Goal: Transaction & Acquisition: Purchase product/service

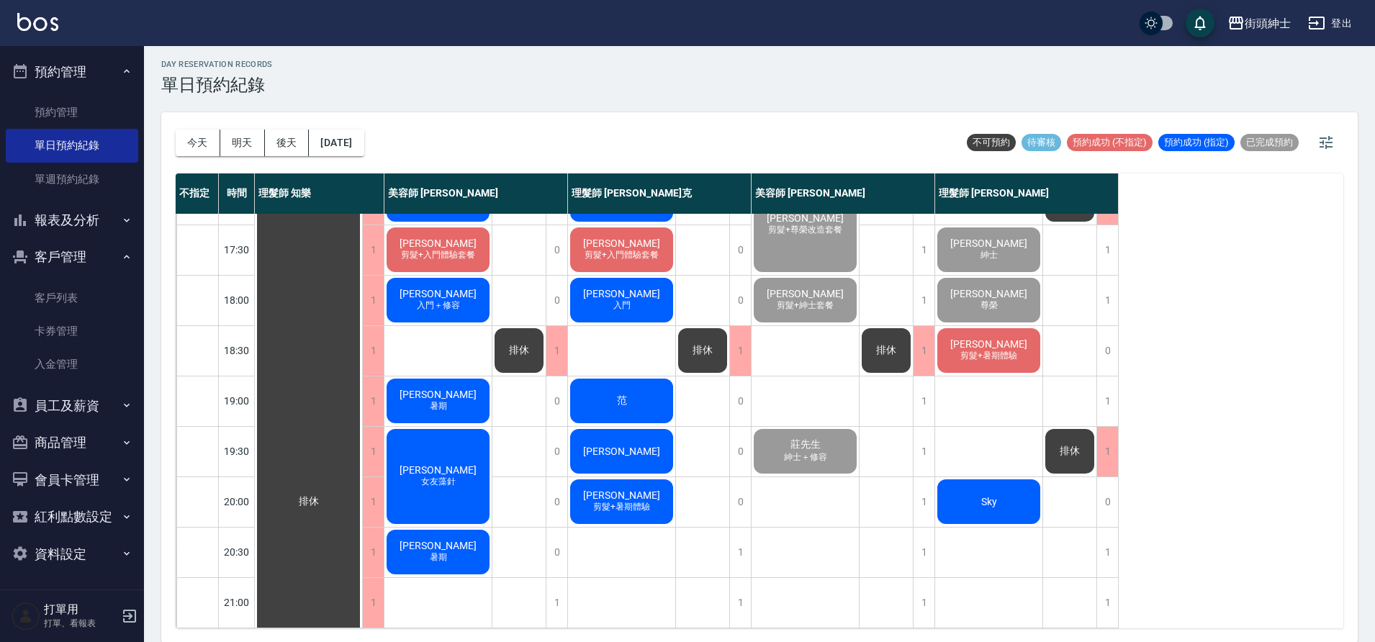
scroll to position [4, 0]
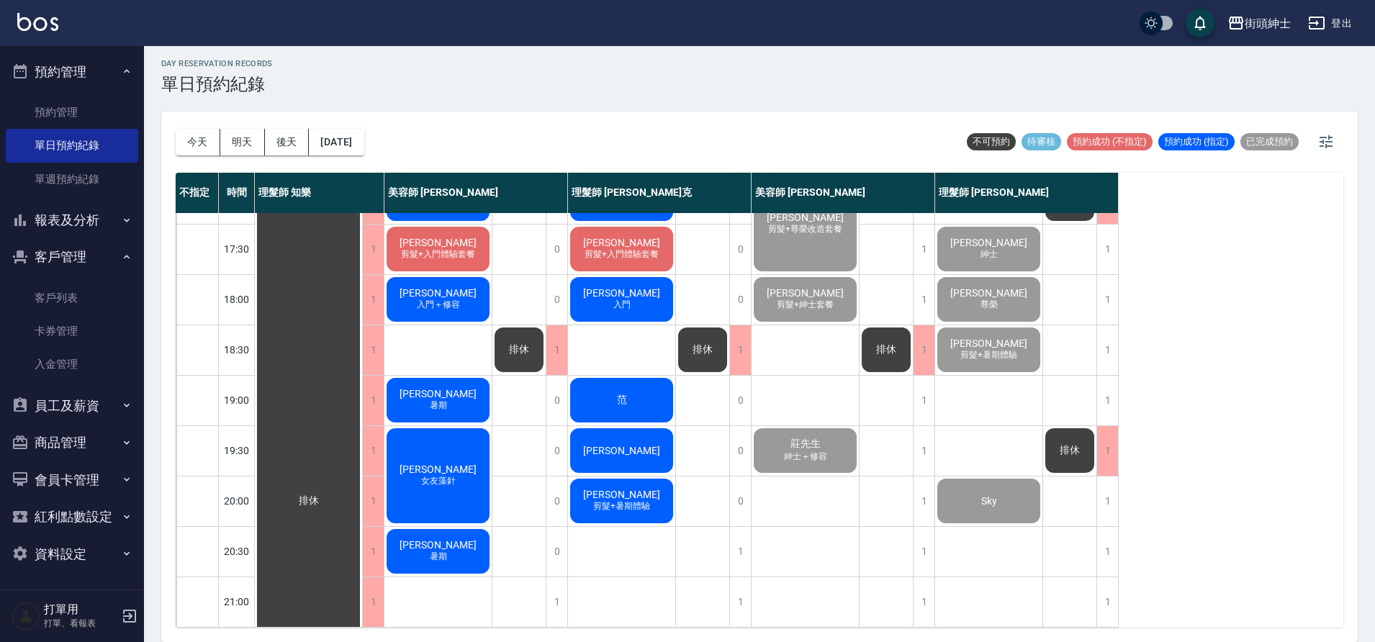
click at [624, 500] on span "剪髮+暑期體驗" at bounding box center [621, 506] width 63 height 12
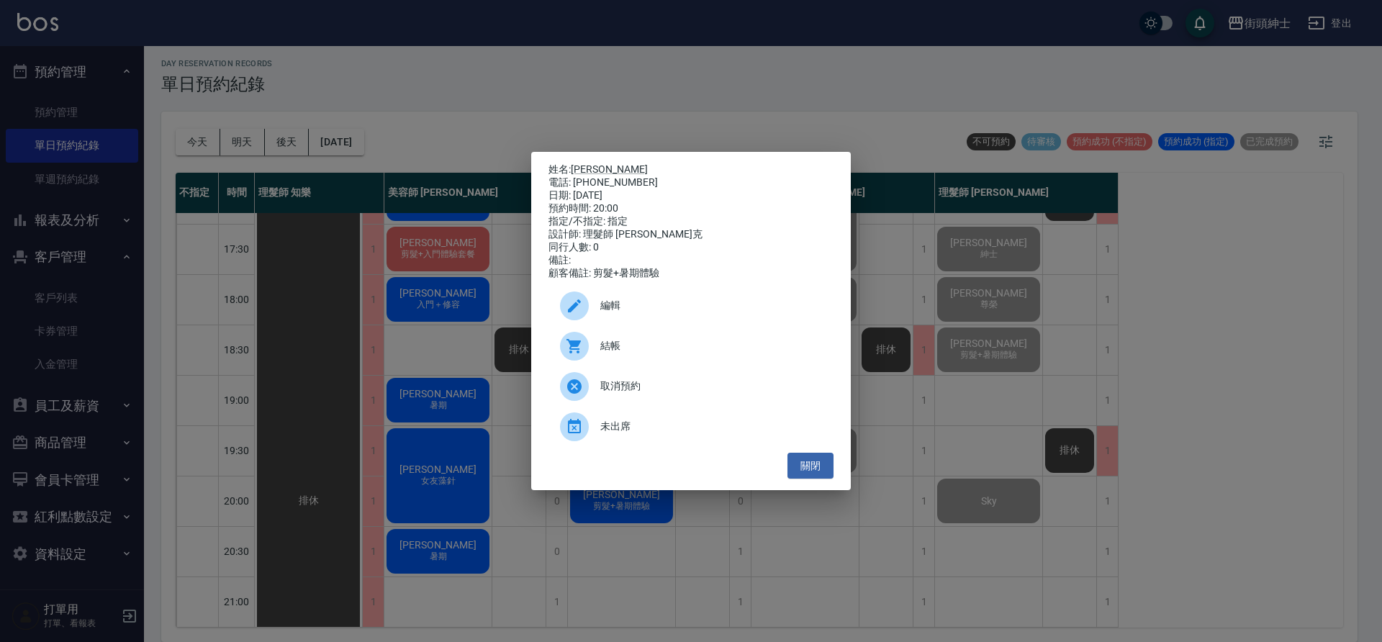
click at [639, 428] on span "未出席" at bounding box center [712, 426] width 222 height 15
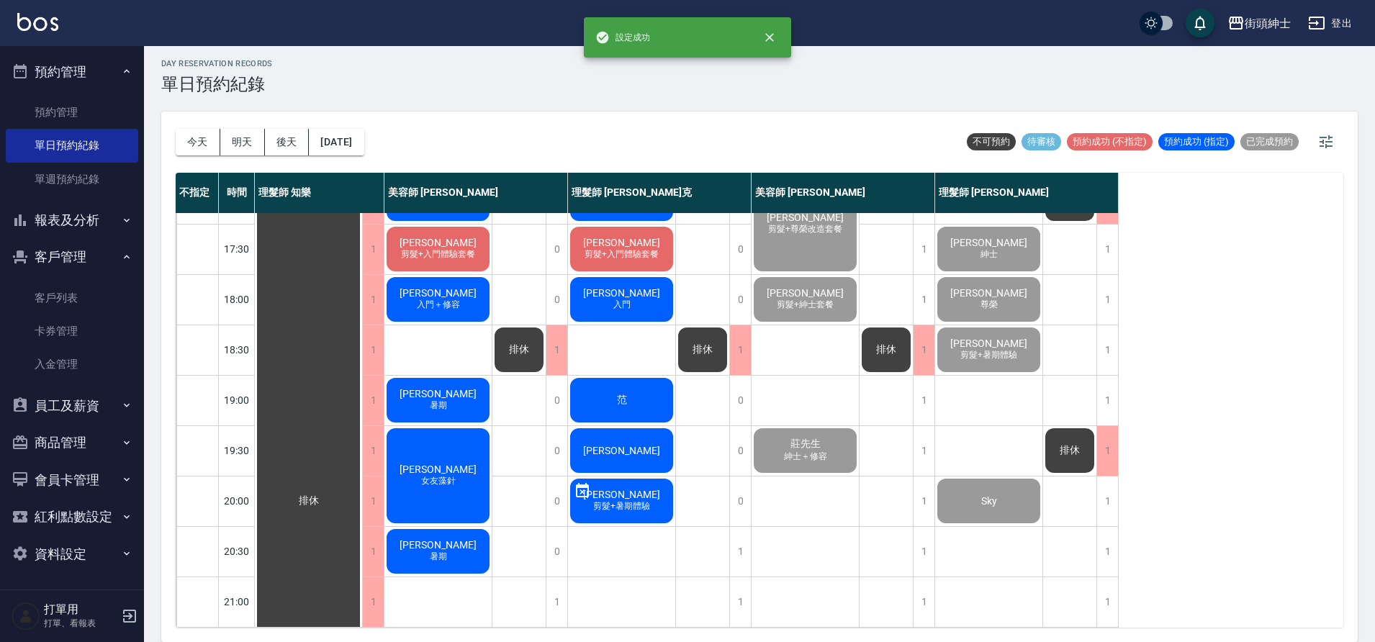
click at [457, 549] on div "Bernie昌雄 暑期" at bounding box center [438, 551] width 107 height 49
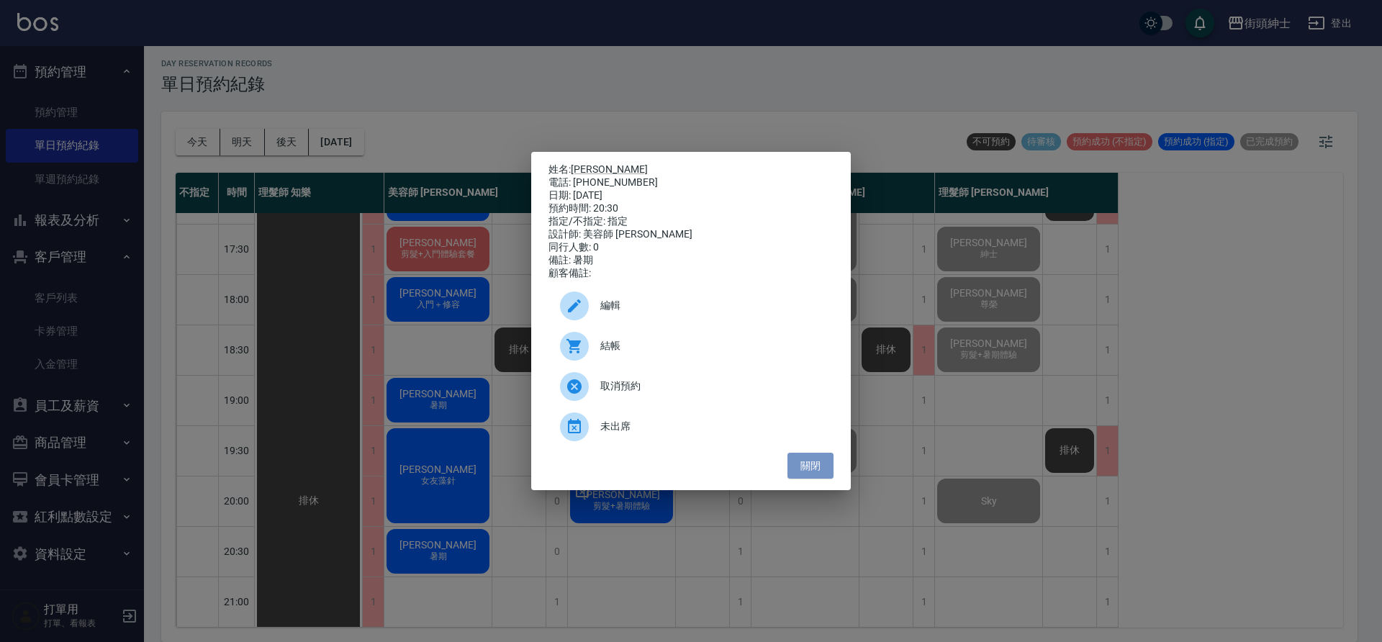
drag, startPoint x: 818, startPoint y: 469, endPoint x: 654, endPoint y: 508, distance: 168.7
click at [817, 469] on button "關閉" at bounding box center [811, 466] width 46 height 27
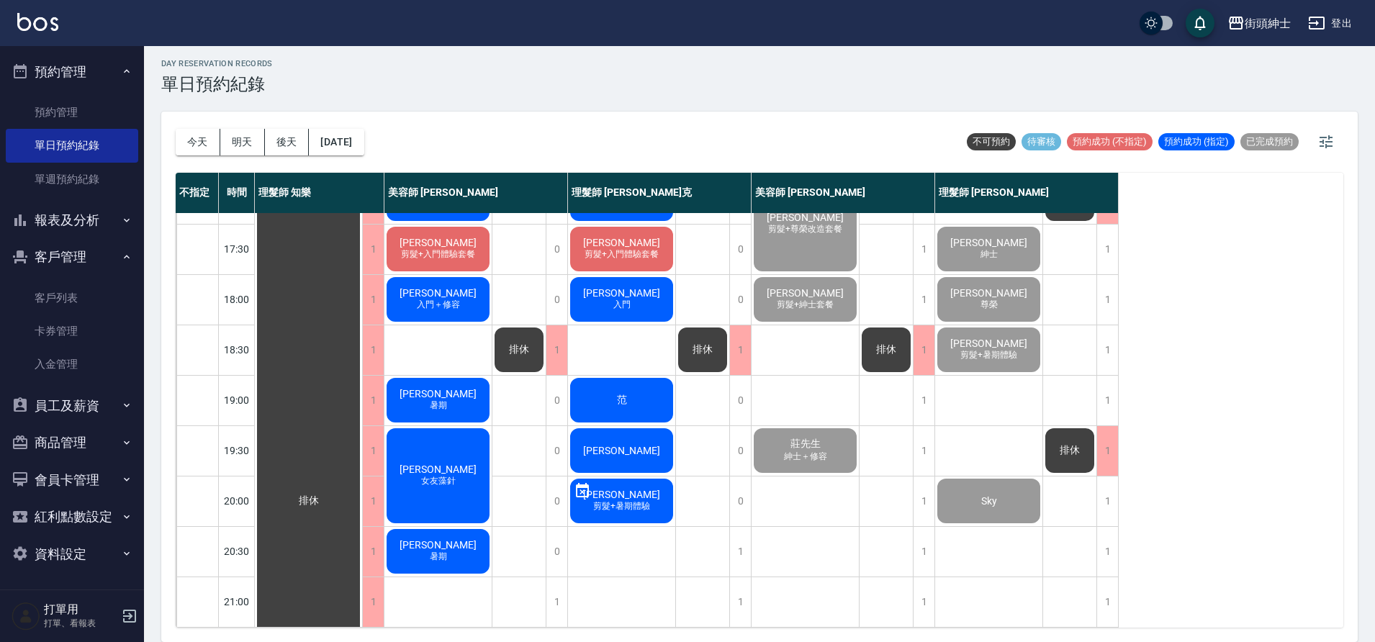
click at [639, 502] on span "剪髮+暑期體驗" at bounding box center [621, 506] width 63 height 12
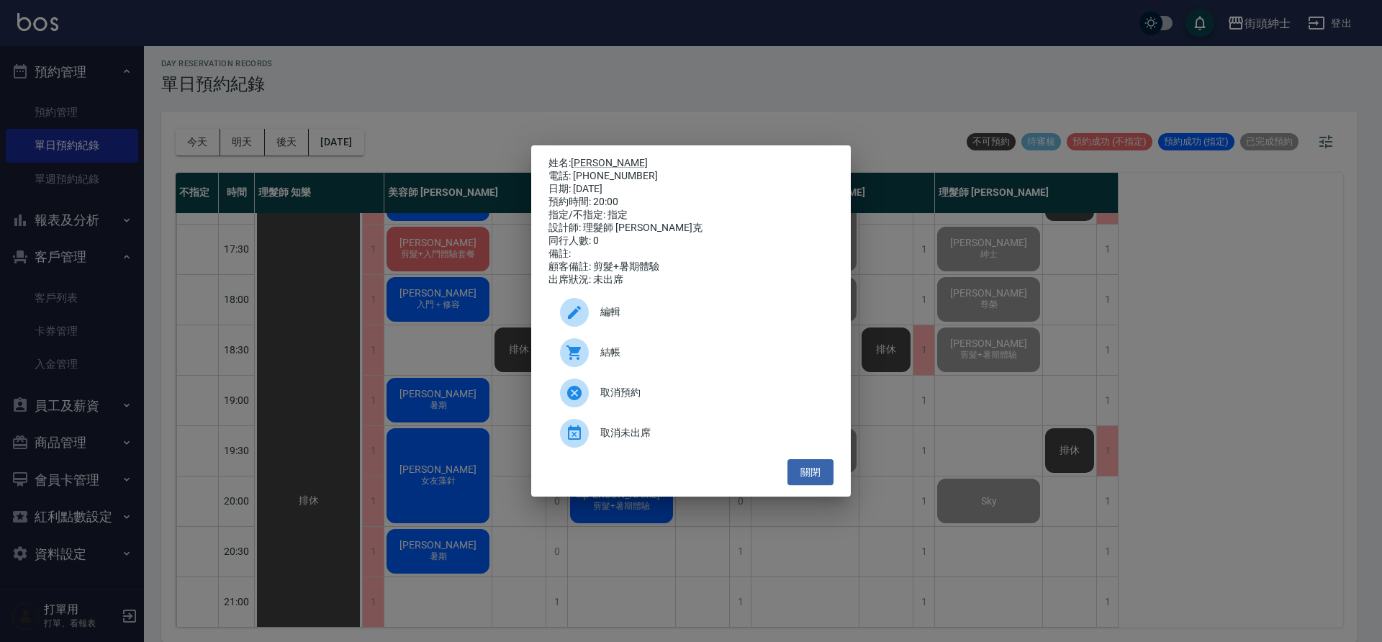
click at [634, 439] on span "取消未出席" at bounding box center [712, 433] width 222 height 15
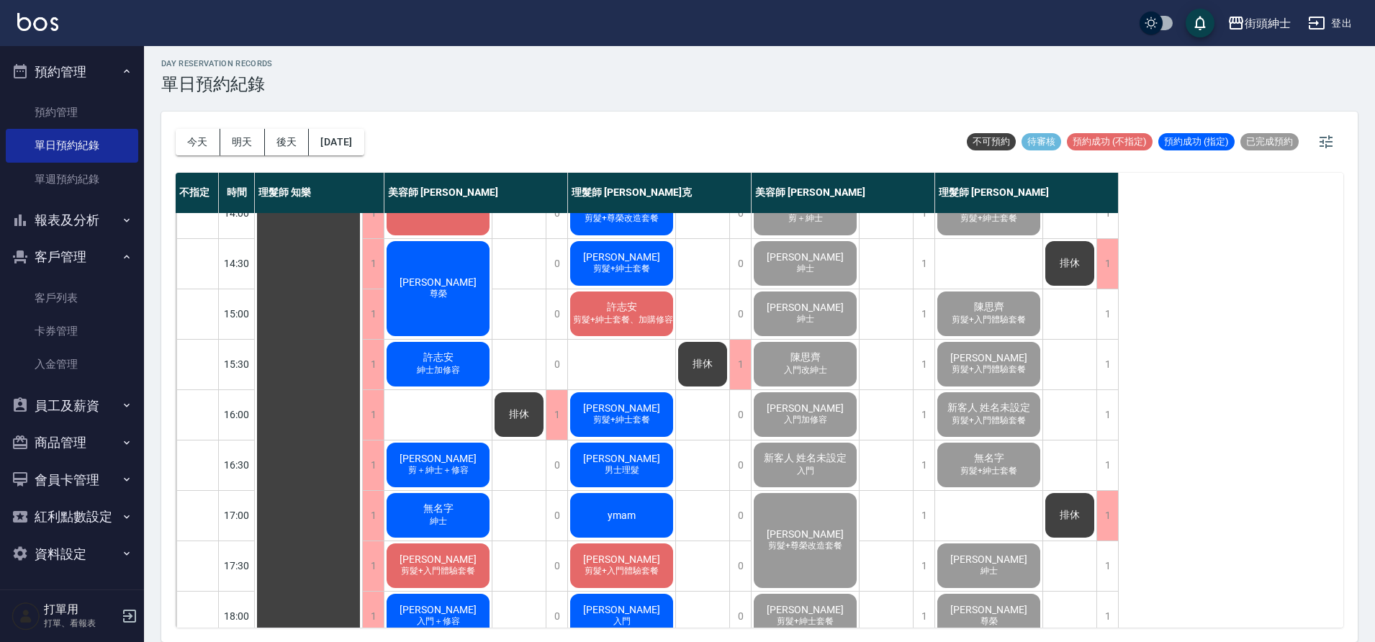
scroll to position [655, 0]
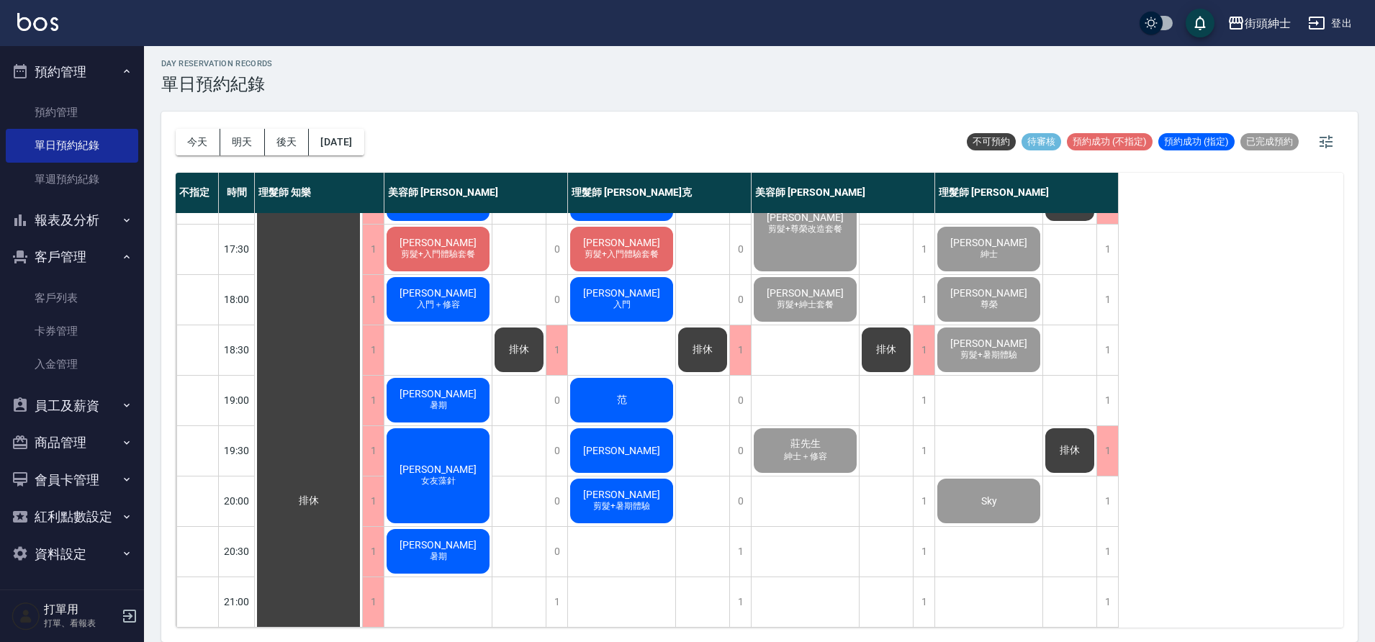
click at [82, 220] on button "報表及分析" at bounding box center [72, 220] width 132 height 37
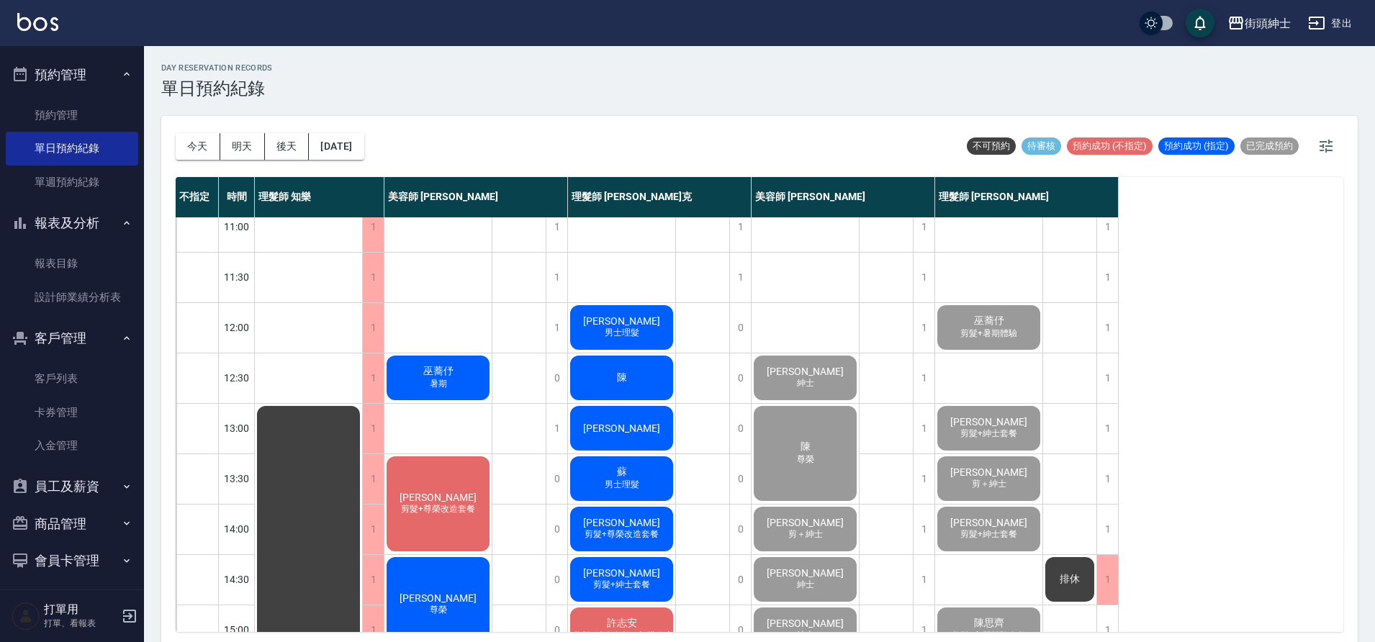
scroll to position [11, 0]
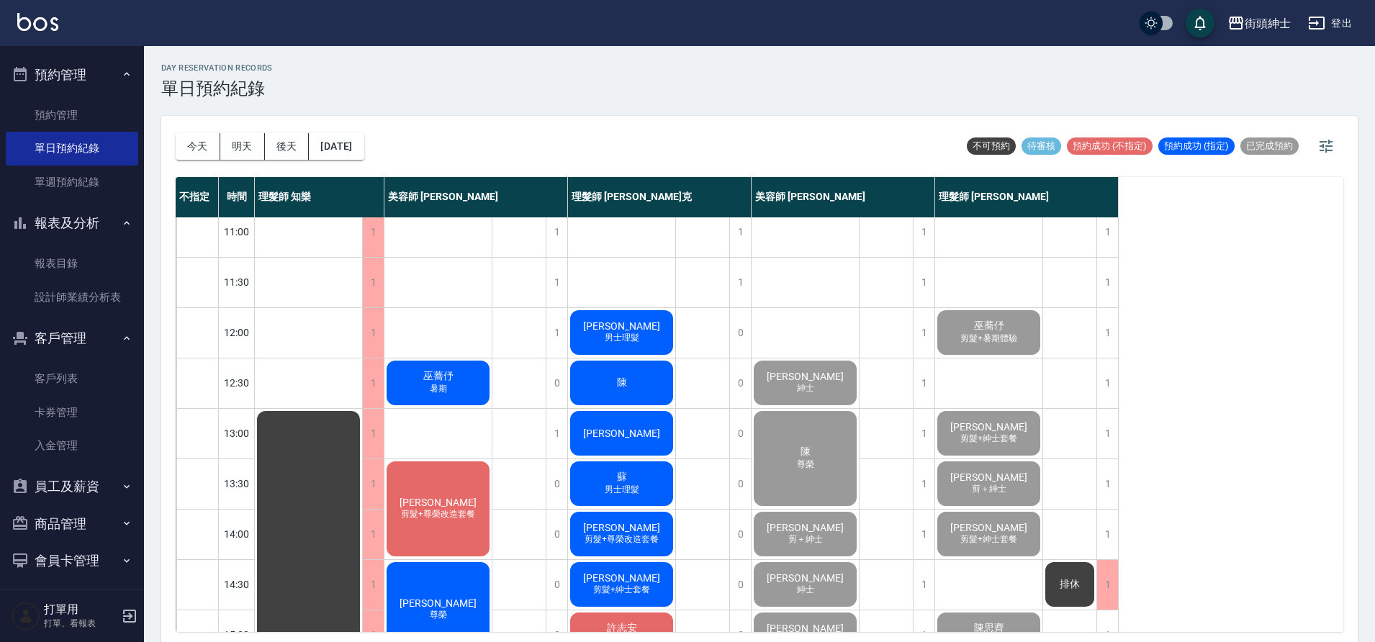
click at [447, 392] on span "暑期" at bounding box center [438, 389] width 23 height 12
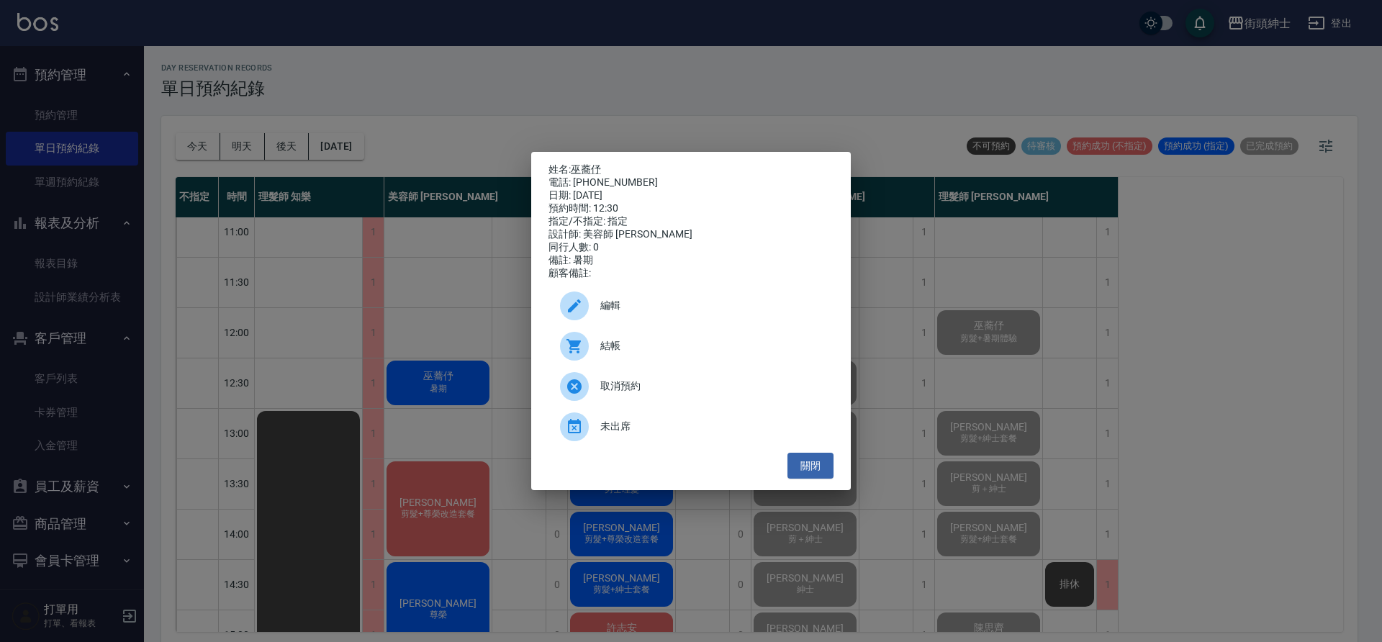
click at [611, 343] on div "結帳" at bounding box center [691, 346] width 285 height 40
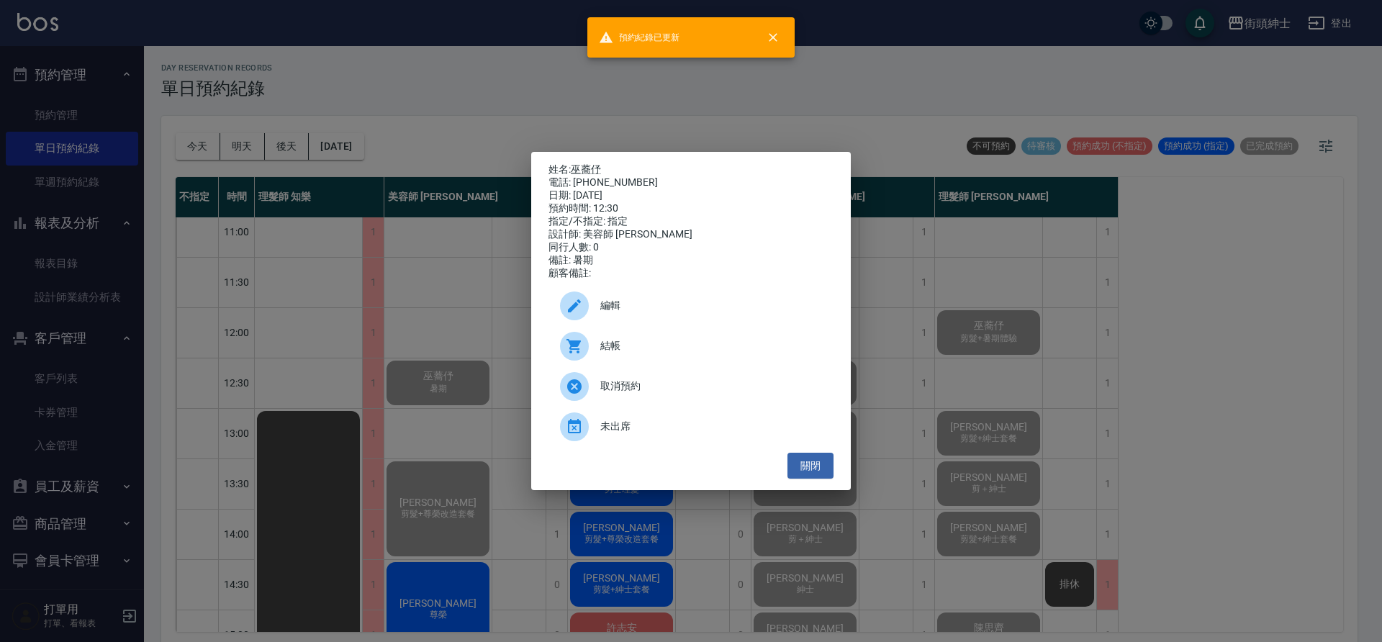
drag, startPoint x: 365, startPoint y: 382, endPoint x: 394, endPoint y: 383, distance: 28.8
click at [366, 382] on div "姓名: 巫蕎伃 電話: 0986691908 日期: 2025/09/20 預約時間: 12:30 指定/不指定: 指定 設計師: 美容師 Cherry 同行…" at bounding box center [691, 321] width 1382 height 642
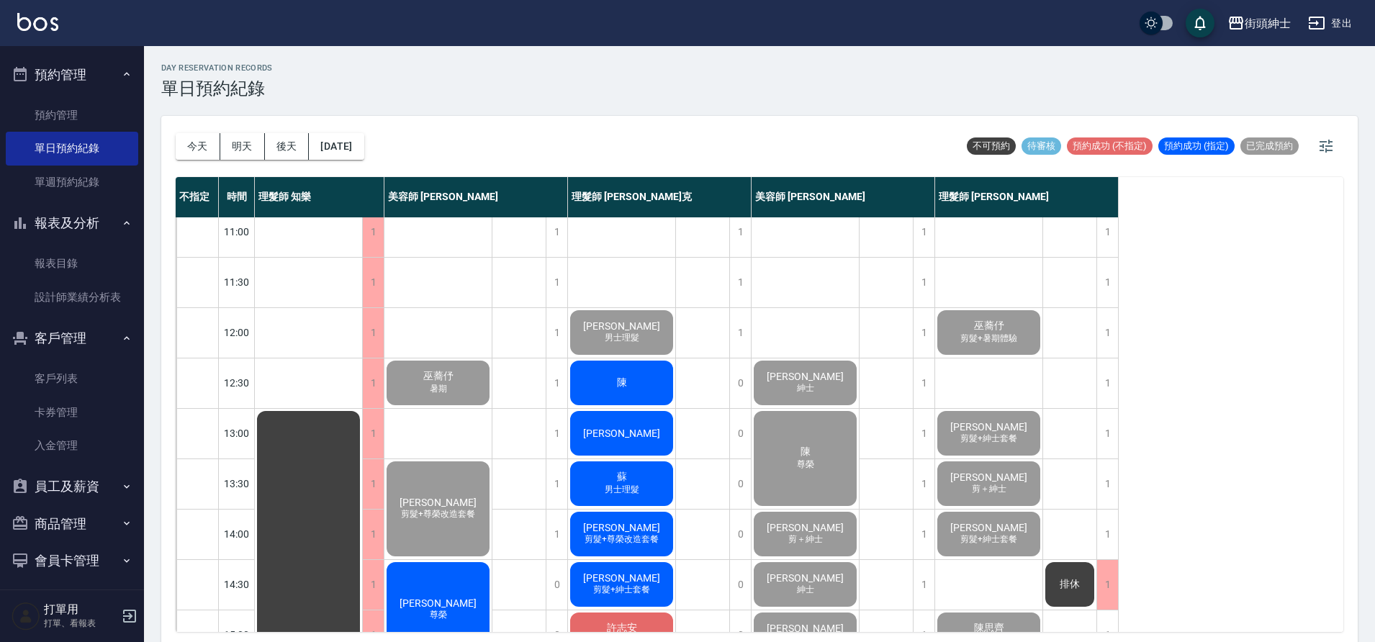
click at [639, 392] on div "陳" at bounding box center [621, 383] width 107 height 49
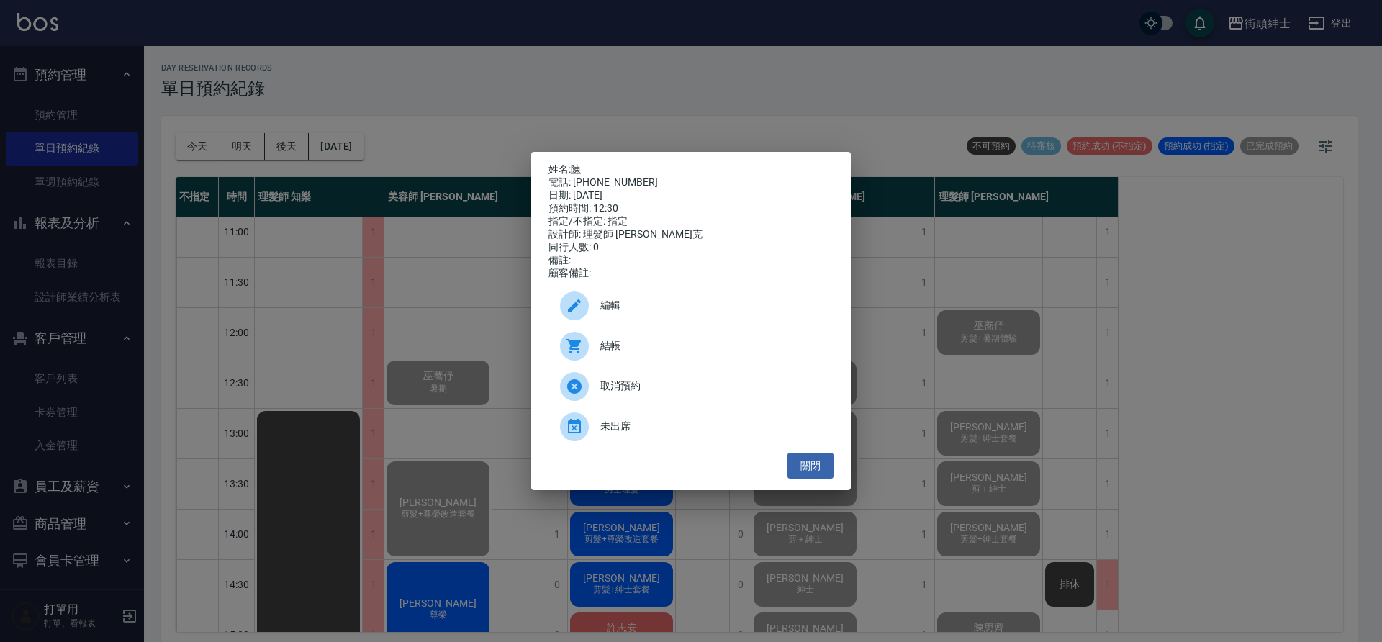
click at [657, 342] on div "結帳" at bounding box center [691, 346] width 285 height 40
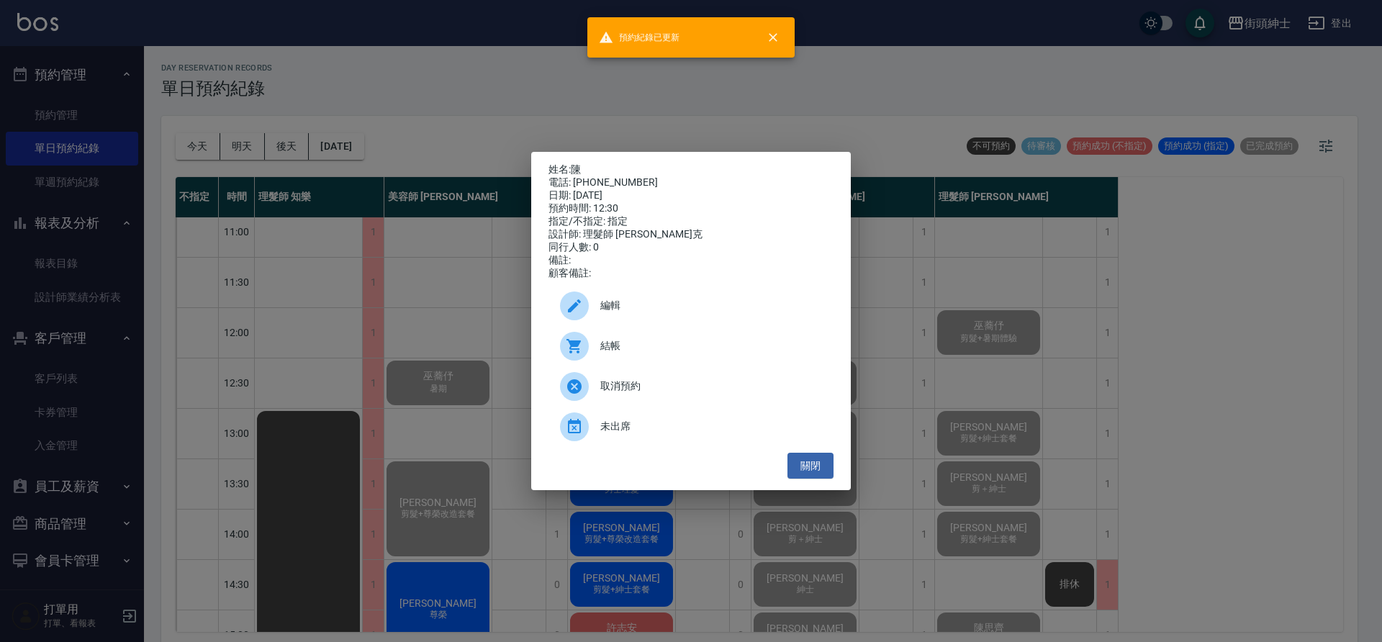
click at [400, 372] on div "姓名: 陳 電話: 0978351097 日期: 2025/09/20 預約時間: 12:30 指定/不指定: 指定 設計師: 理髮師 Vic 維克 同行人數…" at bounding box center [691, 321] width 1382 height 642
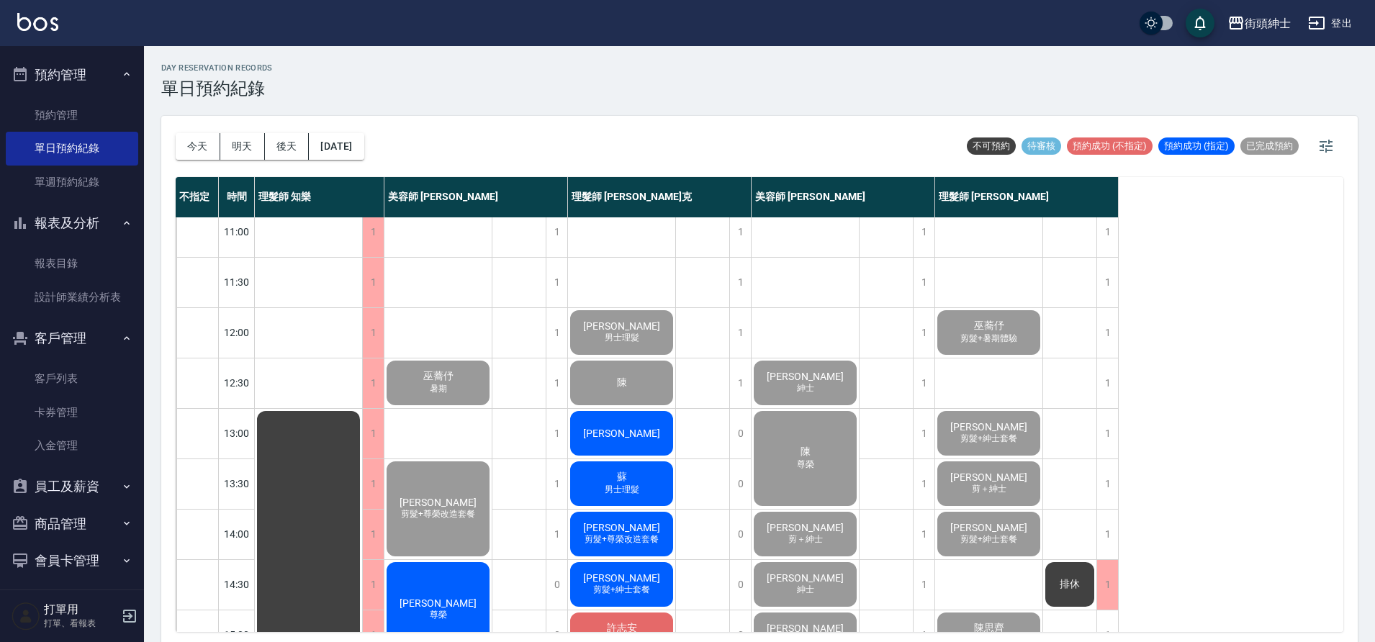
click at [662, 424] on div "[PERSON_NAME]" at bounding box center [621, 433] width 107 height 49
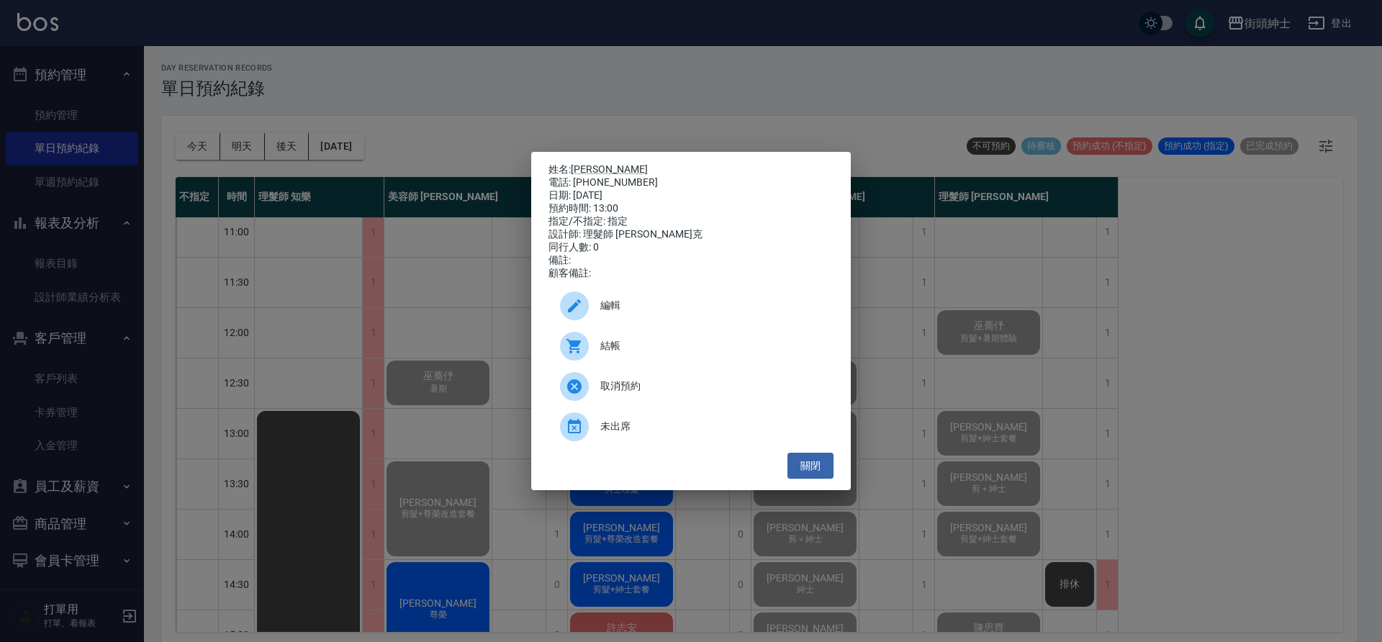
click at [626, 354] on span "結帳" at bounding box center [712, 345] width 222 height 15
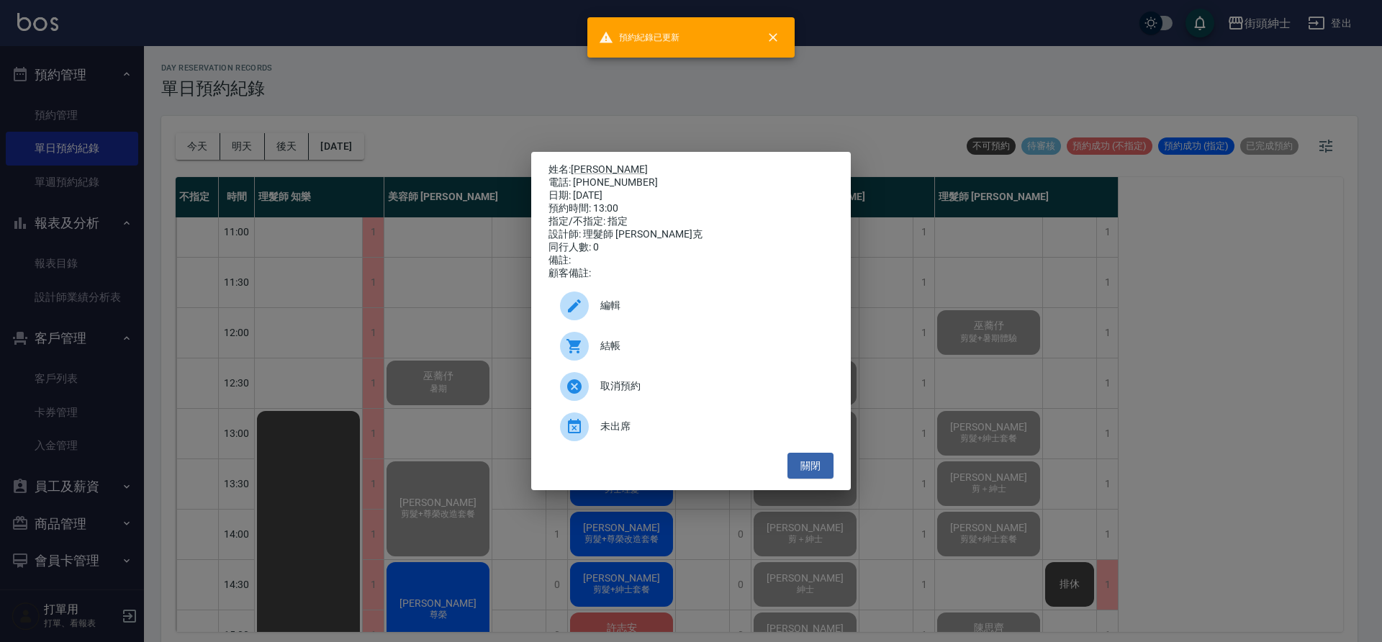
drag, startPoint x: 306, startPoint y: 300, endPoint x: 662, endPoint y: 361, distance: 361.8
click at [308, 300] on div "姓名: 李旻宜 電話: 0916647766 日期: 2025/09/20 預約時間: 13:00 指定/不指定: 指定 設計師: 理髮師 Vic 維克 同行…" at bounding box center [691, 321] width 1382 height 642
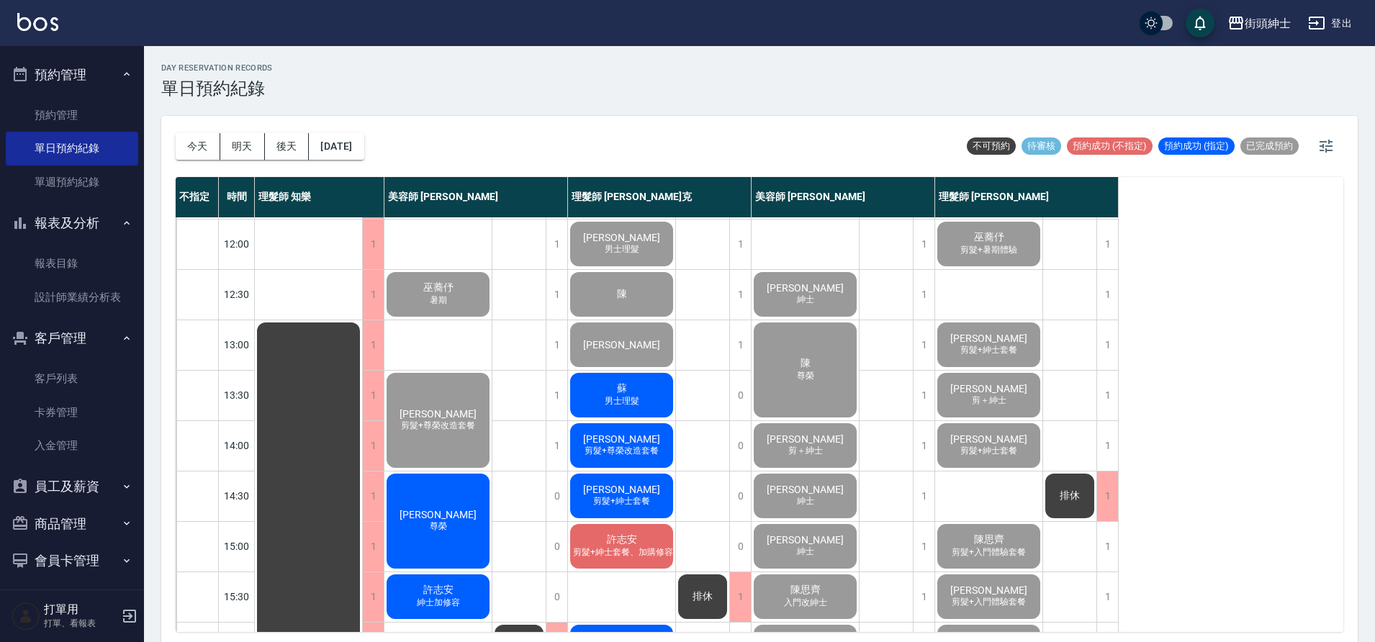
scroll to position [115, 0]
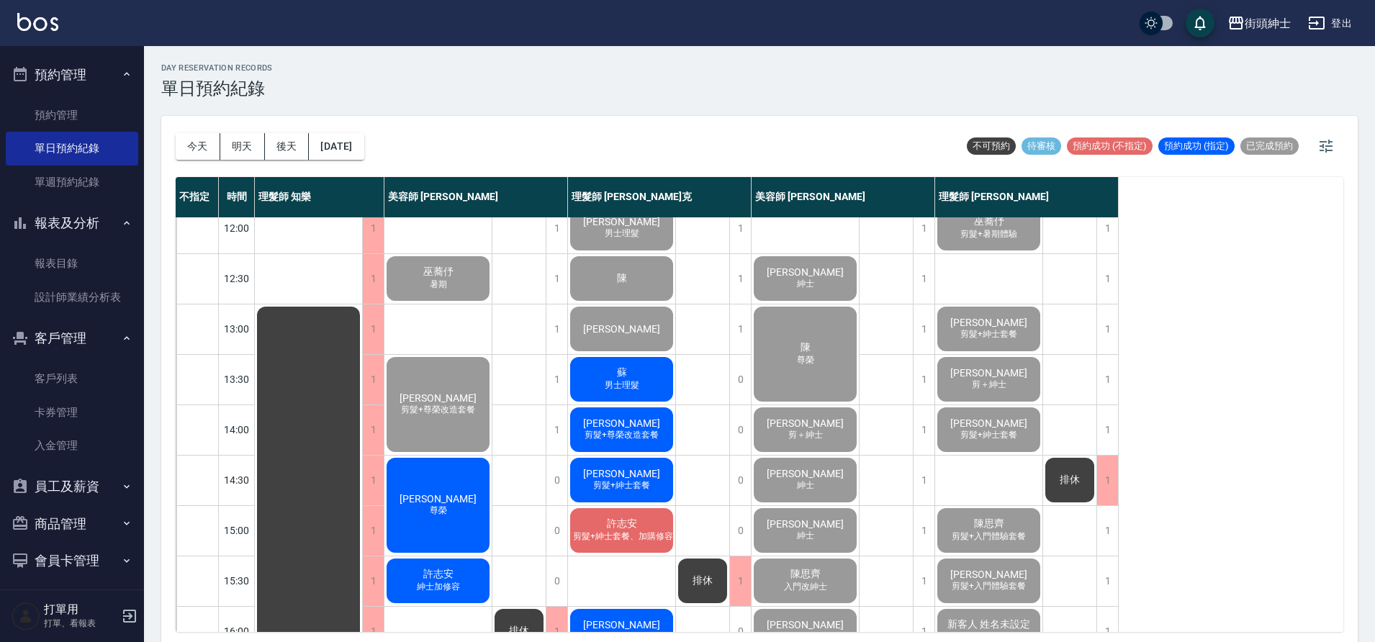
click at [638, 392] on span "男士理髮" at bounding box center [622, 385] width 40 height 12
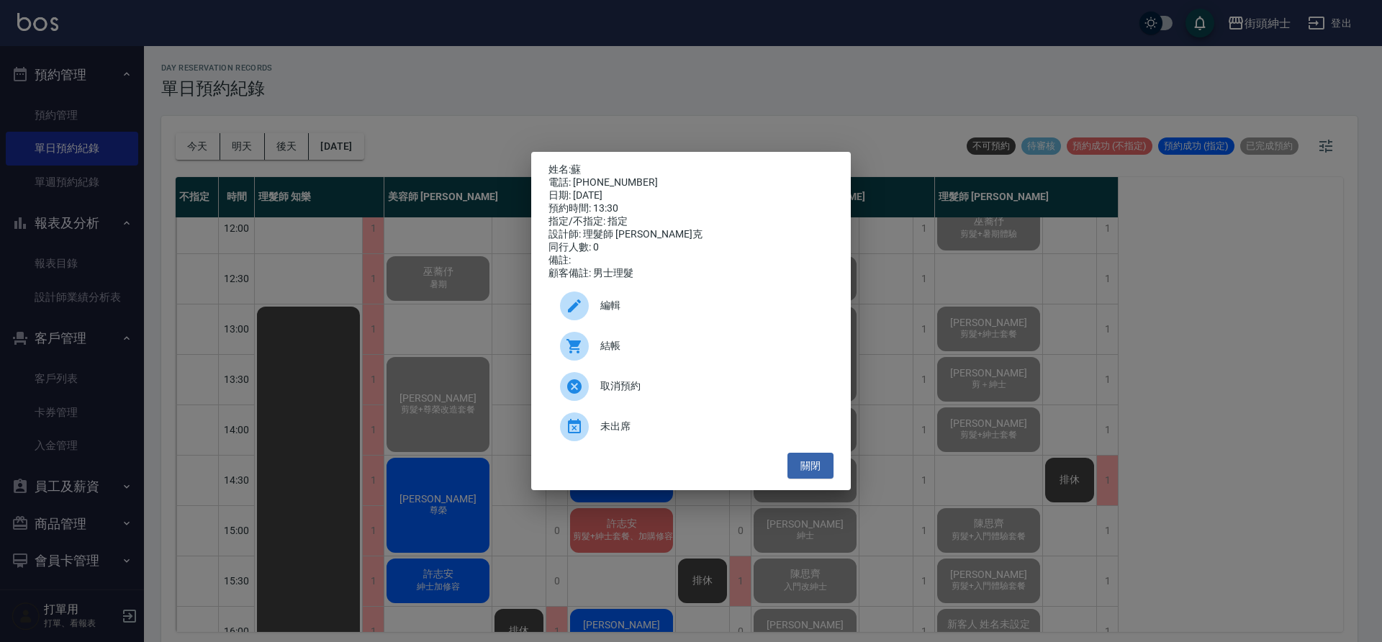
click at [655, 351] on span "結帳" at bounding box center [712, 345] width 222 height 15
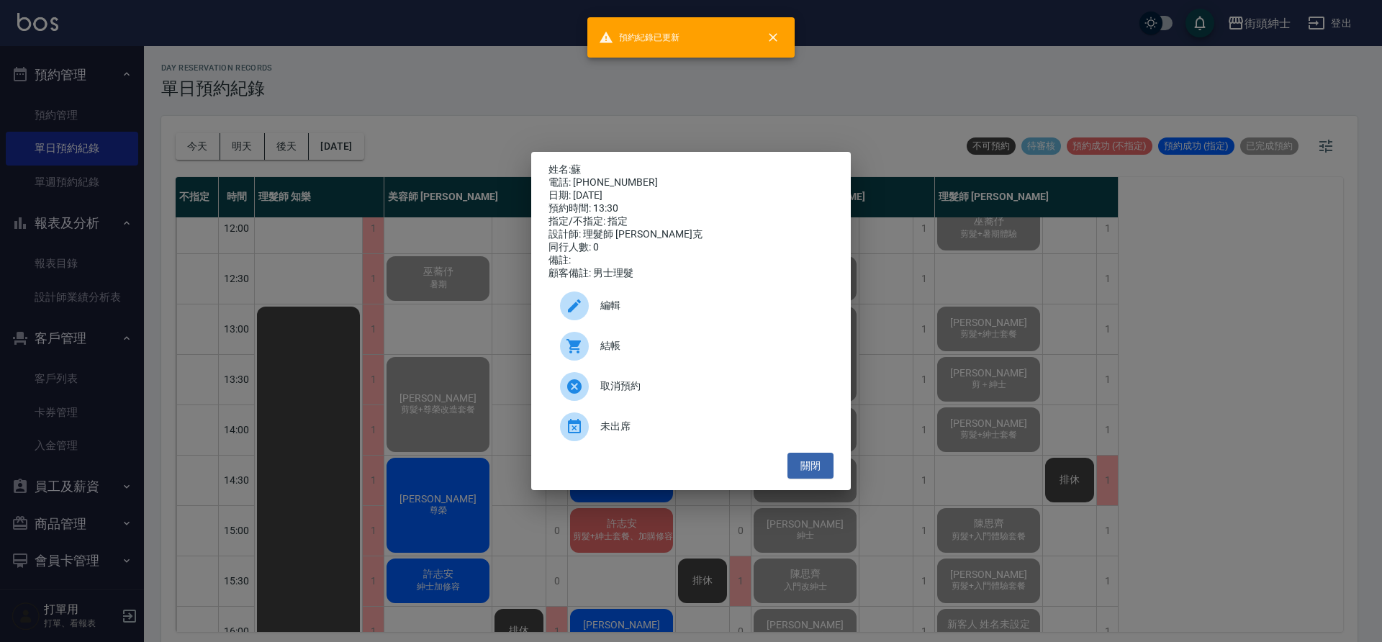
drag, startPoint x: 313, startPoint y: 297, endPoint x: 426, endPoint y: 310, distance: 113.1
click at [346, 301] on div "姓名: 蘇 電話: 0900100190 日期: 2025/09/20 預約時間: 13:30 指定/不指定: 指定 設計師: 理髮師 Vic 維克 同行人數…" at bounding box center [691, 321] width 1382 height 642
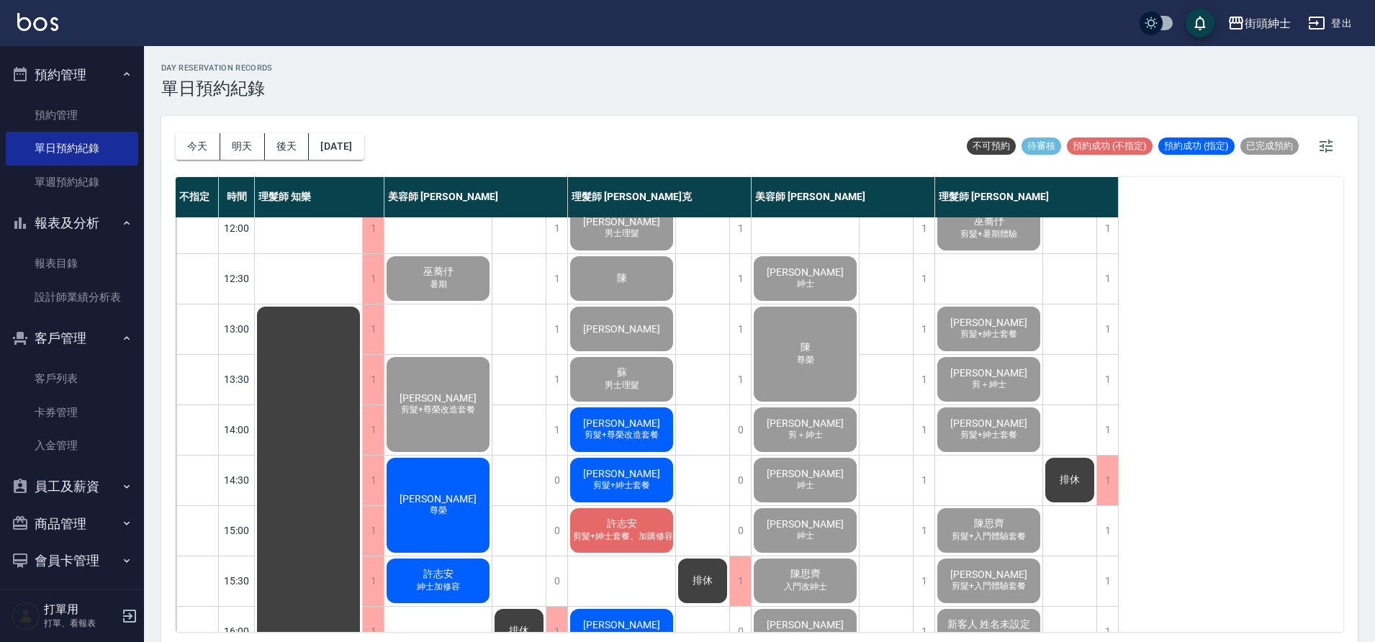
click at [647, 434] on span "剪髮+尊榮改造套餐" at bounding box center [622, 435] width 80 height 12
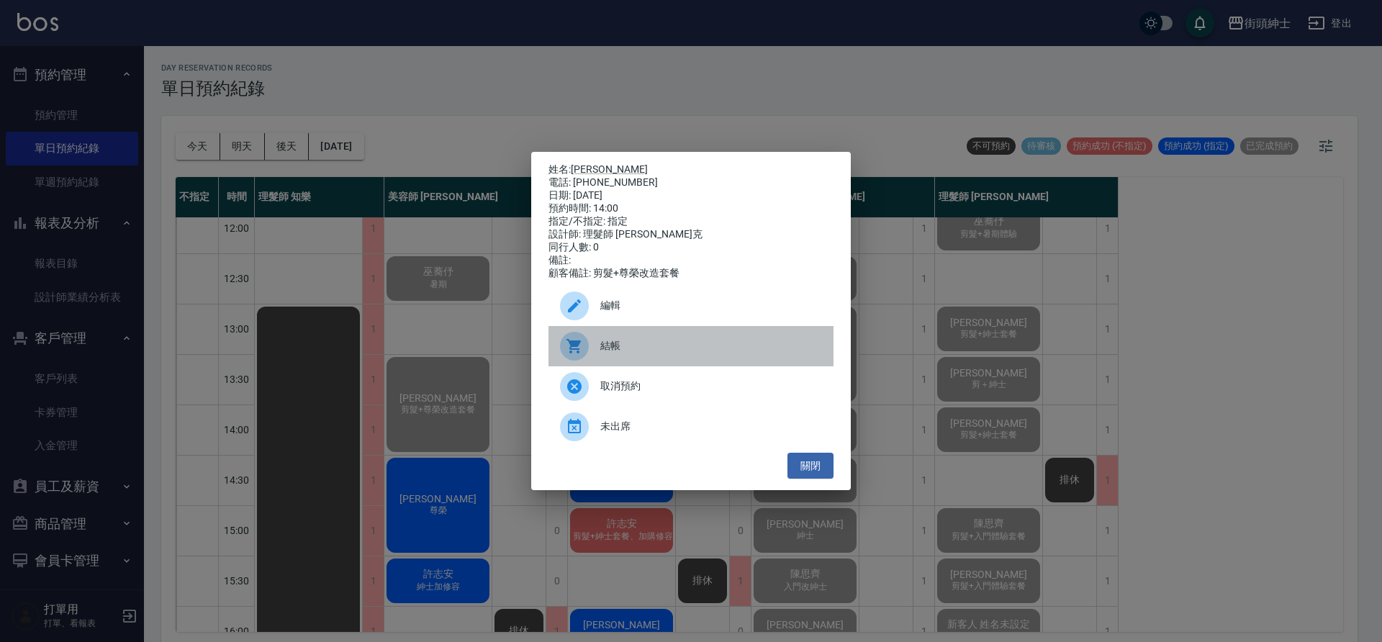
click at [676, 354] on span "結帳" at bounding box center [712, 345] width 222 height 15
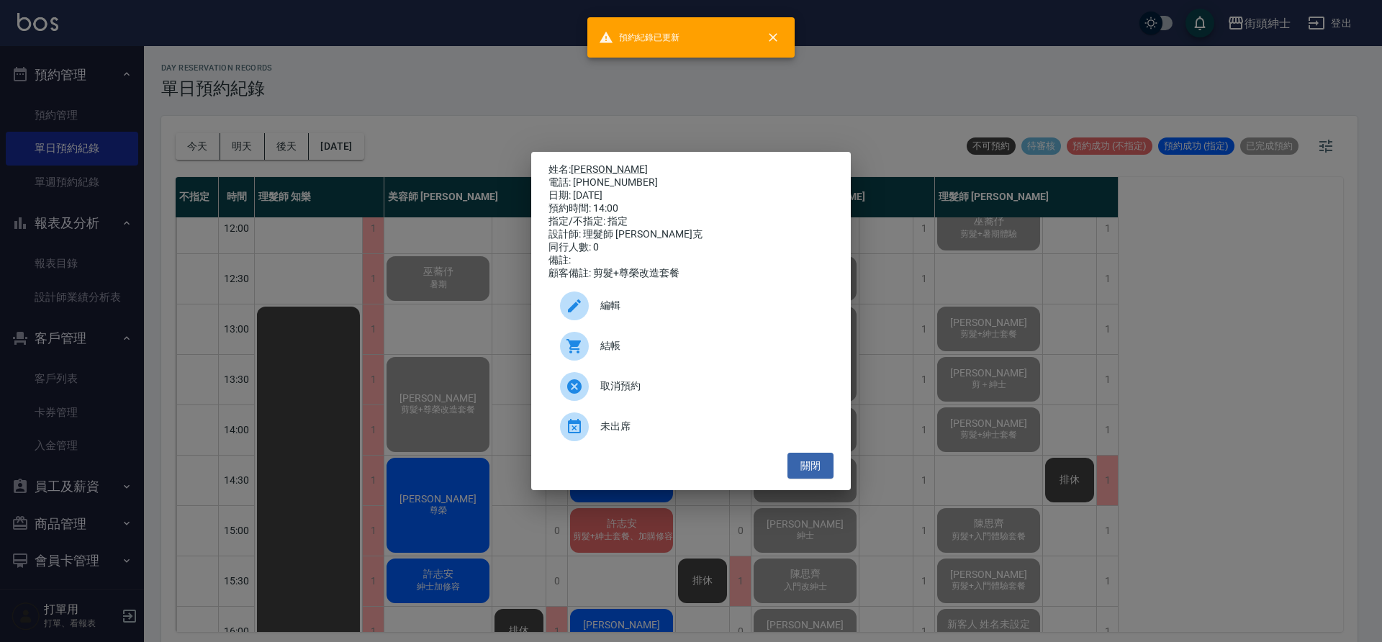
click at [420, 482] on div "姓名: 阿憲 電話: 0988150188 日期: 2025/09/20 預約時間: 14:00 指定/不指定: 指定 設計師: 理髮師 Vic 維克 同行人…" at bounding box center [691, 321] width 1382 height 642
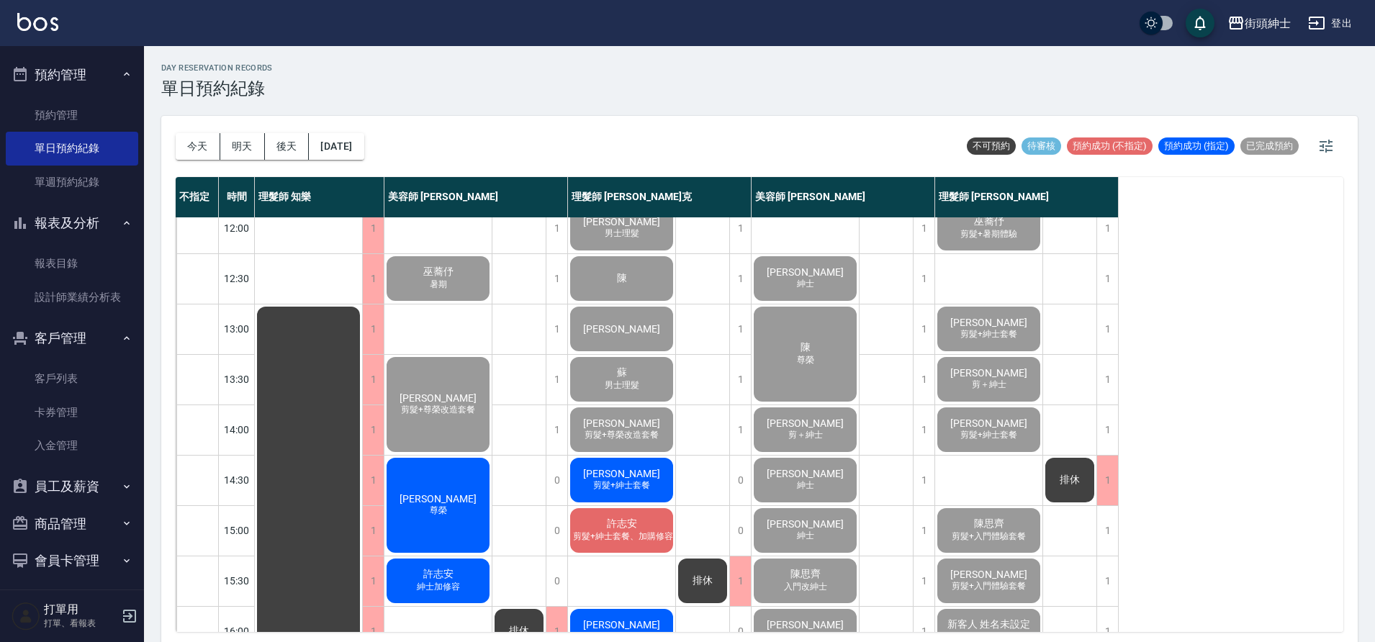
click at [629, 482] on span "剪髮+紳士套餐" at bounding box center [621, 486] width 63 height 12
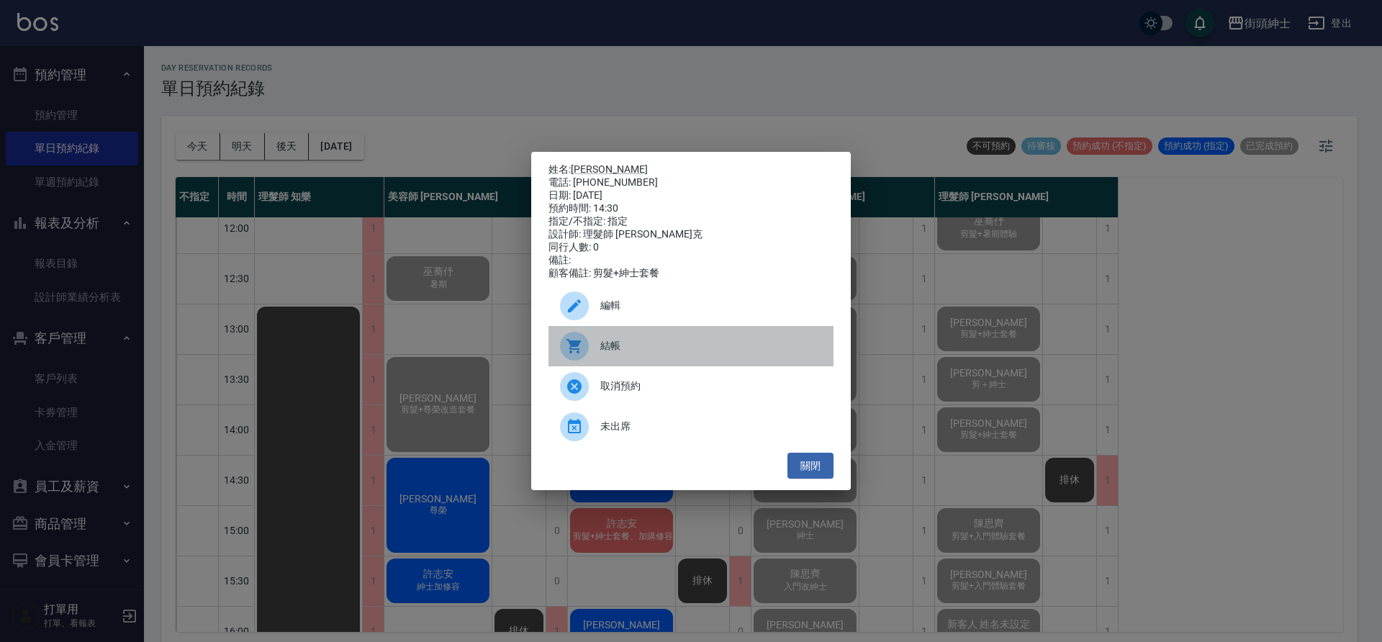
click at [639, 344] on span "結帳" at bounding box center [712, 345] width 222 height 15
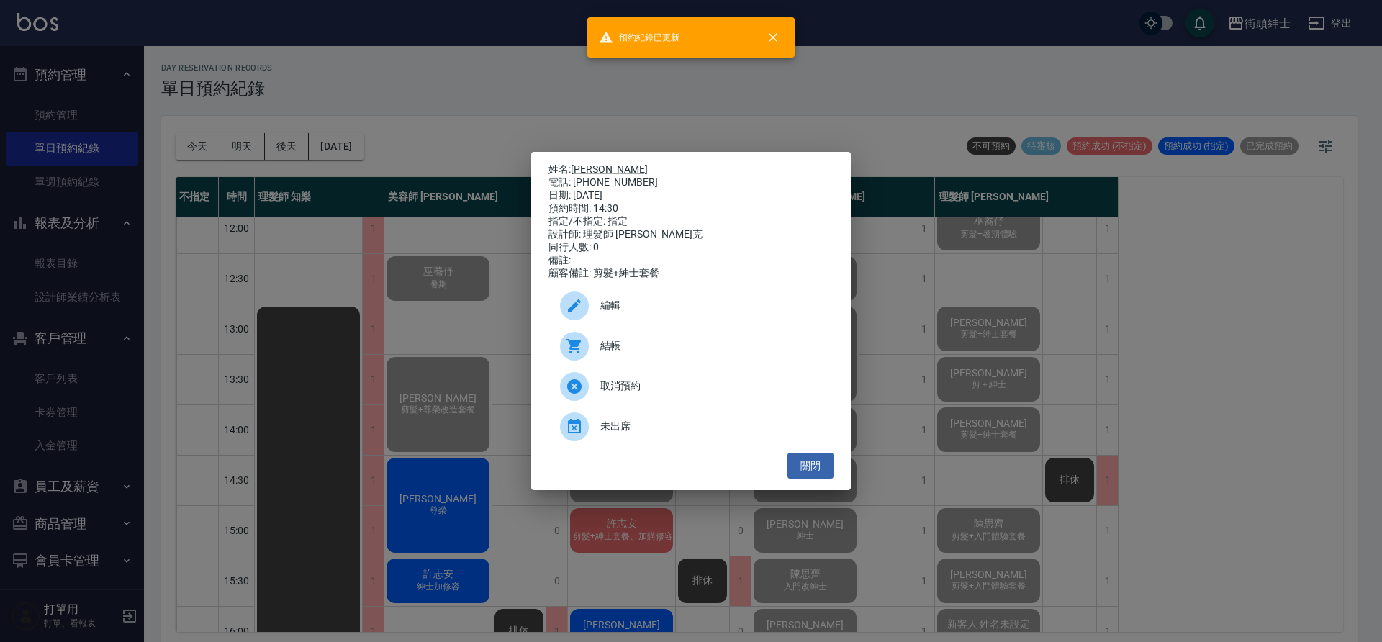
drag, startPoint x: 309, startPoint y: 328, endPoint x: 544, endPoint y: 394, distance: 244.4
click at [310, 328] on div "姓名: 叢培智 電話: 0906565958 日期: 2025/09/20 預約時間: 14:30 指定/不指定: 指定 設計師: 理髮師 Vic 維克 同行…" at bounding box center [691, 321] width 1382 height 642
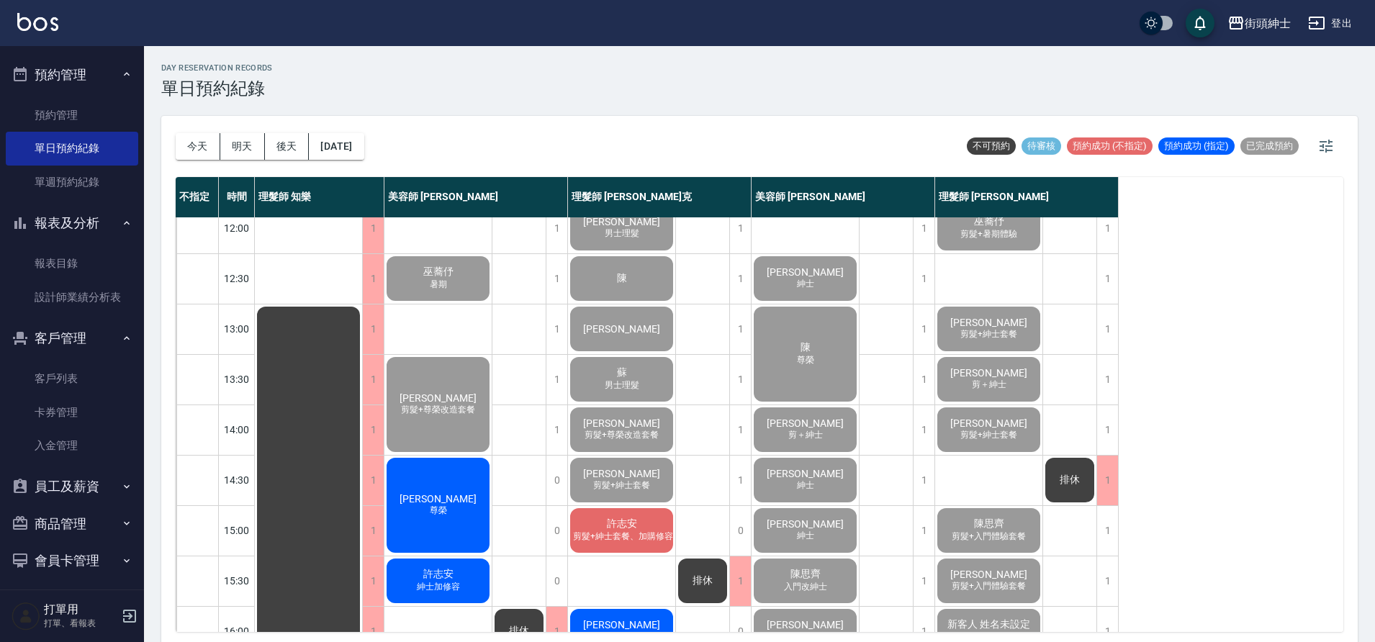
click at [645, 534] on span "剪髮+紳士套餐、加購修容修眉" at bounding box center [626, 537] width 123 height 12
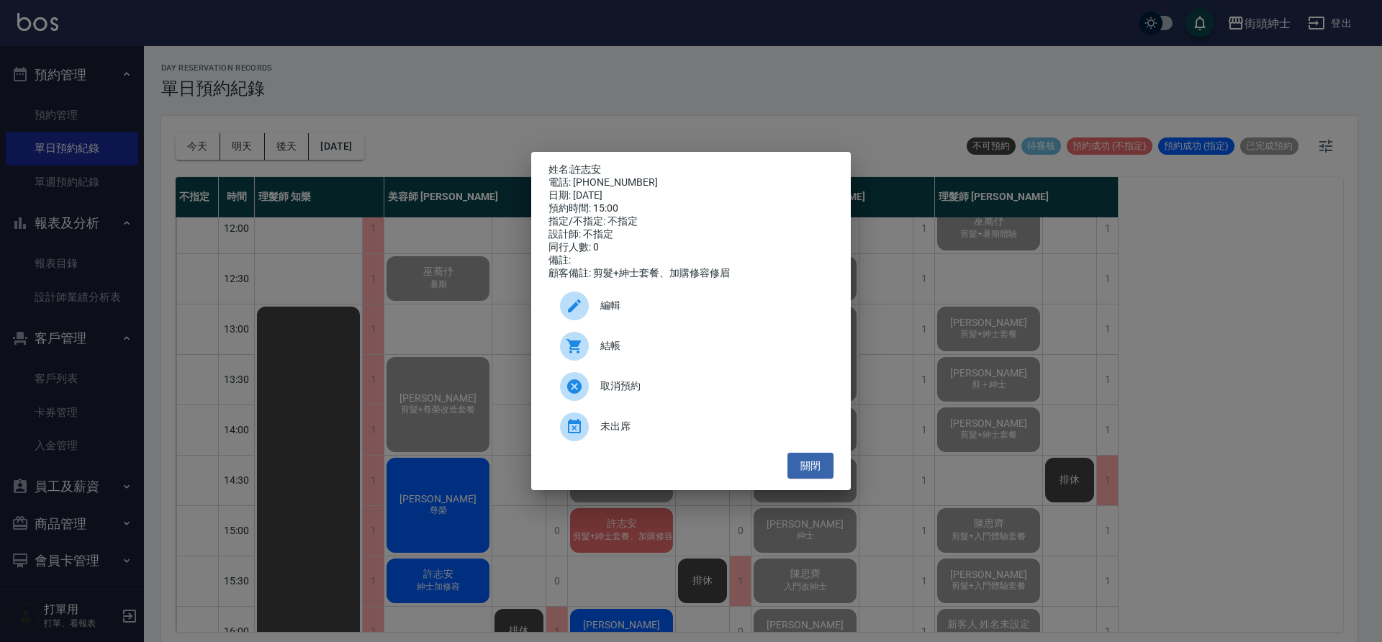
click at [622, 349] on span "結帳" at bounding box center [712, 345] width 222 height 15
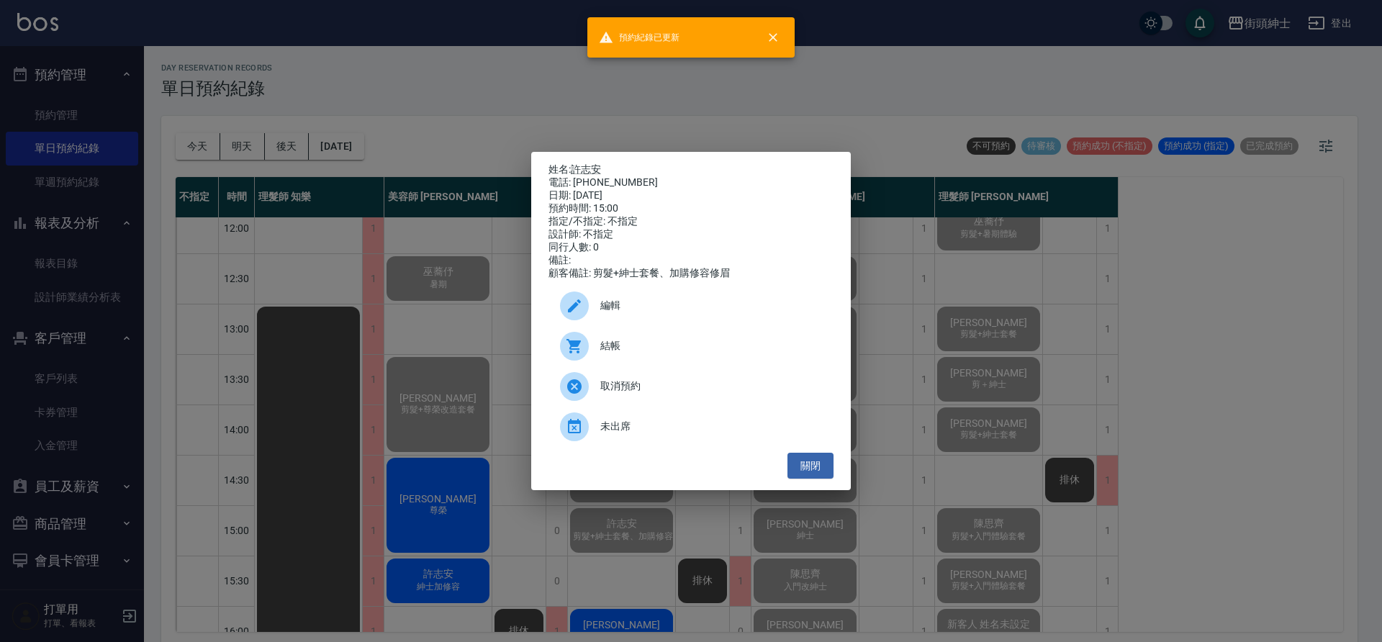
drag, startPoint x: 269, startPoint y: 251, endPoint x: 358, endPoint y: 276, distance: 92.1
click at [270, 251] on div "姓名: 許志安 電話: 0900248152 日期: 2025/09/20 預約時間: 15:00 指定/不指定: 不指定 設計師: 不指定 同行人數: 0 …" at bounding box center [691, 321] width 1382 height 642
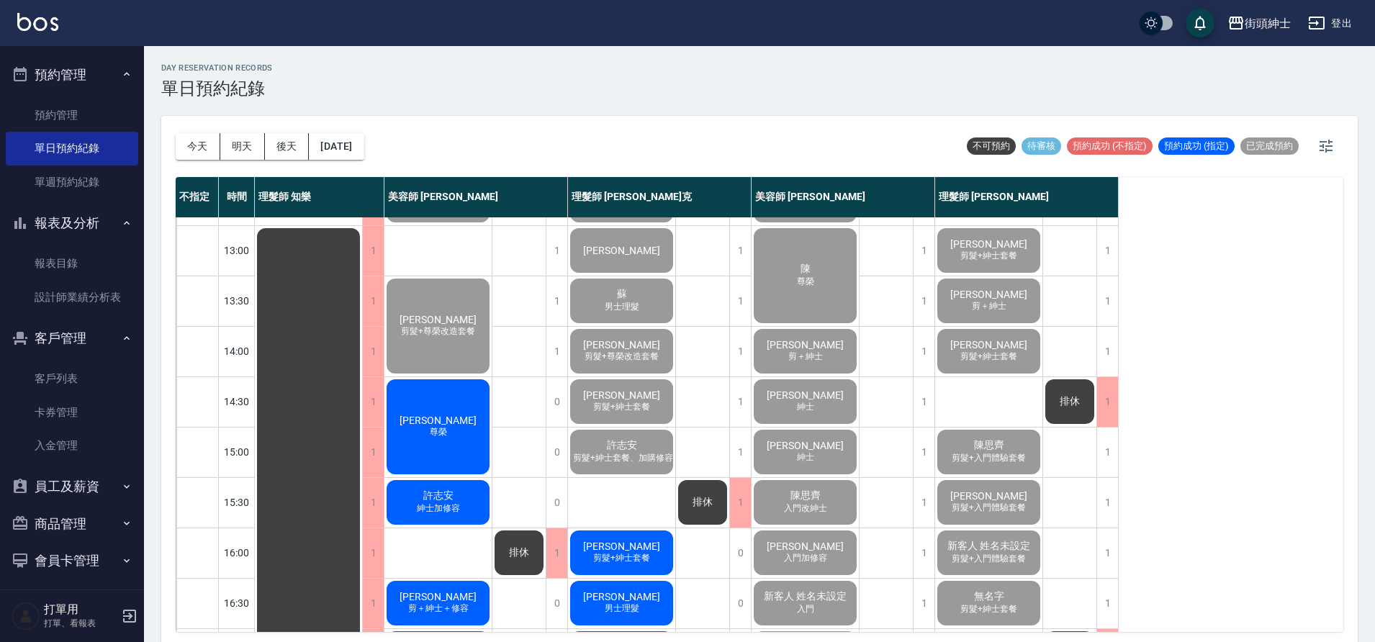
scroll to position [256, 0]
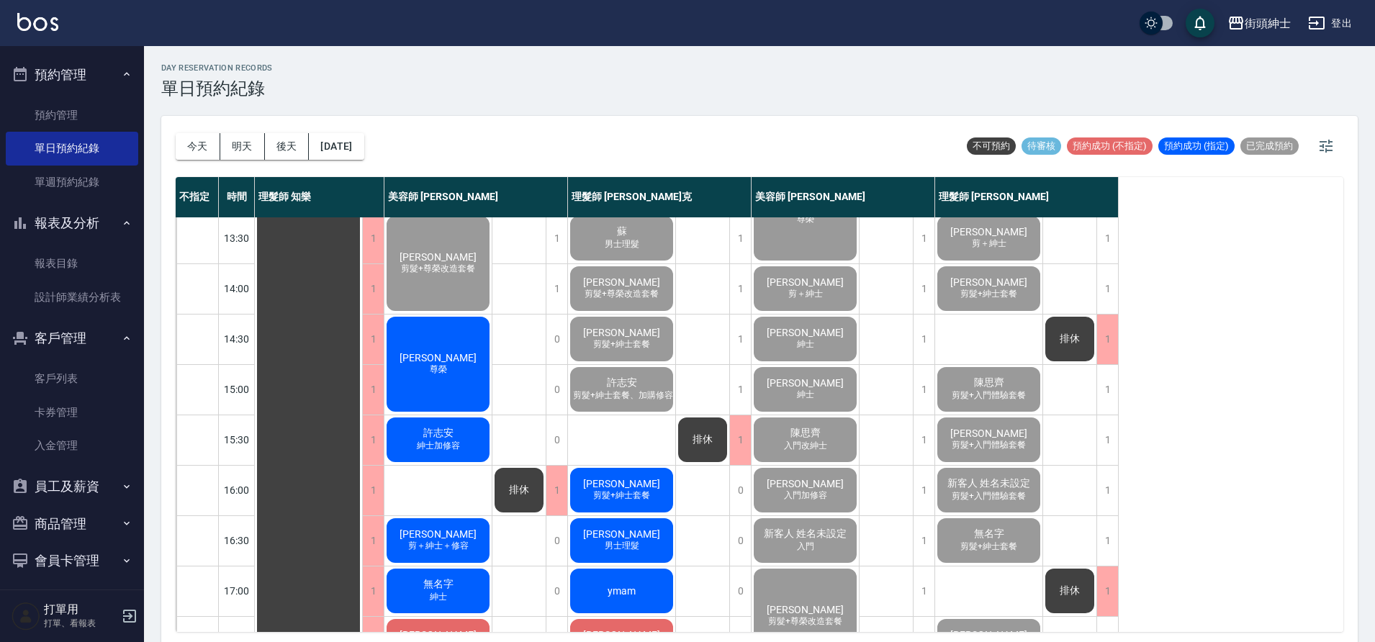
click at [637, 488] on span "[PERSON_NAME]" at bounding box center [621, 484] width 83 height 12
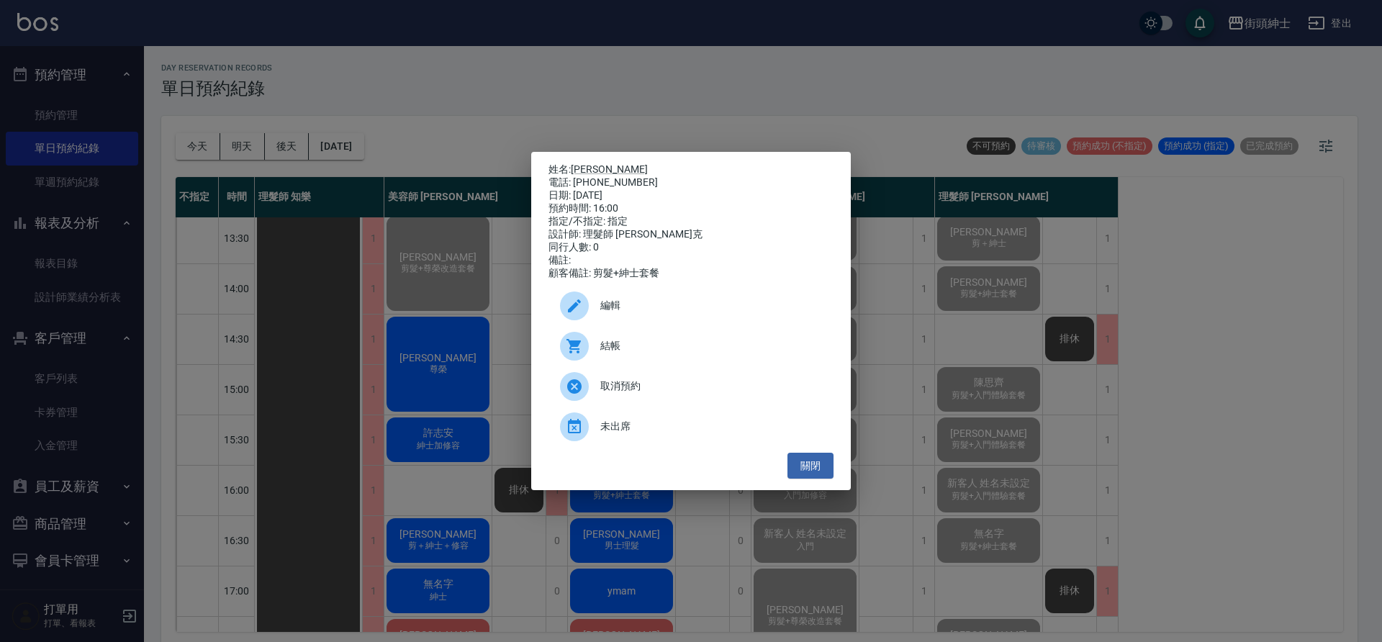
click at [629, 345] on span "結帳" at bounding box center [712, 345] width 222 height 15
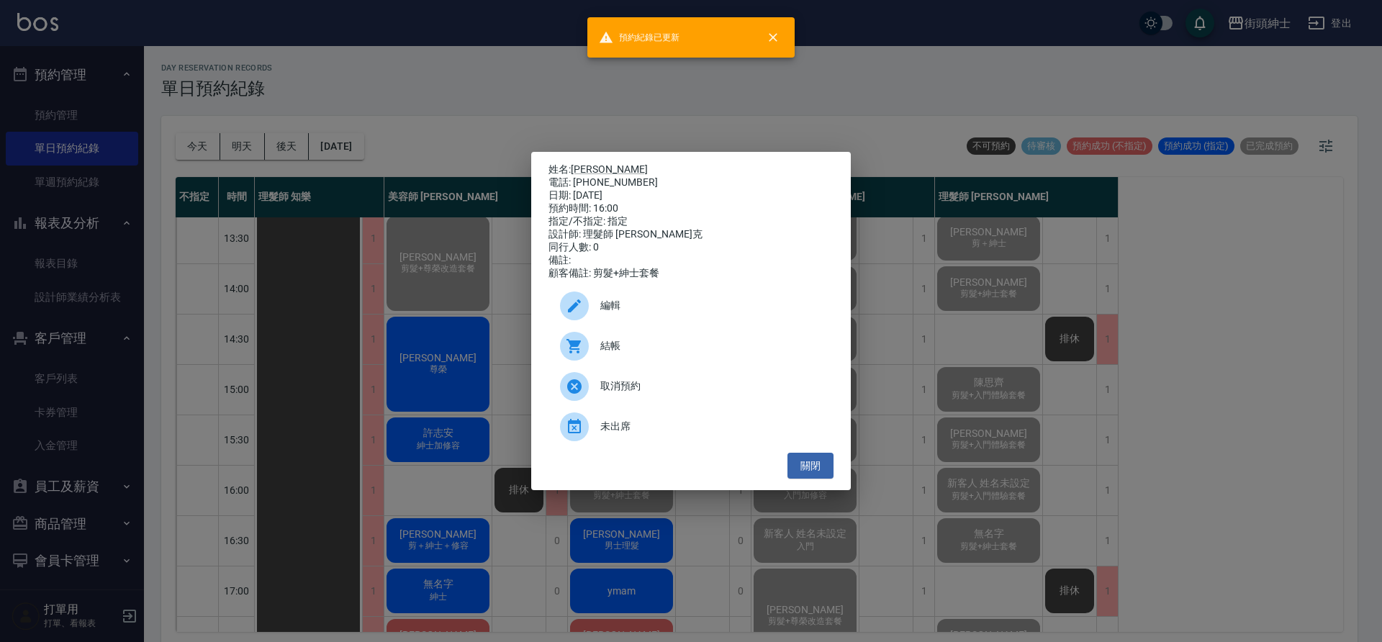
drag, startPoint x: 390, startPoint y: 450, endPoint x: 574, endPoint y: 477, distance: 186.2
click at [390, 450] on div "姓名: 許力仁 電話: 0960540787 日期: 2025/09/20 預約時間: 16:00 指定/不指定: 指定 設計師: 理髮師 Vic 維克 同行…" at bounding box center [691, 321] width 1382 height 642
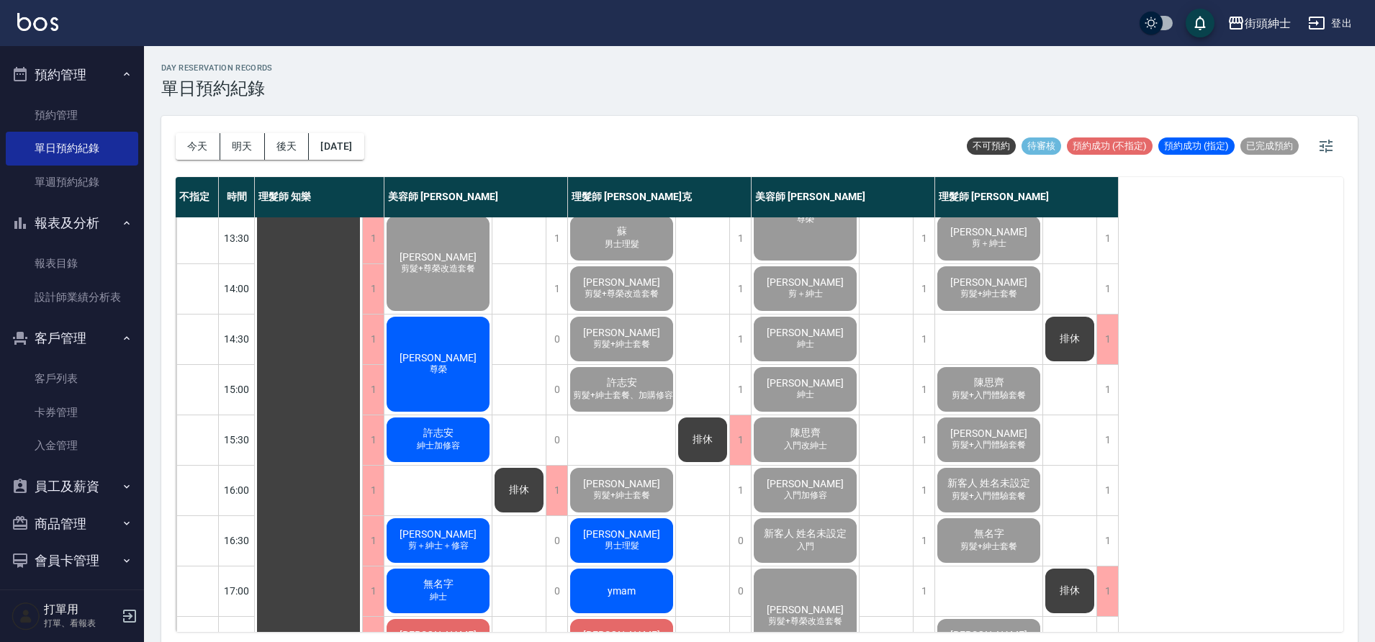
click at [644, 547] on div "tim 男士理髮" at bounding box center [621, 540] width 107 height 49
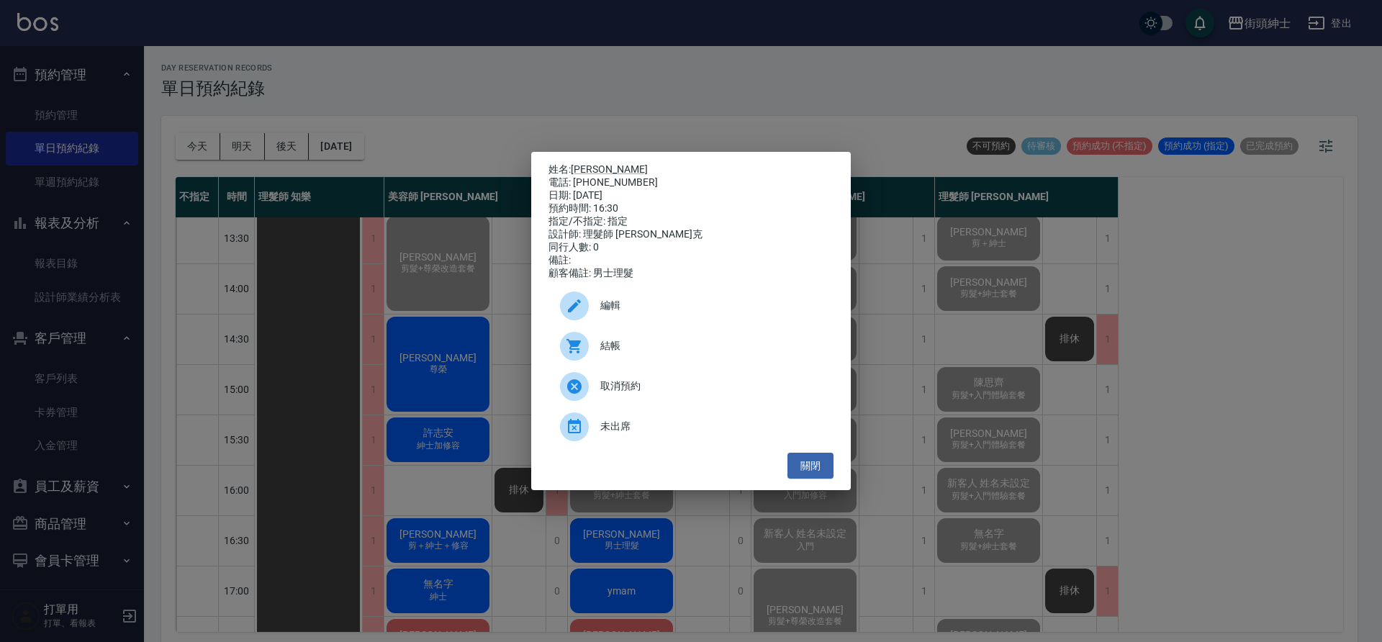
click at [629, 345] on span "結帳" at bounding box center [712, 345] width 222 height 15
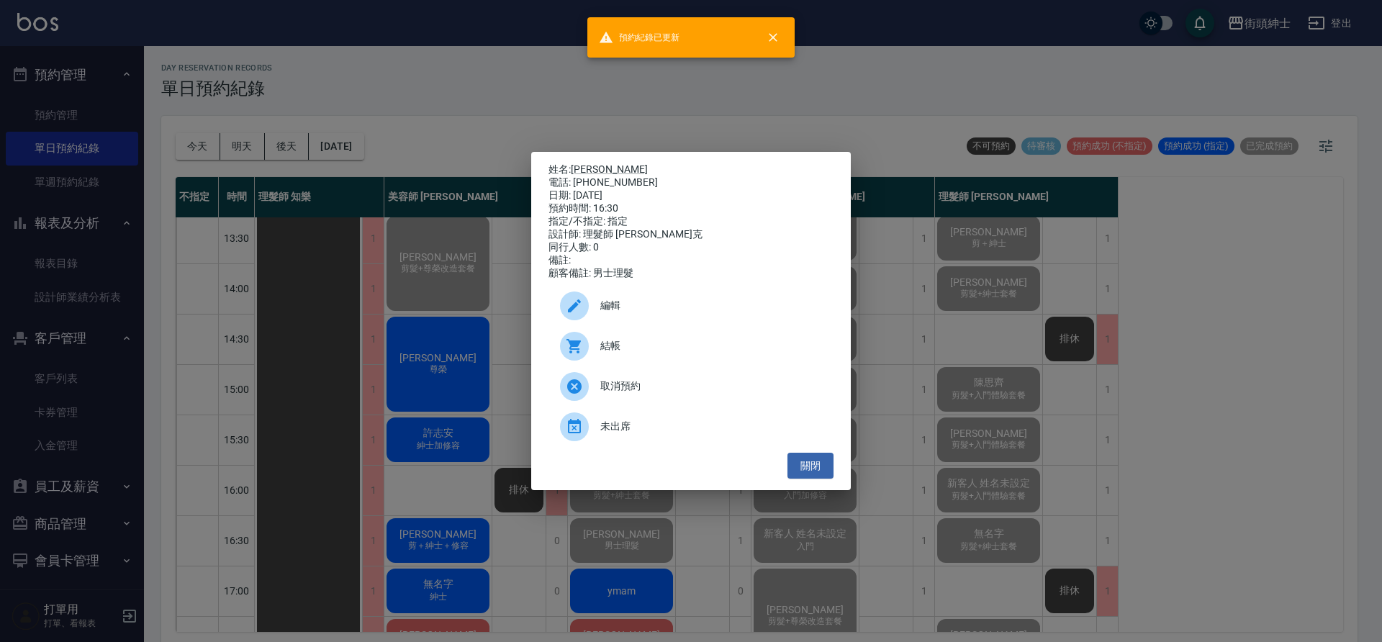
drag, startPoint x: 351, startPoint y: 378, endPoint x: 625, endPoint y: 449, distance: 282.6
click at [351, 378] on div "姓名: tim 電話: 0973963288 日期: 2025/09/20 預約時間: 16:30 指定/不指定: 指定 設計師: 理髮師 Vic 維克 同行…" at bounding box center [691, 321] width 1382 height 642
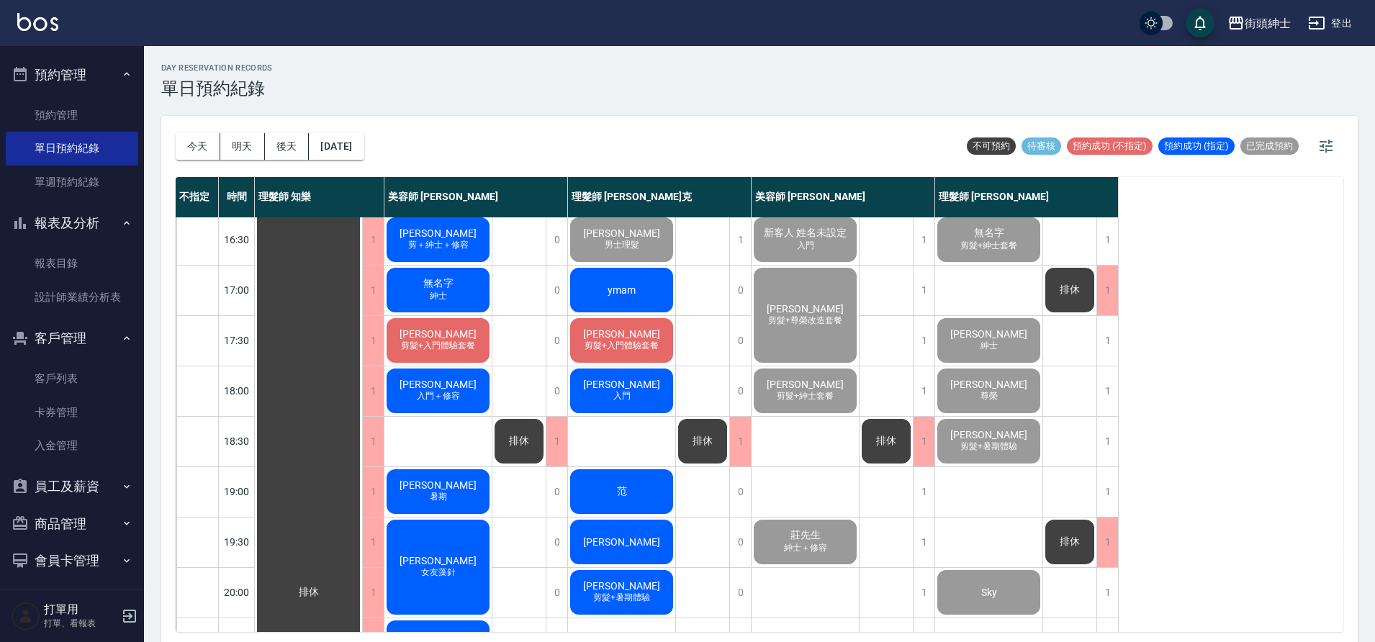
scroll to position [517, 0]
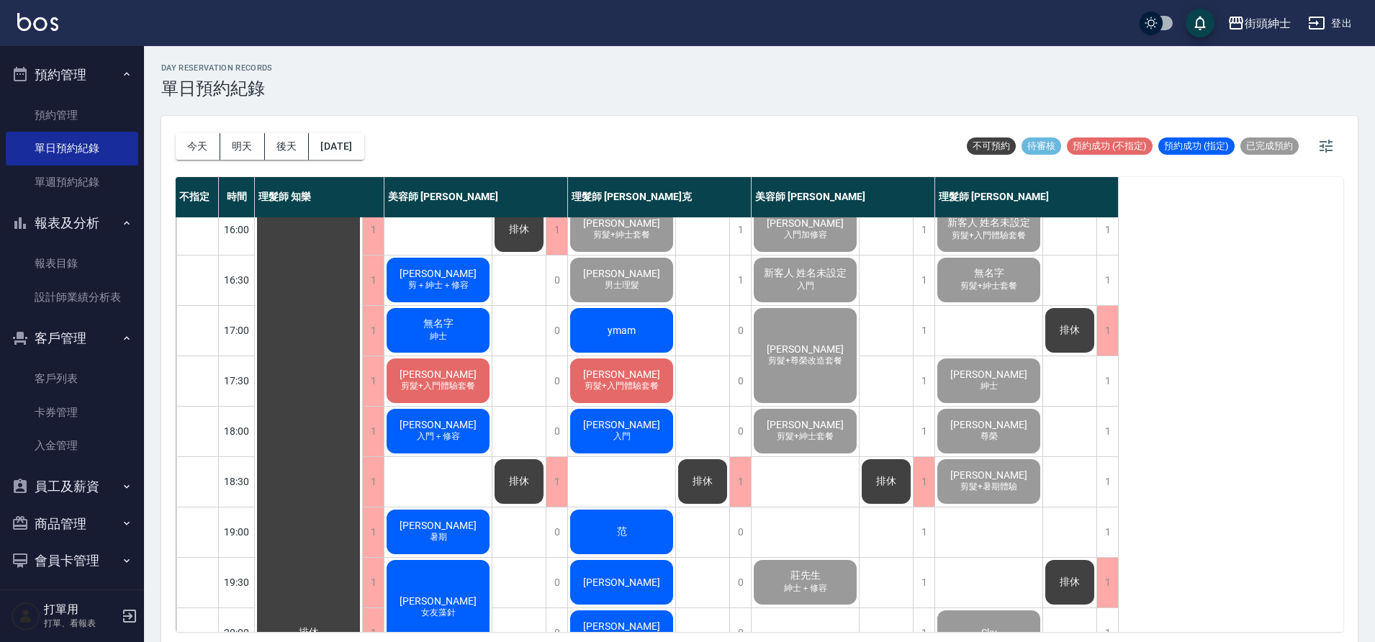
click at [629, 332] on div "ymam" at bounding box center [621, 330] width 107 height 49
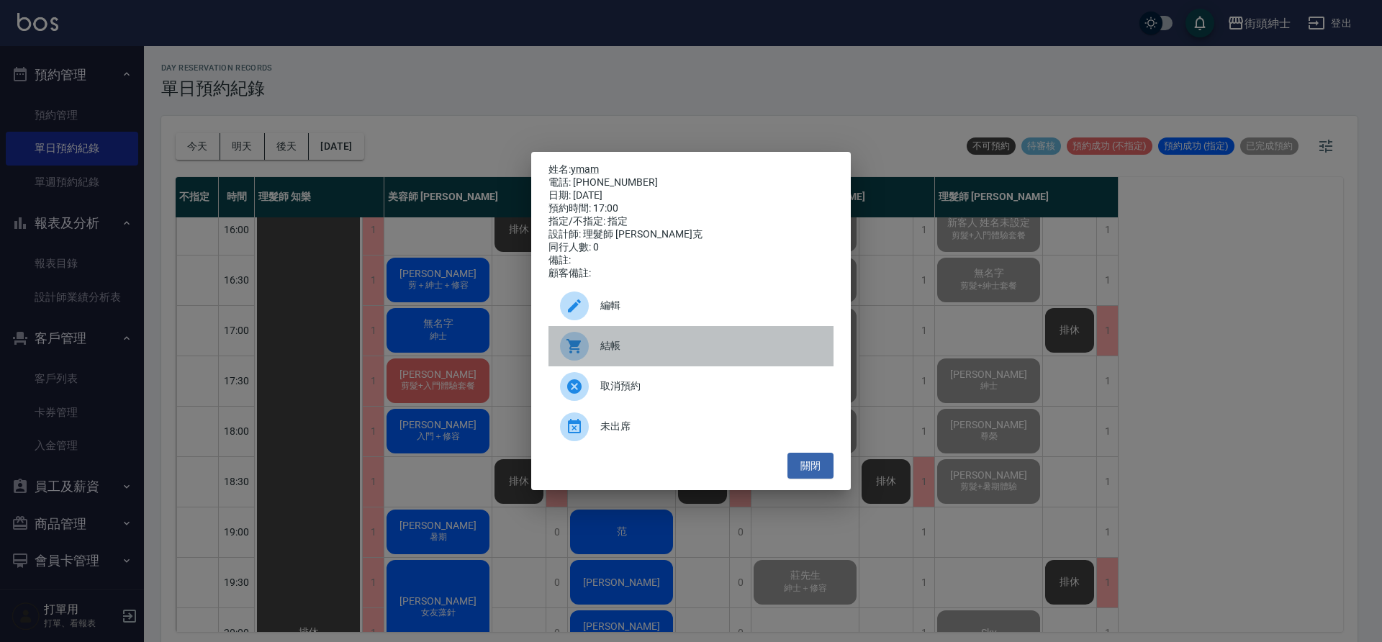
click at [626, 343] on div "結帳" at bounding box center [691, 346] width 285 height 40
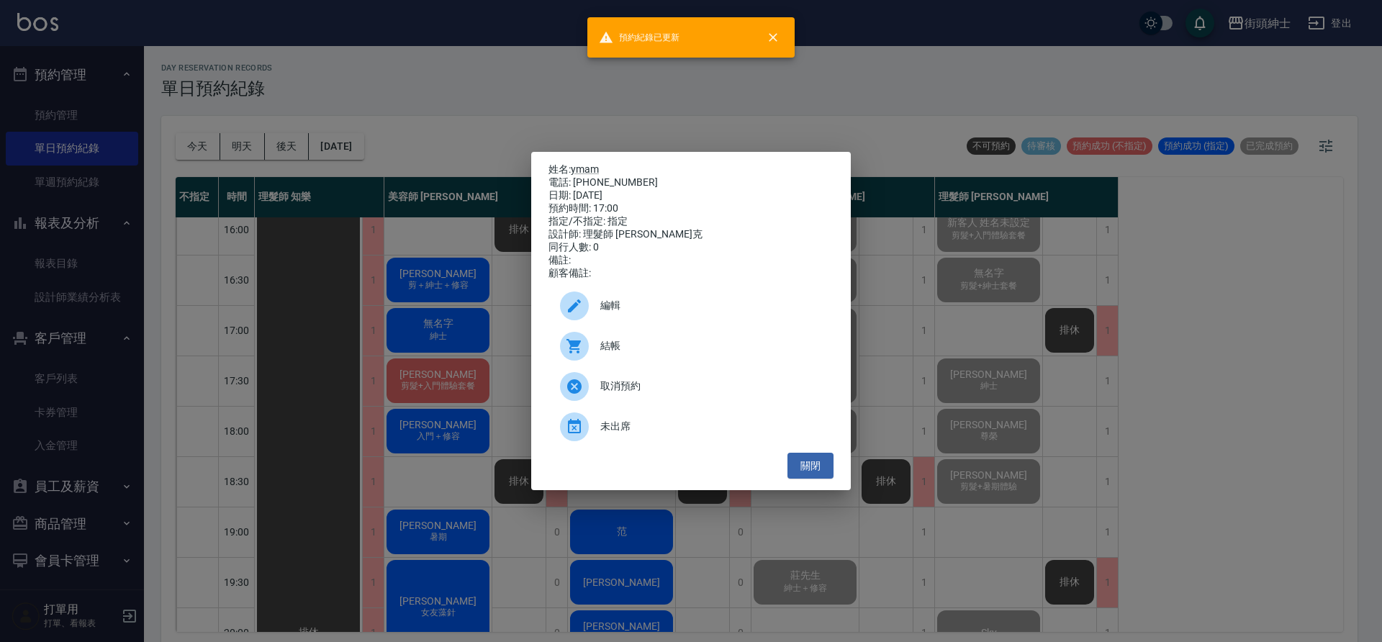
drag, startPoint x: 338, startPoint y: 265, endPoint x: 560, endPoint y: 385, distance: 252.9
click at [338, 265] on div "姓名: ymam 電話: 0916404125 日期: 2025/09/20 預約時間: 17:00 指定/不指定: 指定 設計師: 理髮師 Vic 維克 同…" at bounding box center [691, 321] width 1382 height 642
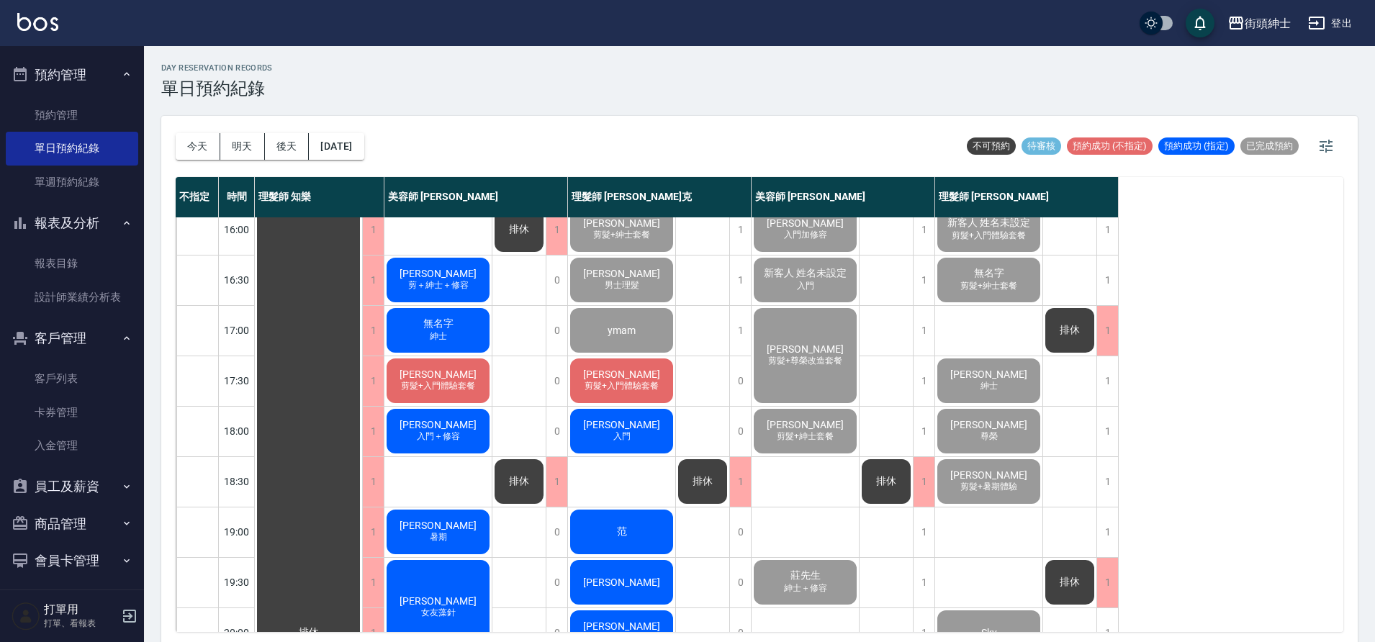
click at [646, 388] on span "剪髮+入門體驗套餐" at bounding box center [622, 386] width 80 height 12
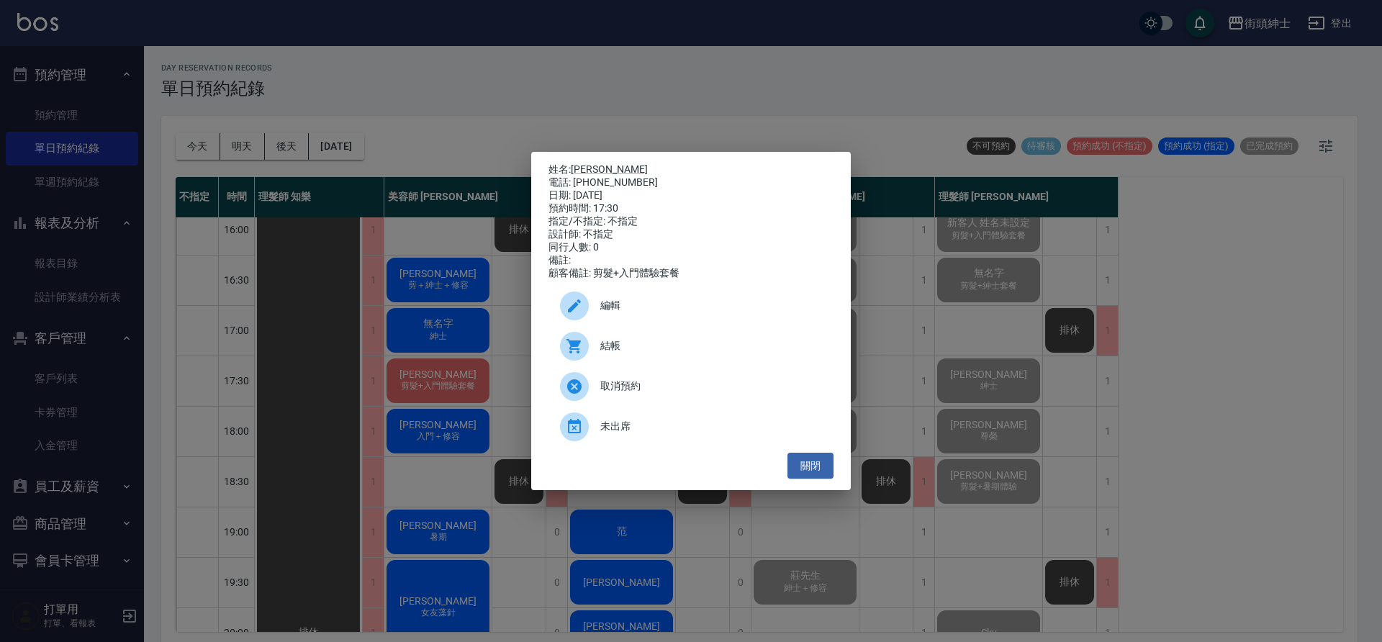
drag, startPoint x: 192, startPoint y: 68, endPoint x: 158, endPoint y: 6, distance: 70.2
click at [184, 37] on div "姓名: 魏伯勳 電話: 0966953568 日期: 2025/09/20 預約時間: 17:30 指定/不指定: 不指定 設計師: 不指定 同行人數: 0 …" at bounding box center [691, 321] width 1382 height 642
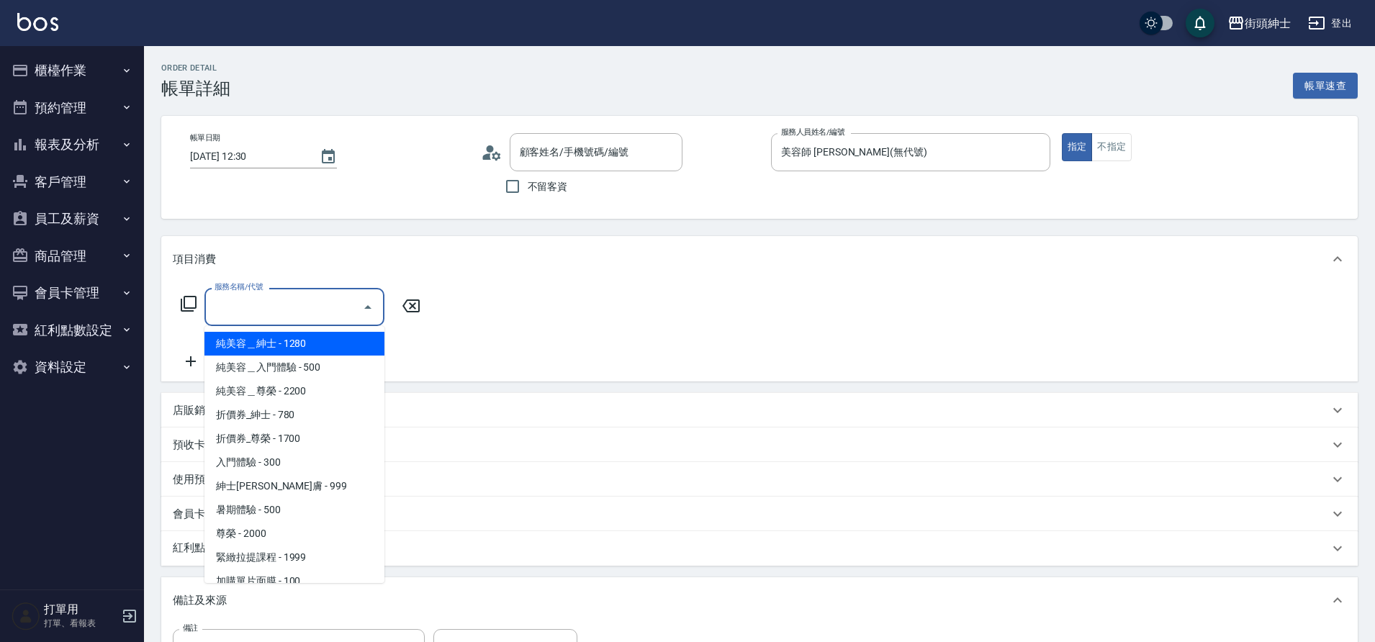
type input "巫蕎伃/0986691908/null"
drag, startPoint x: 0, startPoint y: 0, endPoint x: 228, endPoint y: 505, distance: 554.0
click at [228, 505] on span "暑期體驗 - 500" at bounding box center [294, 510] width 180 height 24
type input "暑期體驗"
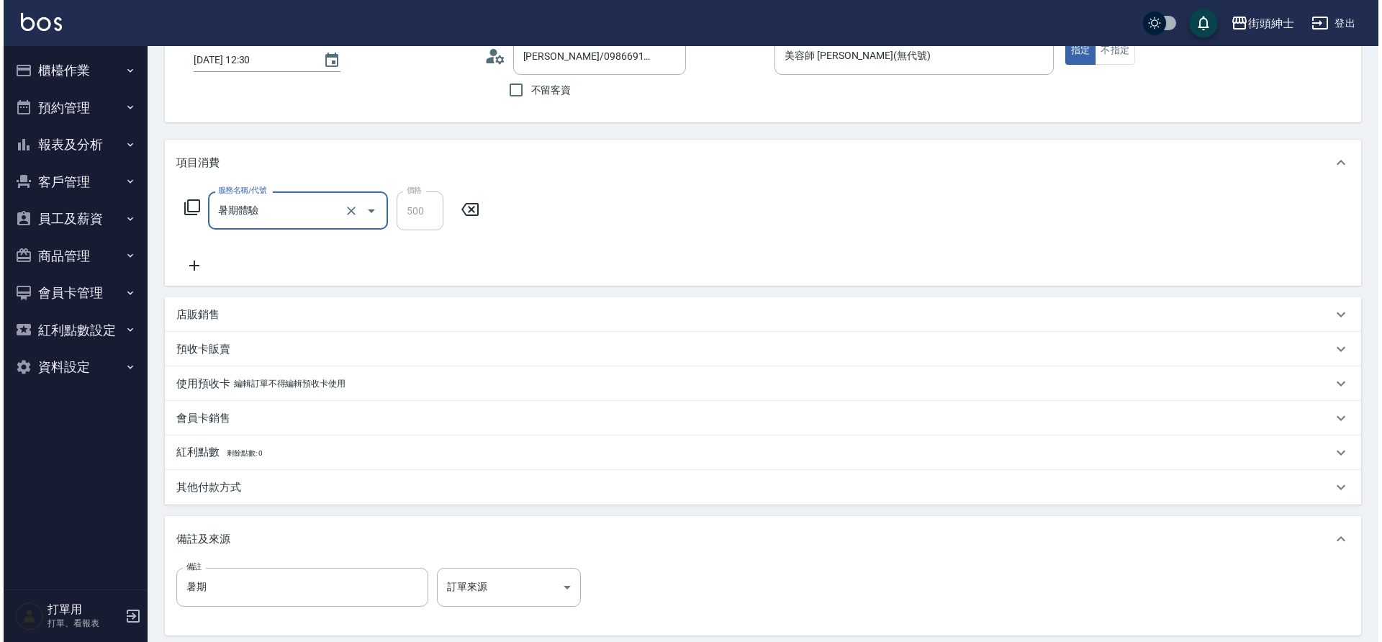
scroll to position [246, 0]
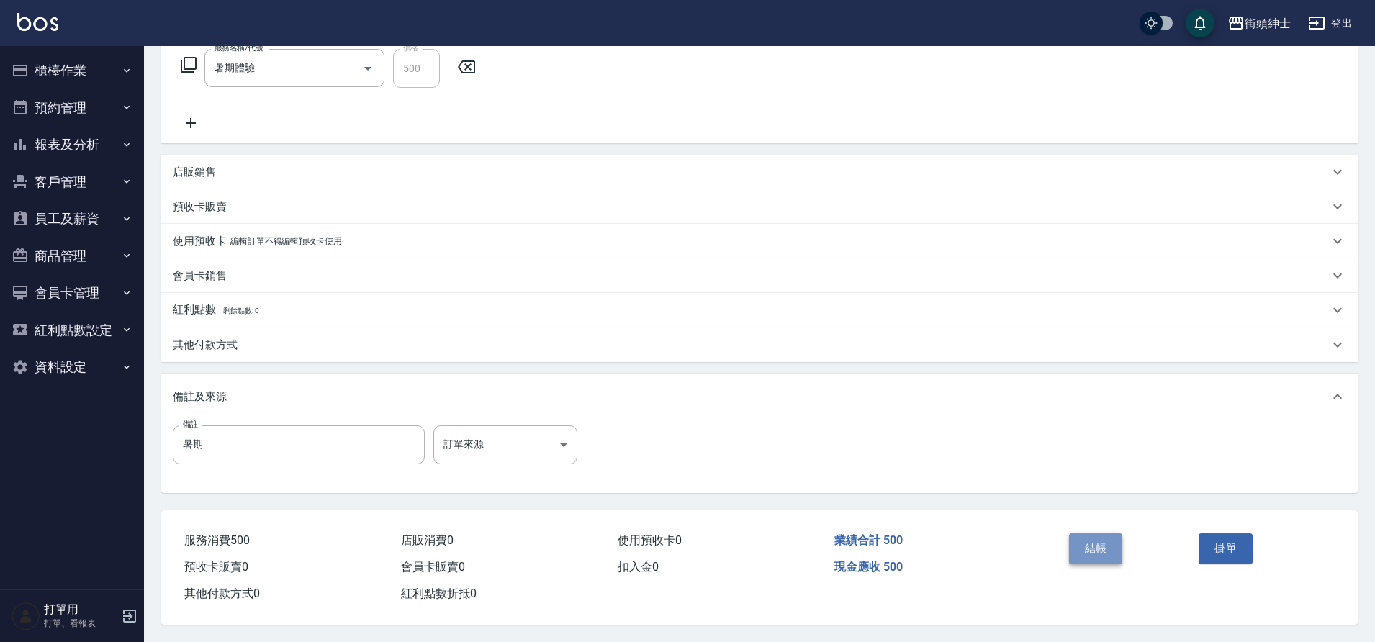
drag, startPoint x: 228, startPoint y: 505, endPoint x: 1082, endPoint y: 536, distance: 854.6
click at [1082, 536] on button "結帳" at bounding box center [1096, 549] width 54 height 30
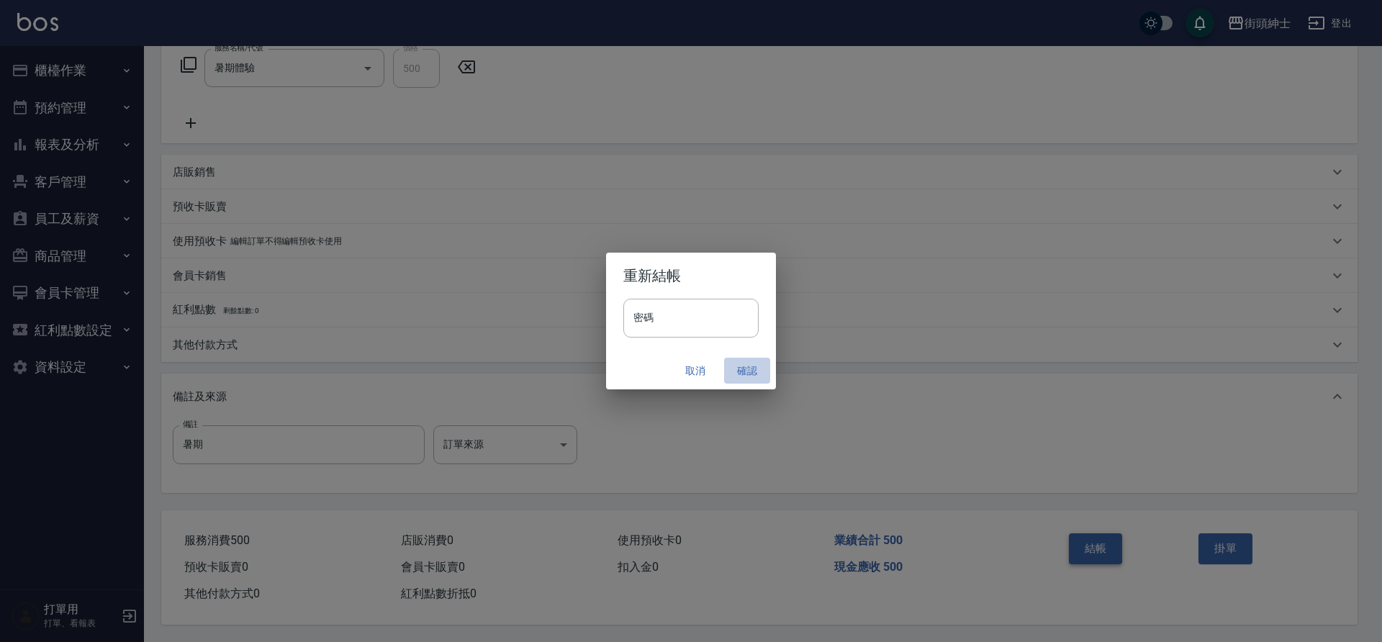
click at [745, 378] on button "確認" at bounding box center [747, 371] width 46 height 27
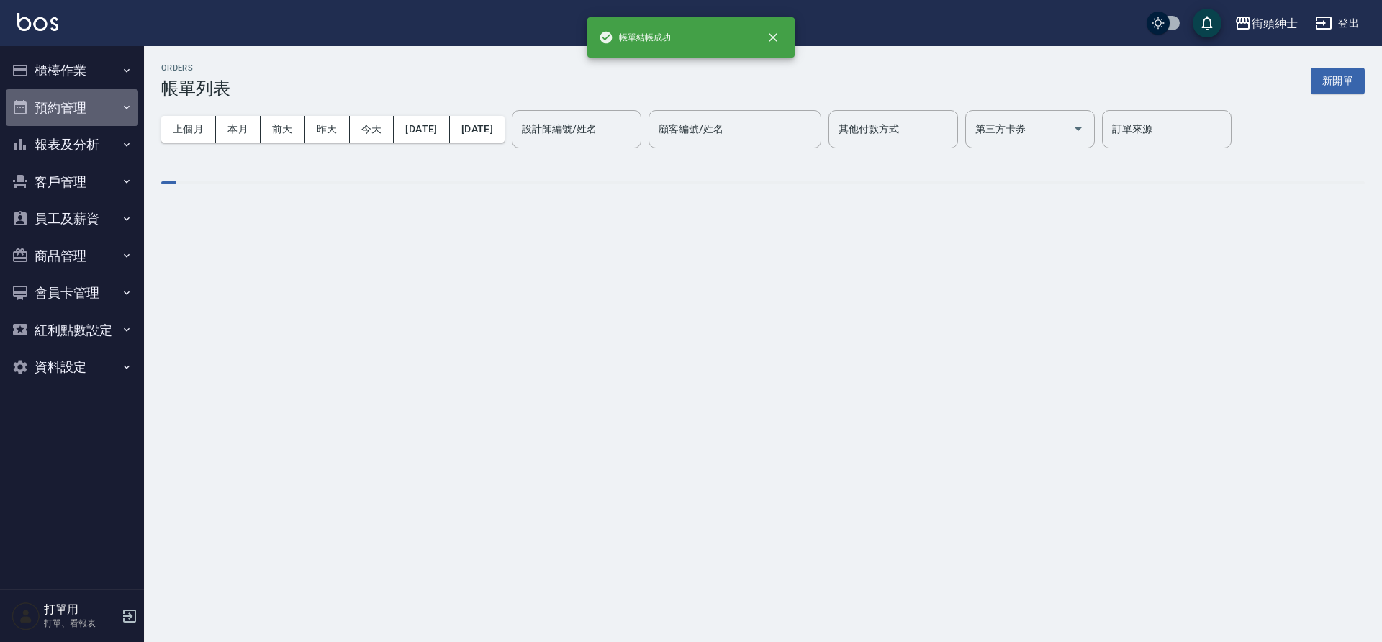
drag, startPoint x: 1082, startPoint y: 536, endPoint x: 70, endPoint y: 117, distance: 1095.7
click at [70, 117] on button "預約管理" at bounding box center [72, 107] width 132 height 37
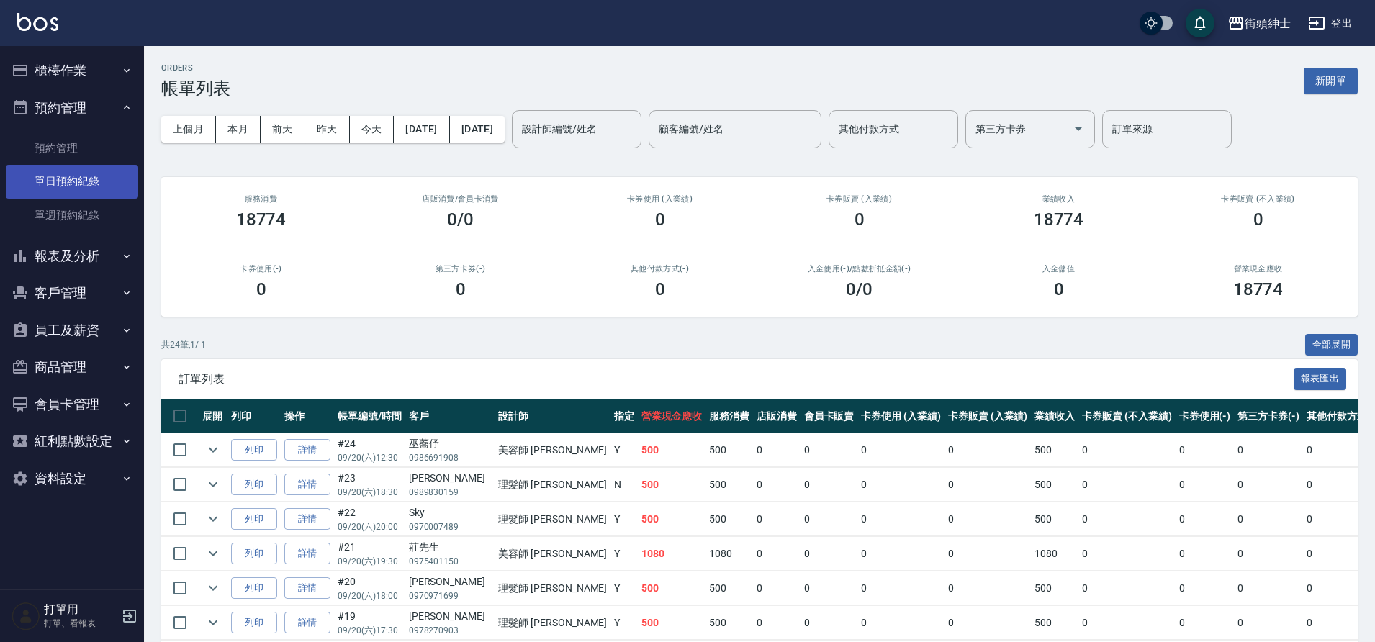
drag, startPoint x: 70, startPoint y: 117, endPoint x: 76, endPoint y: 181, distance: 64.3
click at [76, 181] on link "單日預約紀錄" at bounding box center [72, 181] width 132 height 33
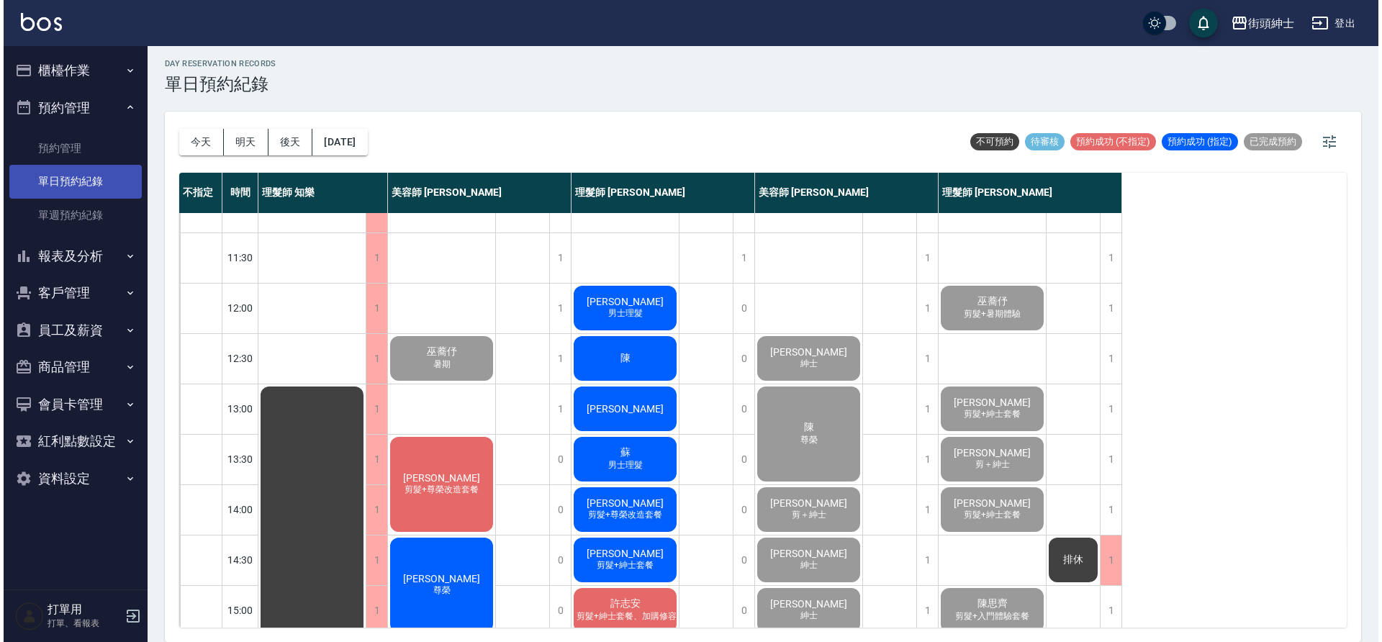
scroll to position [55, 0]
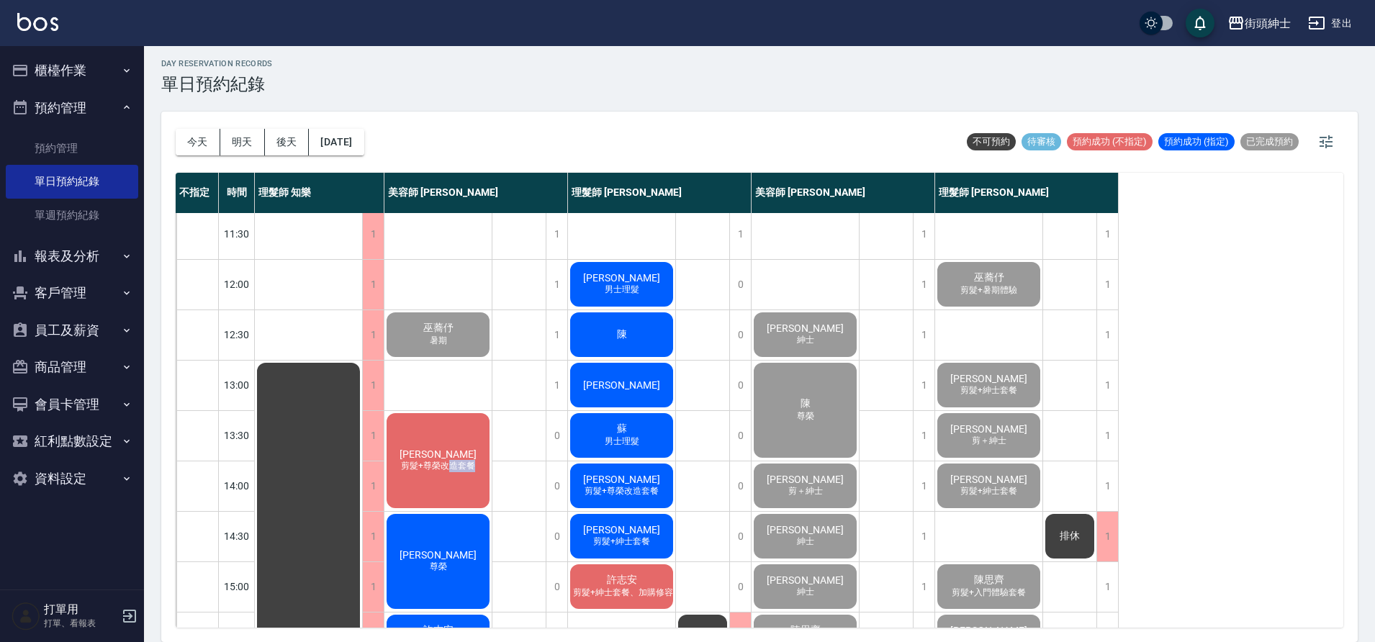
drag, startPoint x: 76, startPoint y: 181, endPoint x: 449, endPoint y: 474, distance: 473.9
click at [449, 474] on div "李旻宜 剪髮+尊榮改造套餐" at bounding box center [438, 460] width 107 height 99
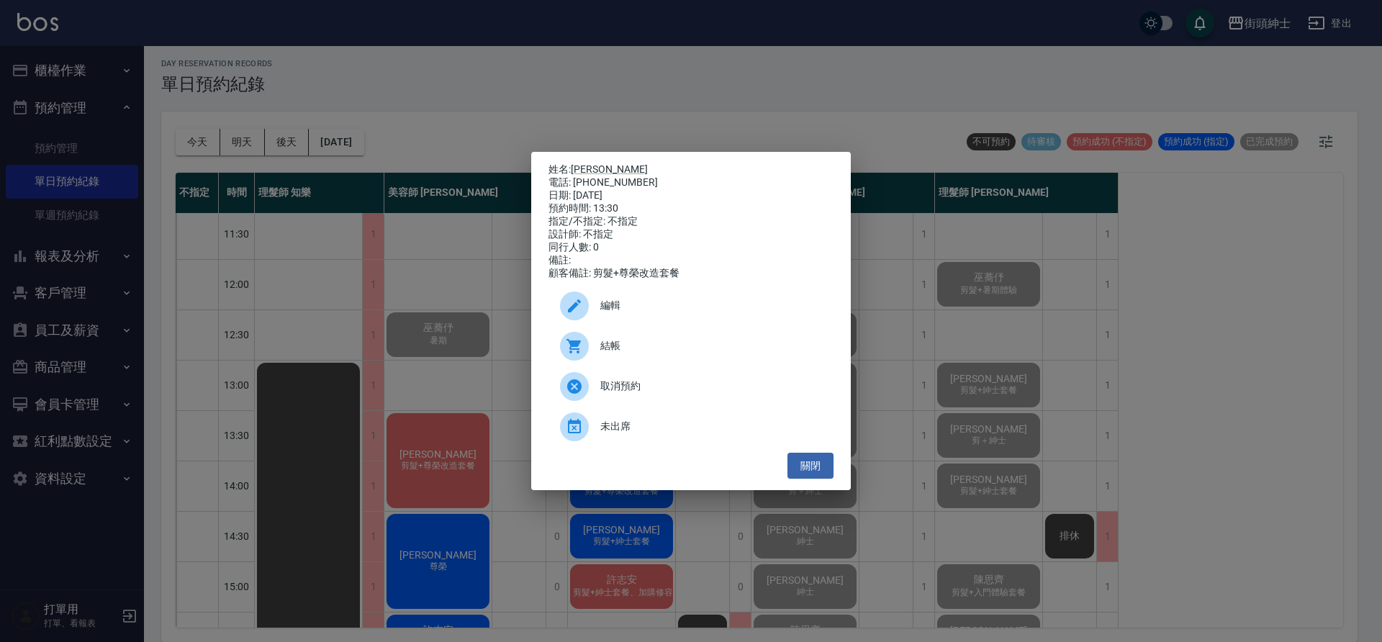
click at [609, 354] on span "結帳" at bounding box center [712, 345] width 222 height 15
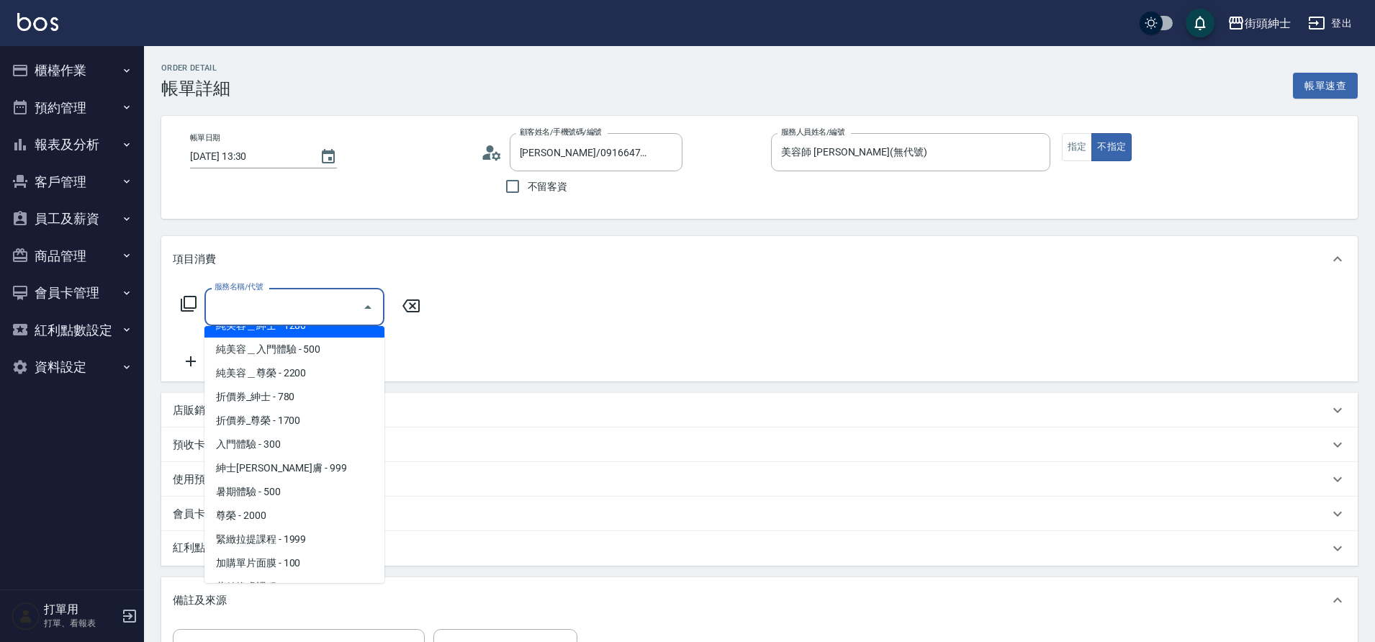
scroll to position [45, 0]
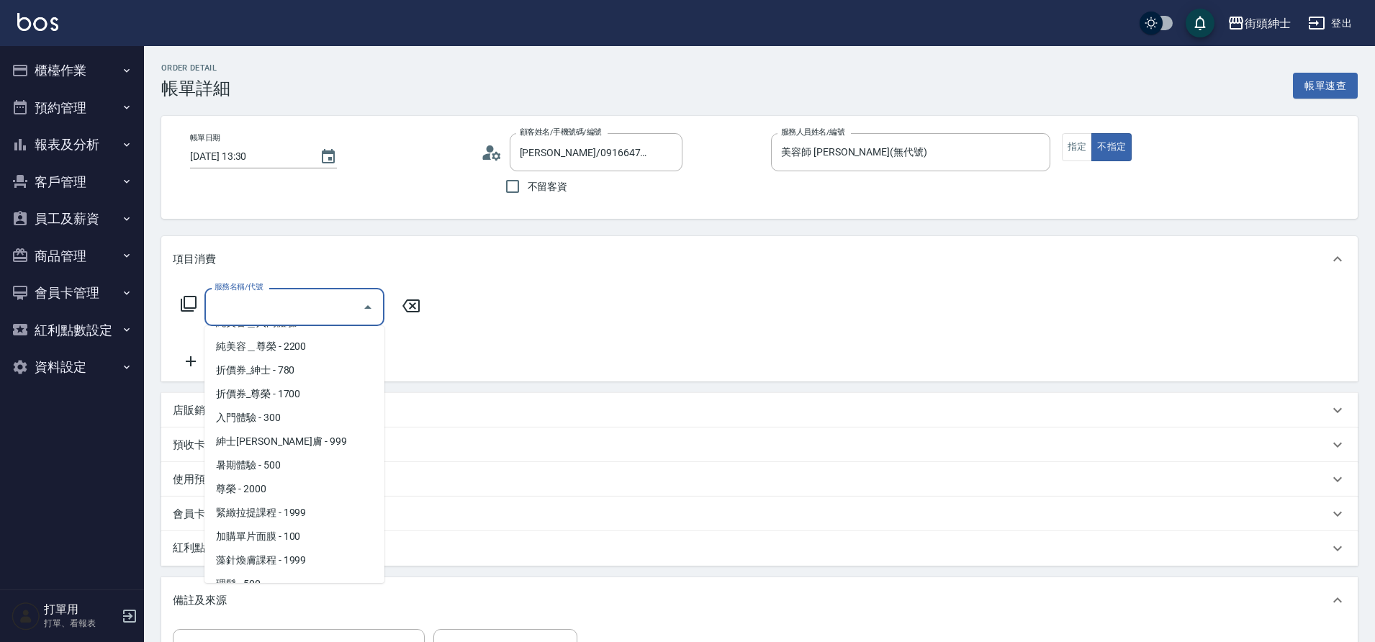
click at [277, 490] on span "尊榮 - 2000" at bounding box center [294, 489] width 180 height 24
type input "尊榮"
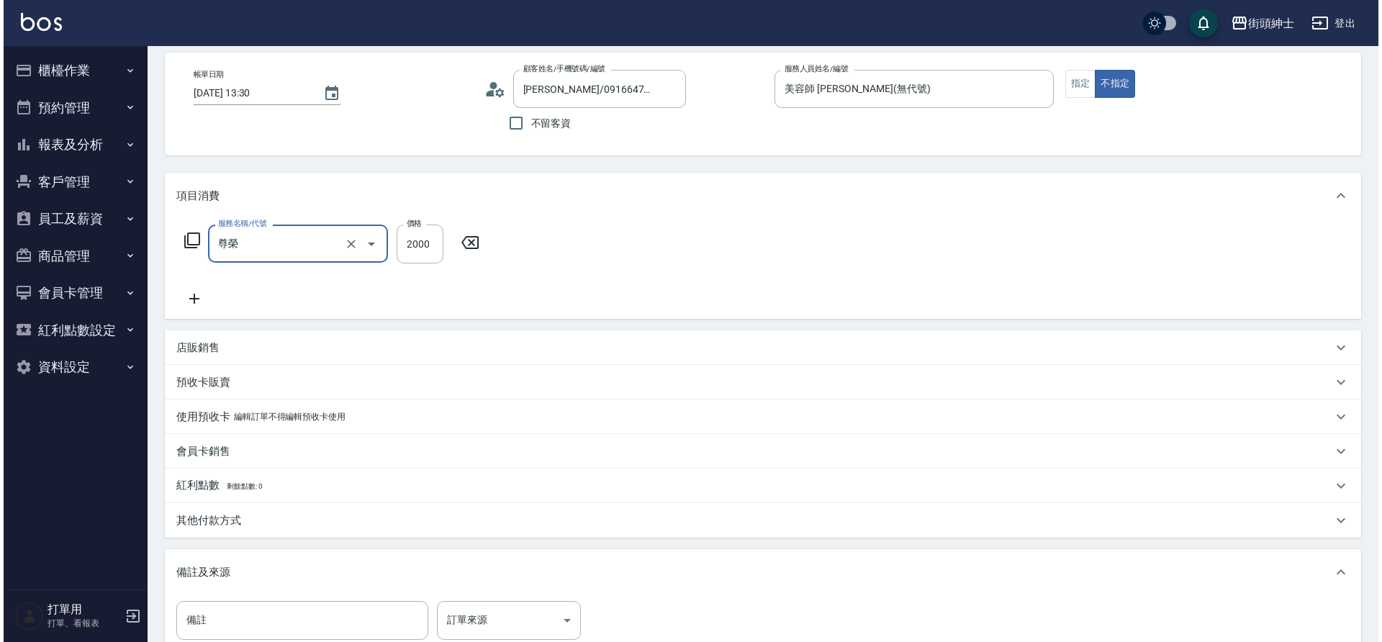
scroll to position [246, 0]
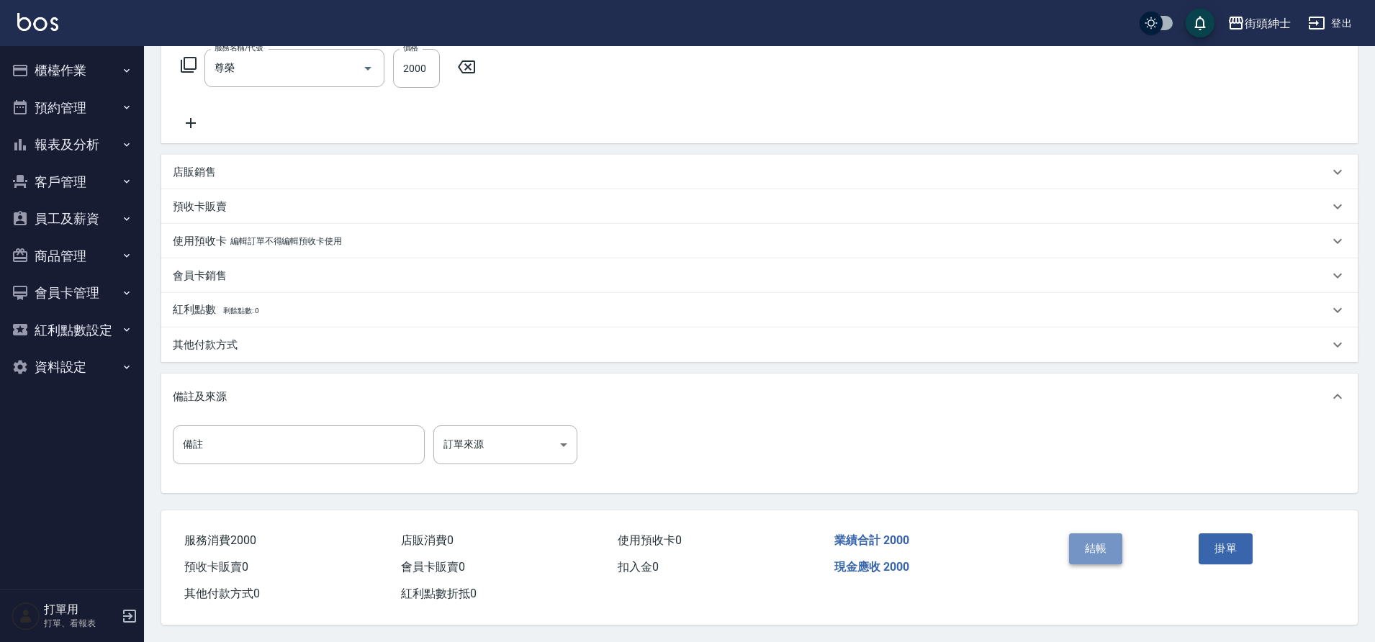
drag, startPoint x: 0, startPoint y: 0, endPoint x: 1090, endPoint y: 529, distance: 1211.5
click at [1090, 534] on button "結帳" at bounding box center [1096, 549] width 54 height 30
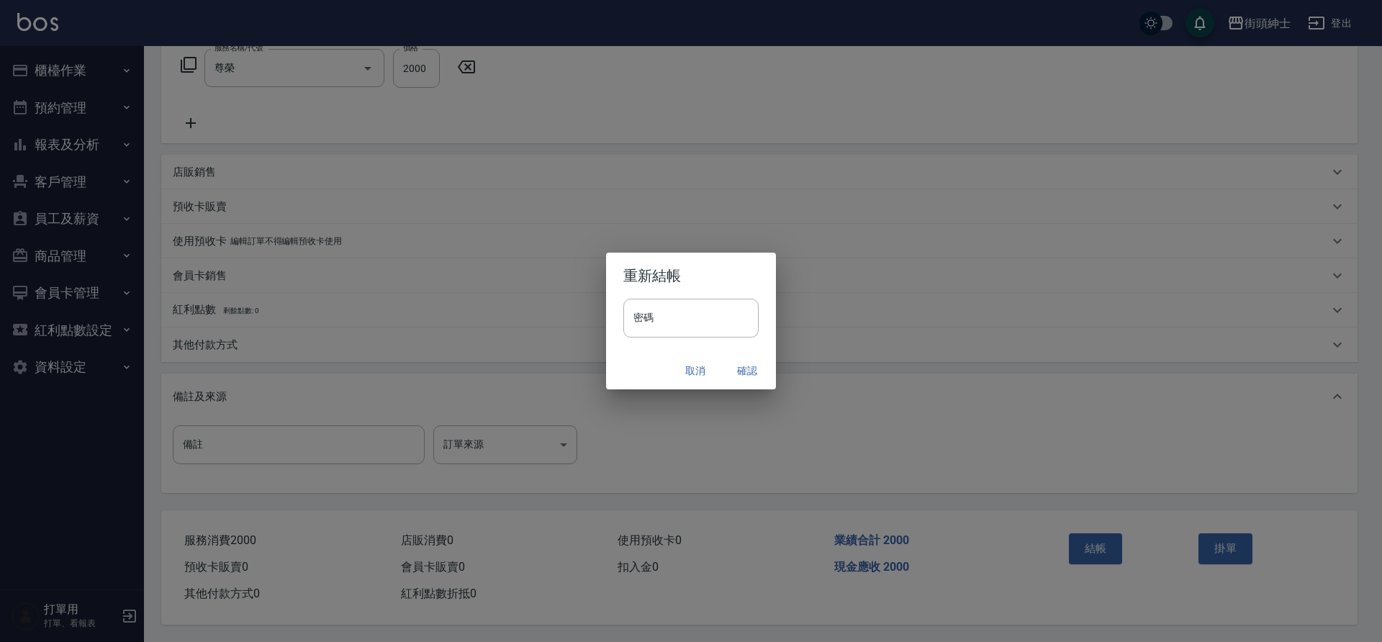
drag, startPoint x: 1090, startPoint y: 529, endPoint x: 734, endPoint y: 370, distance: 389.4
click at [734, 370] on button "確認" at bounding box center [747, 371] width 46 height 27
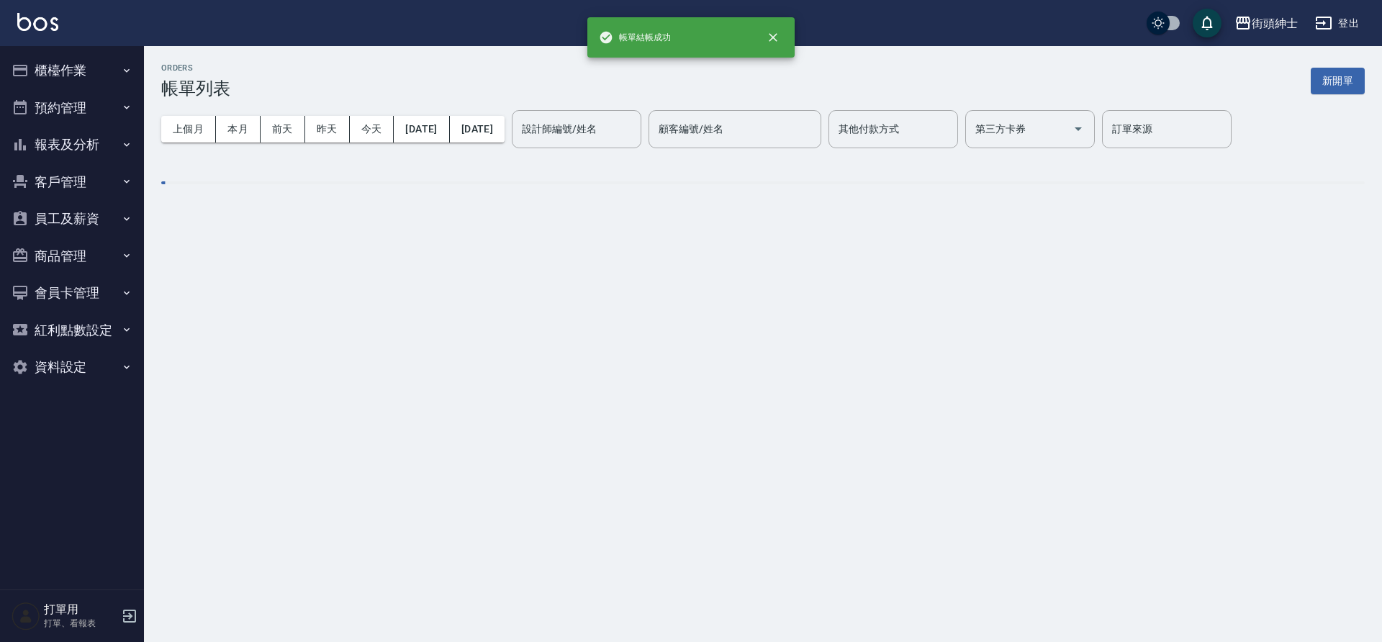
drag, startPoint x: 734, startPoint y: 370, endPoint x: 79, endPoint y: 121, distance: 701.0
click at [79, 121] on button "預約管理" at bounding box center [72, 107] width 132 height 37
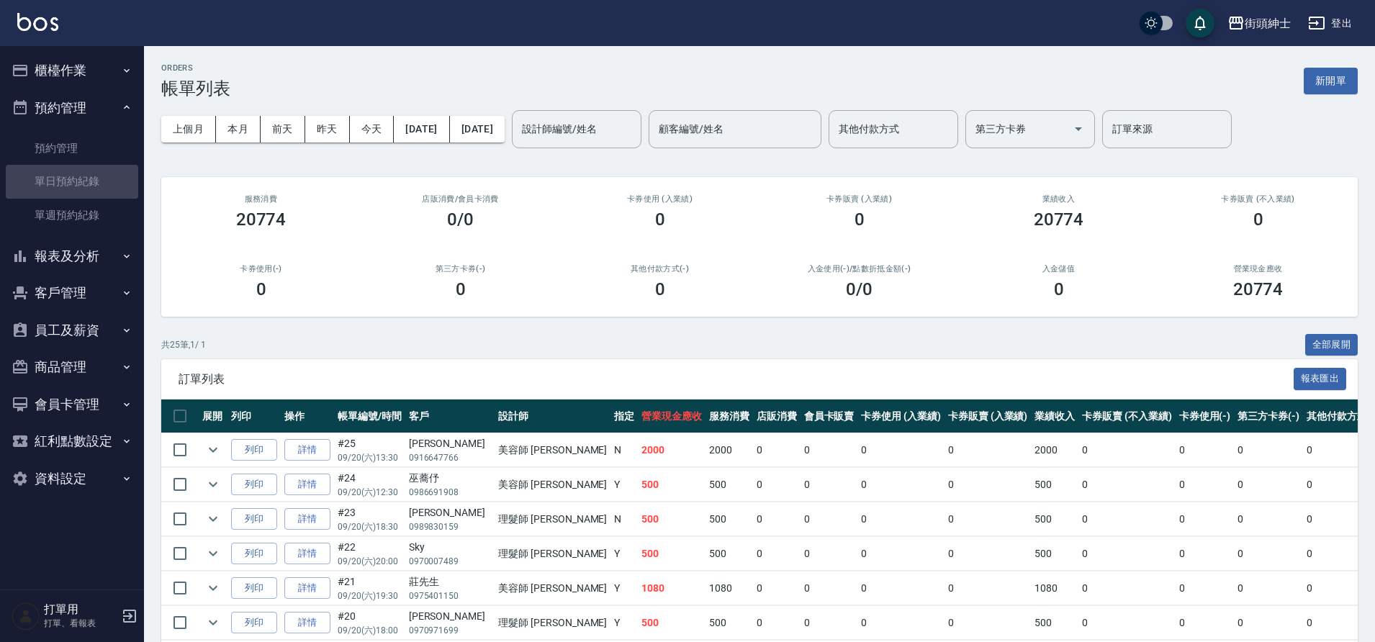
click at [90, 181] on link "單日預約紀錄" at bounding box center [72, 181] width 132 height 33
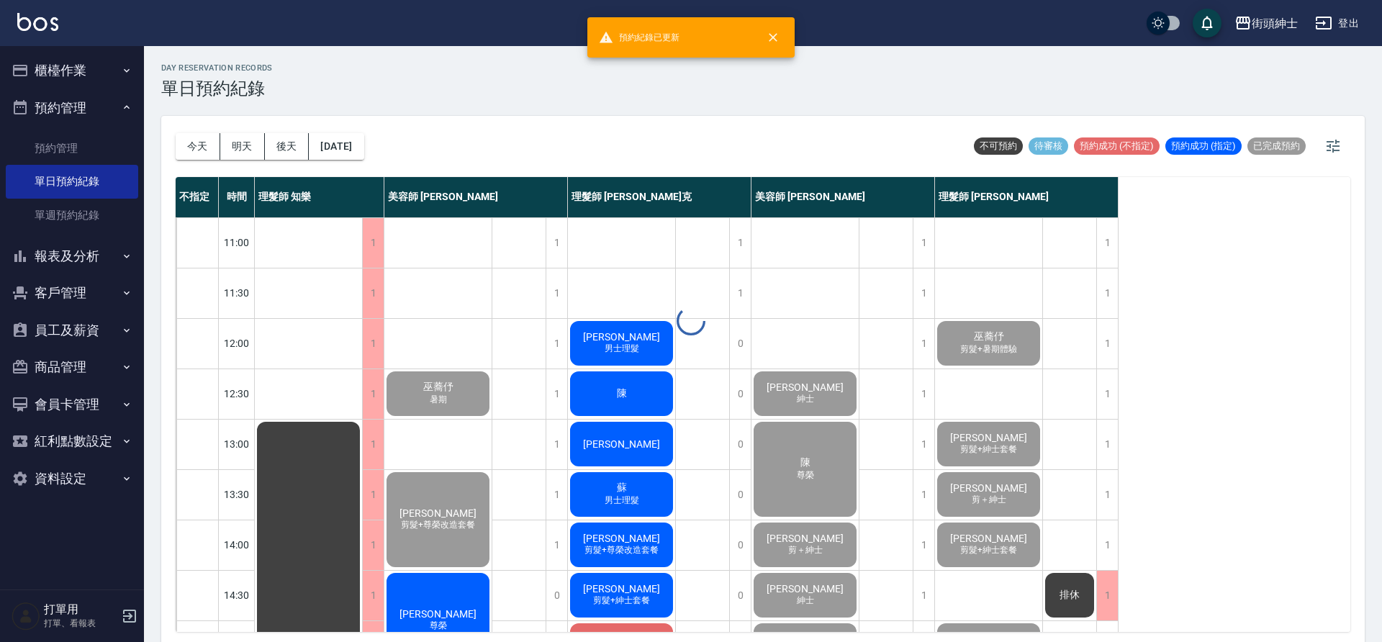
scroll to position [4, 0]
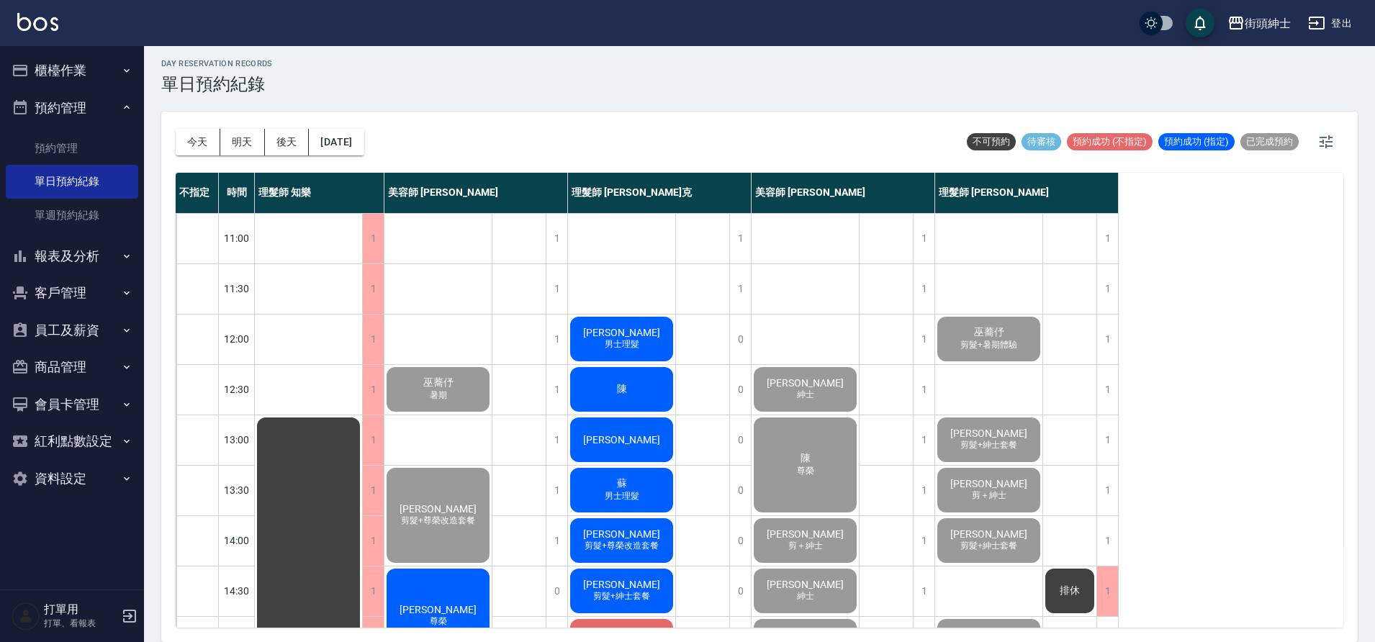
drag, startPoint x: 79, startPoint y: 121, endPoint x: 639, endPoint y: 332, distance: 597.9
click at [639, 332] on span "[PERSON_NAME]" at bounding box center [621, 333] width 83 height 12
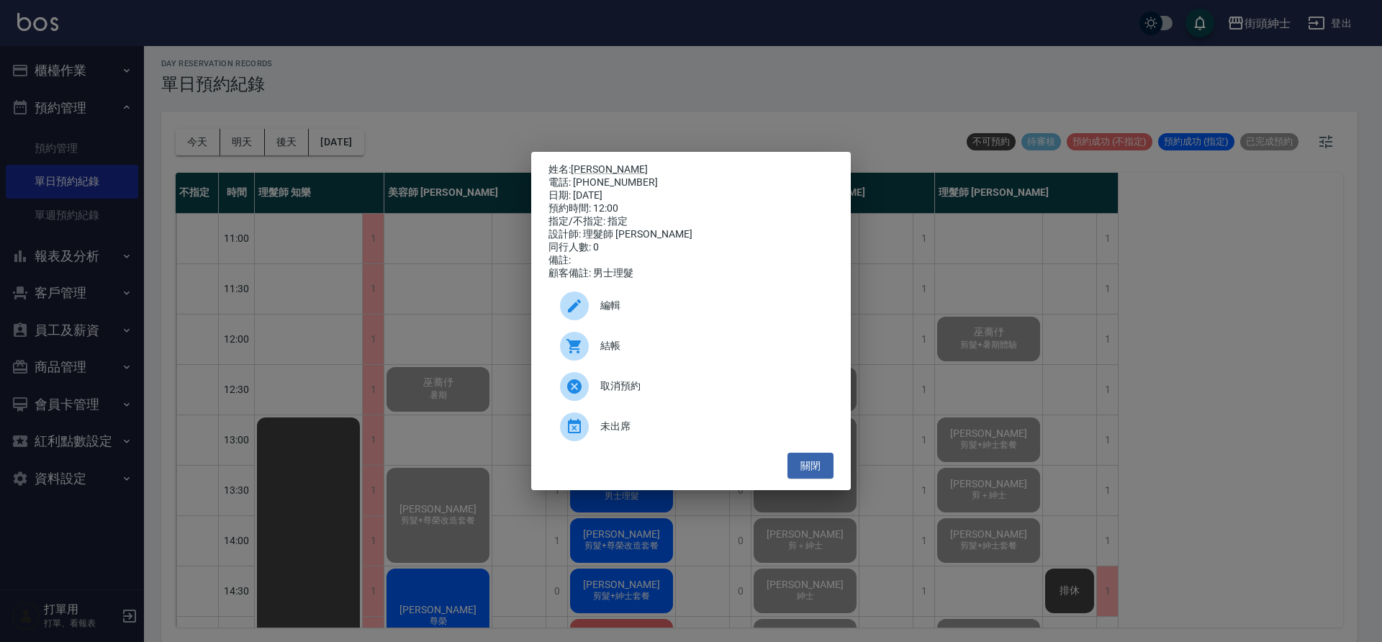
click at [681, 339] on div "結帳" at bounding box center [691, 346] width 285 height 40
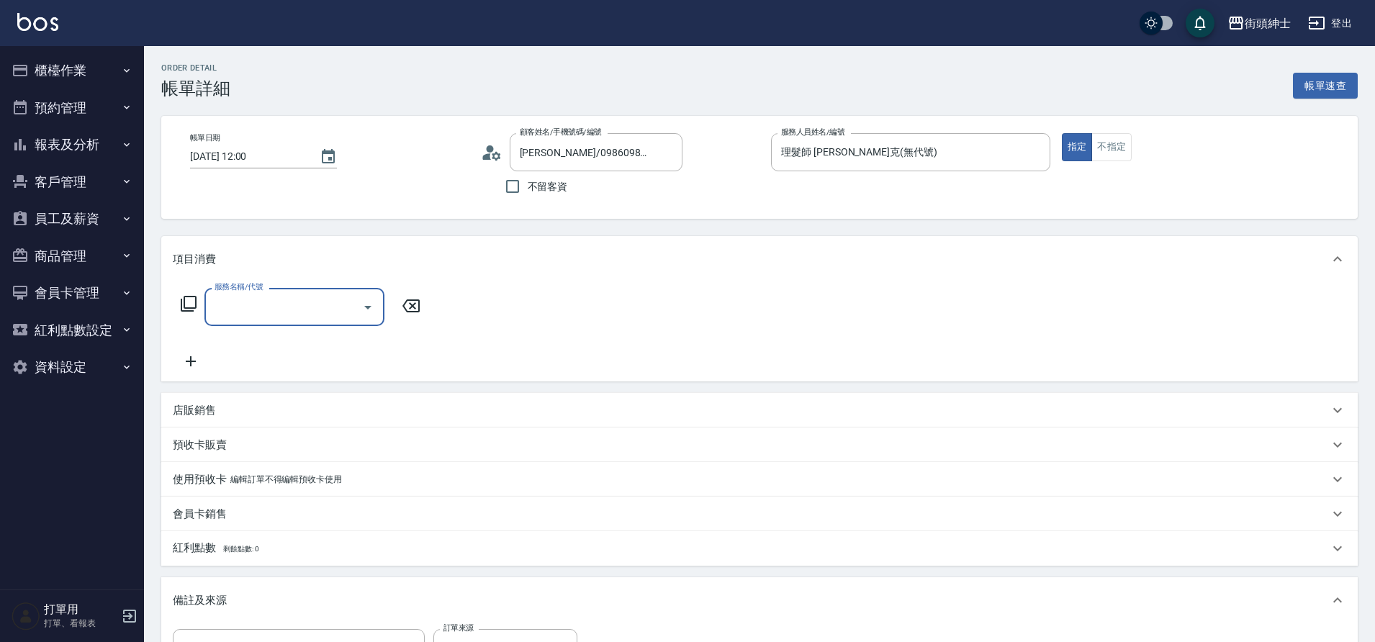
drag, startPoint x: 0, startPoint y: 0, endPoint x: 275, endPoint y: 302, distance: 408.3
click at [275, 302] on input "服務名稱/代號" at bounding box center [283, 306] width 145 height 25
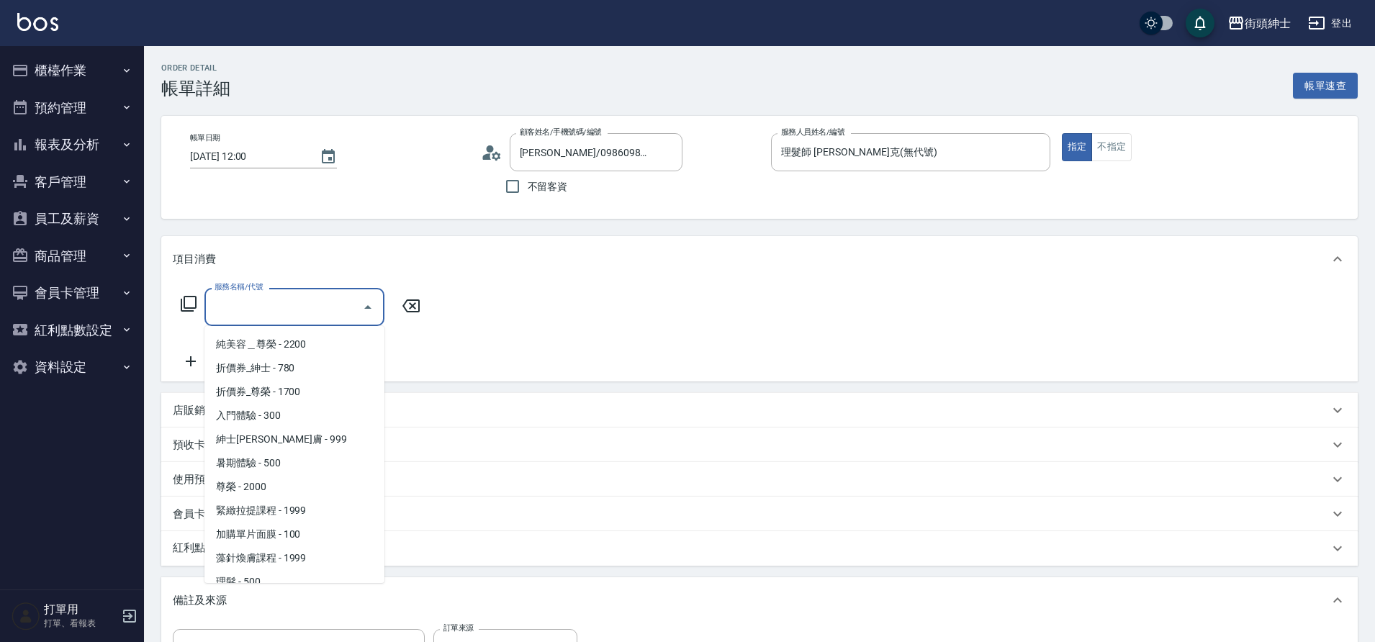
scroll to position [111, 0]
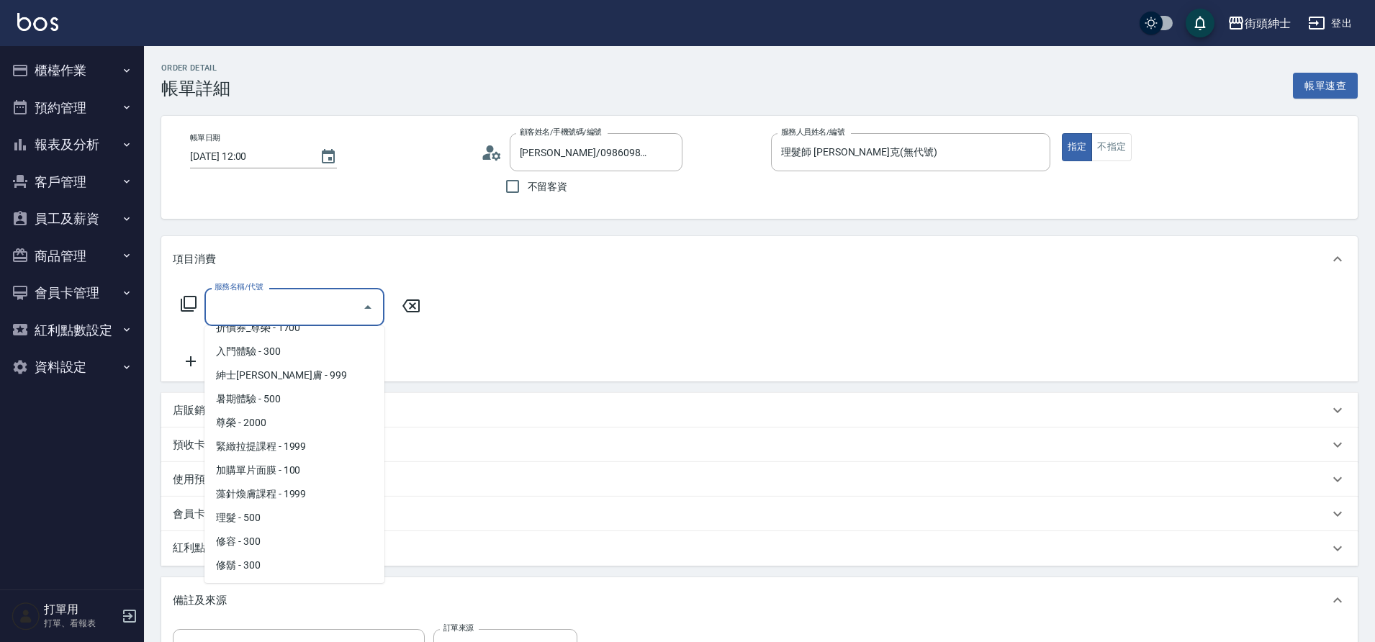
click at [273, 514] on span "理髮 - 500" at bounding box center [294, 518] width 180 height 24
type input "理髮(A02)"
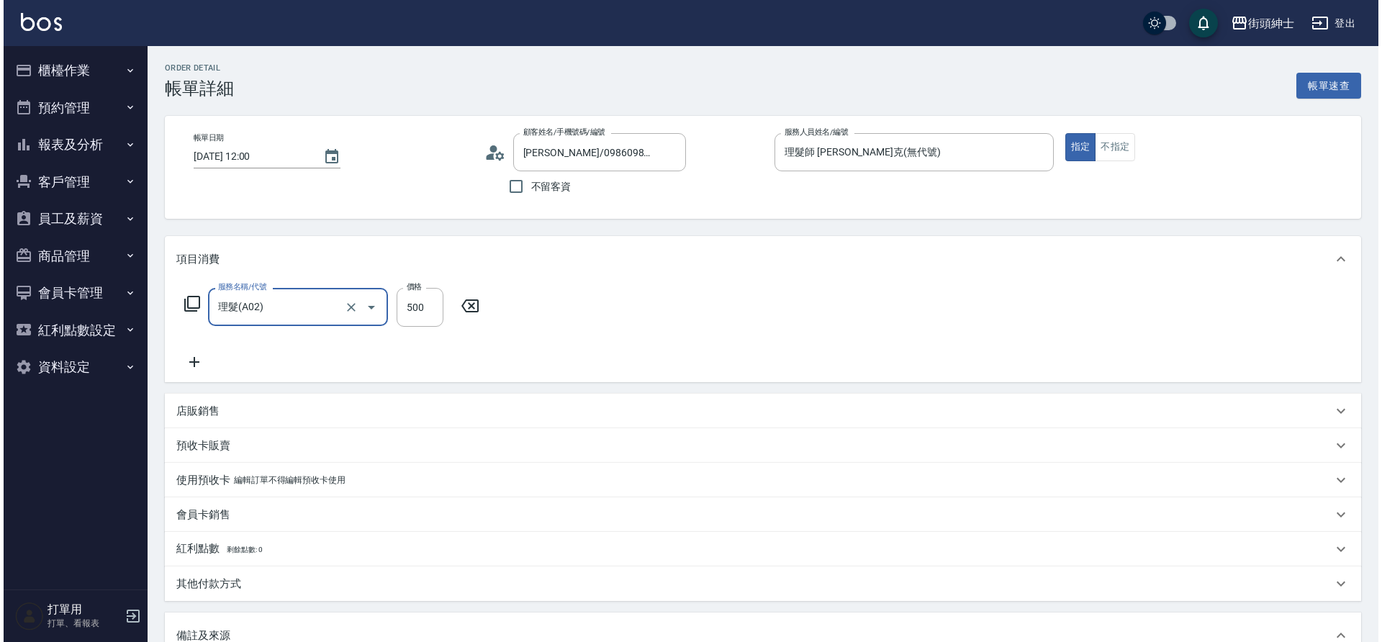
scroll to position [246, 0]
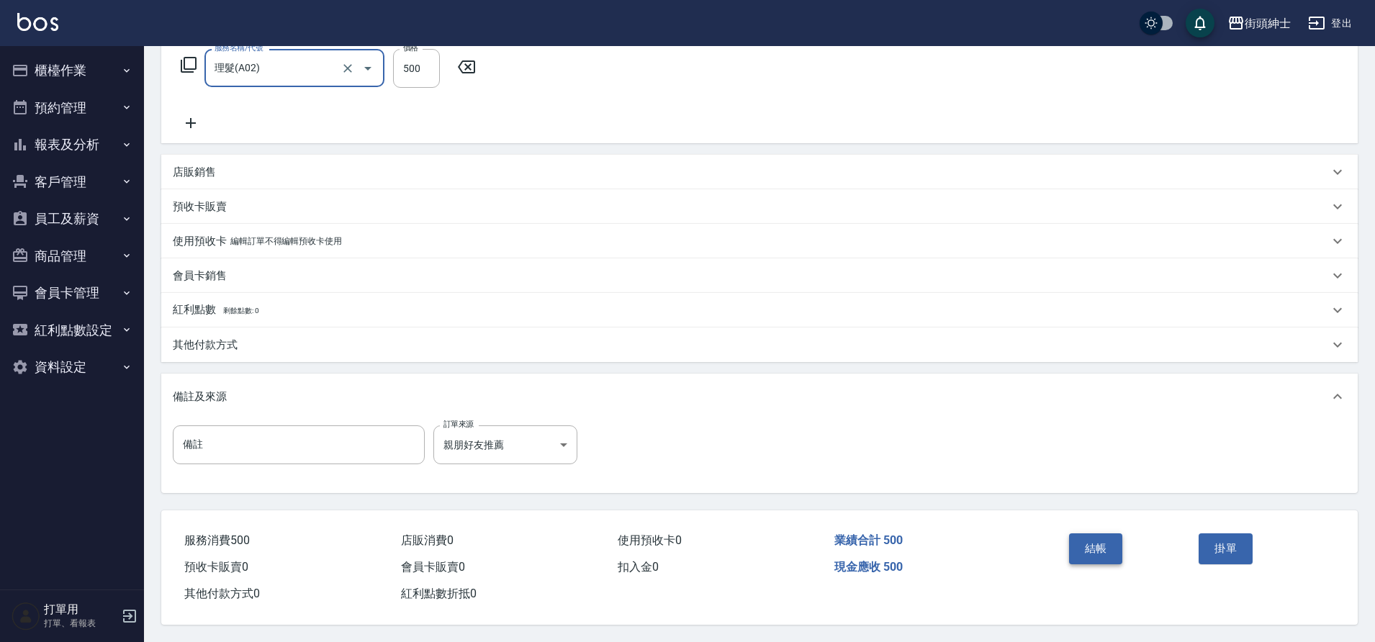
drag, startPoint x: 275, startPoint y: 302, endPoint x: 1097, endPoint y: 544, distance: 856.4
click at [1097, 544] on button "結帳" at bounding box center [1096, 549] width 54 height 30
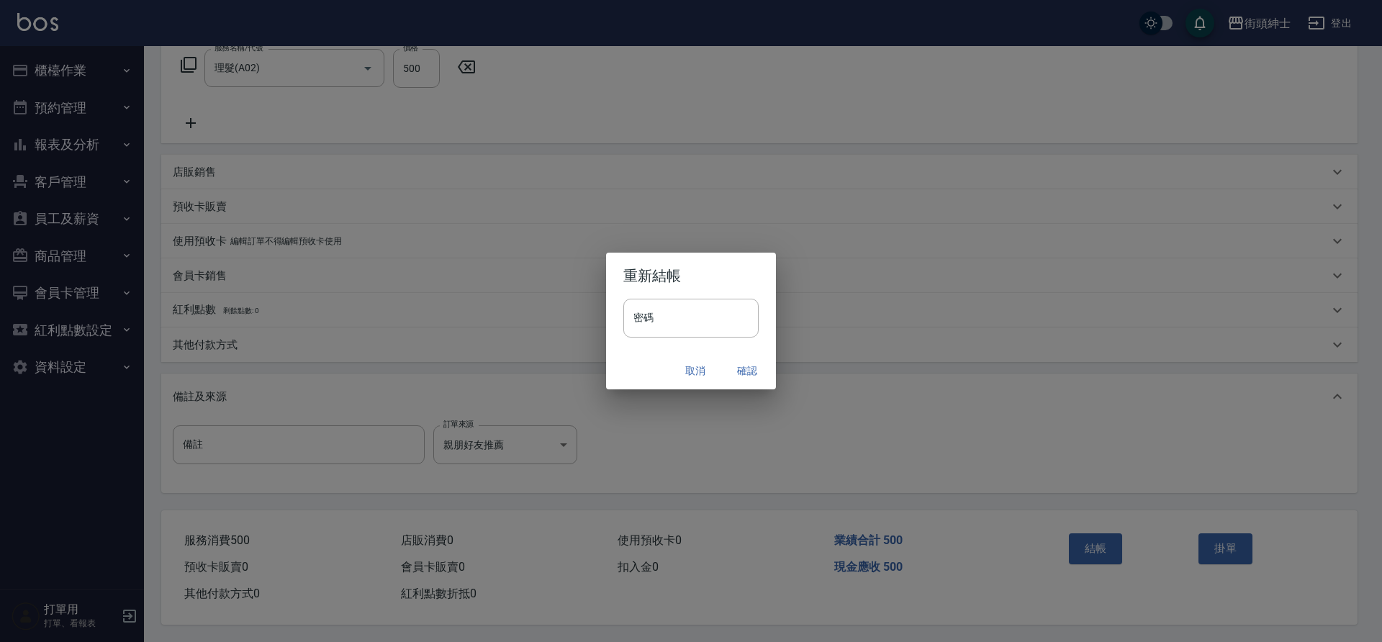
drag, startPoint x: 1097, startPoint y: 544, endPoint x: 737, endPoint y: 372, distance: 398.7
click at [737, 372] on button "確認" at bounding box center [747, 371] width 46 height 27
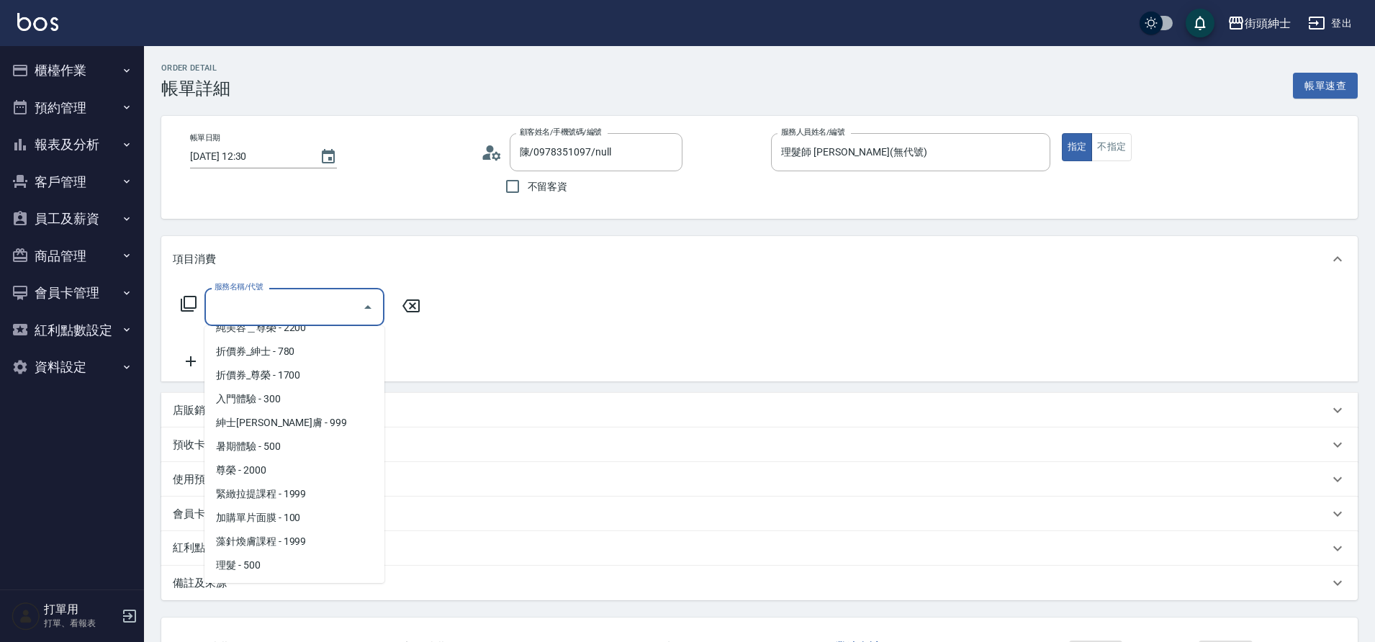
scroll to position [111, 0]
click at [266, 516] on span "理髮 - 500" at bounding box center [294, 518] width 180 height 24
type input "理髮(A02)"
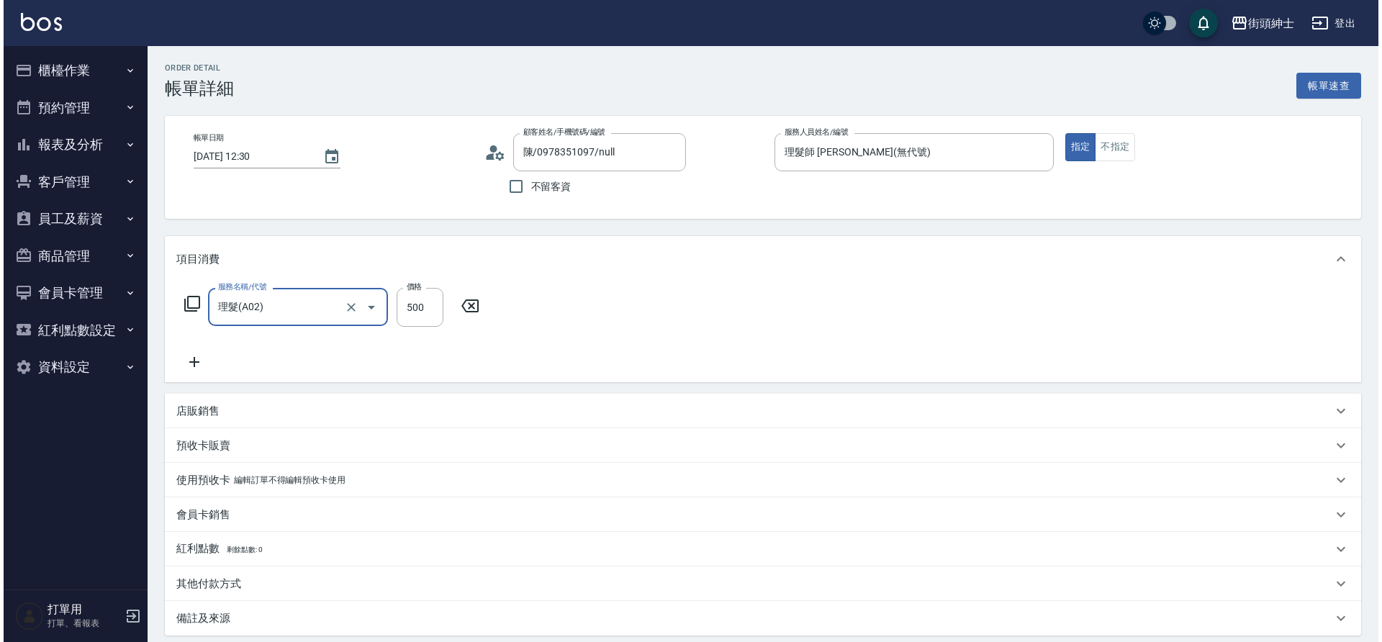
scroll to position [141, 0]
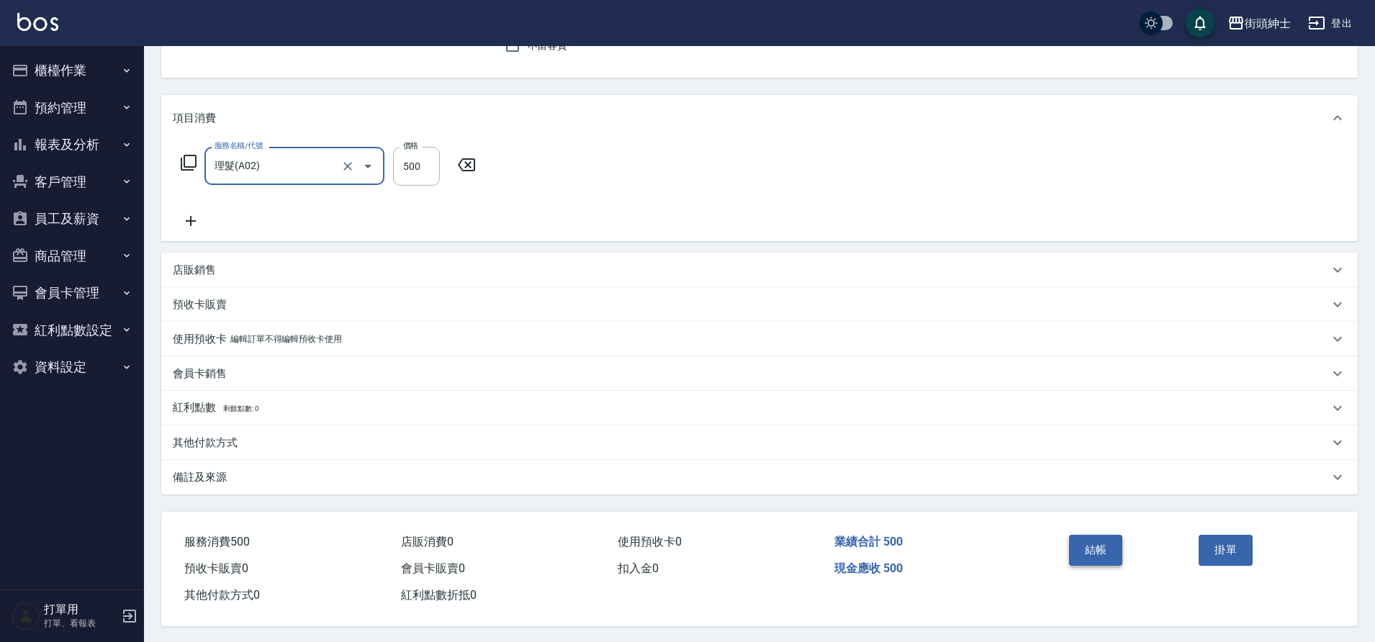
drag, startPoint x: 0, startPoint y: 0, endPoint x: 1107, endPoint y: 551, distance: 1236.9
click at [1107, 551] on button "結帳" at bounding box center [1096, 550] width 54 height 30
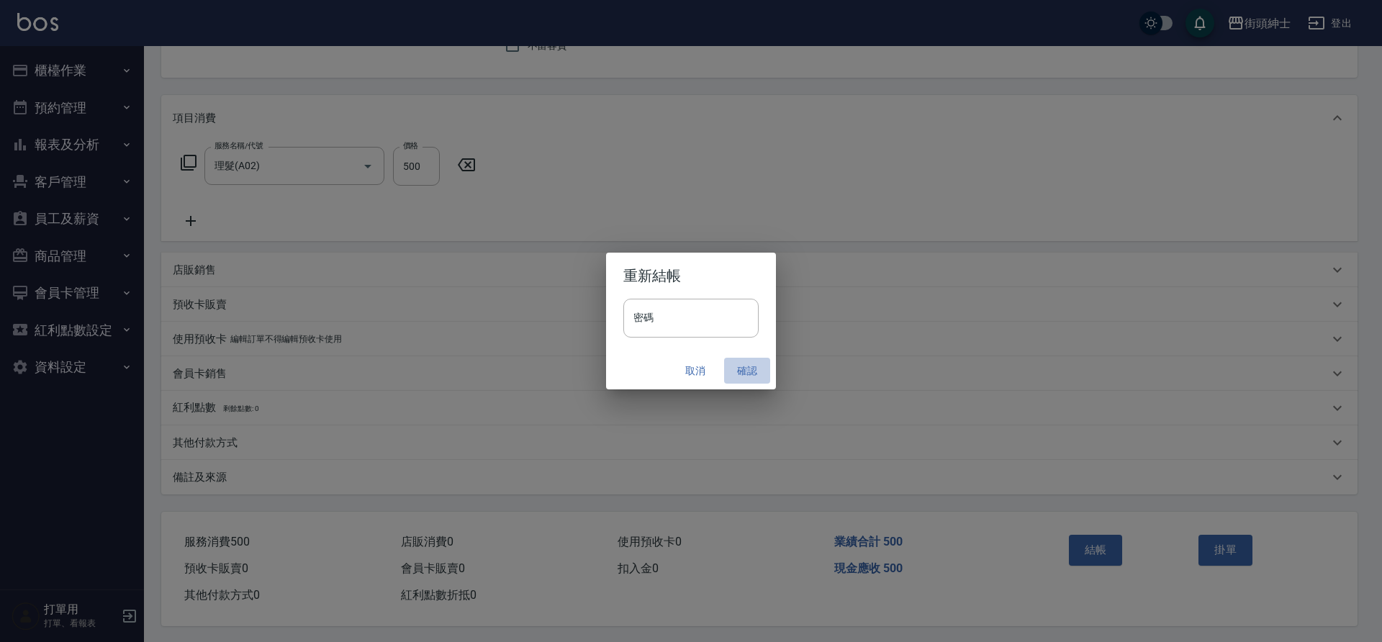
drag, startPoint x: 1107, startPoint y: 551, endPoint x: 736, endPoint y: 368, distance: 414.1
click at [736, 368] on button "確認" at bounding box center [747, 371] width 46 height 27
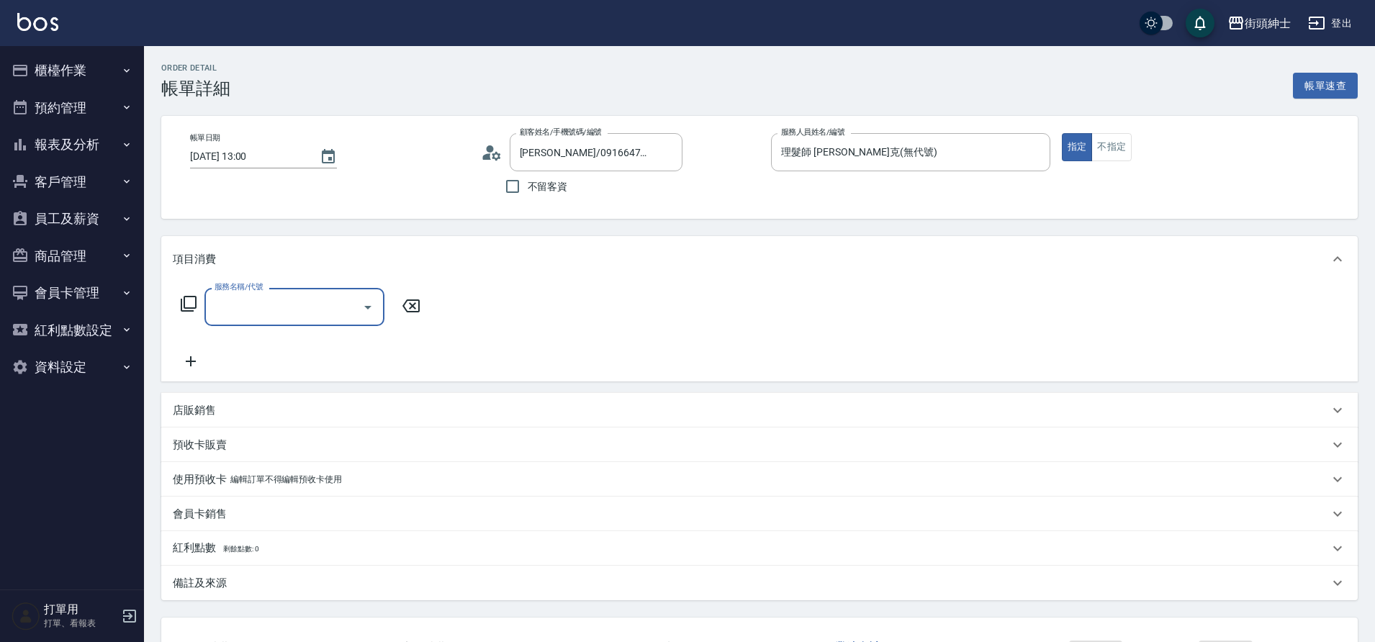
drag, startPoint x: 0, startPoint y: 0, endPoint x: 279, endPoint y: 310, distance: 417.1
click at [279, 310] on input "服務名稱/代號" at bounding box center [283, 306] width 145 height 25
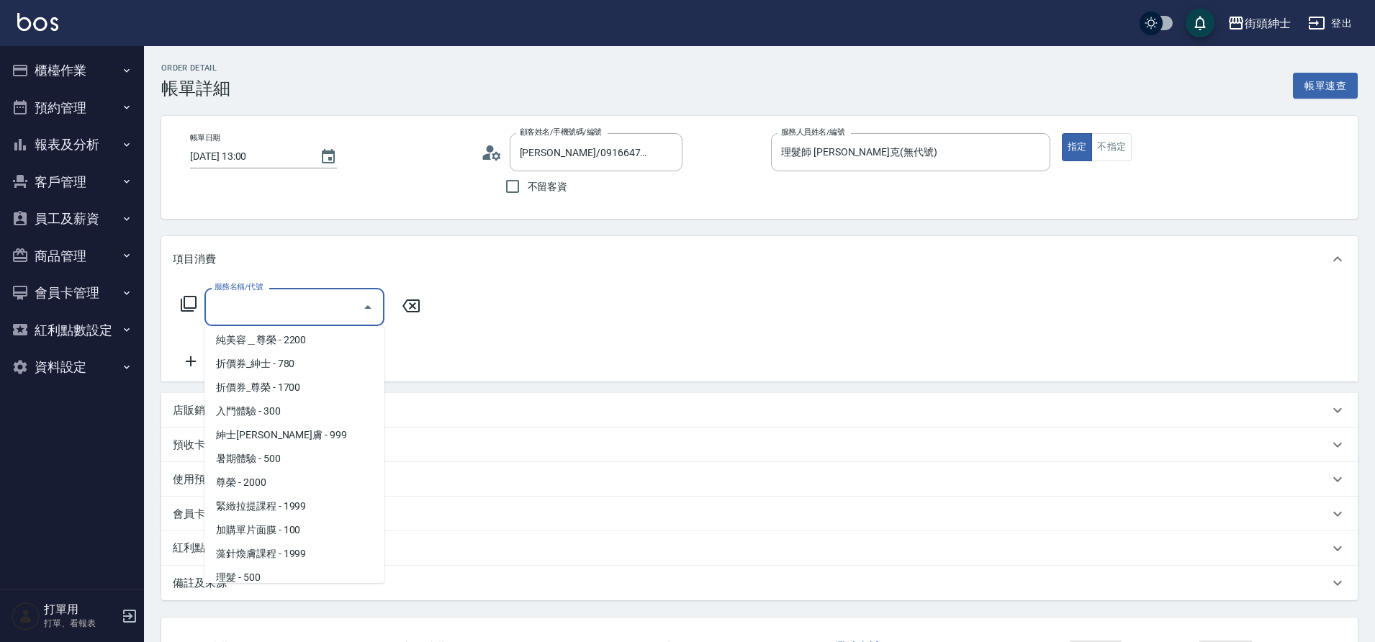
scroll to position [111, 0]
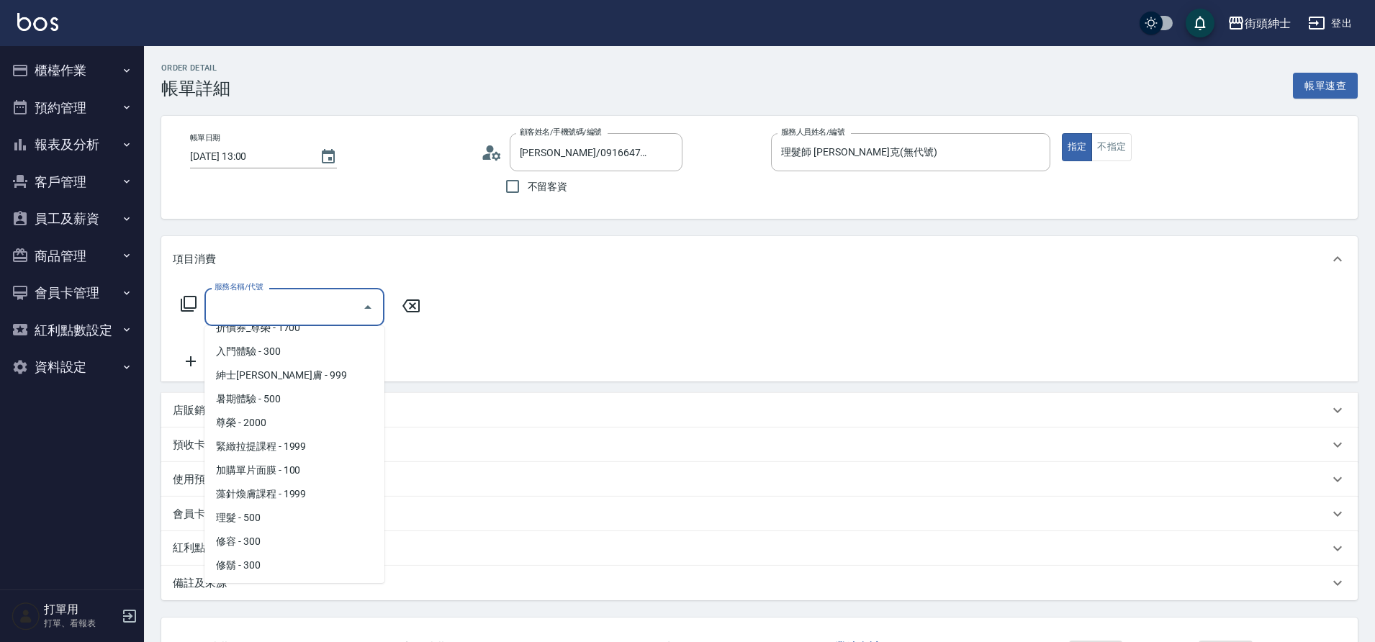
drag, startPoint x: 279, startPoint y: 310, endPoint x: 280, endPoint y: 520, distance: 209.5
click at [280, 520] on span "理髮 - 500" at bounding box center [294, 518] width 180 height 24
type input "理髮(A02)"
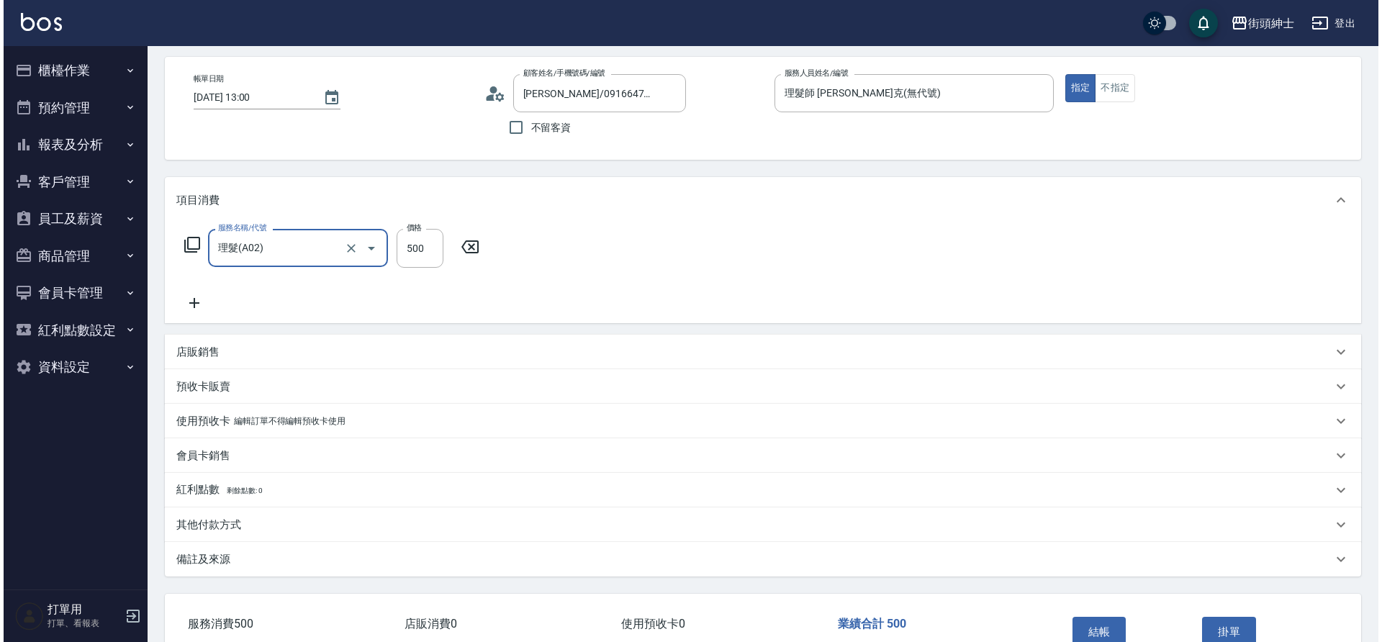
scroll to position [149, 0]
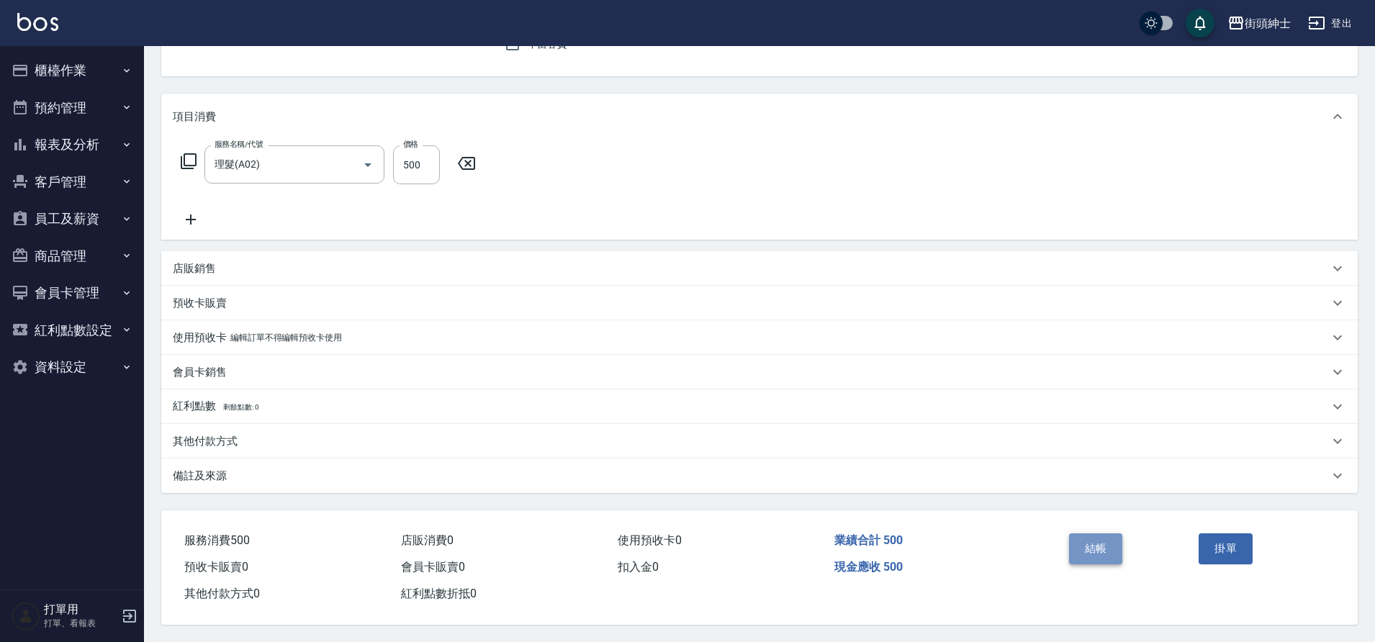
drag, startPoint x: 280, startPoint y: 520, endPoint x: 1101, endPoint y: 546, distance: 821.3
click at [1101, 546] on button "結帳" at bounding box center [1096, 549] width 54 height 30
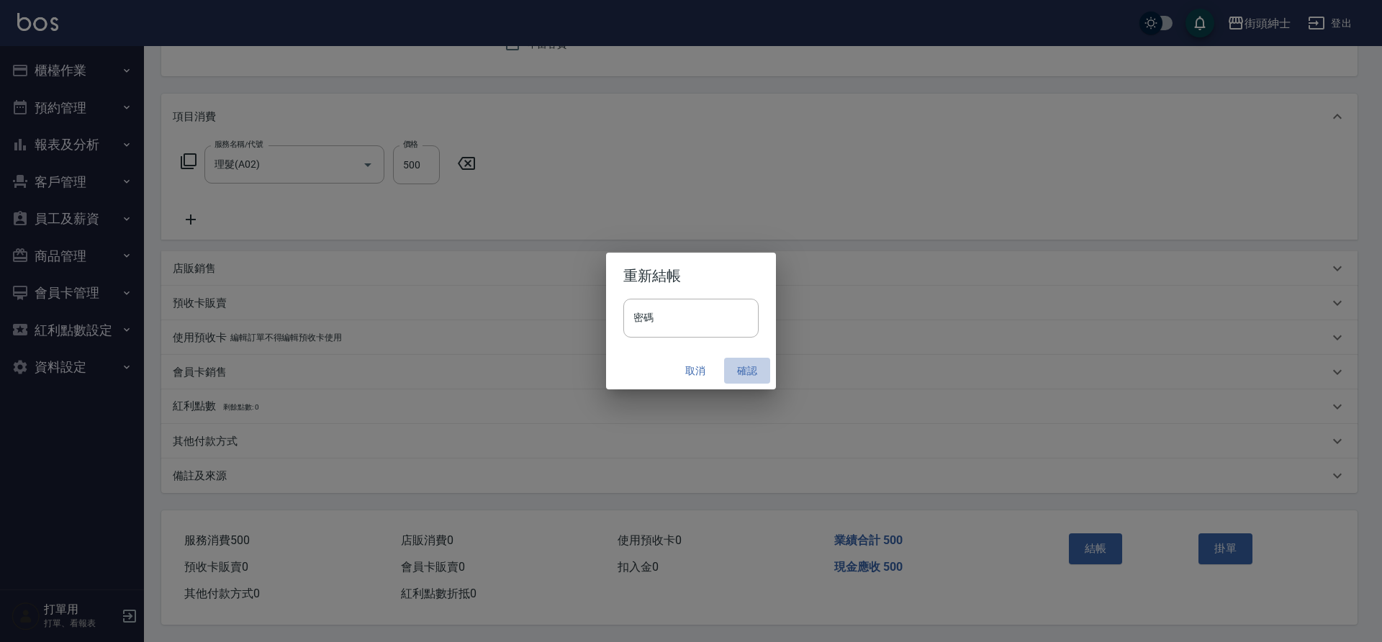
drag, startPoint x: 1101, startPoint y: 546, endPoint x: 735, endPoint y: 373, distance: 404.5
click at [735, 373] on button "確認" at bounding box center [747, 371] width 46 height 27
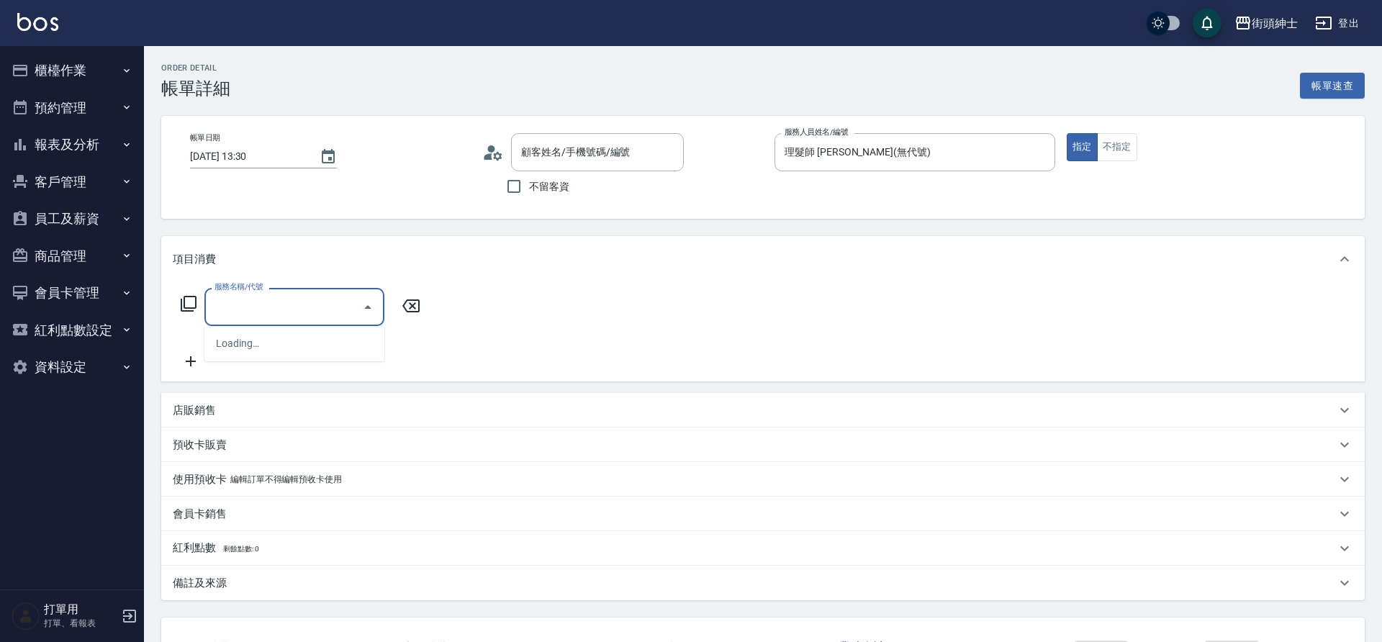
type input "蘇/0900100190/null"
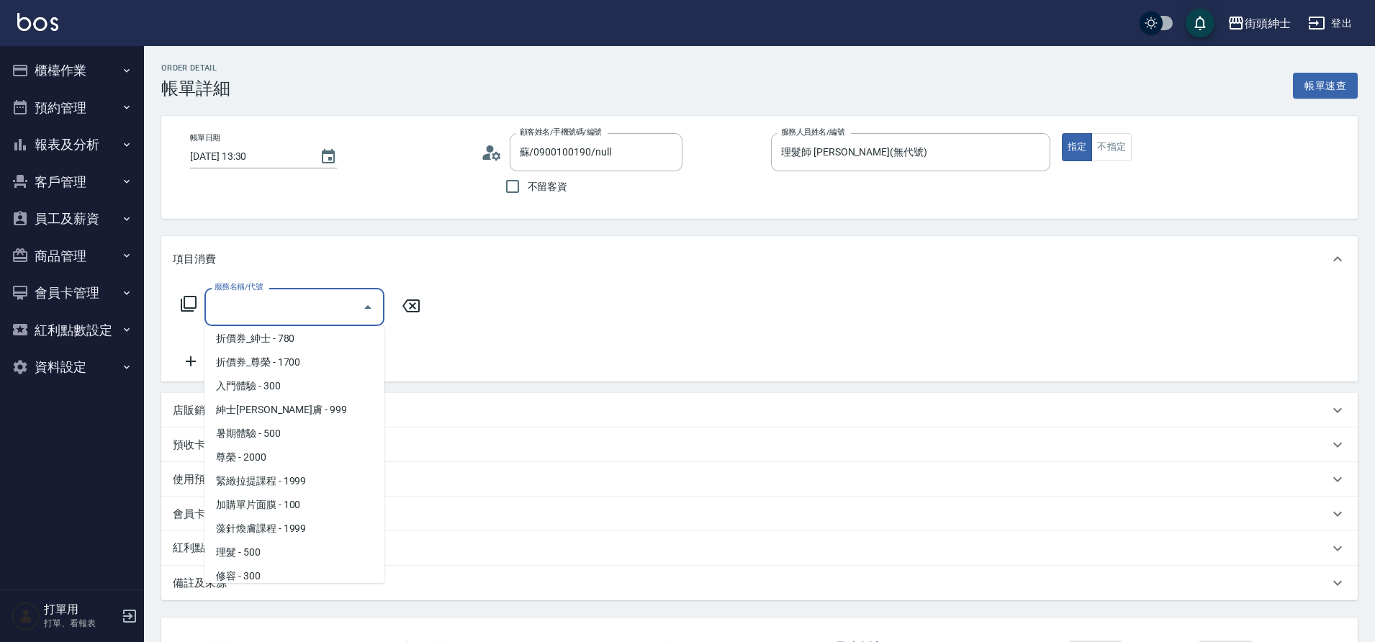
scroll to position [111, 0]
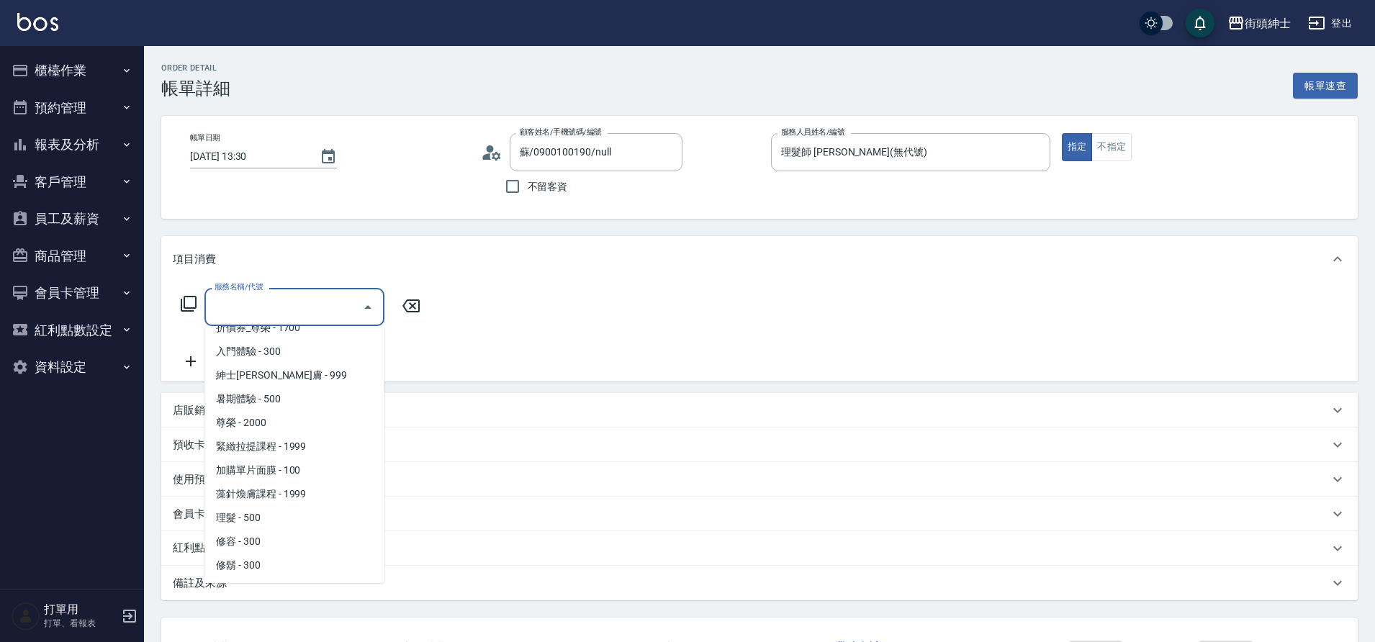
drag, startPoint x: 0, startPoint y: 0, endPoint x: 269, endPoint y: 519, distance: 584.8
click at [269, 519] on span "理髮 - 500" at bounding box center [294, 518] width 180 height 24
type input "理髮(A02)"
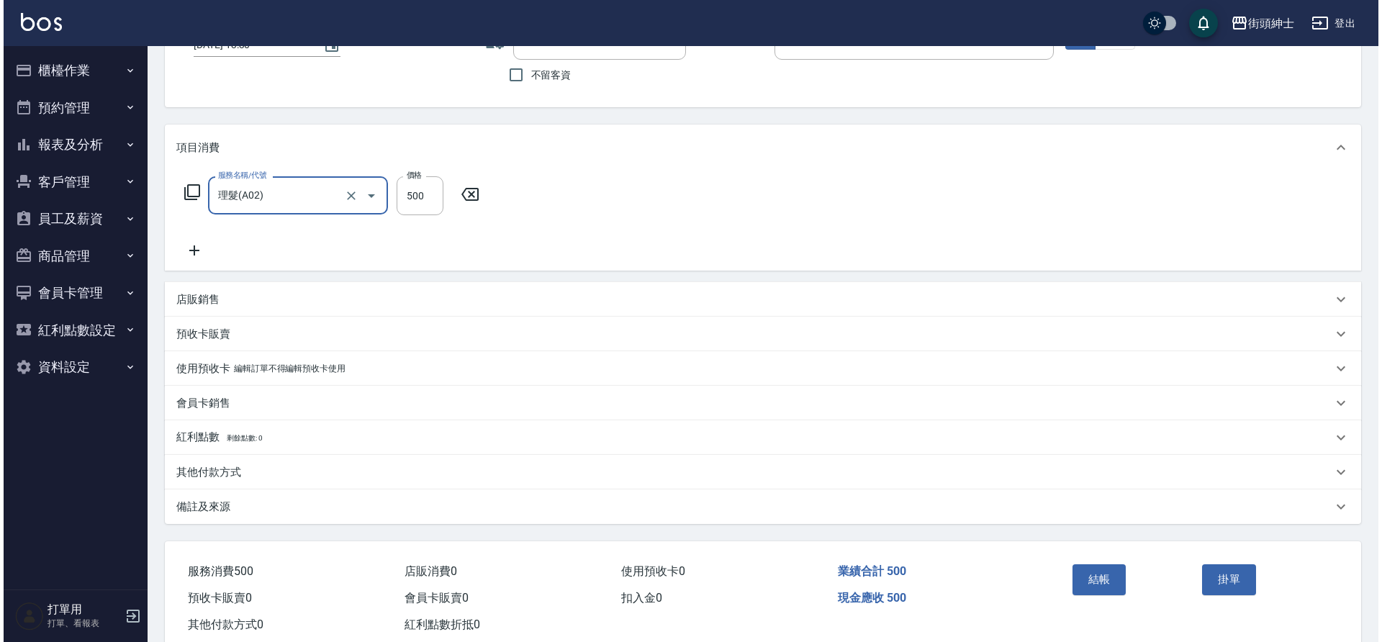
scroll to position [149, 0]
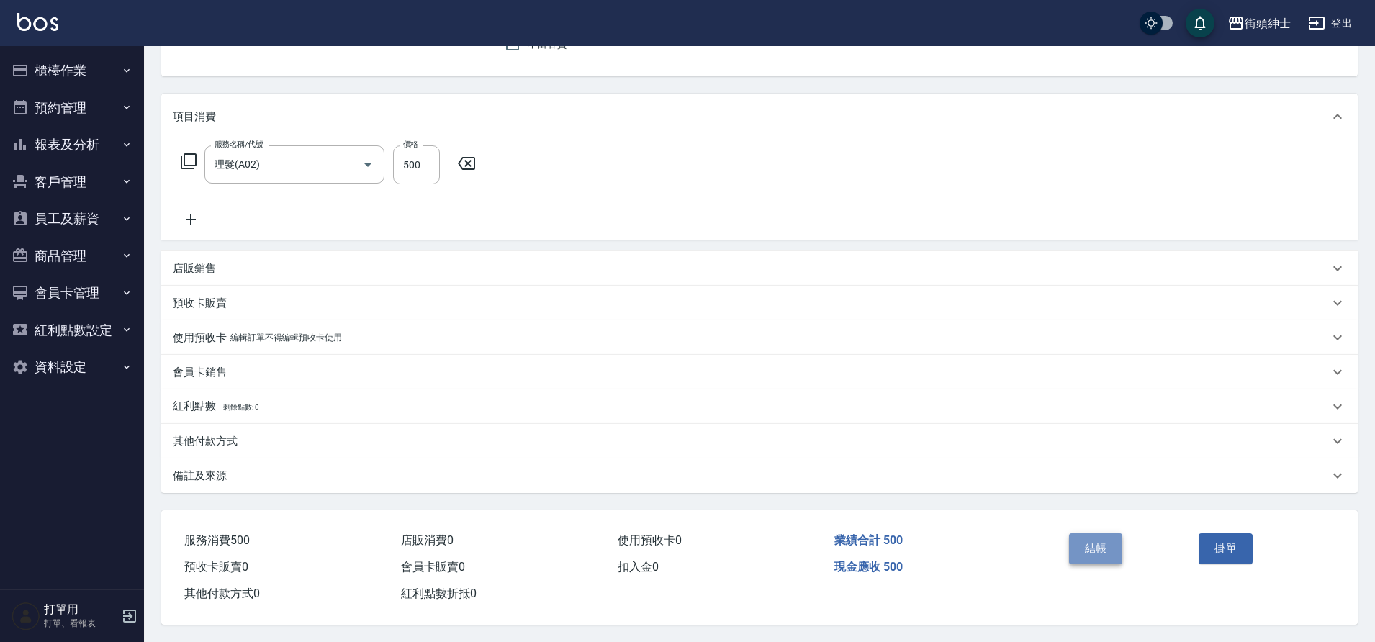
drag, startPoint x: 269, startPoint y: 519, endPoint x: 1098, endPoint y: 543, distance: 829.1
click at [1098, 543] on button "結帳" at bounding box center [1096, 549] width 54 height 30
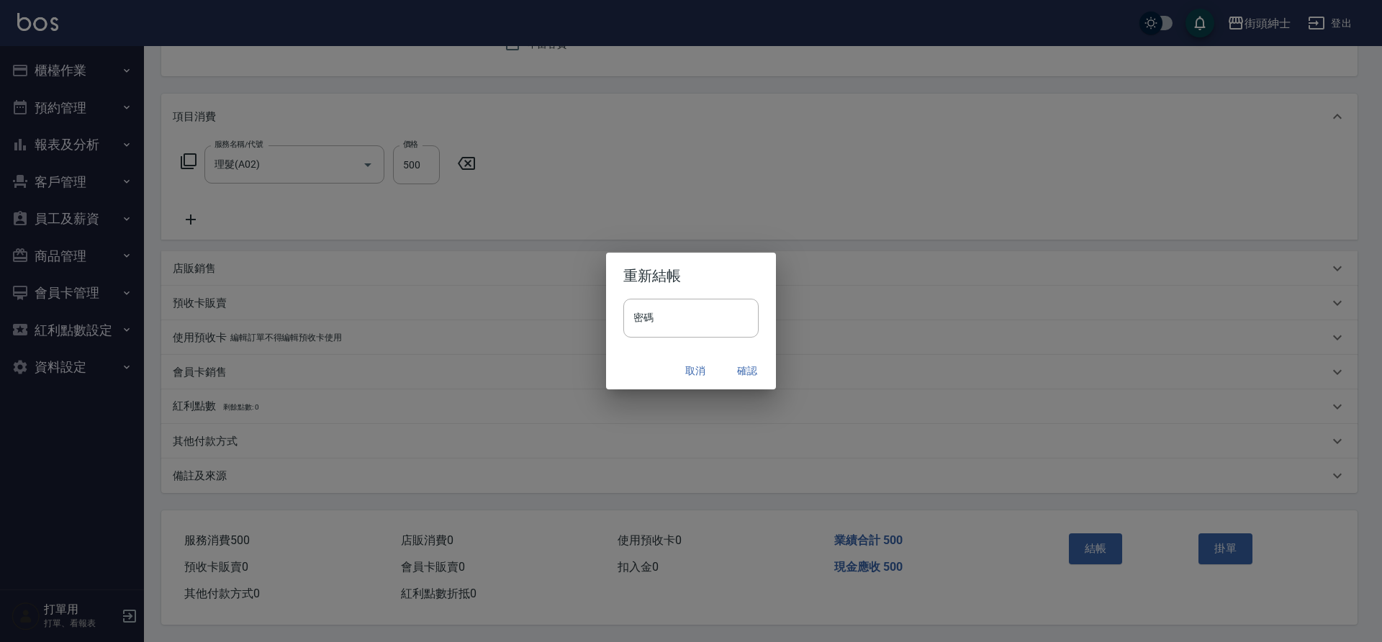
drag, startPoint x: 1098, startPoint y: 543, endPoint x: 738, endPoint y: 363, distance: 402.5
click at [738, 363] on button "確認" at bounding box center [747, 371] width 46 height 27
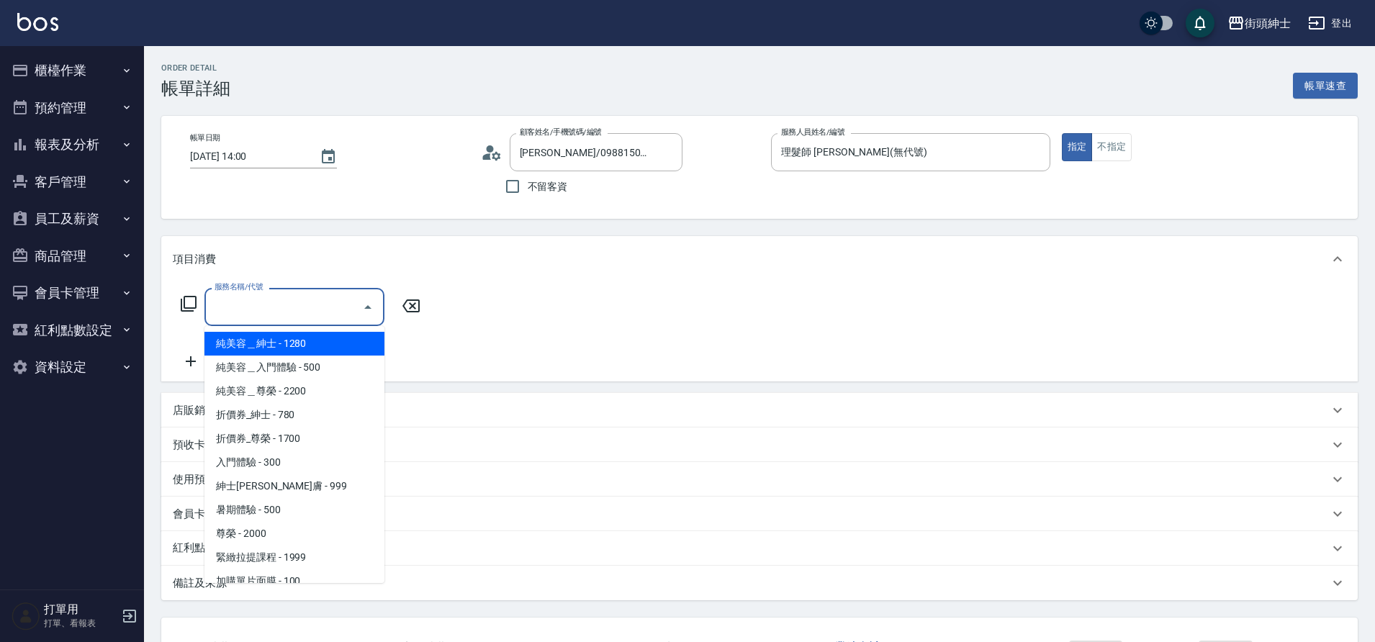
scroll to position [111, 0]
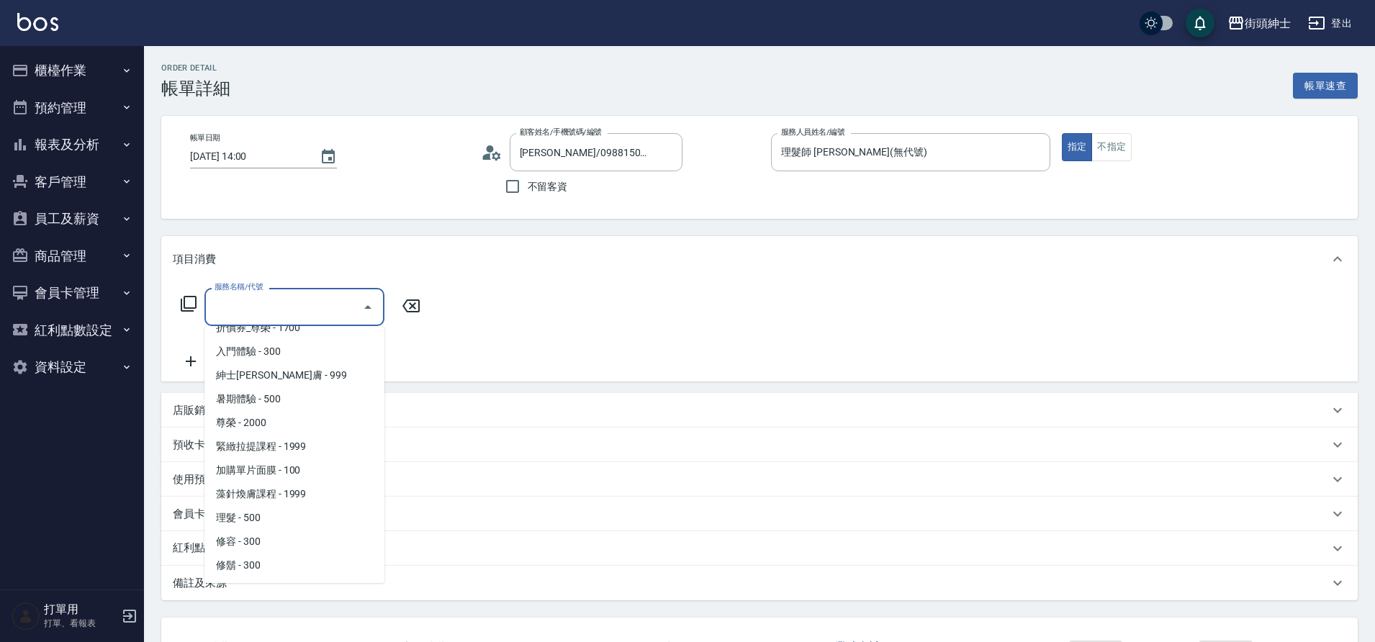
drag, startPoint x: 0, startPoint y: 0, endPoint x: 275, endPoint y: 516, distance: 584.3
click at [275, 516] on span "理髮 - 500" at bounding box center [294, 518] width 180 height 24
type input "理髮(A02)"
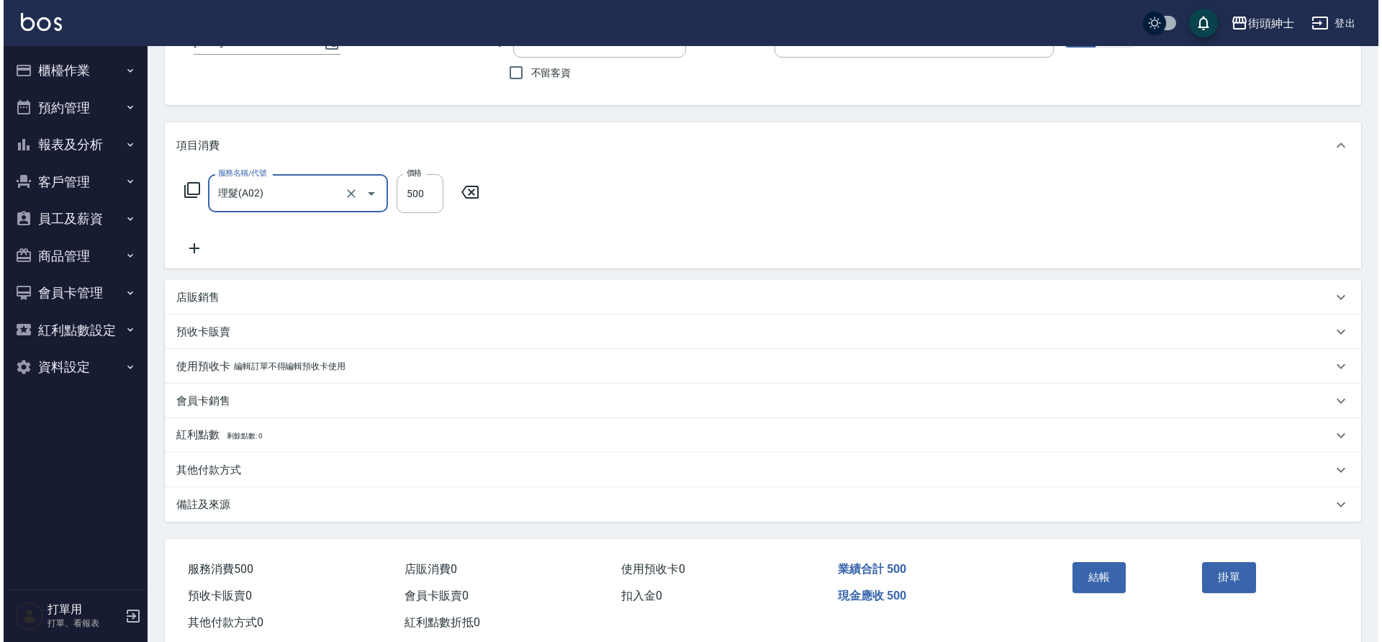
scroll to position [149, 0]
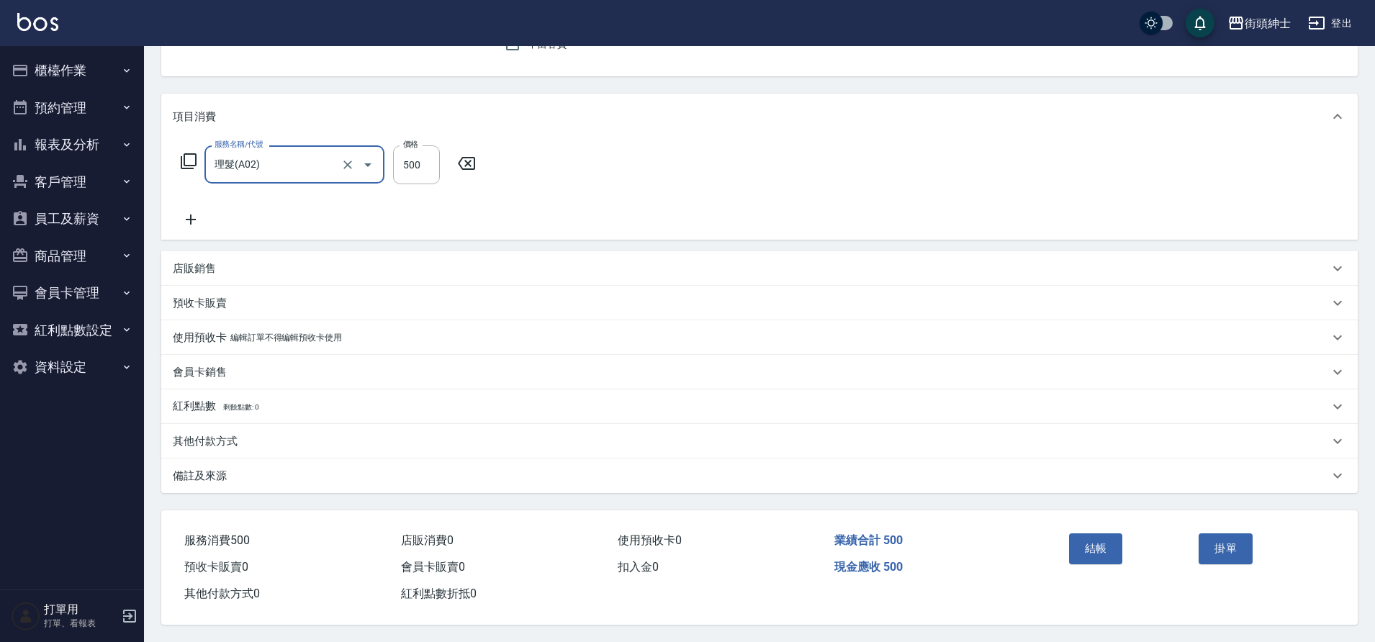
click at [1100, 538] on button "結帳" at bounding box center [1096, 549] width 54 height 30
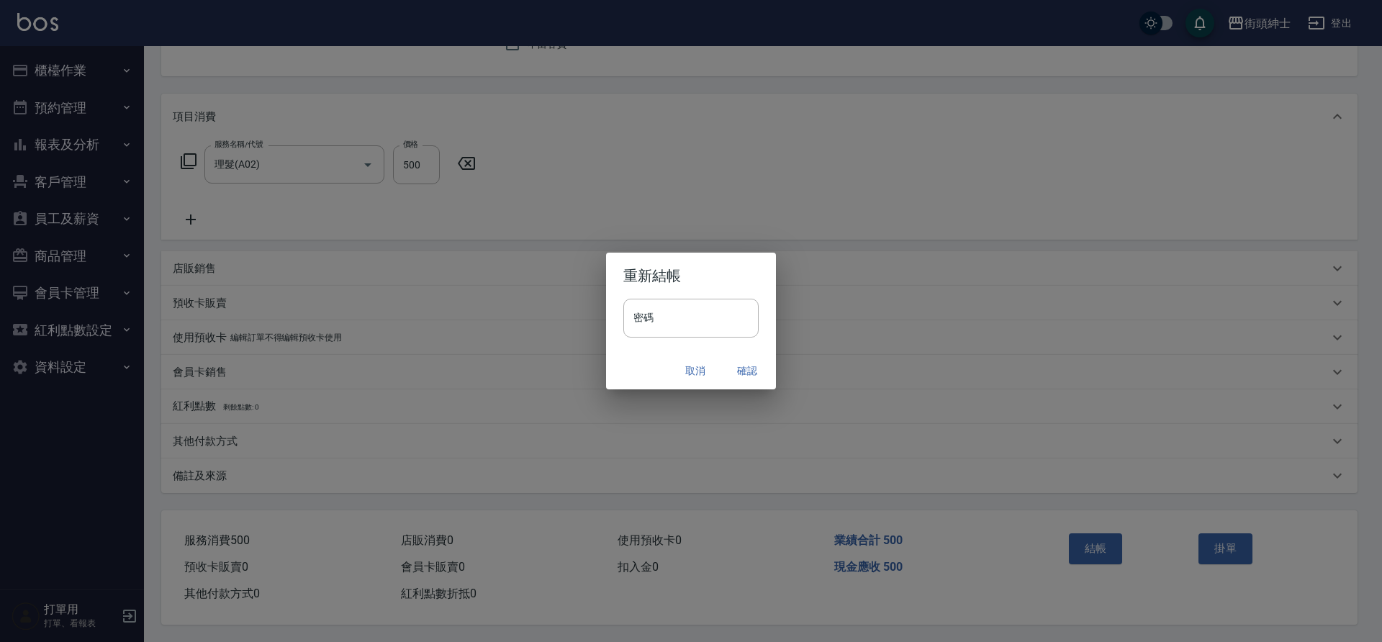
drag, startPoint x: 275, startPoint y: 516, endPoint x: 747, endPoint y: 369, distance: 494.0
click at [747, 369] on button "確認" at bounding box center [747, 371] width 46 height 27
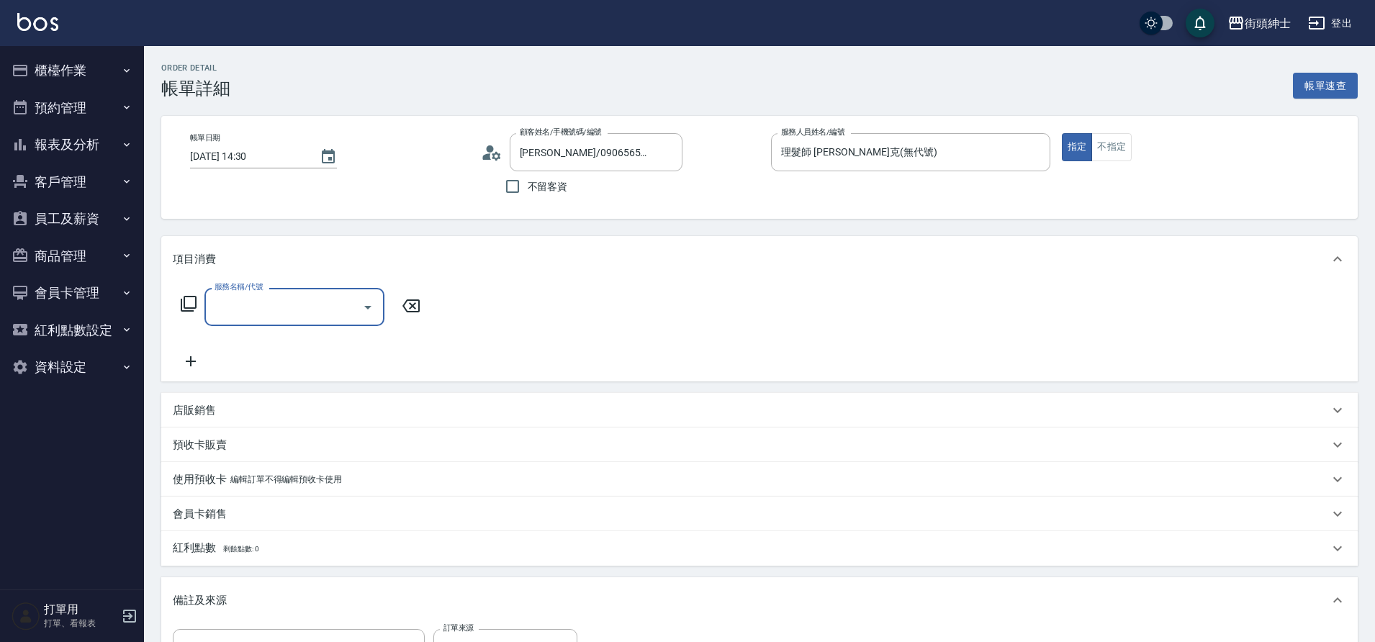
drag, startPoint x: 0, startPoint y: 0, endPoint x: 279, endPoint y: 302, distance: 410.7
click at [279, 302] on input "服務名稱/代號" at bounding box center [283, 306] width 145 height 25
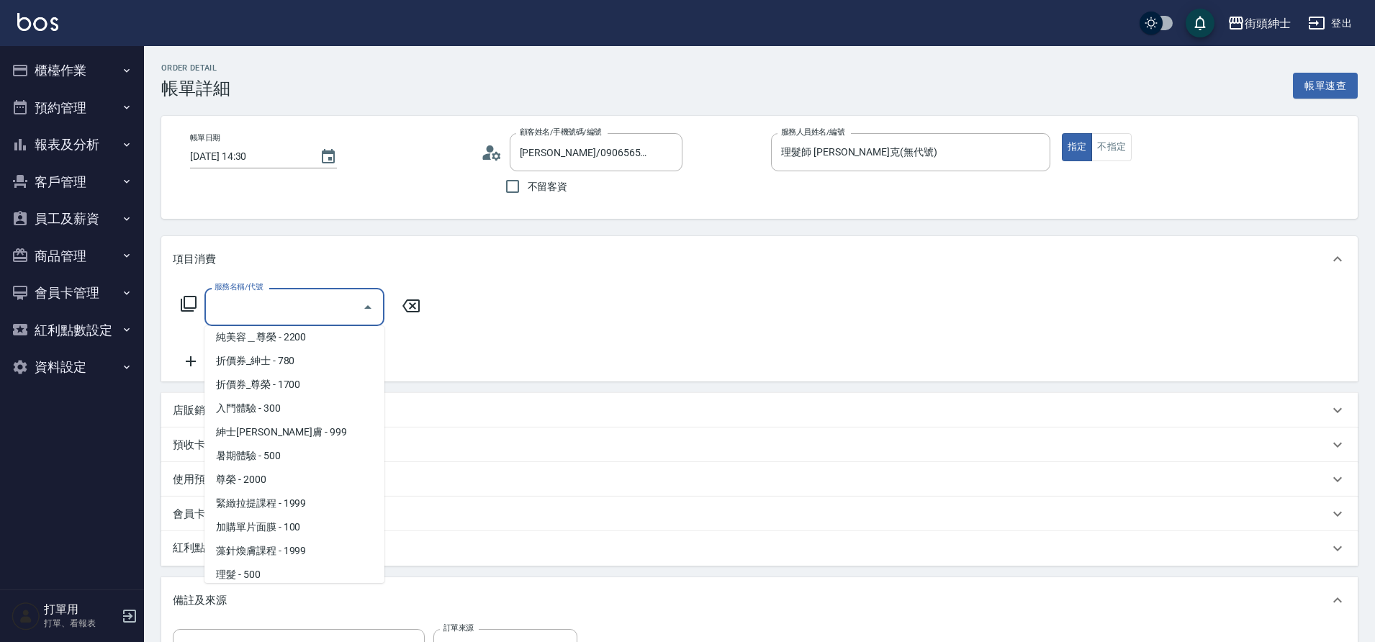
scroll to position [111, 0]
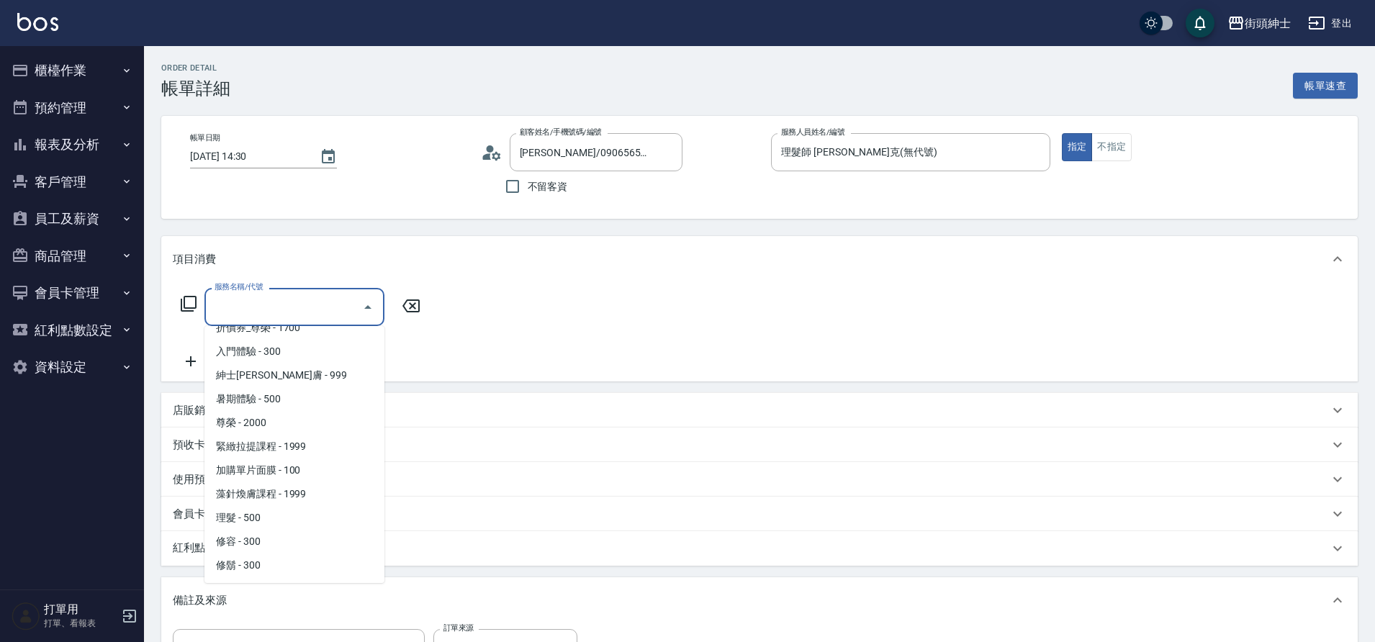
drag, startPoint x: 279, startPoint y: 302, endPoint x: 261, endPoint y: 518, distance: 216.7
click at [261, 518] on span "理髮 - 500" at bounding box center [294, 518] width 180 height 24
type input "理髮(A02)"
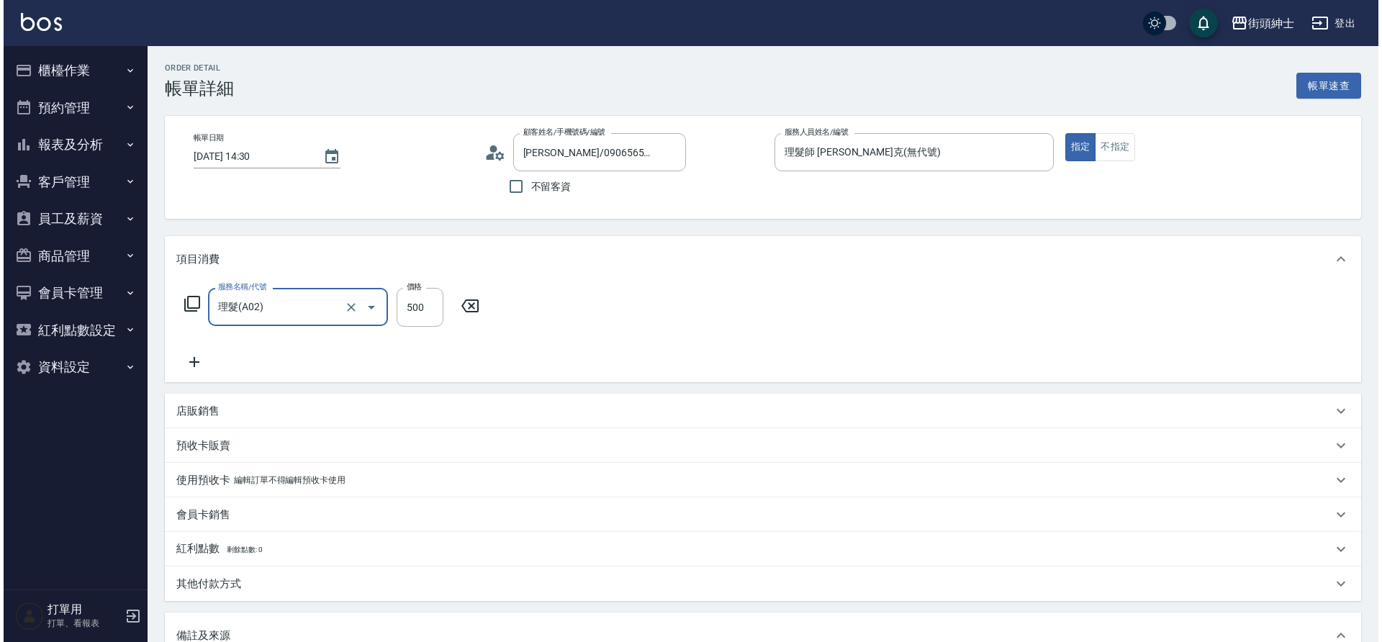
scroll to position [246, 0]
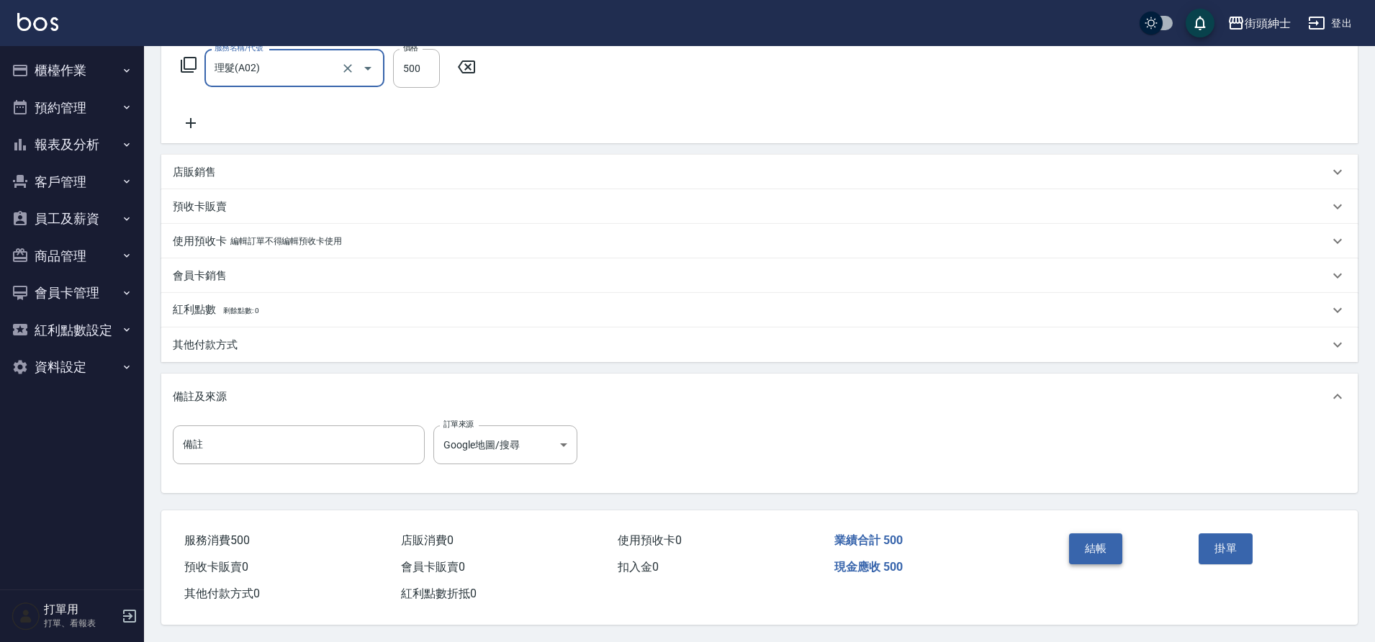
drag, startPoint x: 261, startPoint y: 518, endPoint x: 1088, endPoint y: 534, distance: 826.8
click at [1088, 534] on button "結帳" at bounding box center [1096, 549] width 54 height 30
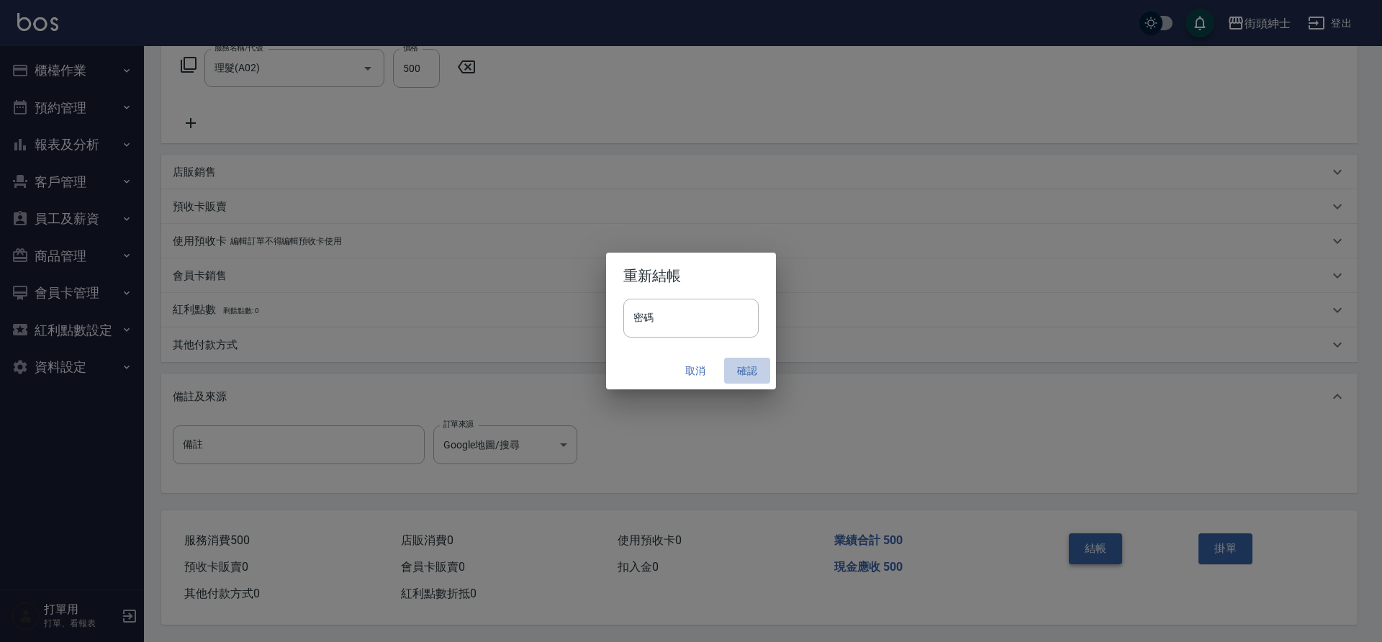
click at [739, 369] on button "確認" at bounding box center [747, 371] width 46 height 27
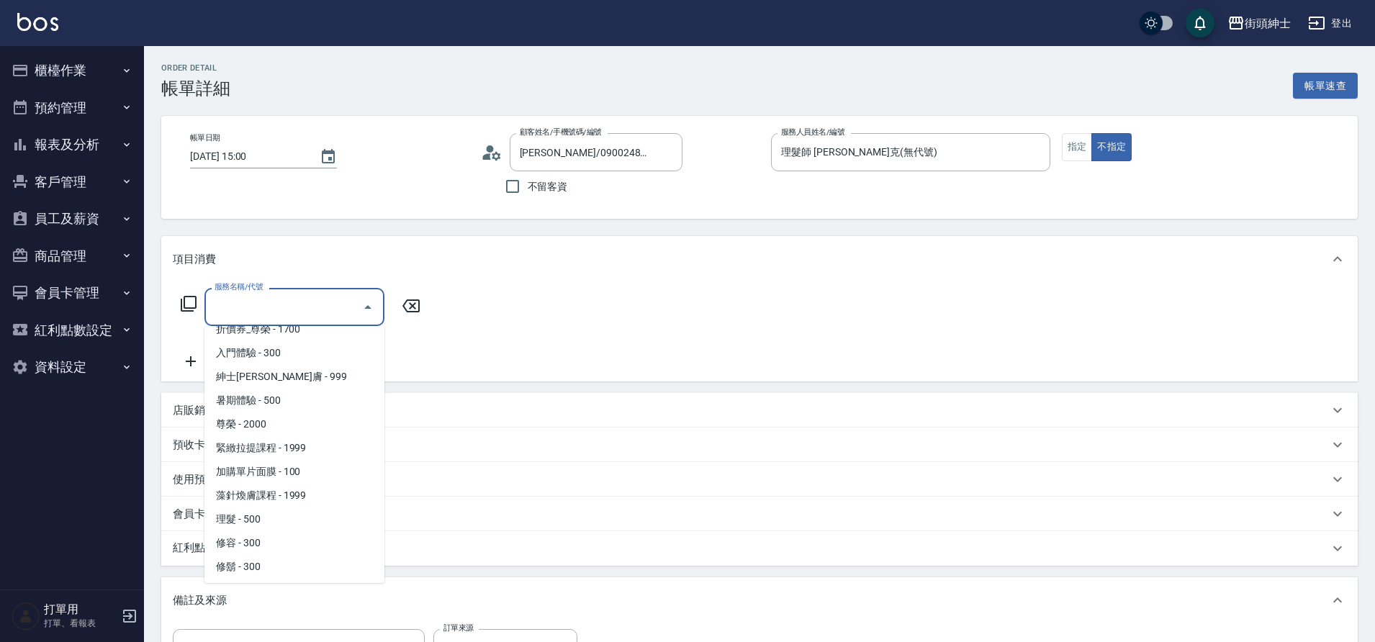
scroll to position [111, 0]
click at [256, 516] on span "理髮 - 500" at bounding box center [294, 518] width 180 height 24
type input "理髮(A02)"
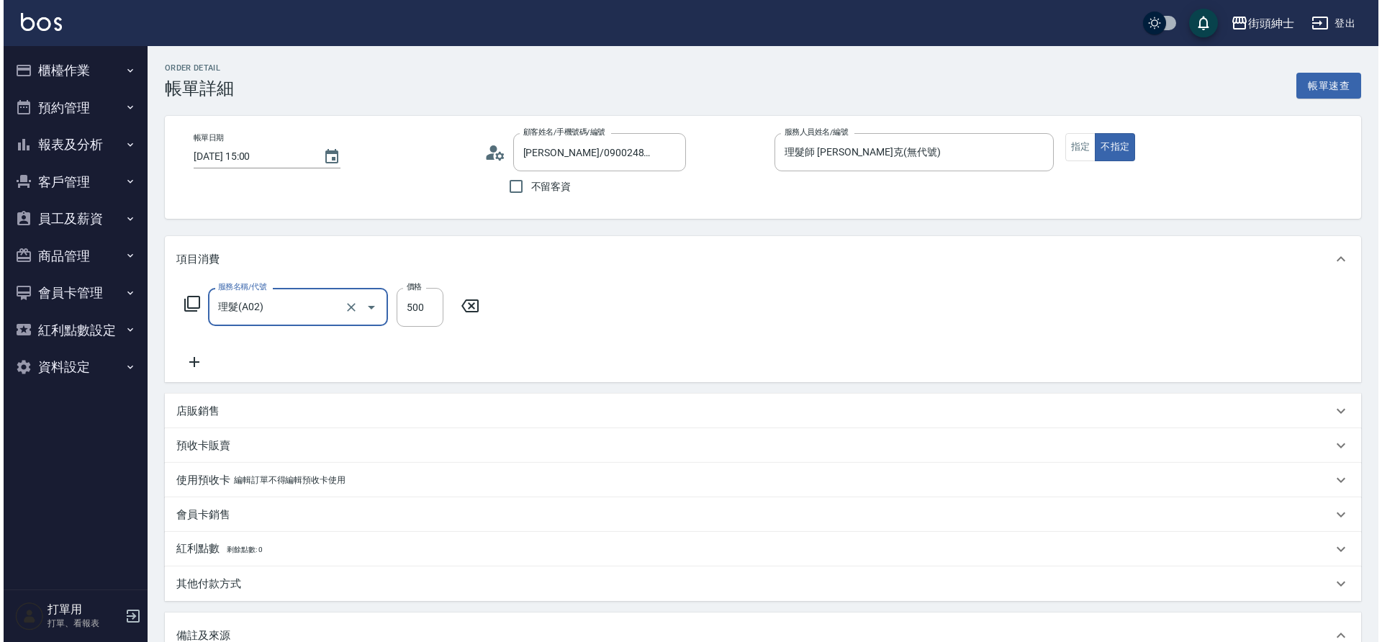
scroll to position [246, 0]
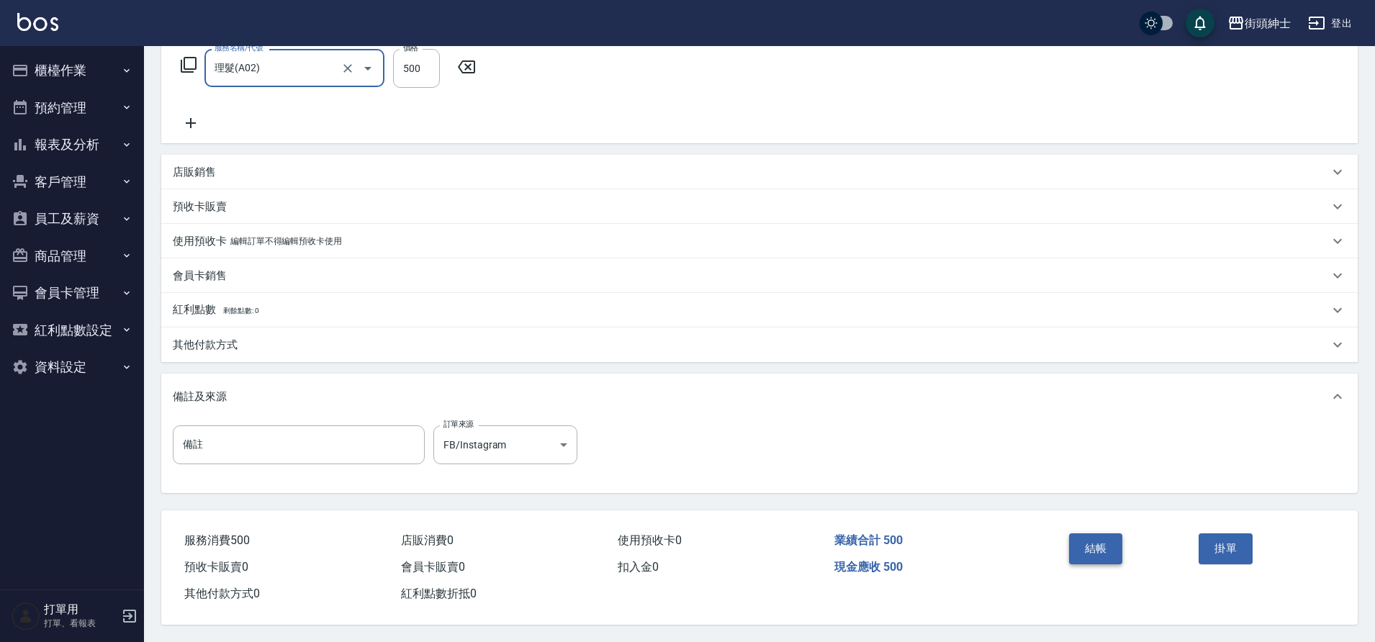
drag, startPoint x: 0, startPoint y: 0, endPoint x: 1095, endPoint y: 548, distance: 1224.6
click at [1095, 548] on button "結帳" at bounding box center [1096, 549] width 54 height 30
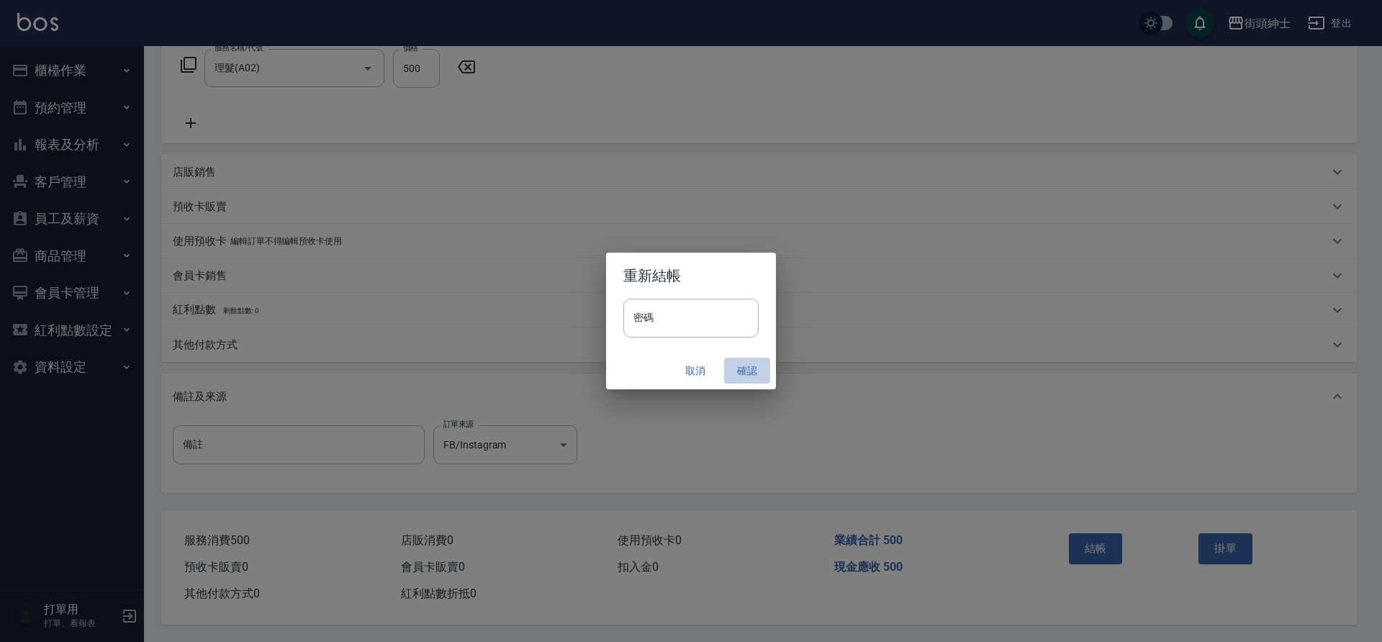
drag, startPoint x: 1095, startPoint y: 548, endPoint x: 747, endPoint y: 372, distance: 390.3
click at [747, 372] on button "確認" at bounding box center [747, 371] width 46 height 27
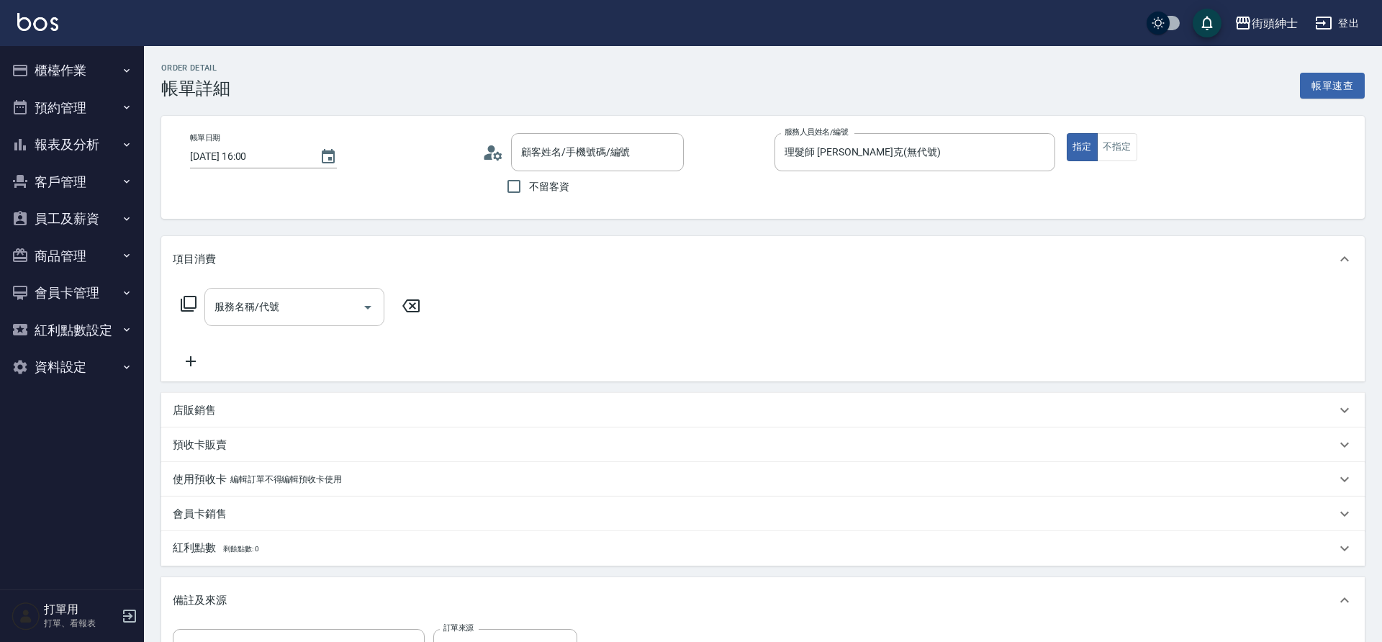
drag, startPoint x: 0, startPoint y: 0, endPoint x: 273, endPoint y: 316, distance: 417.6
click at [273, 316] on input "服務名稱/代號" at bounding box center [283, 306] width 145 height 25
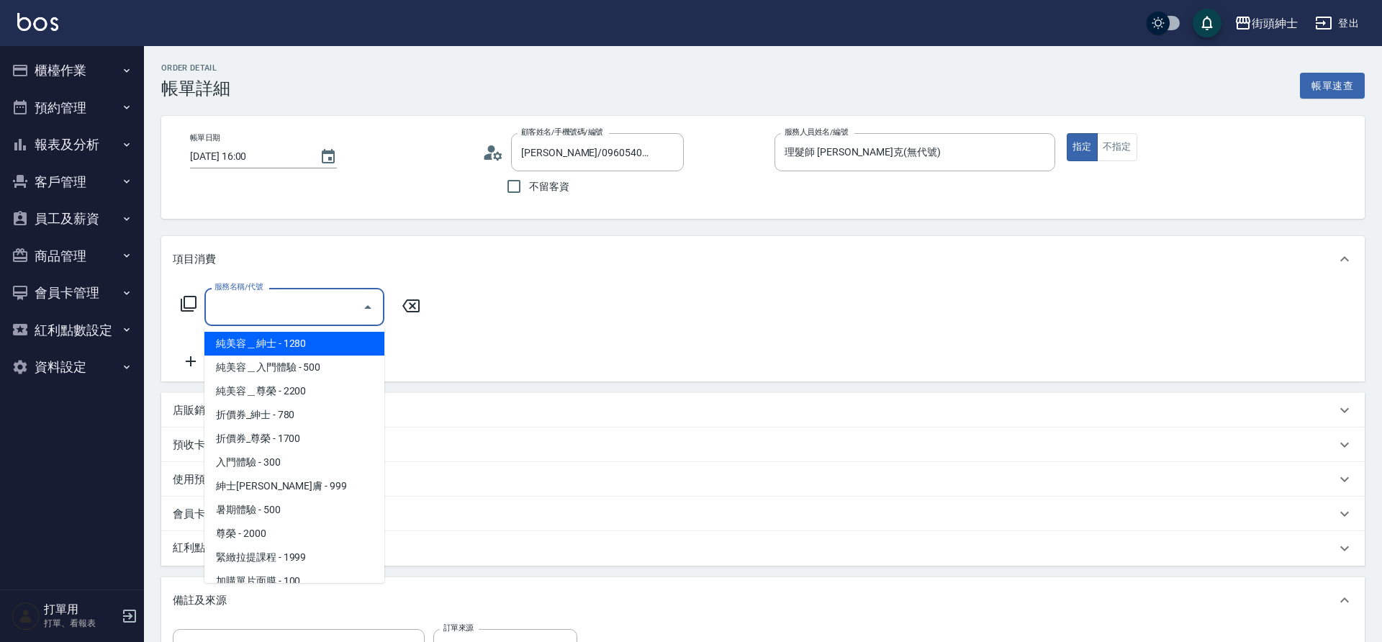
type input "[PERSON_NAME]/0960540787/null"
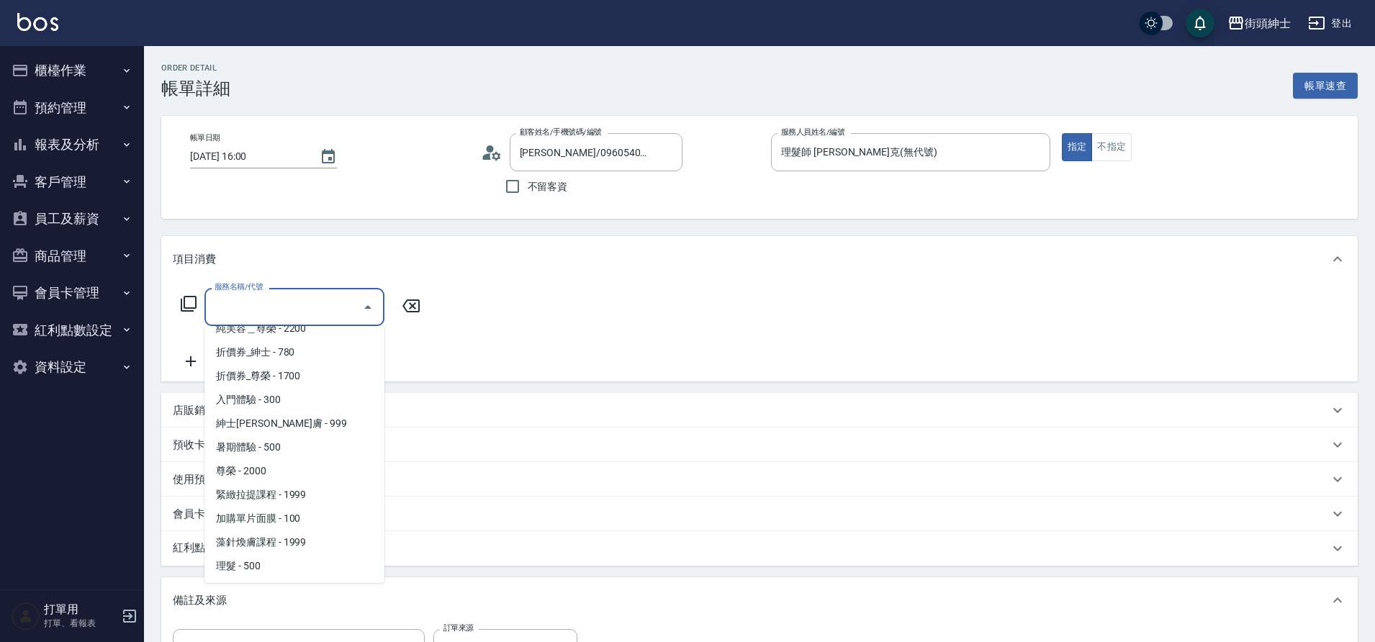
scroll to position [111, 0]
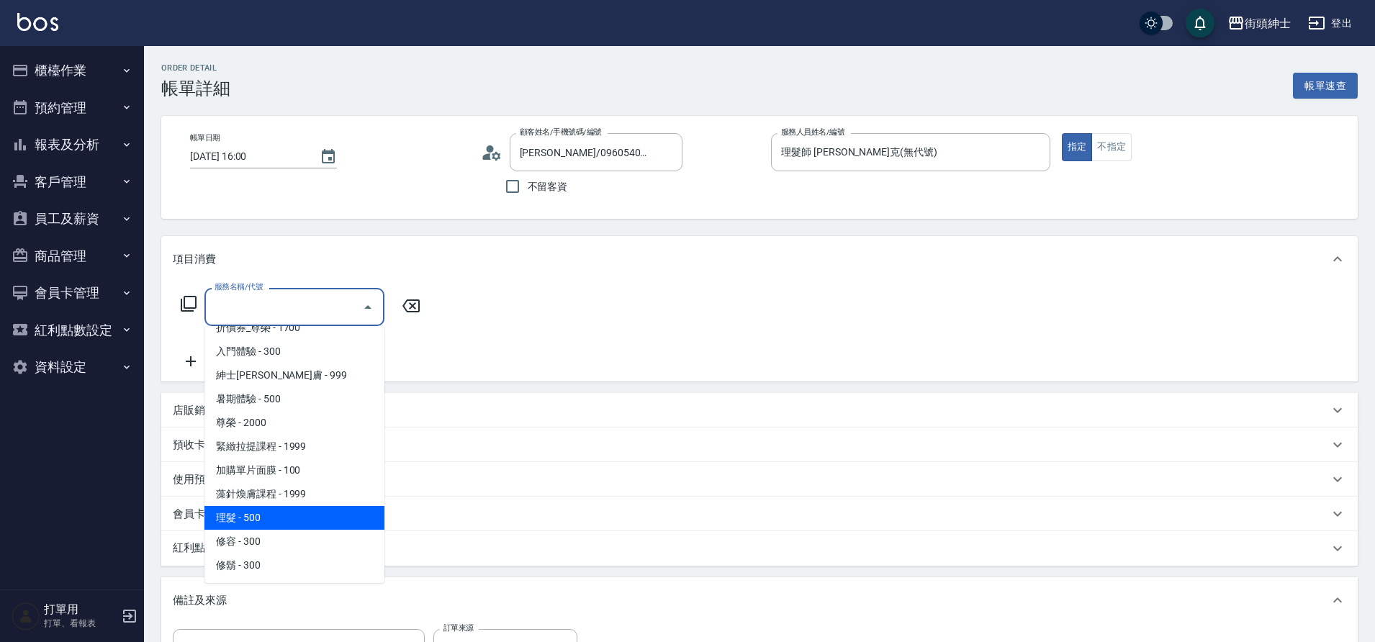
drag, startPoint x: 273, startPoint y: 316, endPoint x: 261, endPoint y: 515, distance: 199.1
click at [261, 515] on span "理髮 - 500" at bounding box center [294, 518] width 180 height 24
type input "理髮(A02)"
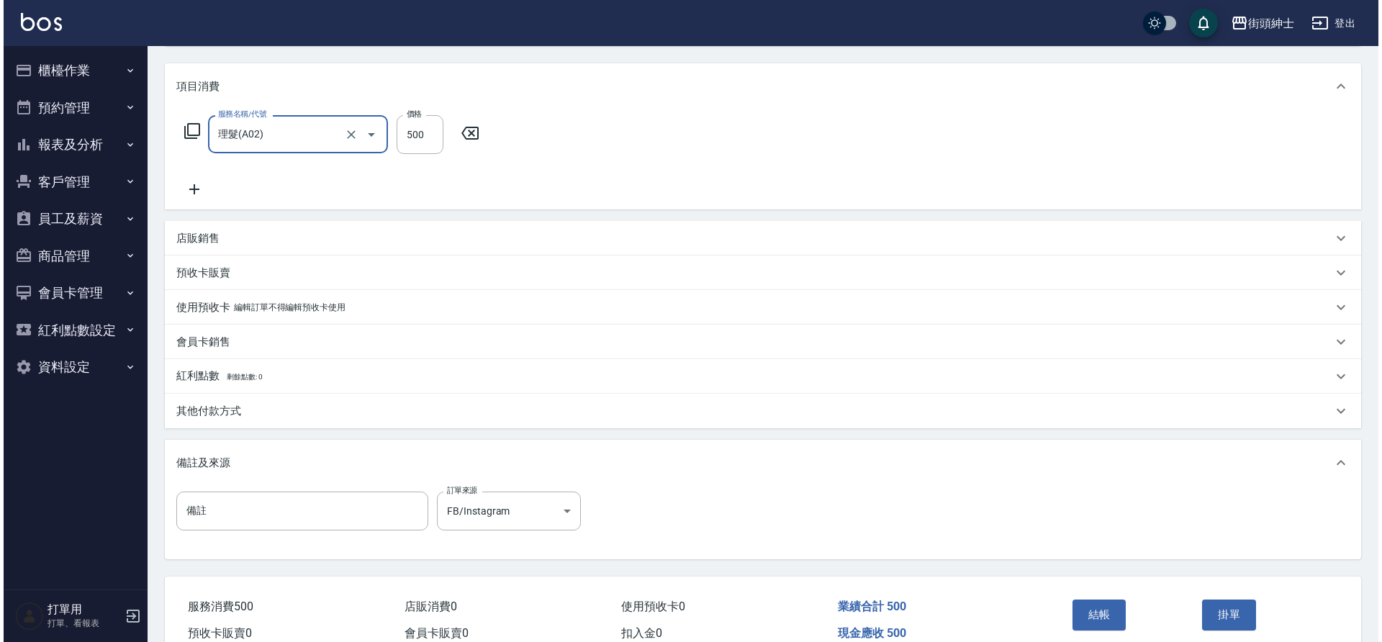
scroll to position [246, 0]
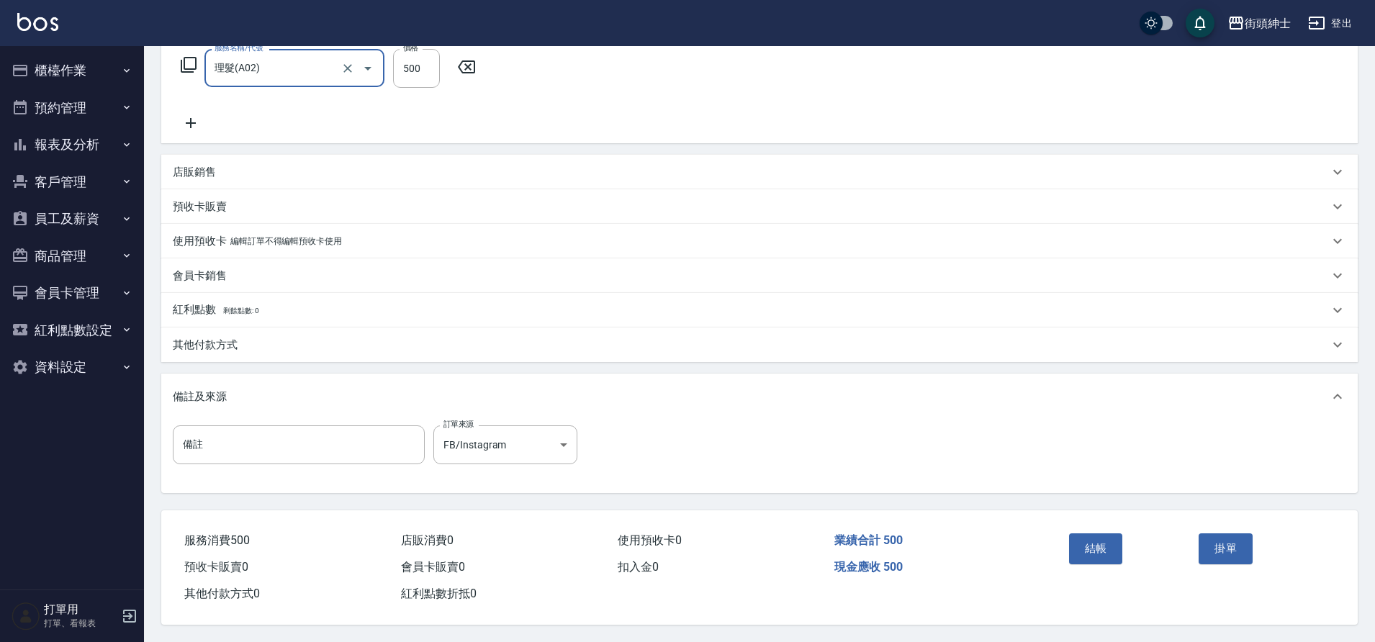
click at [1096, 534] on button "結帳" at bounding box center [1096, 549] width 54 height 30
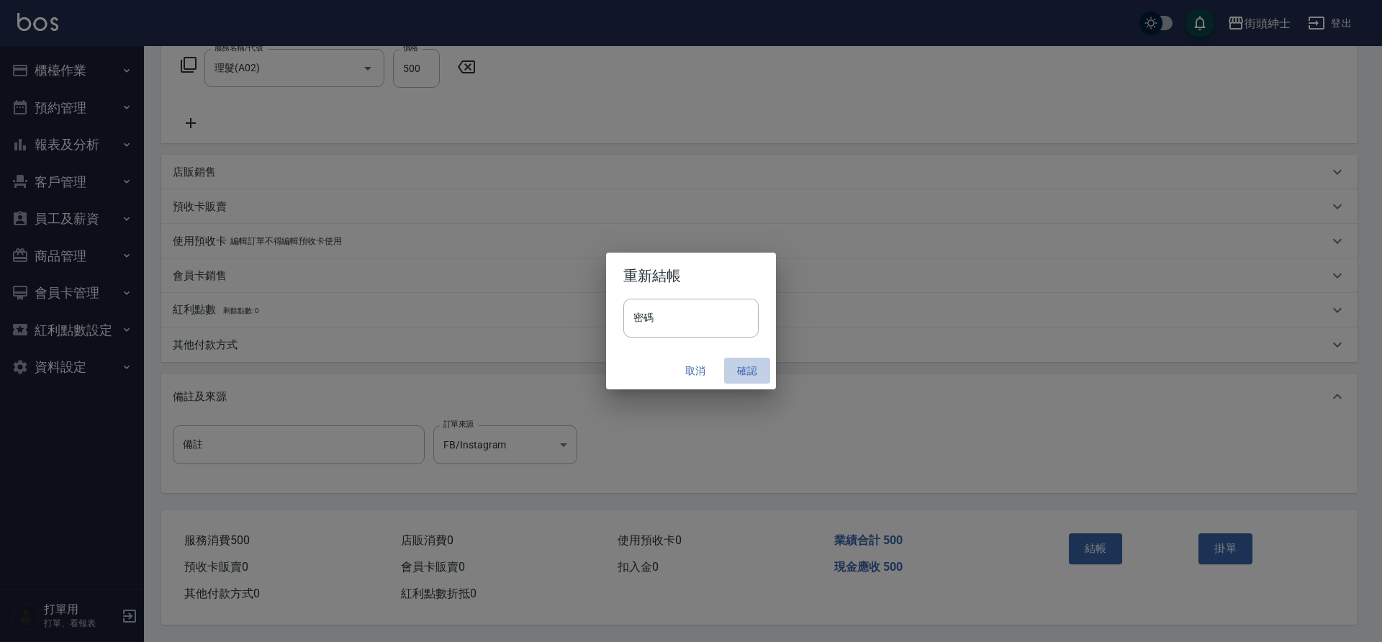
drag, startPoint x: 261, startPoint y: 515, endPoint x: 745, endPoint y: 368, distance: 505.0
click at [745, 368] on button "確認" at bounding box center [747, 371] width 46 height 27
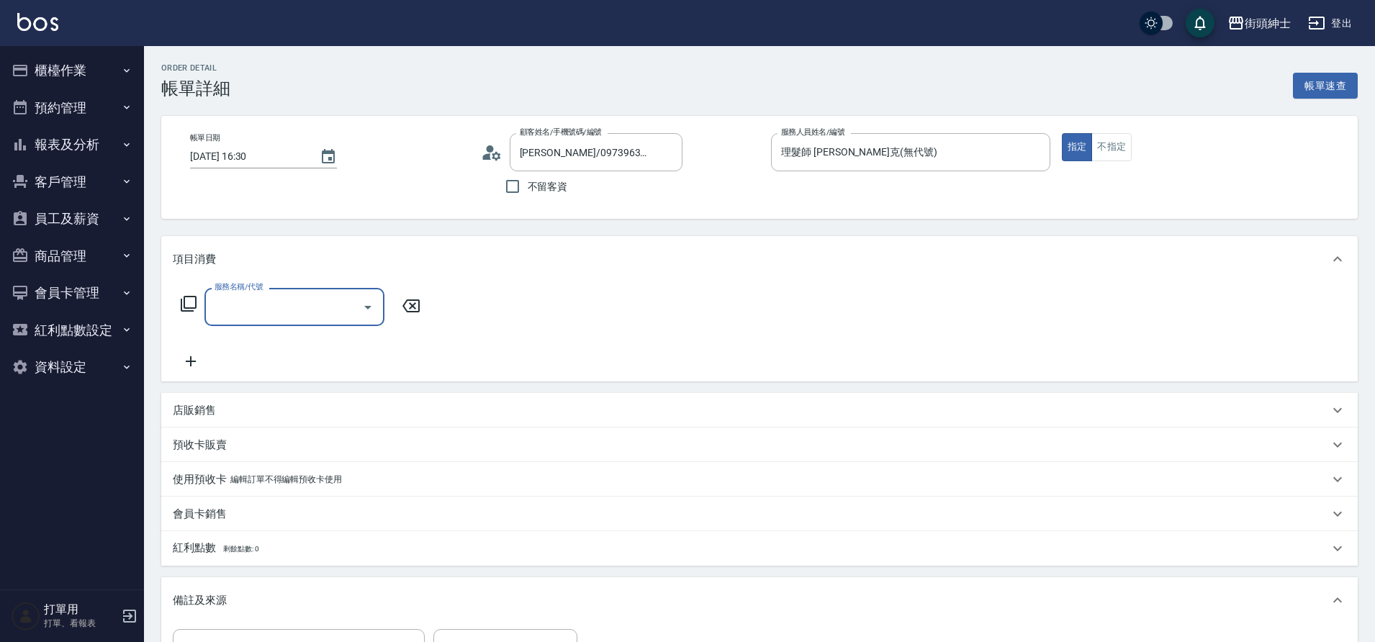
drag, startPoint x: 0, startPoint y: 0, endPoint x: 305, endPoint y: 307, distance: 432.8
click at [305, 307] on input "服務名稱/代號" at bounding box center [283, 306] width 145 height 25
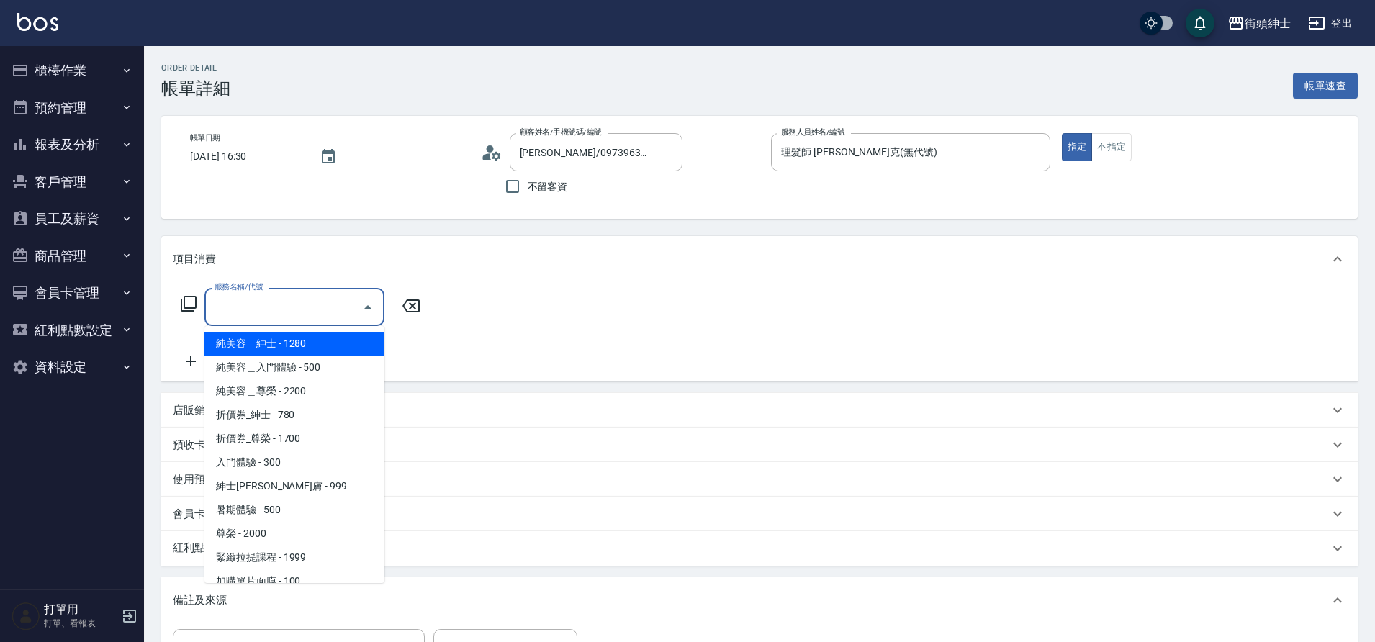
scroll to position [111, 0]
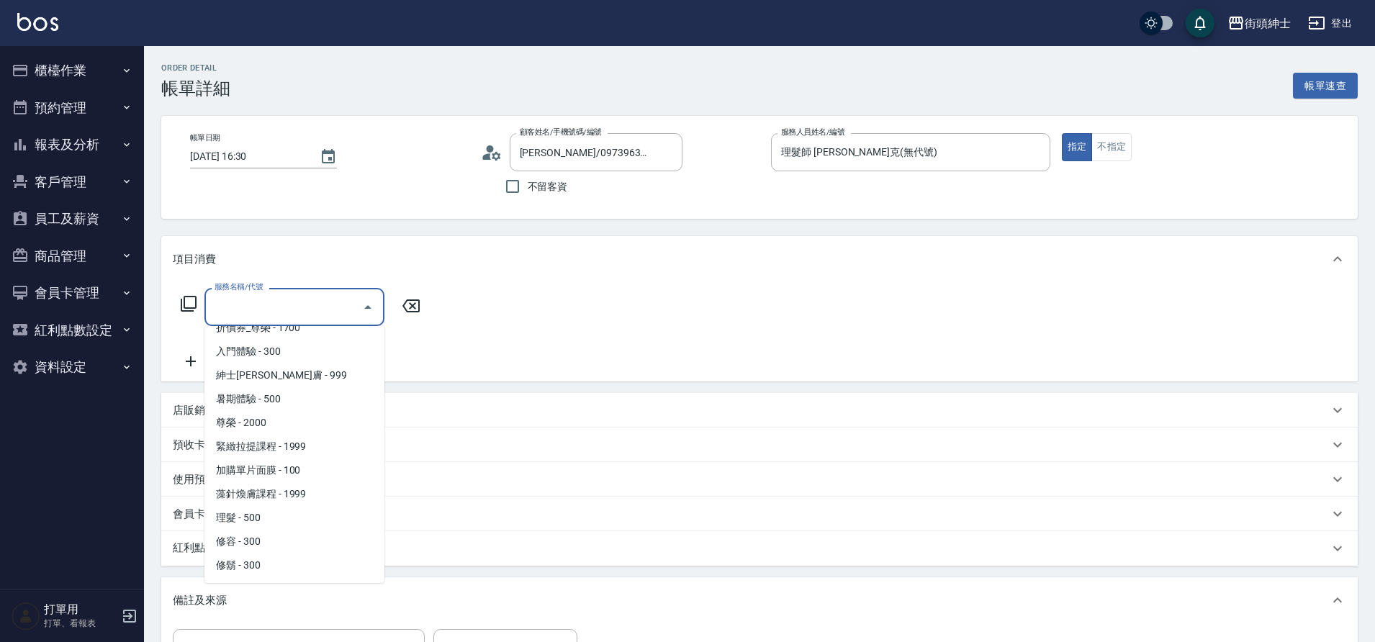
drag, startPoint x: 305, startPoint y: 307, endPoint x: 271, endPoint y: 522, distance: 217.1
click at [271, 522] on span "理髮 - 500" at bounding box center [294, 518] width 180 height 24
type input "理髮(A02)"
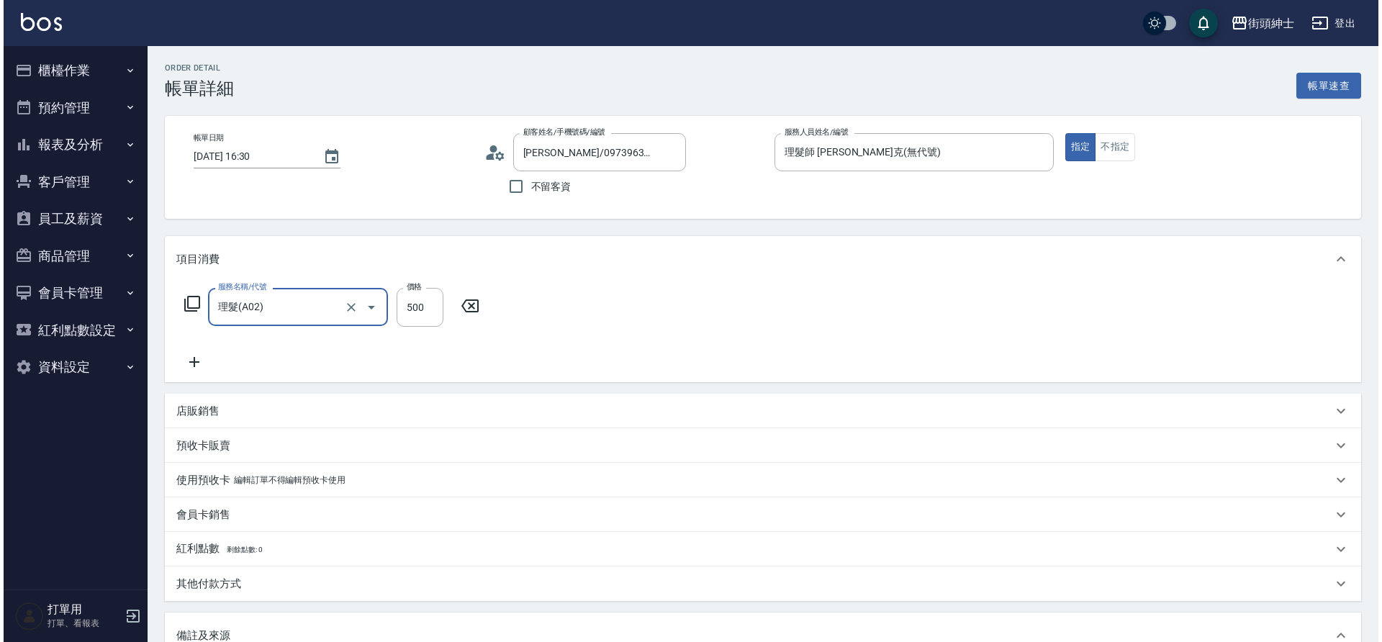
scroll to position [246, 0]
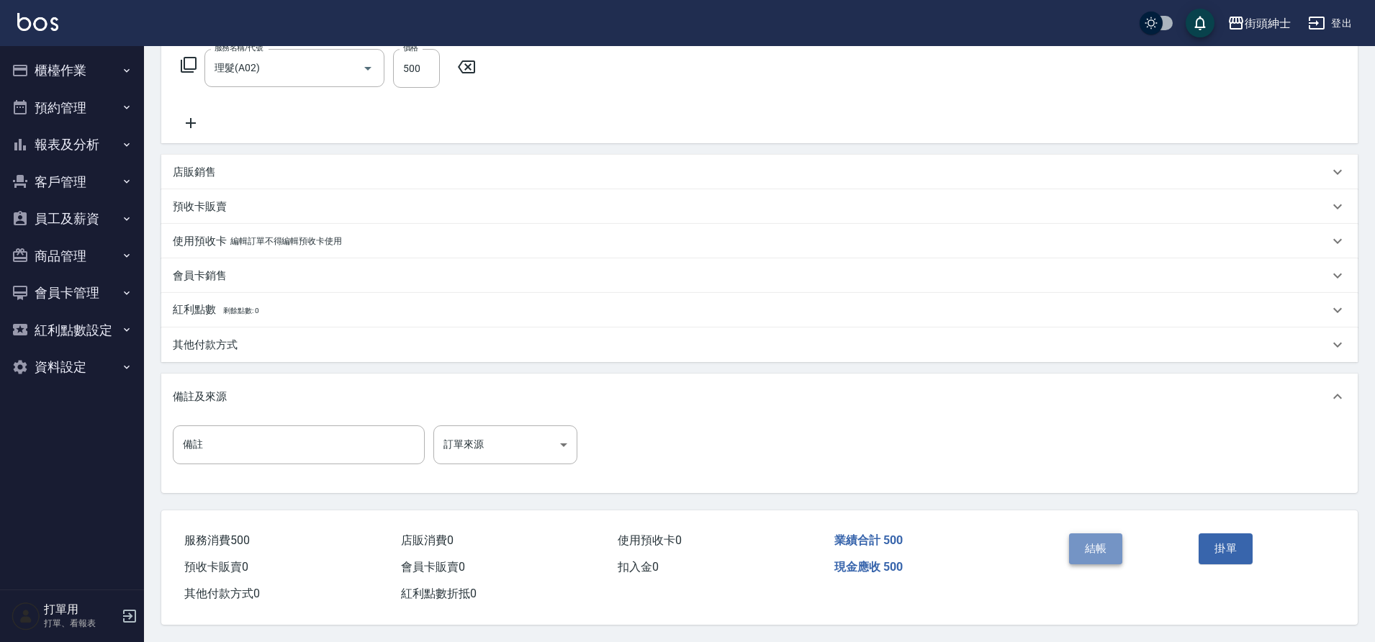
drag, startPoint x: 271, startPoint y: 522, endPoint x: 1107, endPoint y: 538, distance: 835.4
click at [1107, 538] on button "結帳" at bounding box center [1096, 549] width 54 height 30
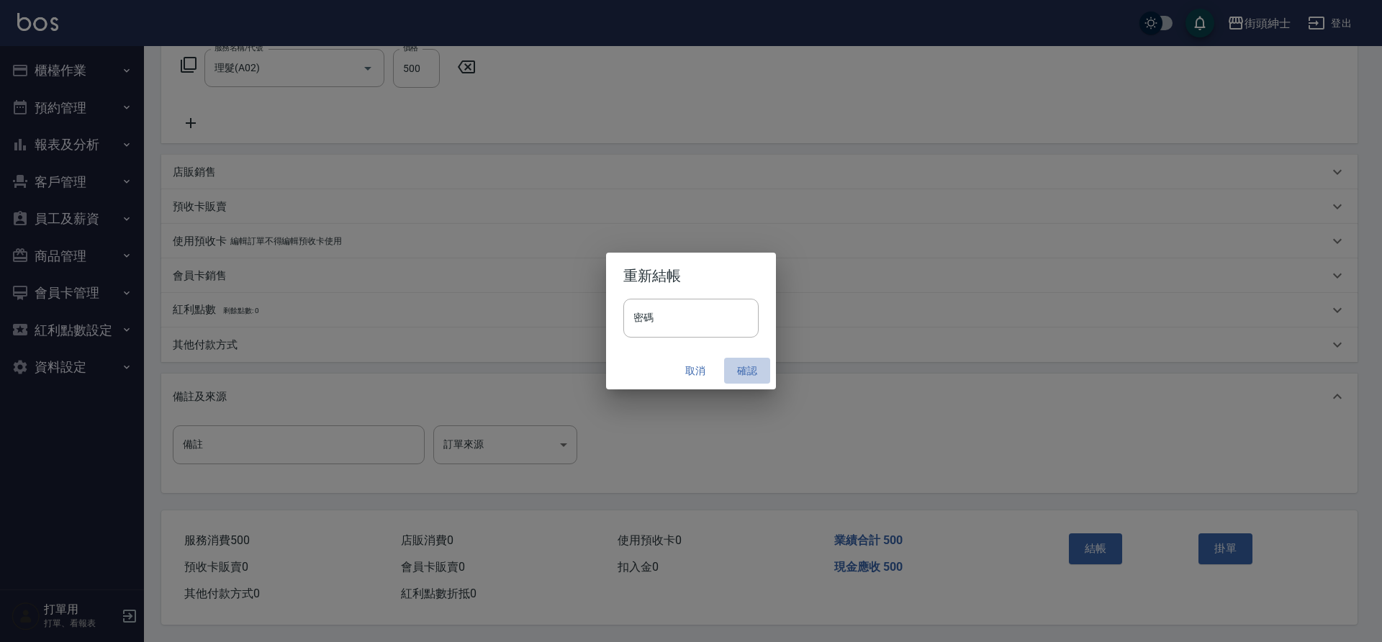
drag, startPoint x: 1107, startPoint y: 538, endPoint x: 745, endPoint y: 370, distance: 398.5
click at [745, 370] on button "確認" at bounding box center [747, 371] width 46 height 27
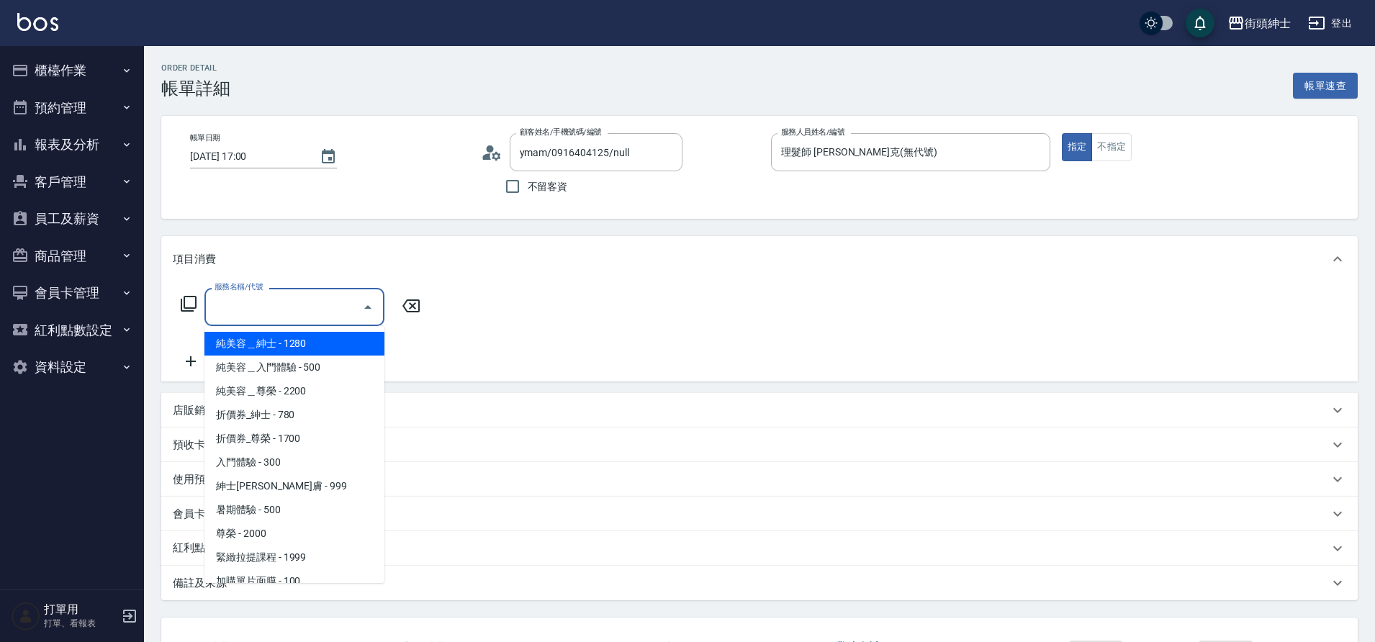
scroll to position [111, 0]
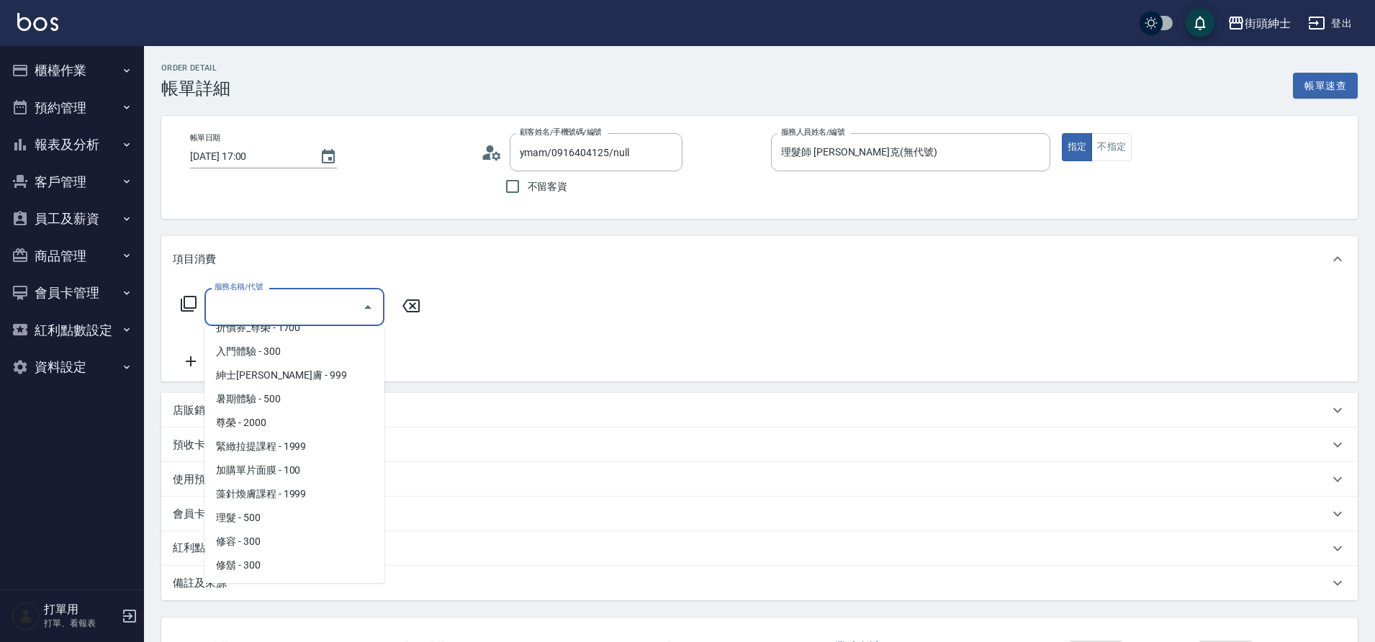
drag, startPoint x: 0, startPoint y: 0, endPoint x: 261, endPoint y: 518, distance: 580.3
click at [261, 518] on span "理髮 - 500" at bounding box center [294, 518] width 180 height 24
type input "理髮(A02)"
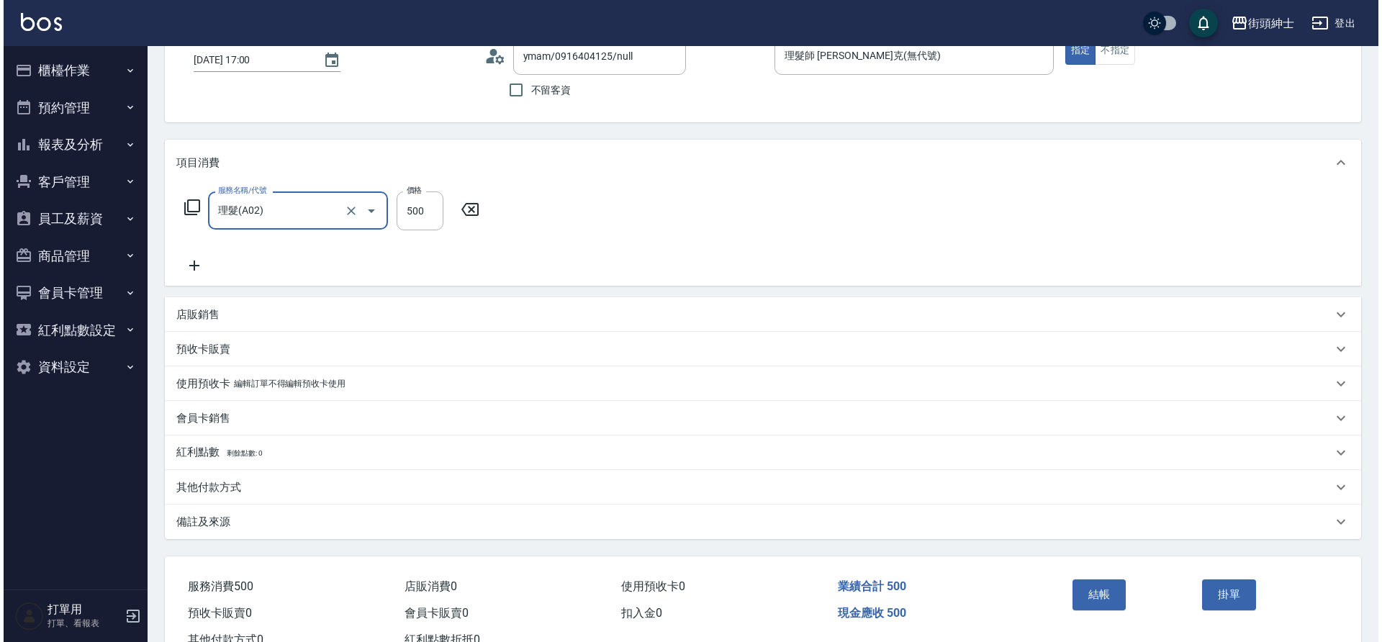
scroll to position [149, 0]
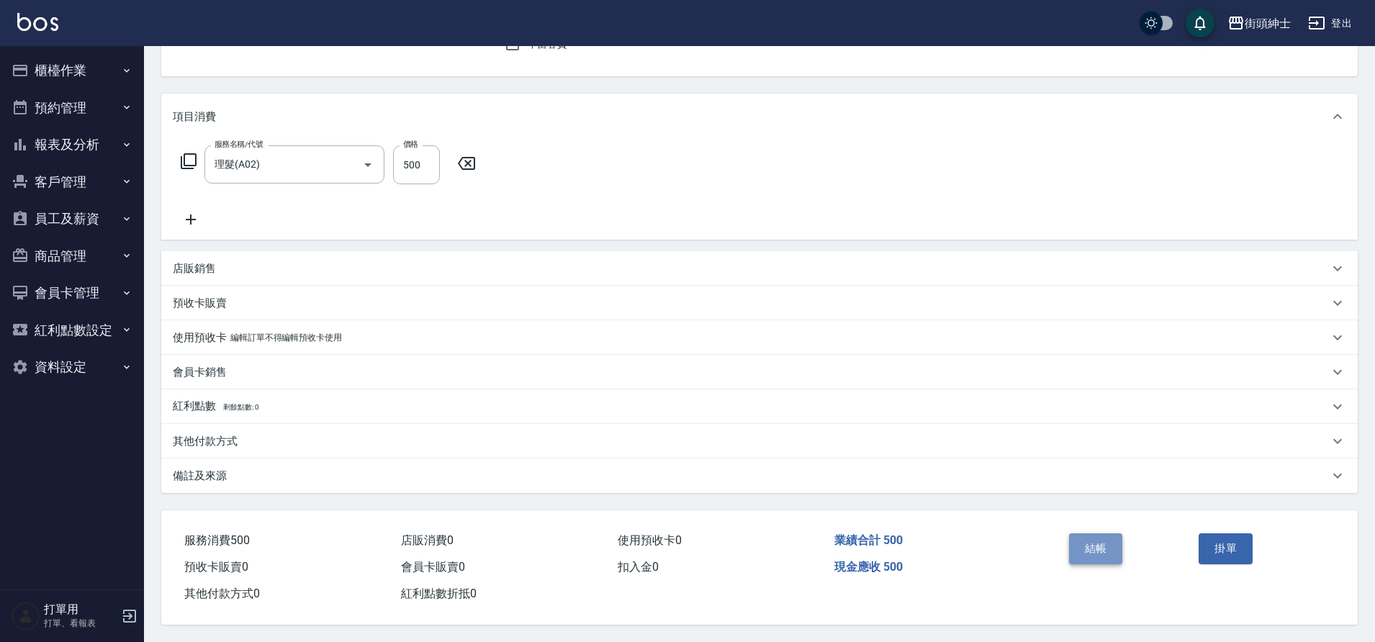
drag, startPoint x: 261, startPoint y: 518, endPoint x: 1098, endPoint y: 552, distance: 838.1
click at [1098, 552] on button "結帳" at bounding box center [1096, 549] width 54 height 30
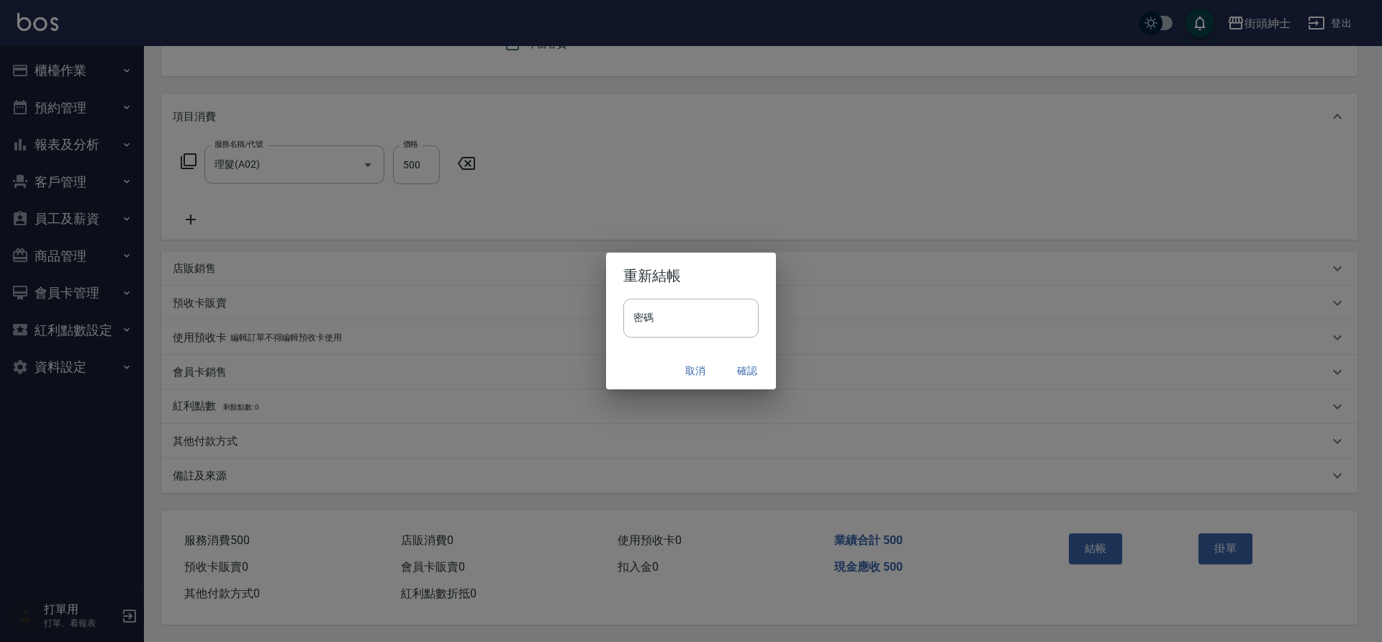
drag, startPoint x: 1098, startPoint y: 552, endPoint x: 743, endPoint y: 368, distance: 399.7
click at [743, 368] on button "確認" at bounding box center [747, 371] width 46 height 27
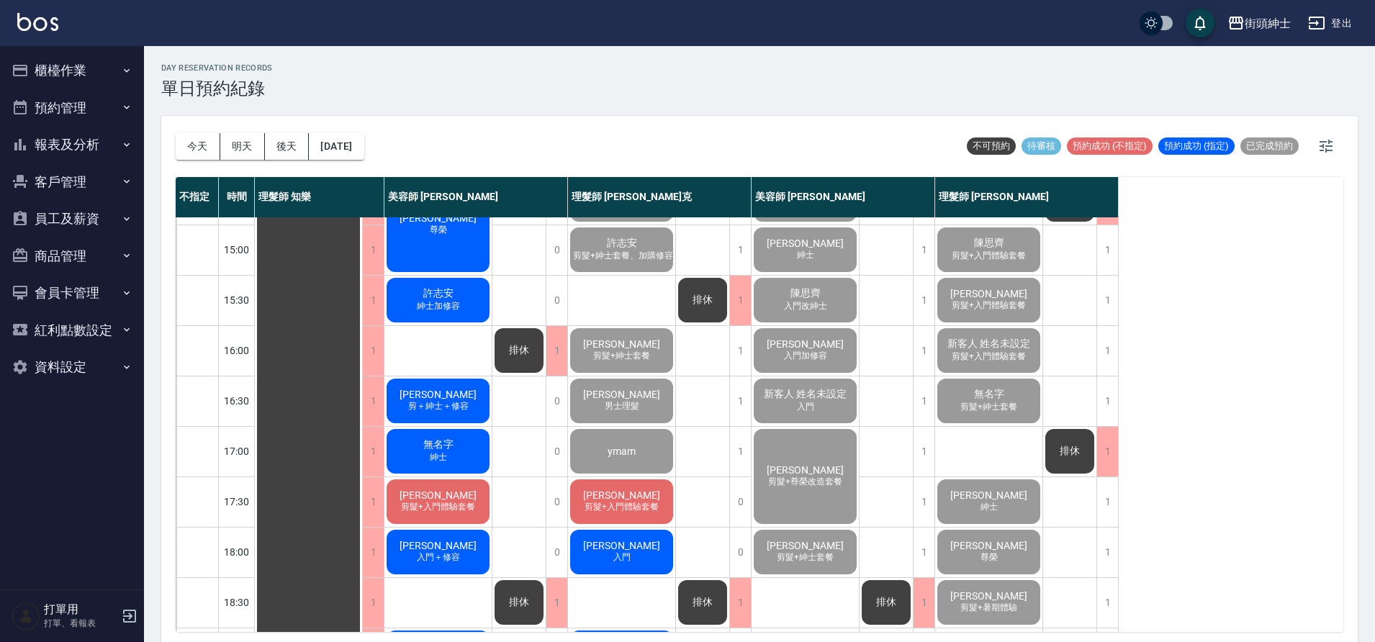
scroll to position [556, 0]
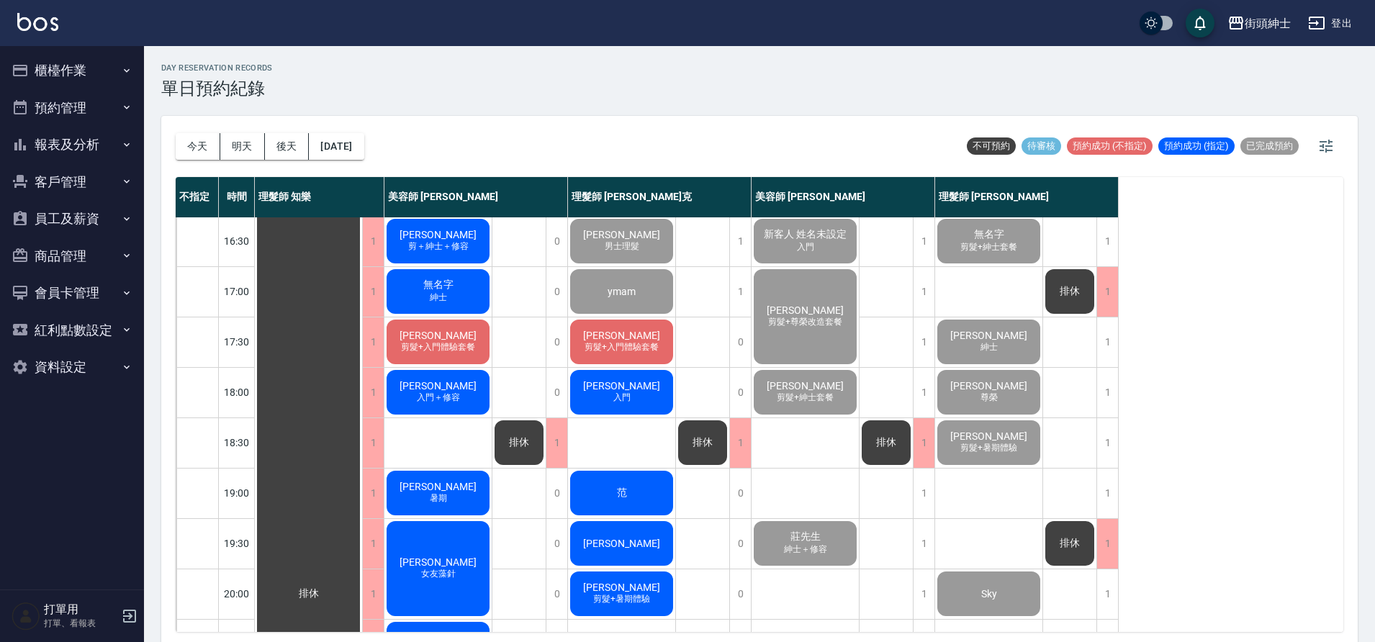
click at [644, 341] on div "魏伯勳 剪髮+入門體驗套餐" at bounding box center [621, 342] width 107 height 49
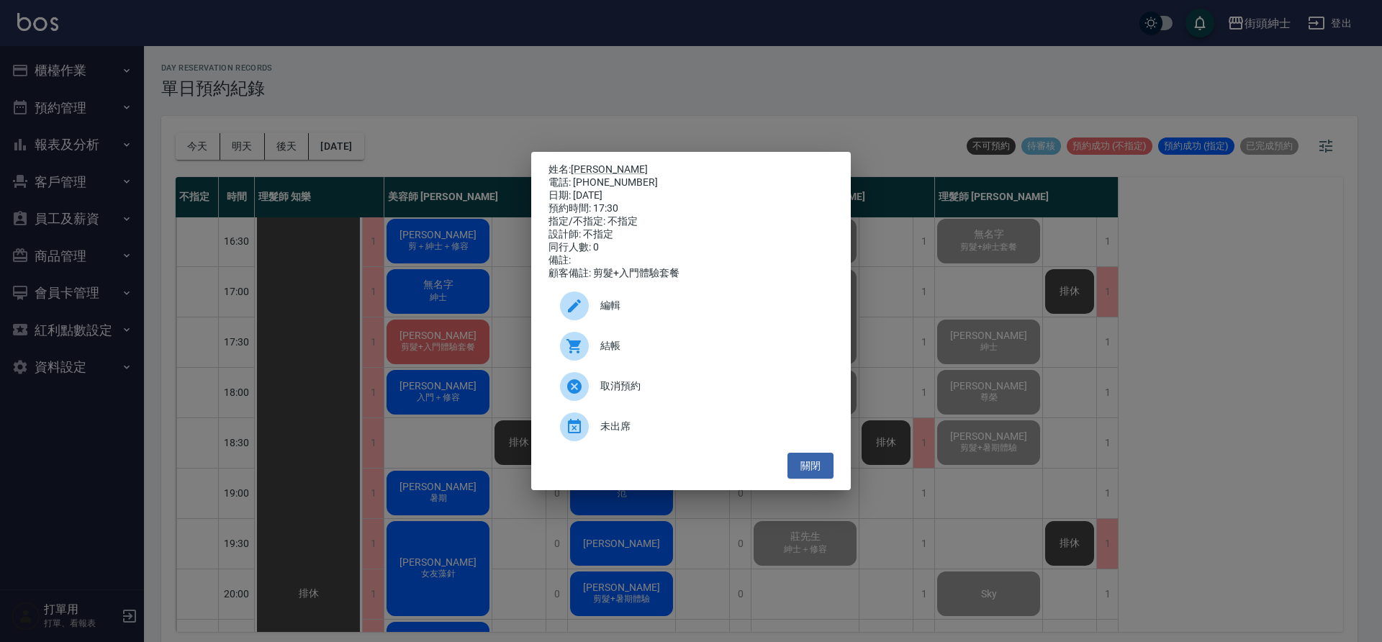
click at [659, 345] on span "結帳" at bounding box center [712, 345] width 222 height 15
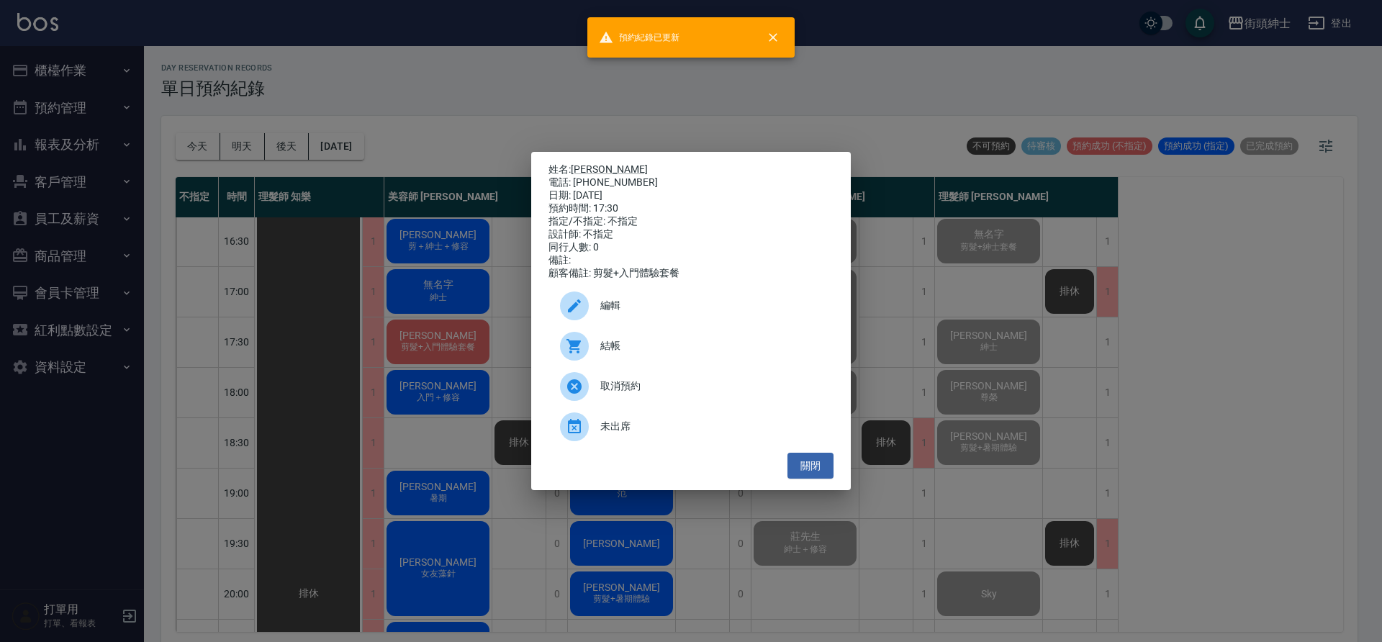
click at [511, 483] on div "姓名: 魏伯勳 電話: 0966953568 日期: 2025/09/20 預約時間: 17:30 指定/不指定: 不指定 設計師: 不指定 同行人數: 0 …" at bounding box center [691, 321] width 1382 height 642
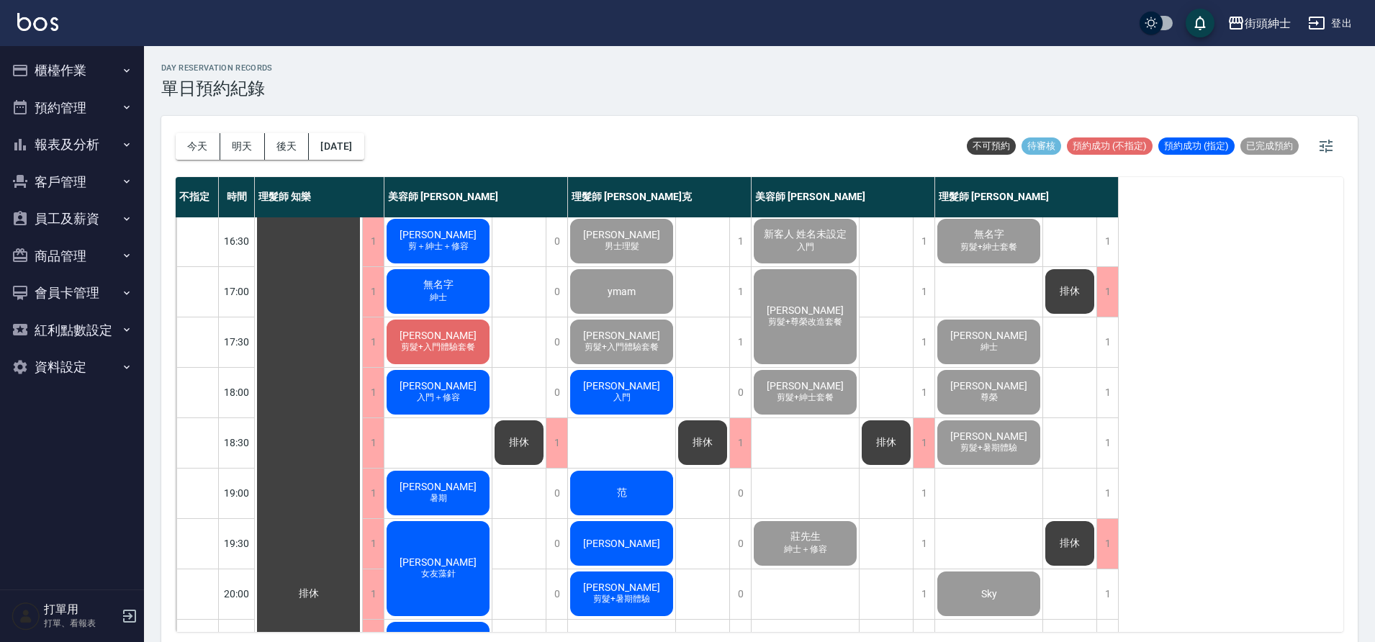
click at [639, 385] on span "郭韋寬" at bounding box center [621, 386] width 83 height 12
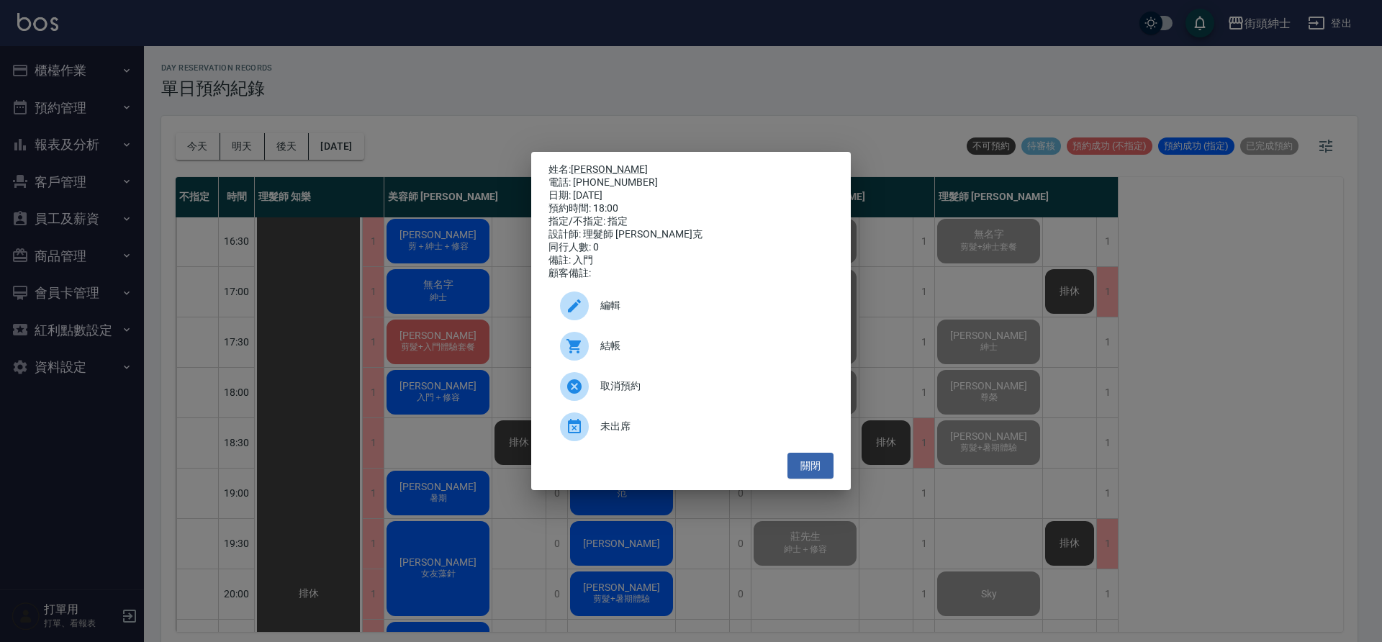
click at [662, 352] on span "結帳" at bounding box center [712, 345] width 222 height 15
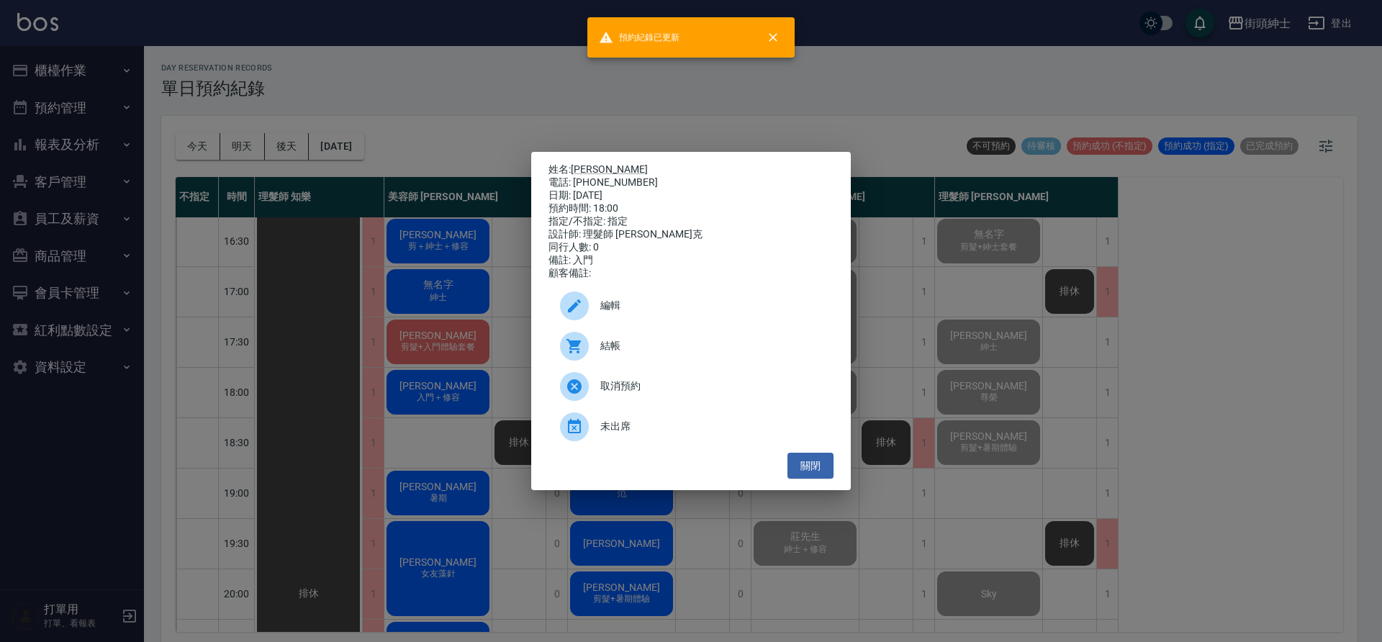
click at [282, 333] on div "姓名: 郭韋寬 電話: 0928014004 日期: 2025/09/20 預約時間: 18:00 指定/不指定: 指定 設計師: 理髮師 Vic 維克 同行…" at bounding box center [691, 321] width 1382 height 642
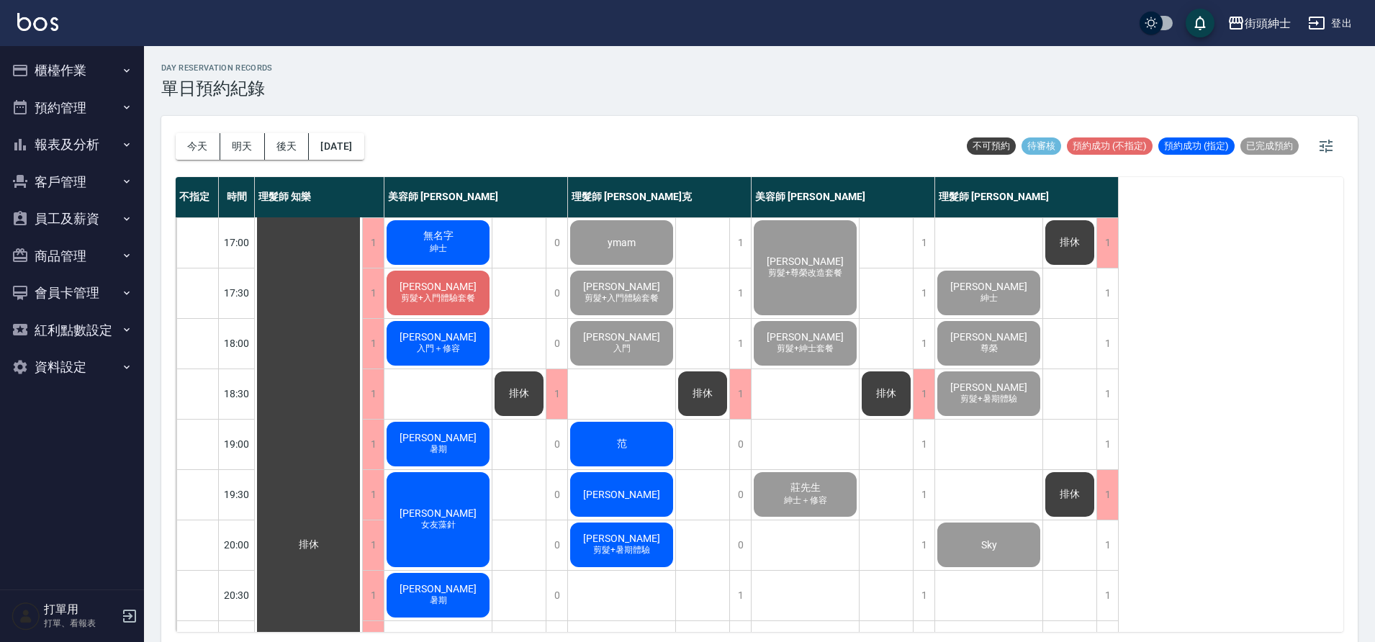
scroll to position [655, 0]
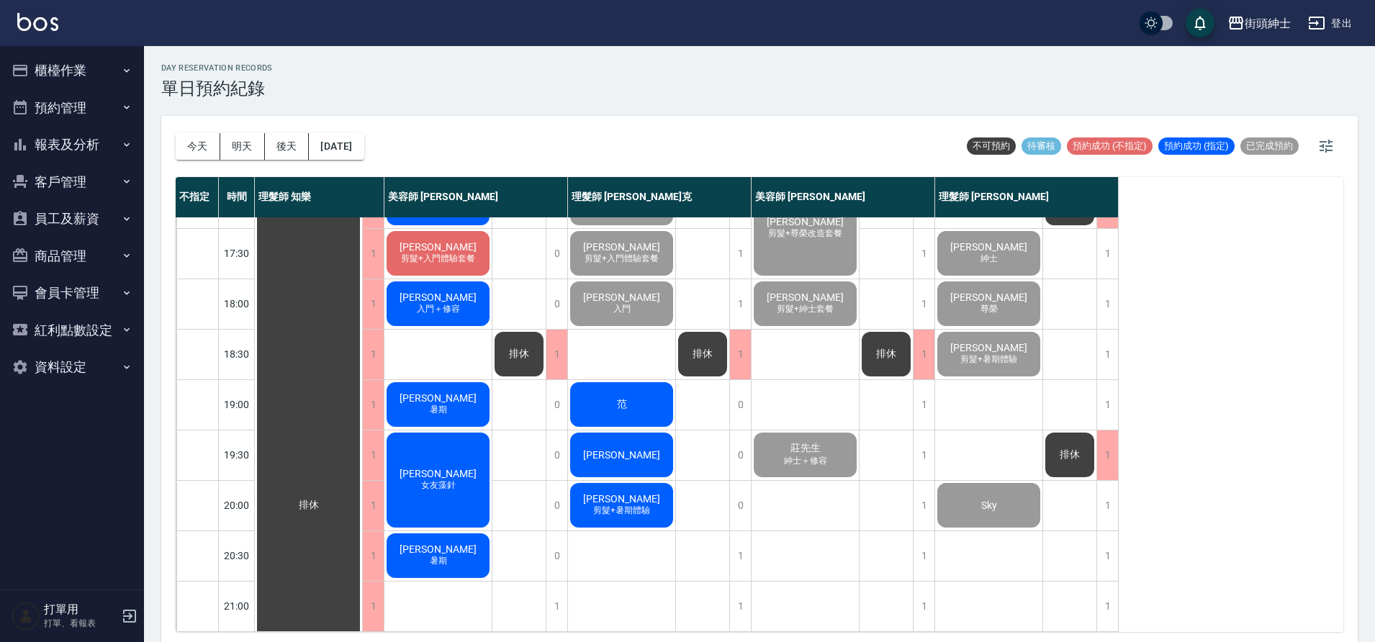
click at [622, 398] on span "范" at bounding box center [622, 404] width 16 height 13
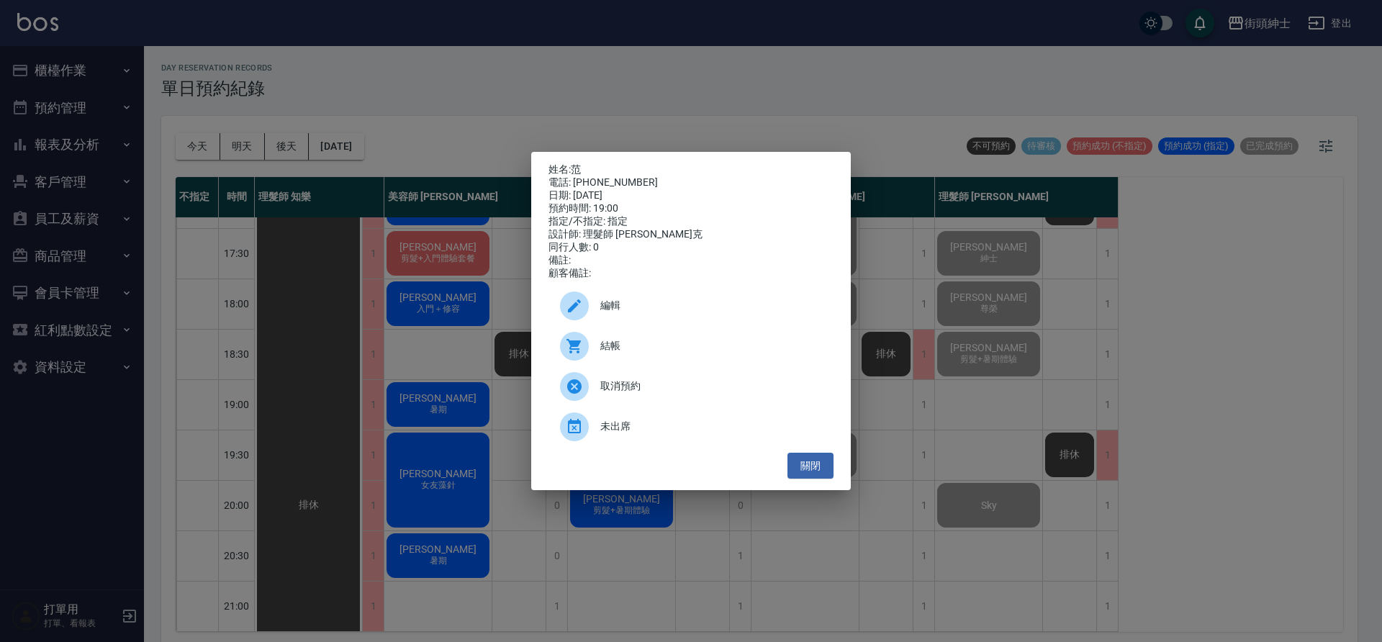
click at [677, 351] on span "結帳" at bounding box center [712, 345] width 222 height 15
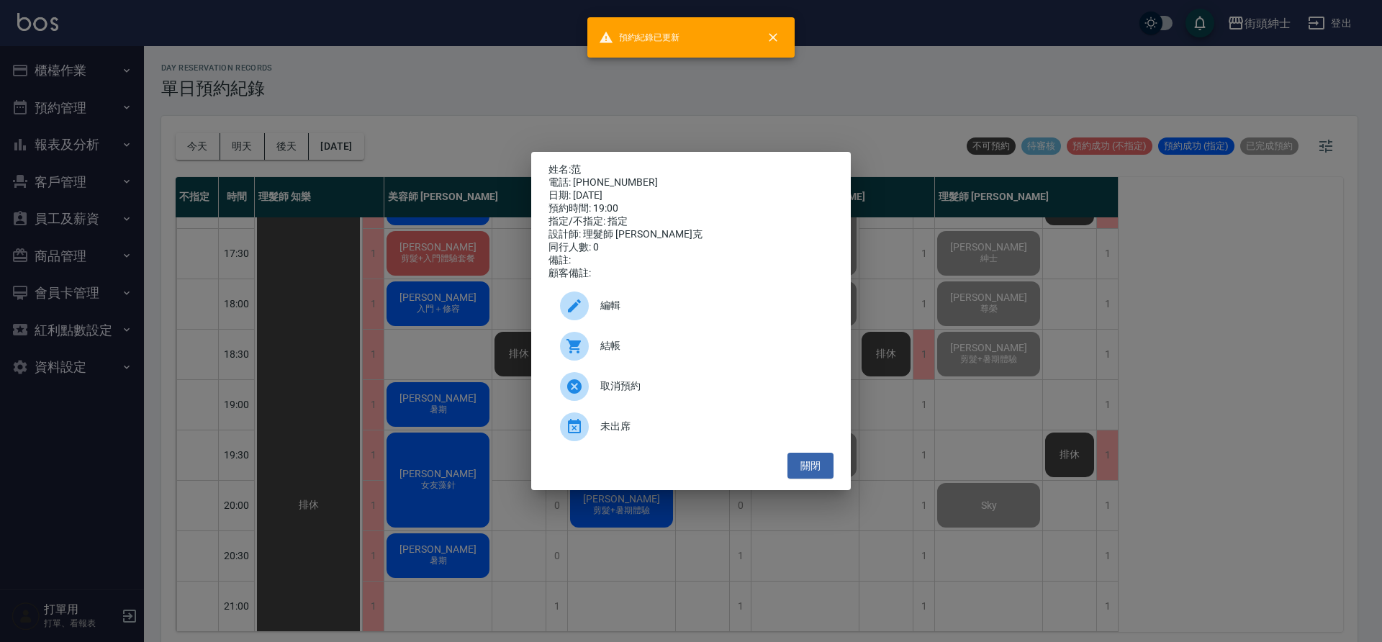
drag, startPoint x: 289, startPoint y: 287, endPoint x: 380, endPoint y: 298, distance: 92.1
click at [289, 286] on div "姓名: 范 電話: 0955026236 日期: 2025/09/20 預約時間: 19:00 指定/不指定: 指定 設計師: 理髮師 Vic 維克 同行人數…" at bounding box center [691, 321] width 1382 height 642
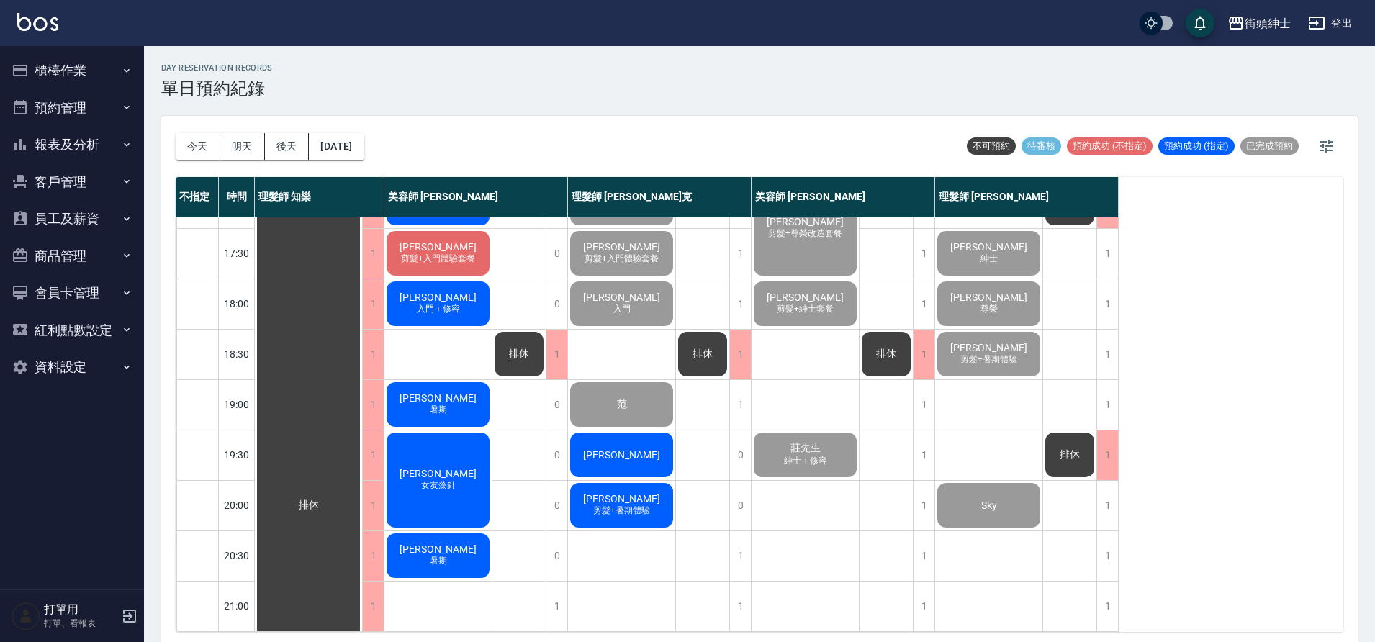
click at [625, 449] on span "[PERSON_NAME]" at bounding box center [621, 455] width 83 height 12
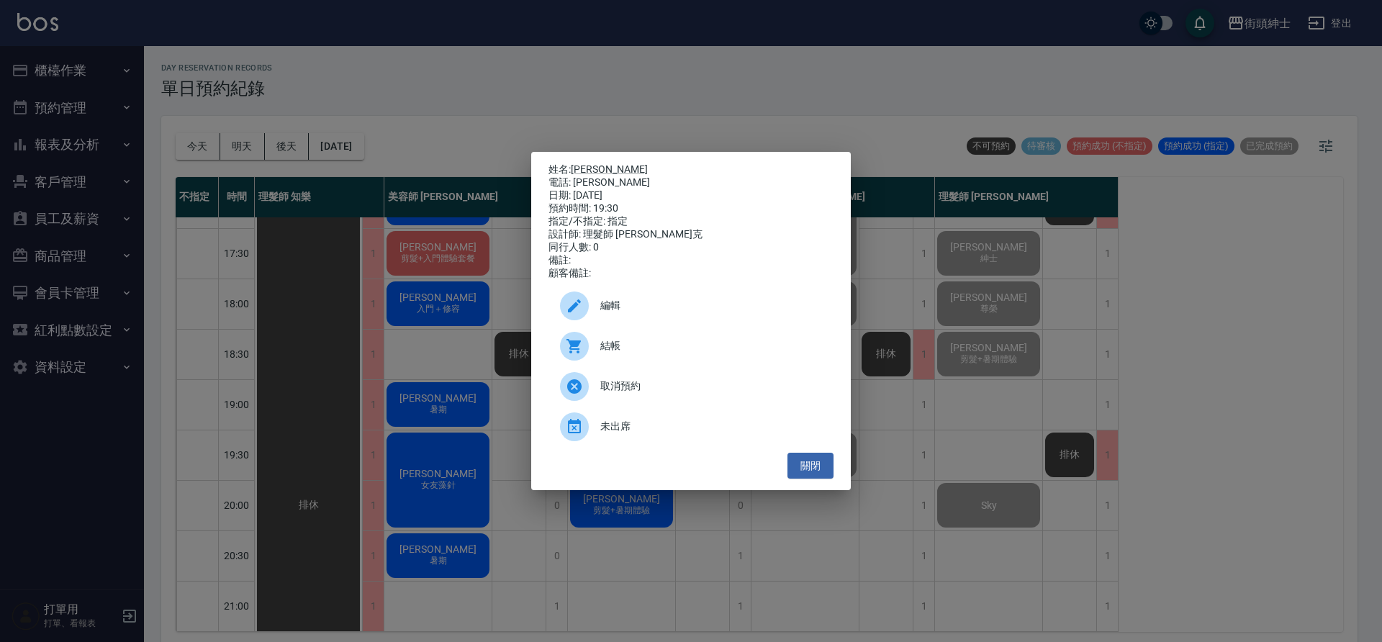
click at [679, 347] on span "結帳" at bounding box center [712, 345] width 222 height 15
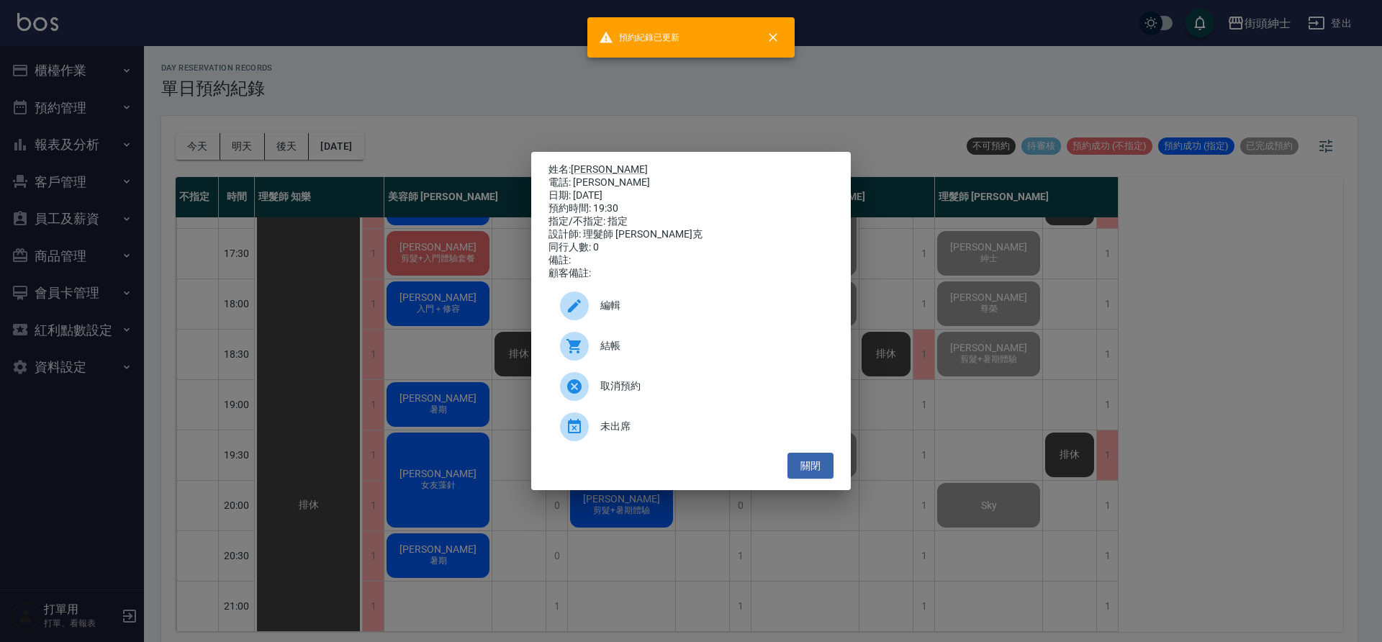
click at [284, 228] on div "姓名: leo哥 電話: leo哥 日期: 2025/09/20 預約時間: 19:30 指定/不指定: 指定 設計師: 理髮師 Vic 維克 同行人數: 0…" at bounding box center [691, 321] width 1382 height 642
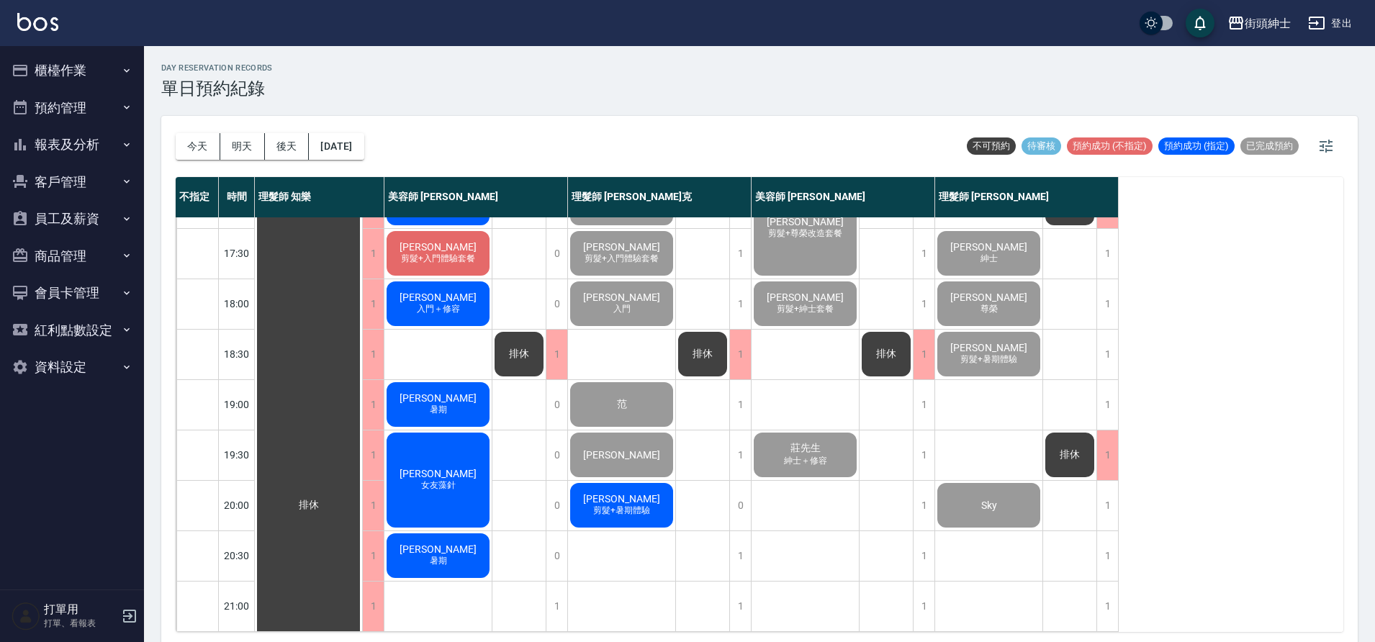
click at [628, 505] on span "剪髮+暑期體驗" at bounding box center [621, 511] width 63 height 12
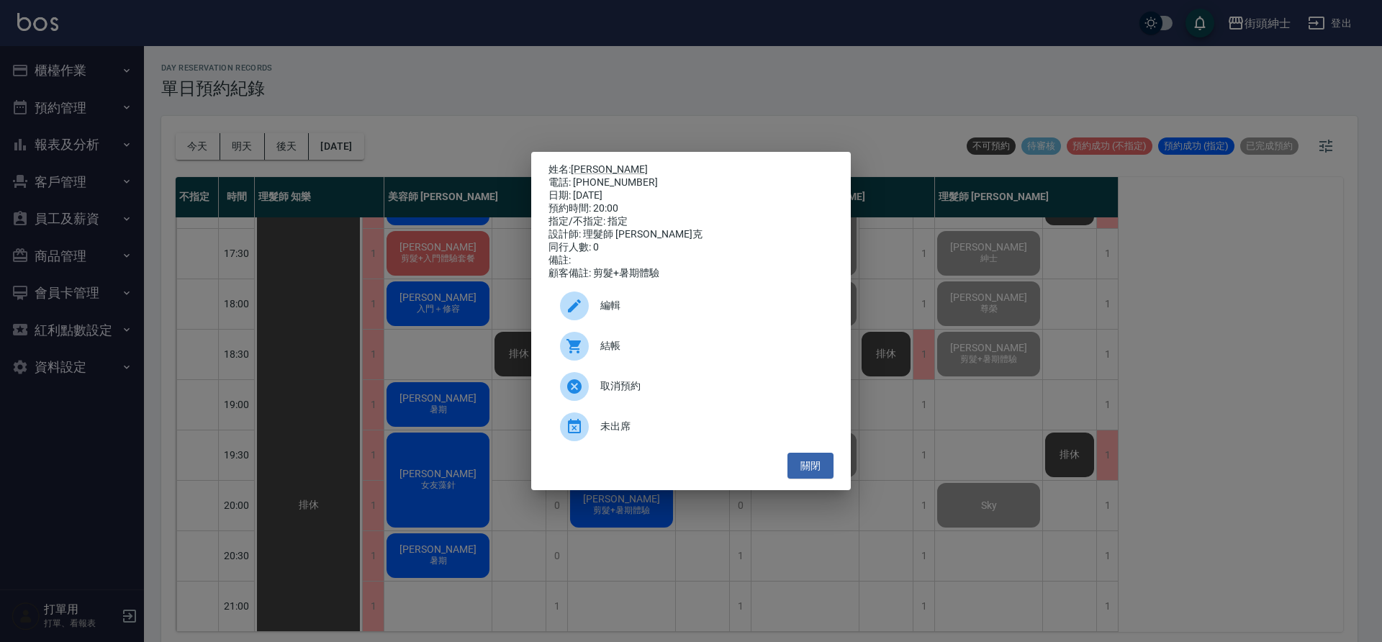
click at [649, 343] on div "結帳" at bounding box center [691, 346] width 285 height 40
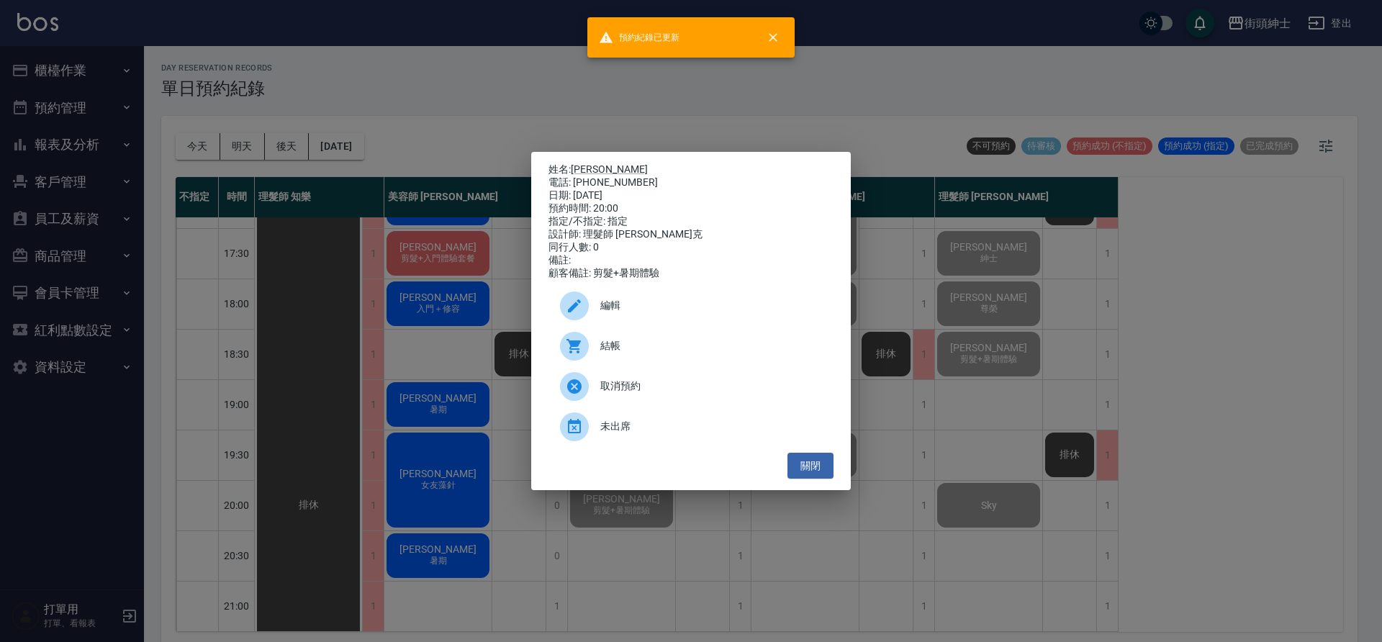
drag, startPoint x: 358, startPoint y: 435, endPoint x: 493, endPoint y: 400, distance: 139.2
click at [358, 431] on div "姓名: Bernie昌雄 電話: 0910922657 日期: 2025/09/20 預約時間: 20:00 指定/不指定: 指定 設計師: 理髮師 Vic …" at bounding box center [691, 321] width 1382 height 642
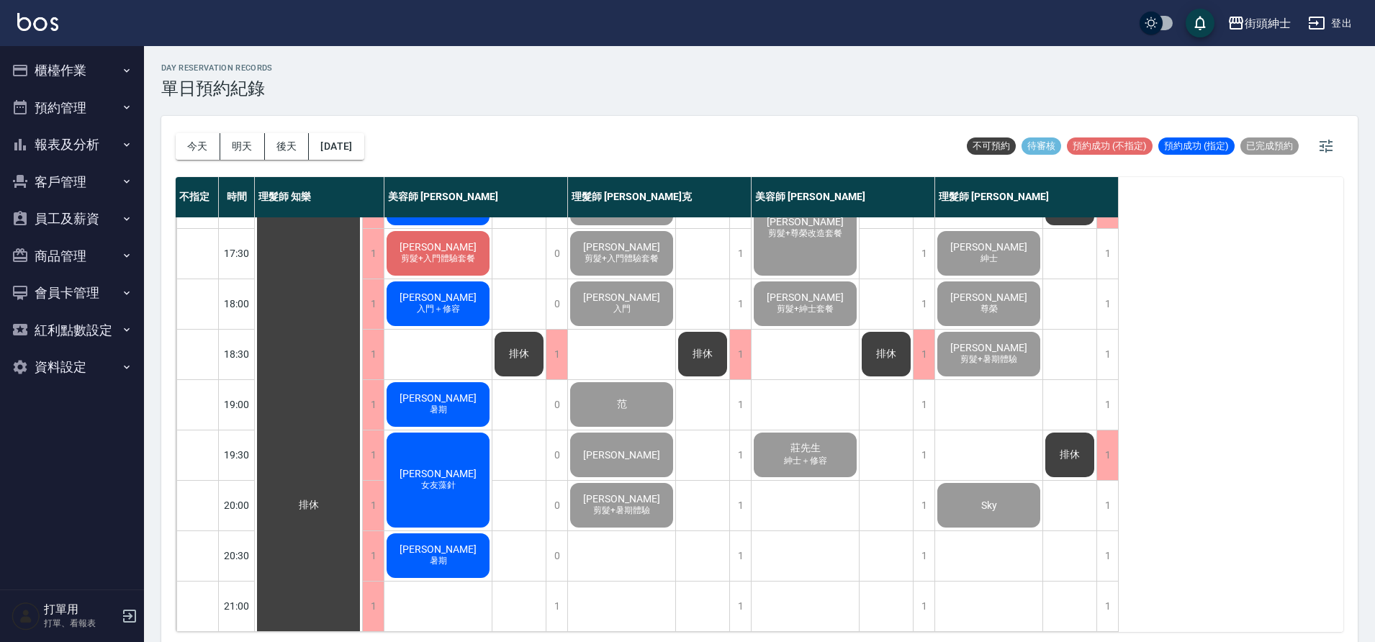
click at [240, 151] on button "明天" at bounding box center [242, 146] width 45 height 27
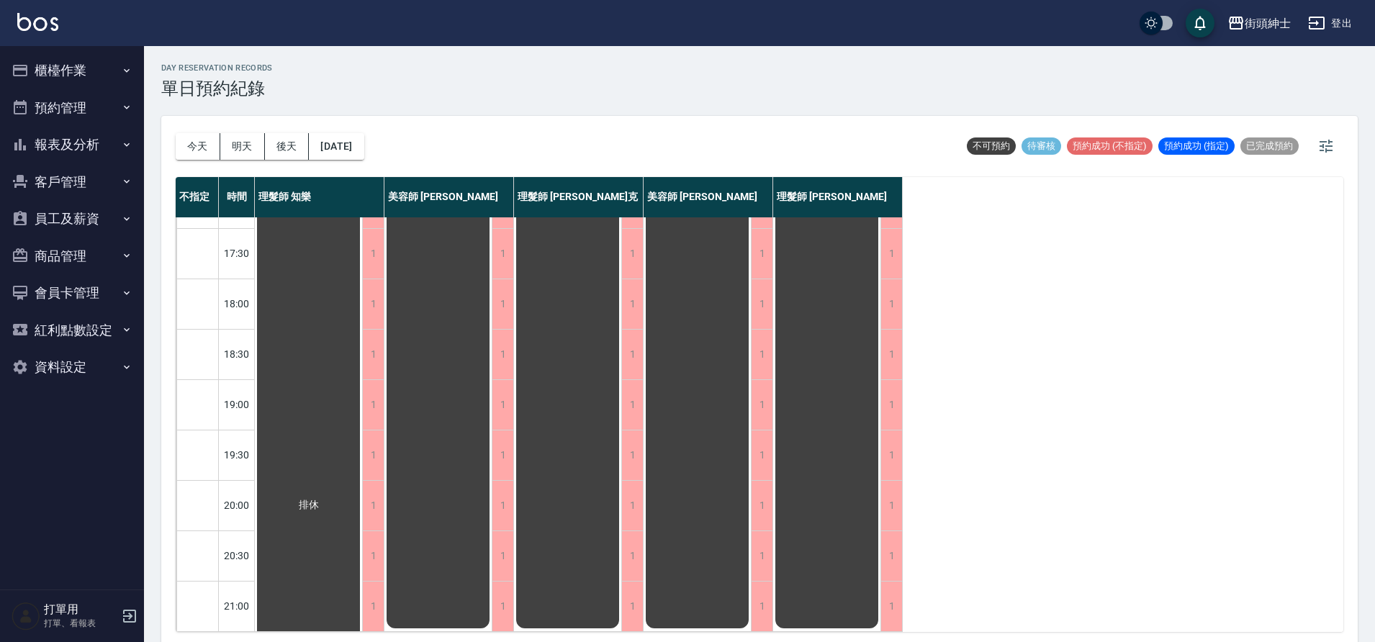
click at [299, 148] on button "後天" at bounding box center [287, 146] width 45 height 27
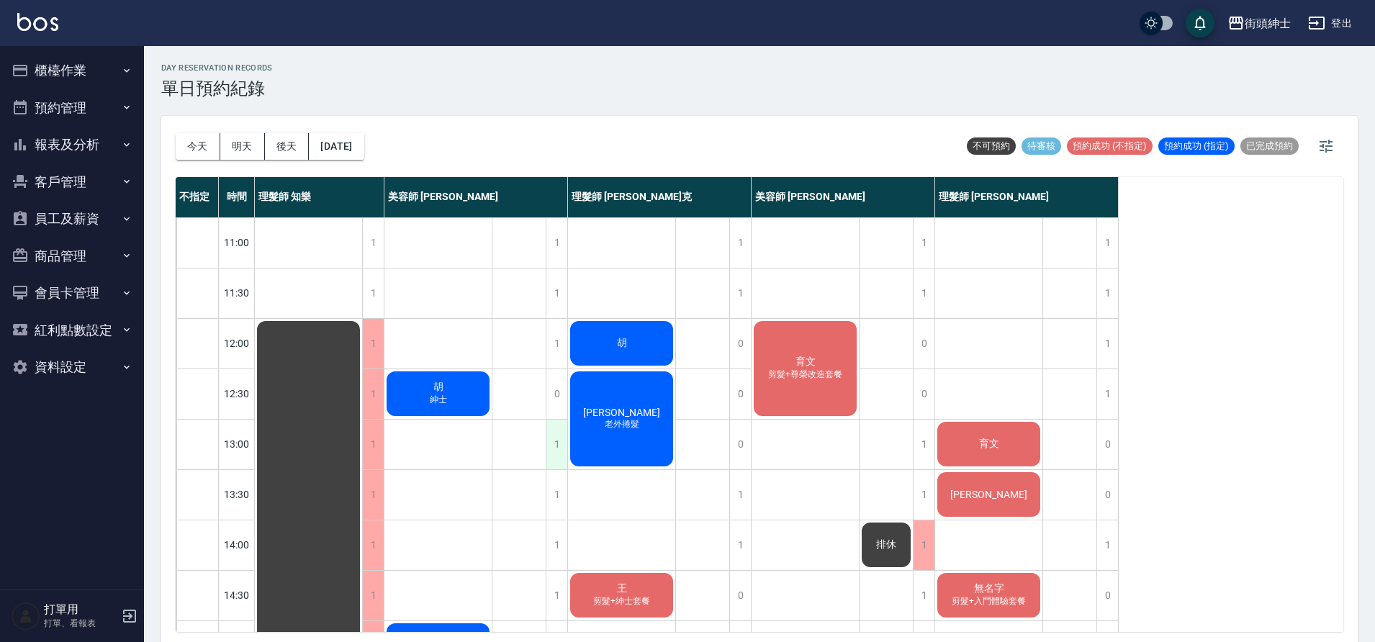
click at [557, 443] on div "1" at bounding box center [557, 445] width 22 height 50
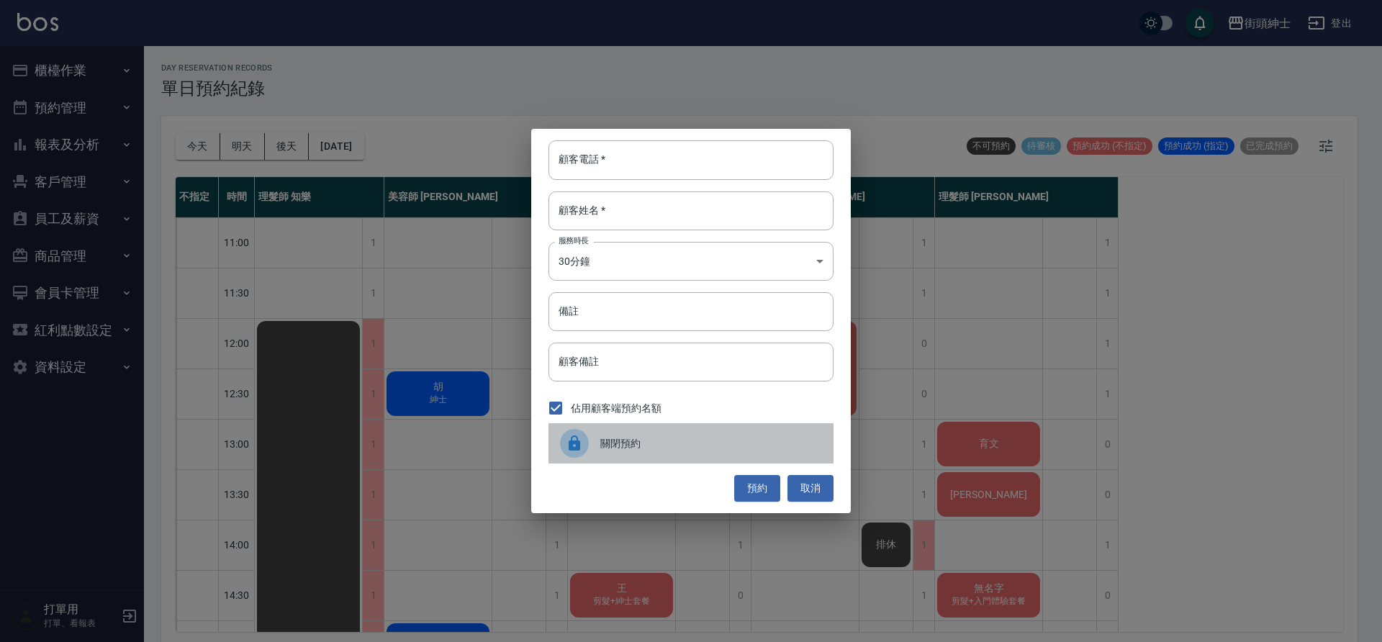
drag, startPoint x: 721, startPoint y: 445, endPoint x: 577, endPoint y: 493, distance: 151.9
click at [720, 446] on span "關閉預約" at bounding box center [712, 443] width 222 height 15
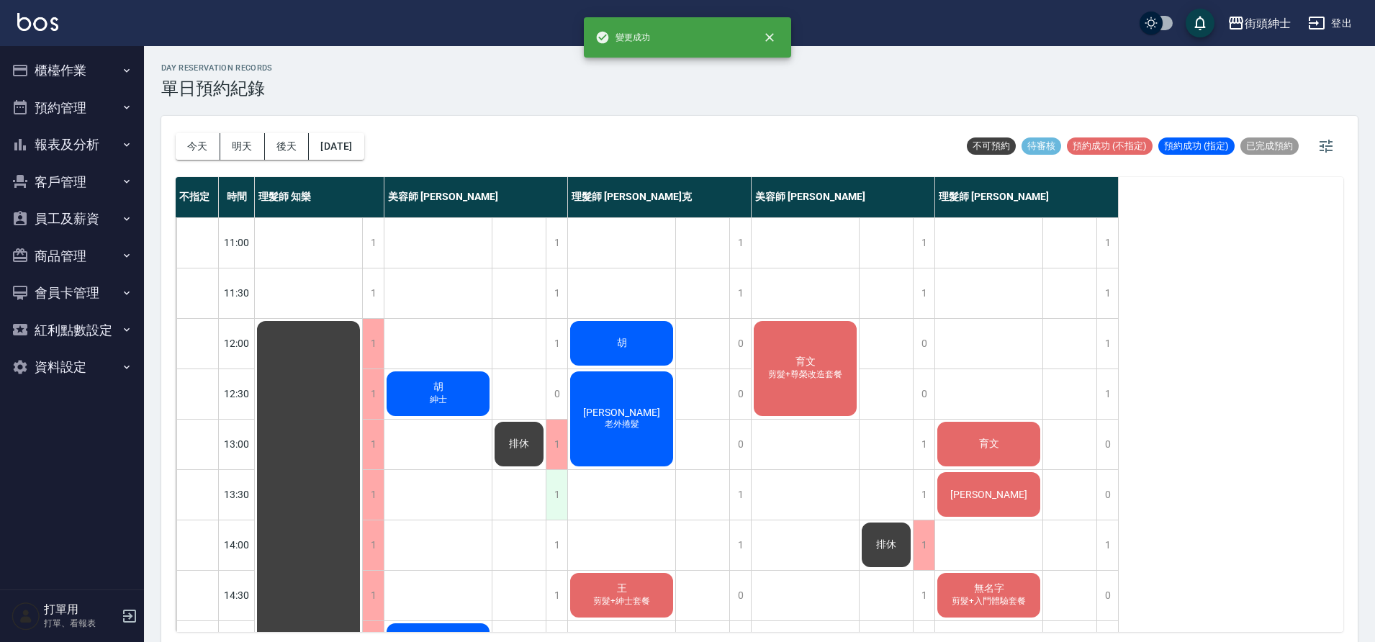
click at [562, 492] on div "1" at bounding box center [557, 495] width 22 height 50
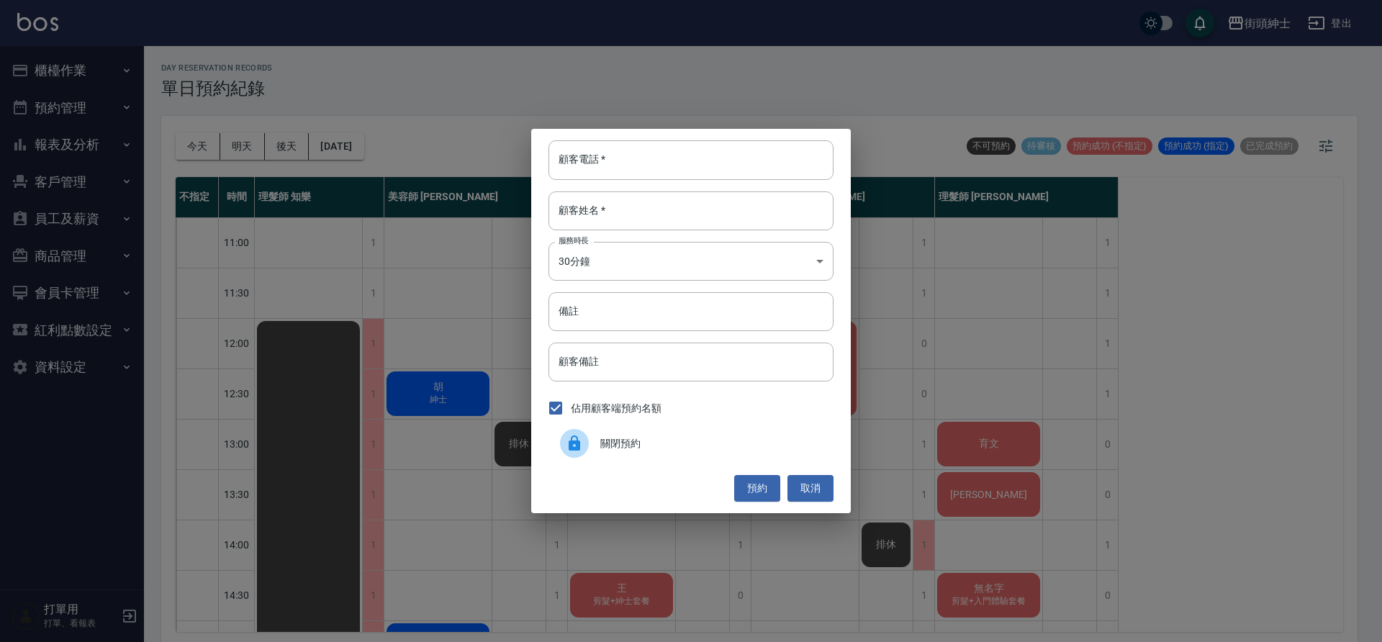
click at [723, 429] on div "關閉預約" at bounding box center [691, 443] width 285 height 40
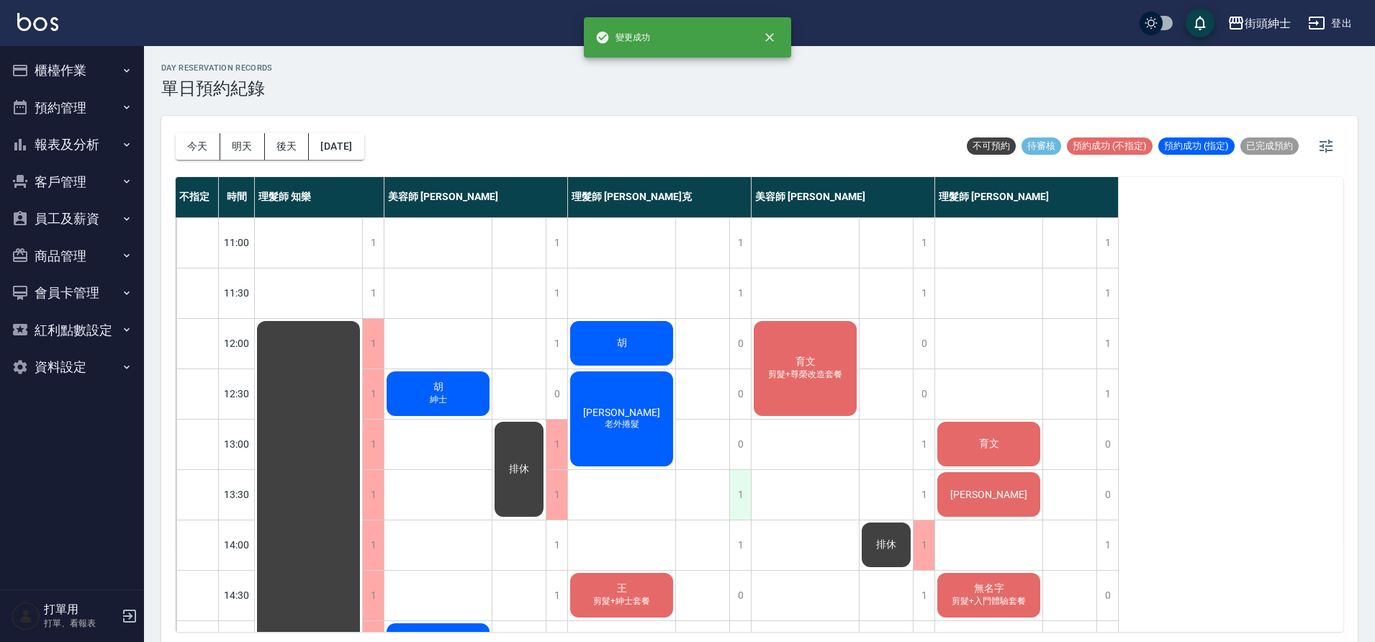
click at [742, 498] on div "1" at bounding box center [740, 495] width 22 height 50
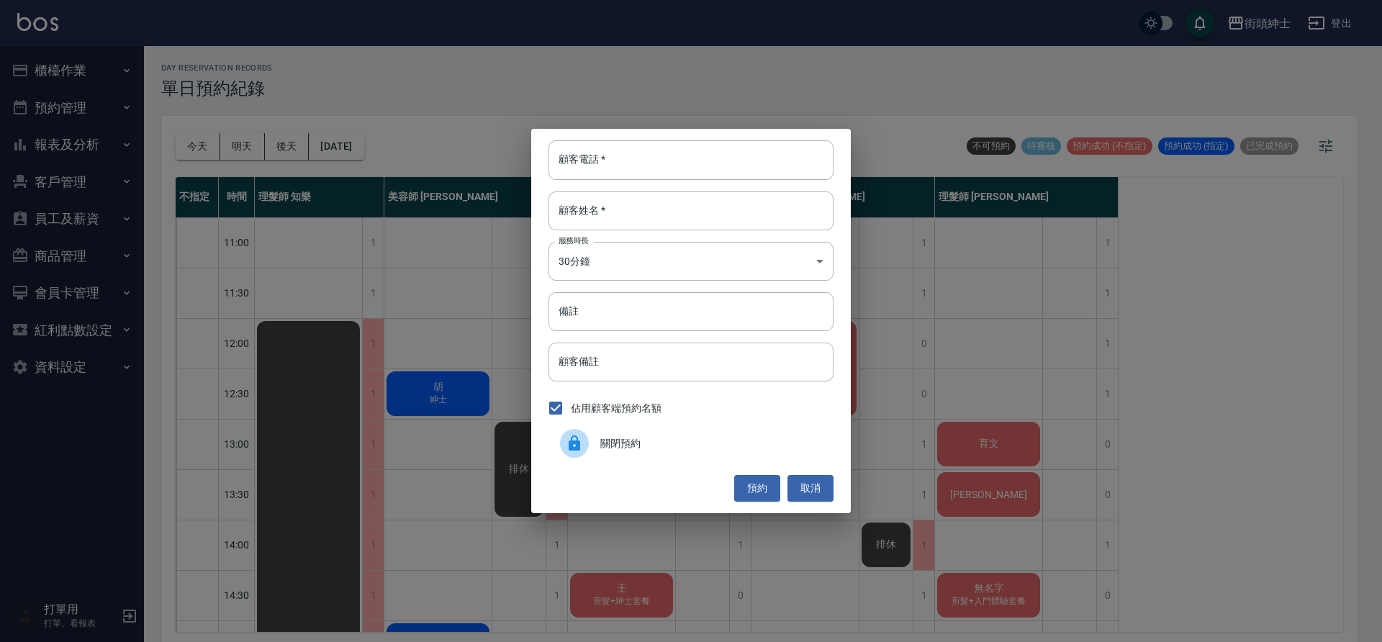
click at [674, 447] on span "關閉預約" at bounding box center [712, 443] width 222 height 15
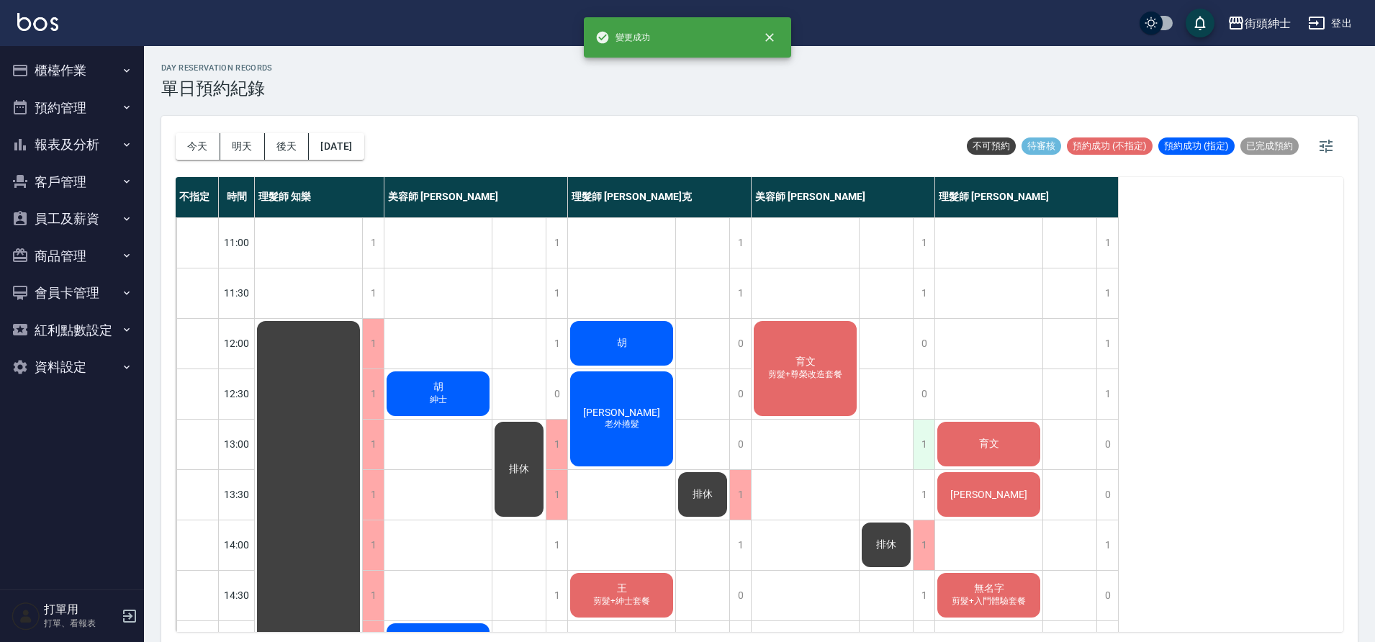
click at [921, 451] on div "1" at bounding box center [924, 445] width 22 height 50
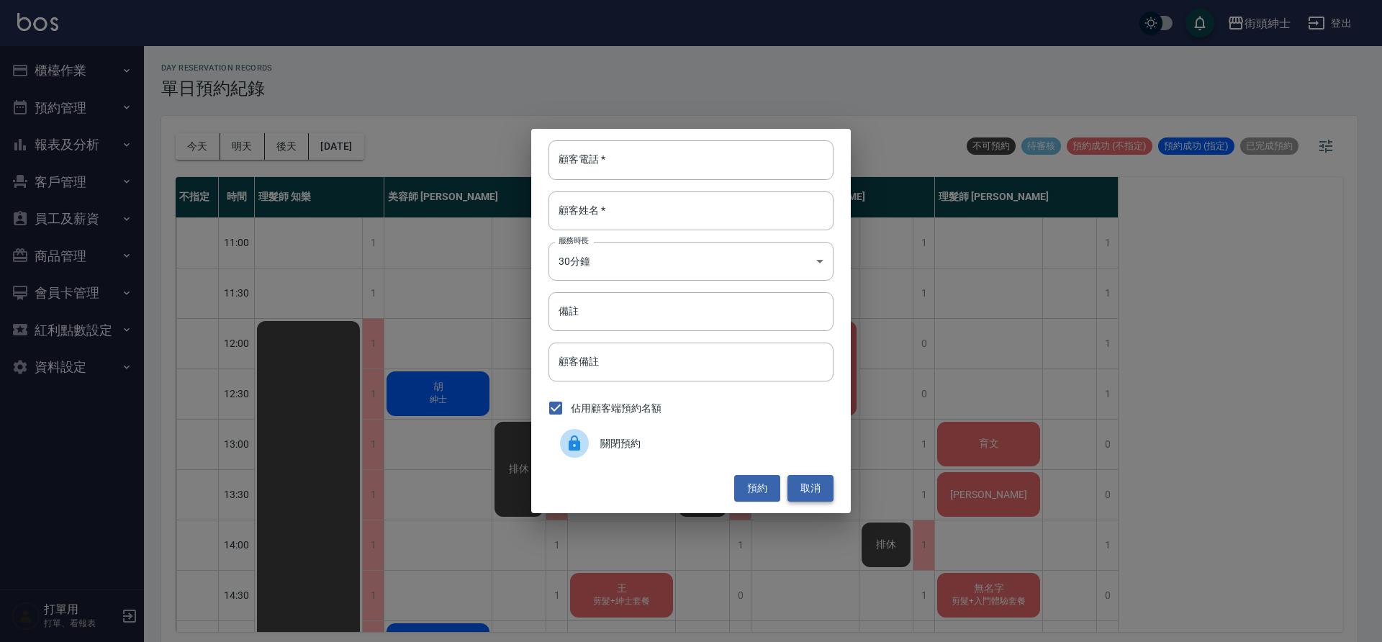
click at [811, 491] on button "取消" at bounding box center [811, 488] width 46 height 27
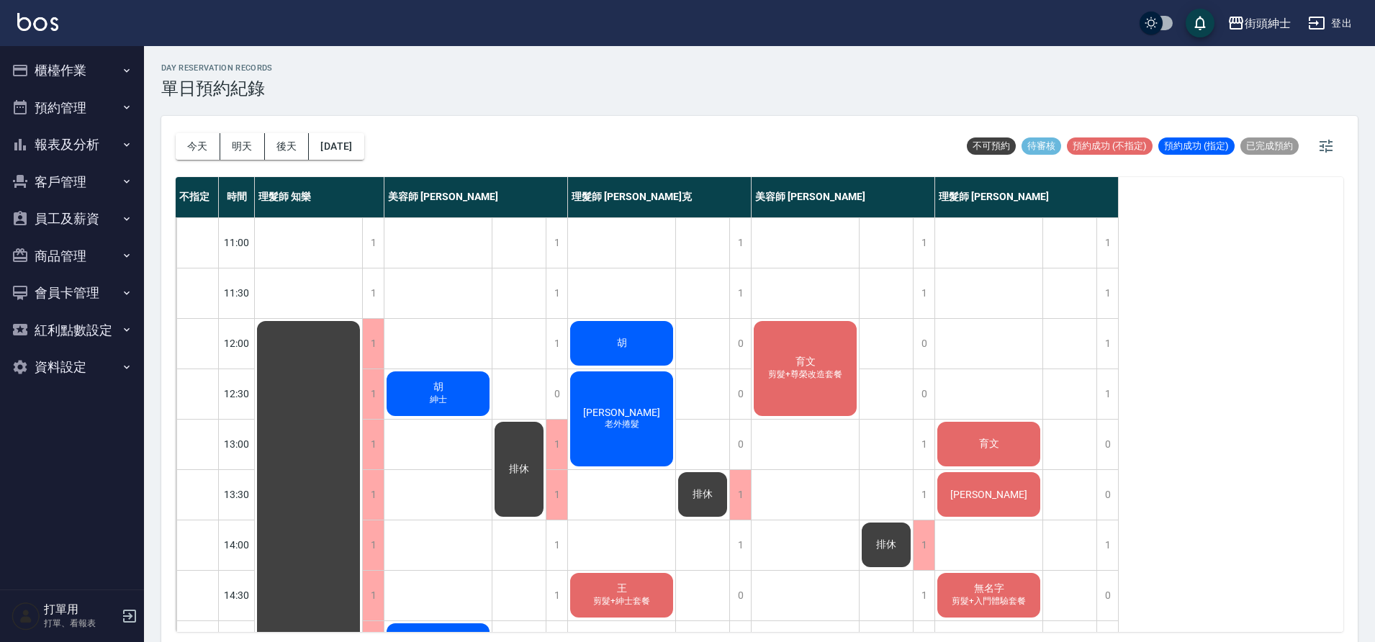
click at [527, 479] on div "排休" at bounding box center [519, 469] width 53 height 99
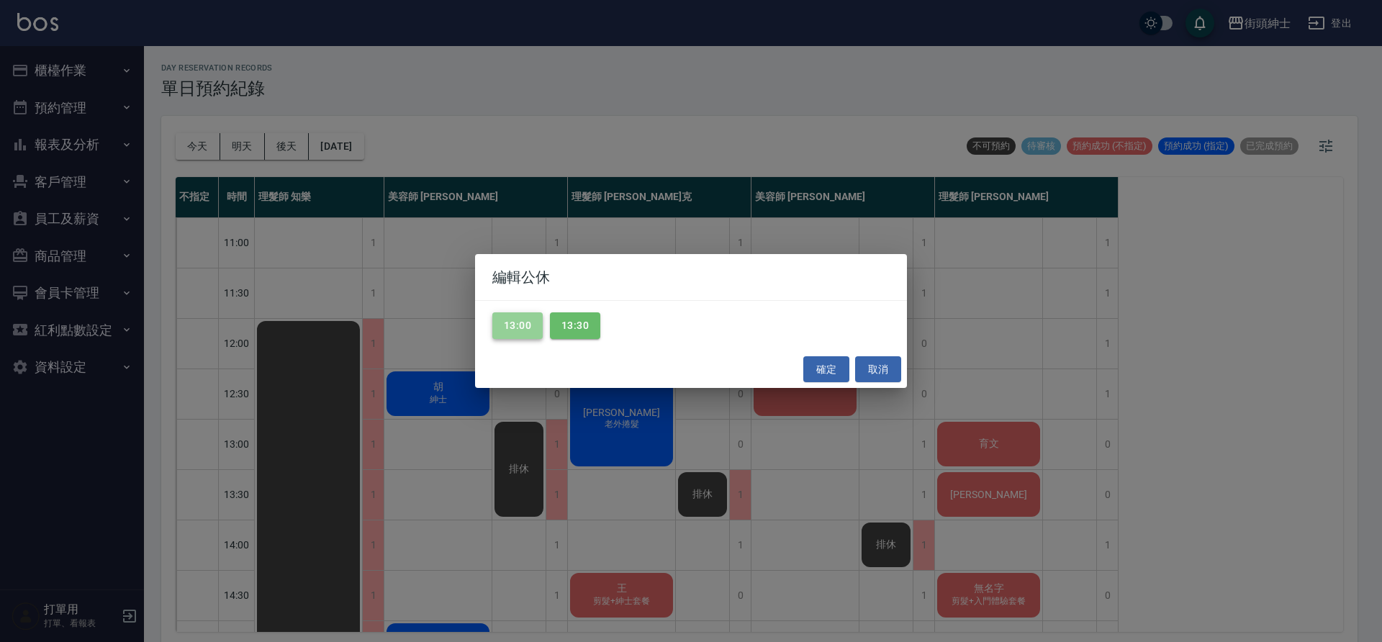
click at [532, 325] on button "13:00" at bounding box center [518, 325] width 50 height 27
drag, startPoint x: 585, startPoint y: 326, endPoint x: 704, endPoint y: 334, distance: 119.8
click at [585, 327] on button "13:30" at bounding box center [575, 325] width 50 height 27
click at [835, 373] on button "確定" at bounding box center [827, 369] width 46 height 27
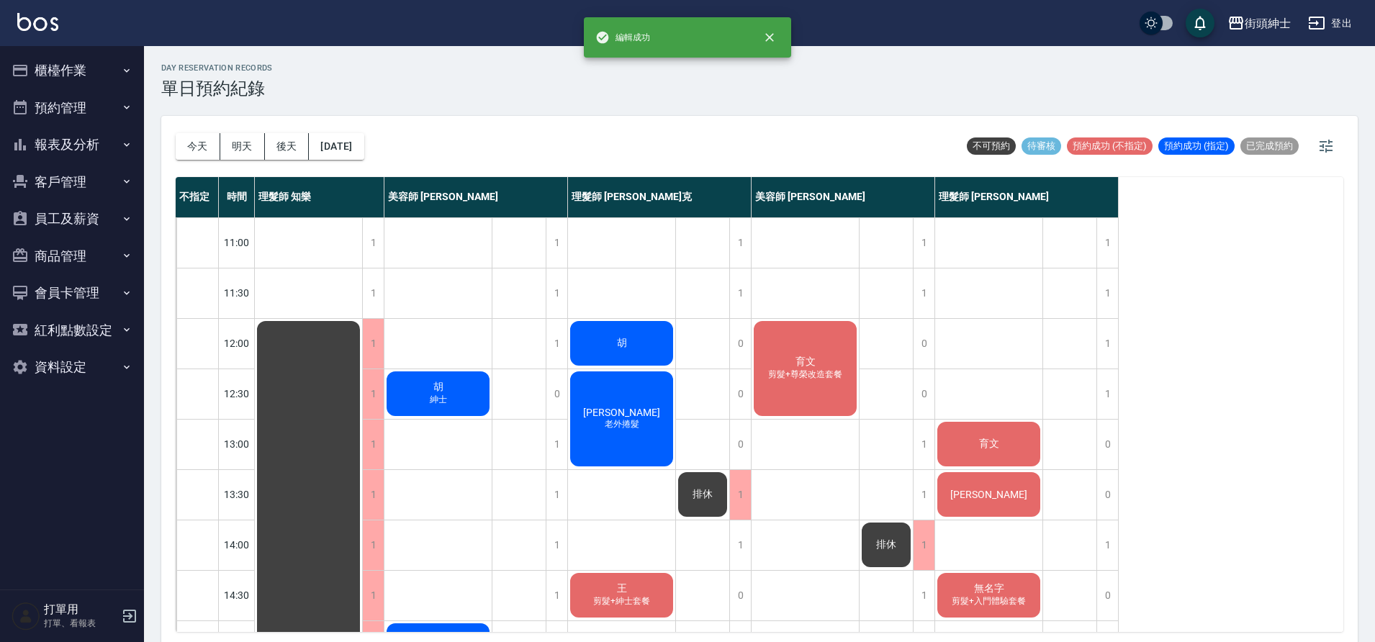
click at [822, 377] on span "剪髮+尊榮改造套餐" at bounding box center [805, 375] width 80 height 12
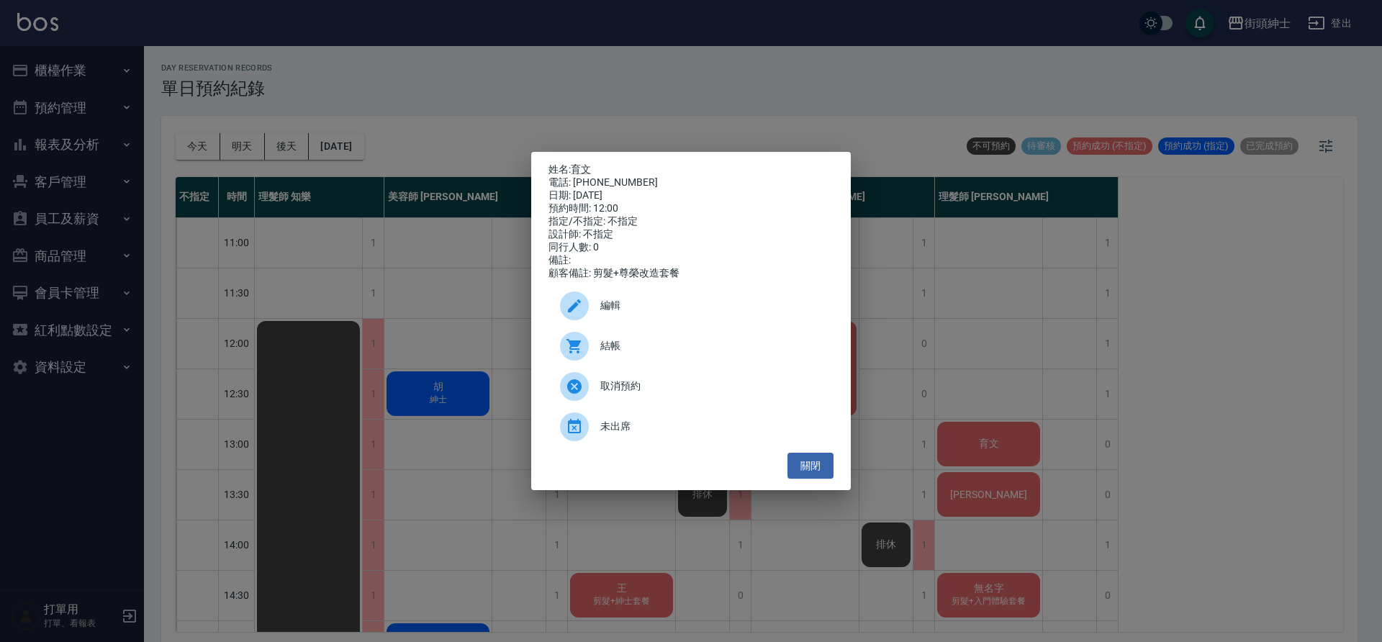
click at [673, 307] on span "編輯" at bounding box center [712, 305] width 222 height 15
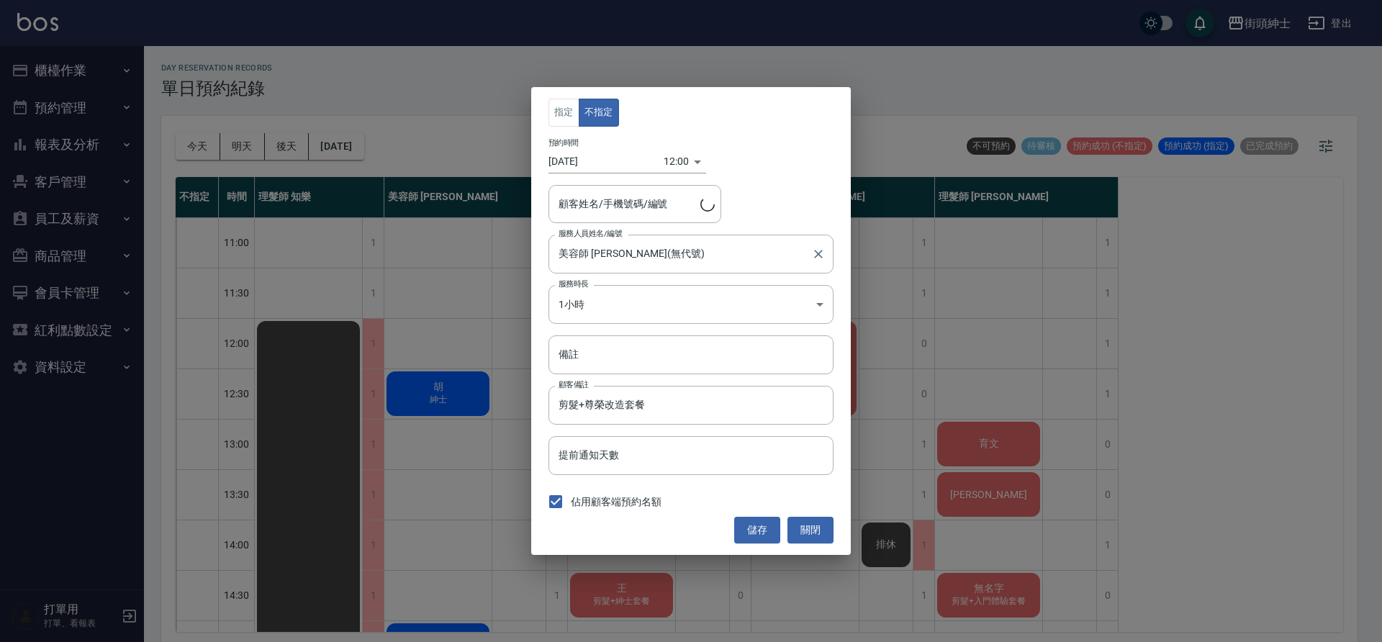
type input "美容師 小戴(無代號)"
type input "育文/0936638183"
click at [664, 164] on body "街頭紳士 登出 櫃檯作業 打帳單 帳單列表 營業儀表板 現金收支登錄 材料自購登錄 每日結帳 排班表 現場電腦打卡 預約管理 預約管理 單日預約紀錄 單週預約…" at bounding box center [691, 323] width 1382 height 647
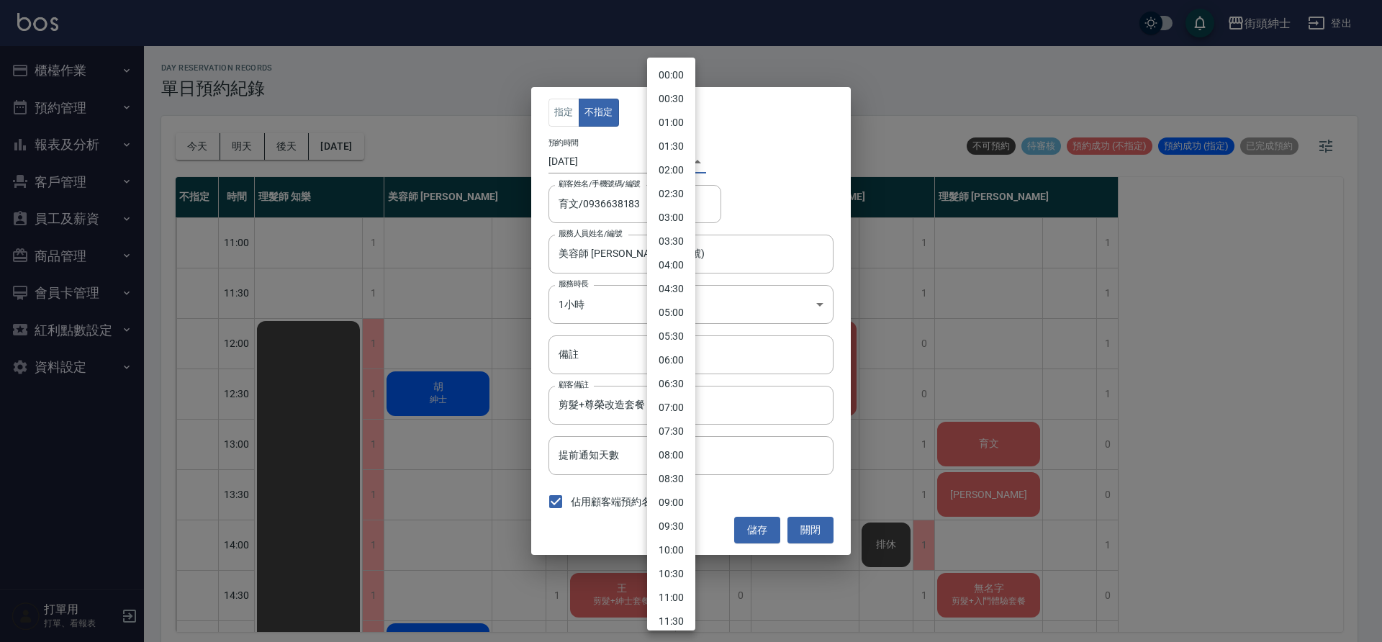
scroll to position [302, 0]
drag, startPoint x: 677, startPoint y: 395, endPoint x: 706, endPoint y: 426, distance: 42.3
click at [677, 395] on li "13:00" at bounding box center [671, 391] width 48 height 24
type input "1758517200000"
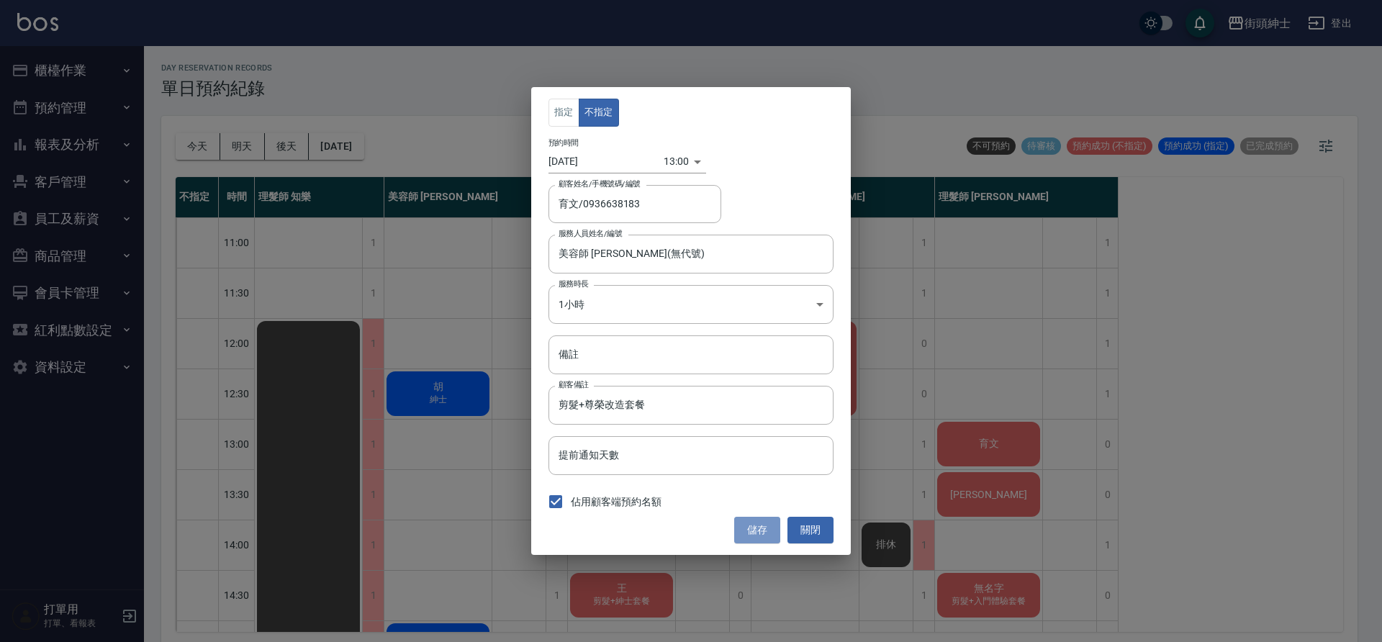
click at [762, 536] on button "儲存" at bounding box center [757, 530] width 46 height 27
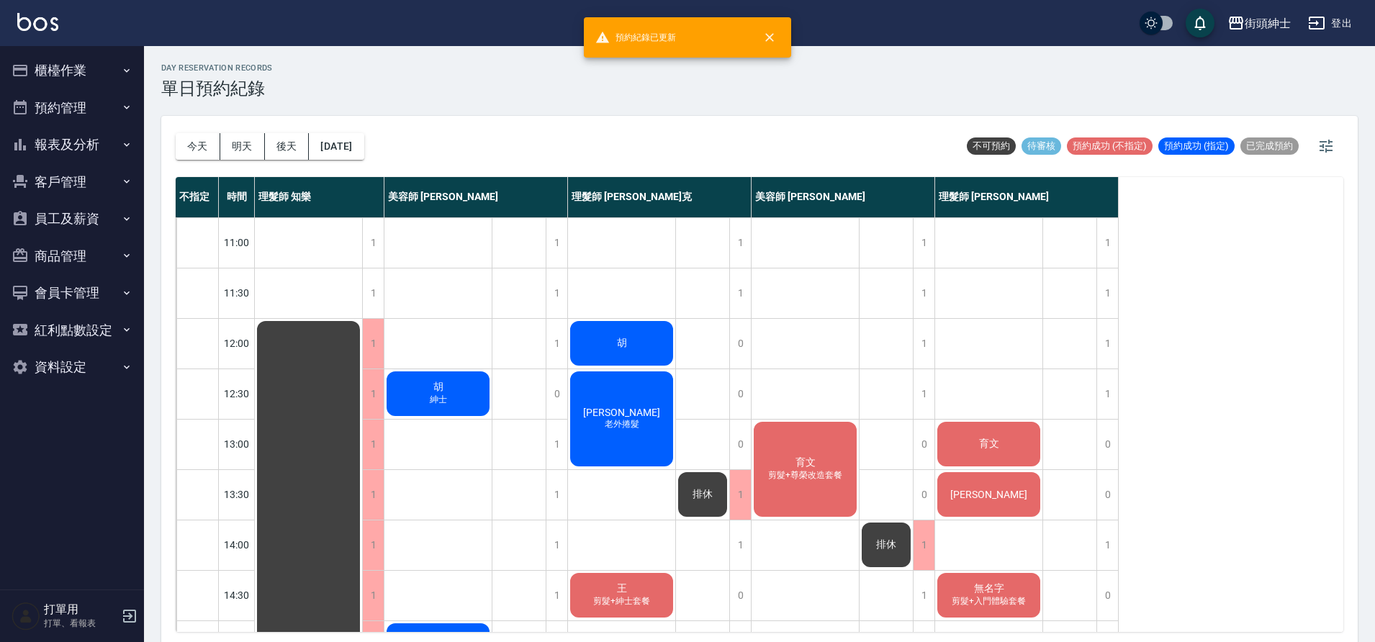
click at [981, 454] on div "育文" at bounding box center [988, 444] width 107 height 49
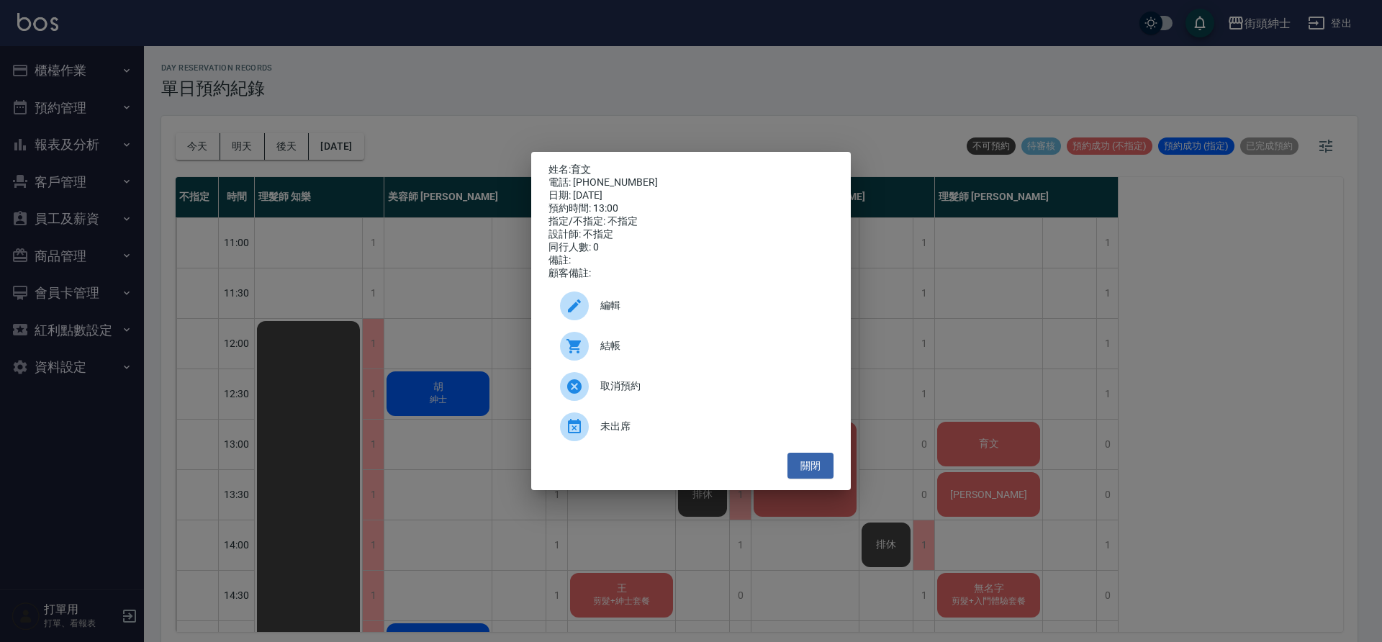
click at [728, 304] on div "編輯" at bounding box center [691, 306] width 285 height 40
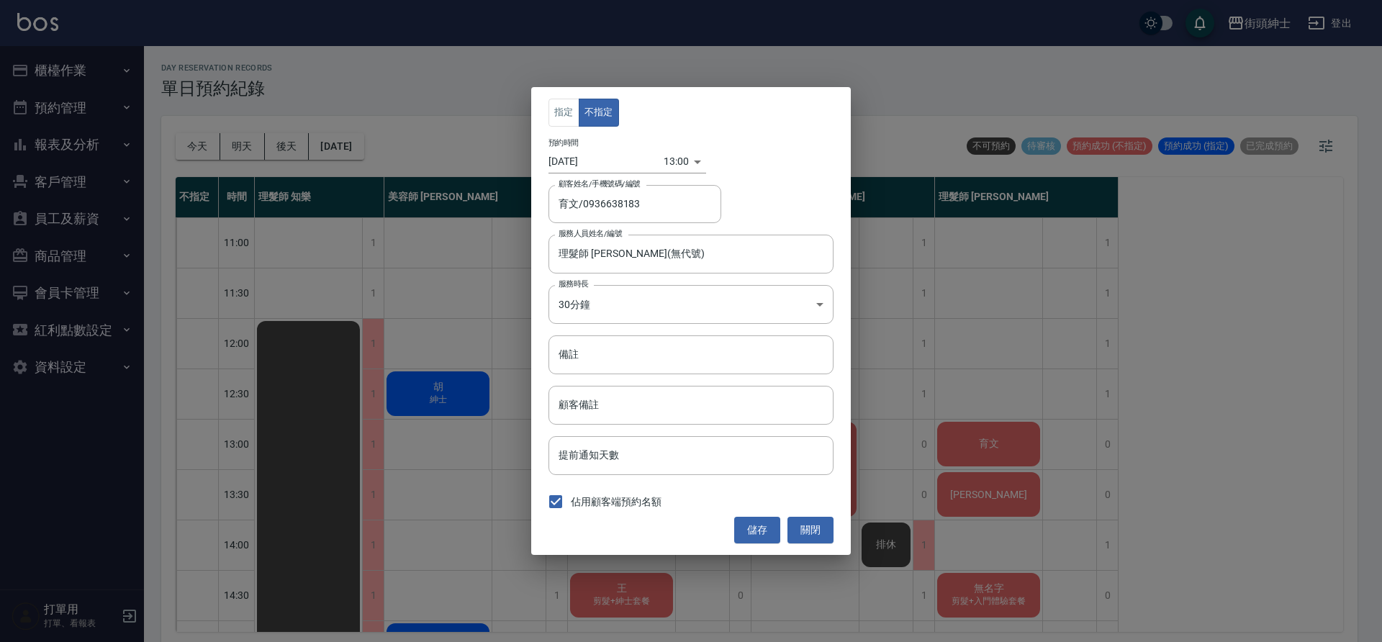
click at [665, 157] on body "街頭紳士 登出 櫃檯作業 打帳單 帳單列表 營業儀表板 現金收支登錄 材料自購登錄 每日結帳 排班表 現場電腦打卡 預約管理 預約管理 單日預約紀錄 單週預約…" at bounding box center [691, 323] width 1382 height 647
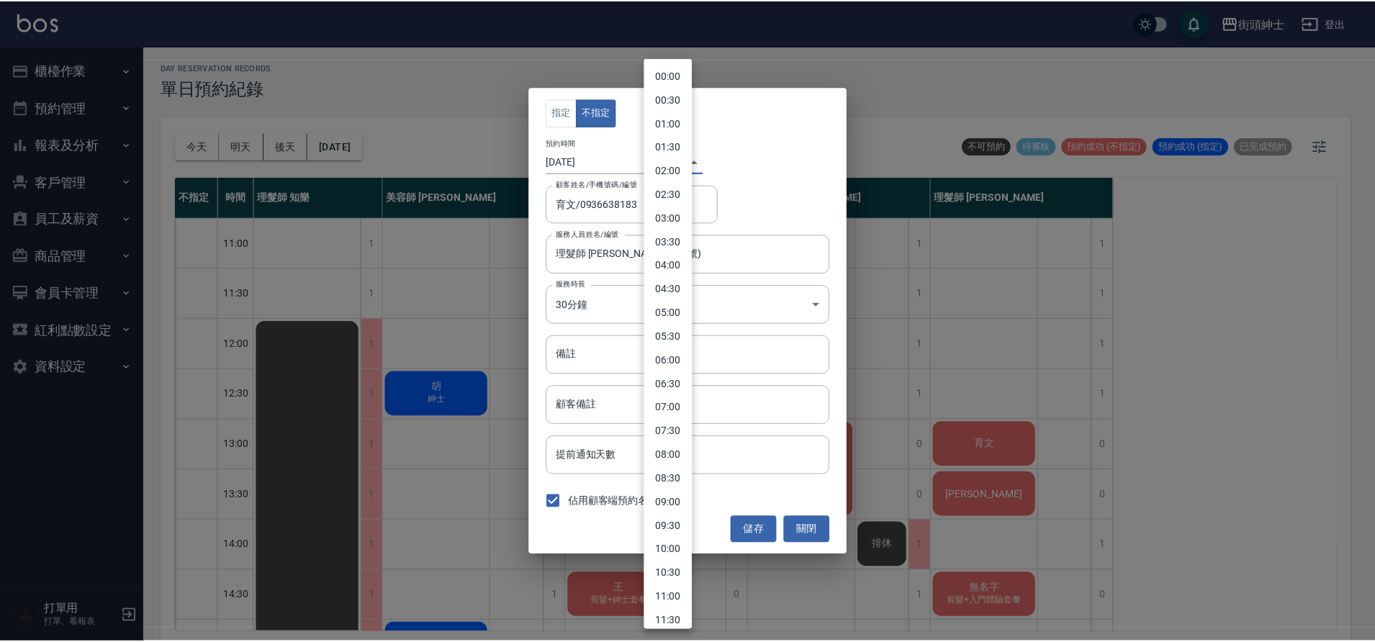
scroll to position [349, 0]
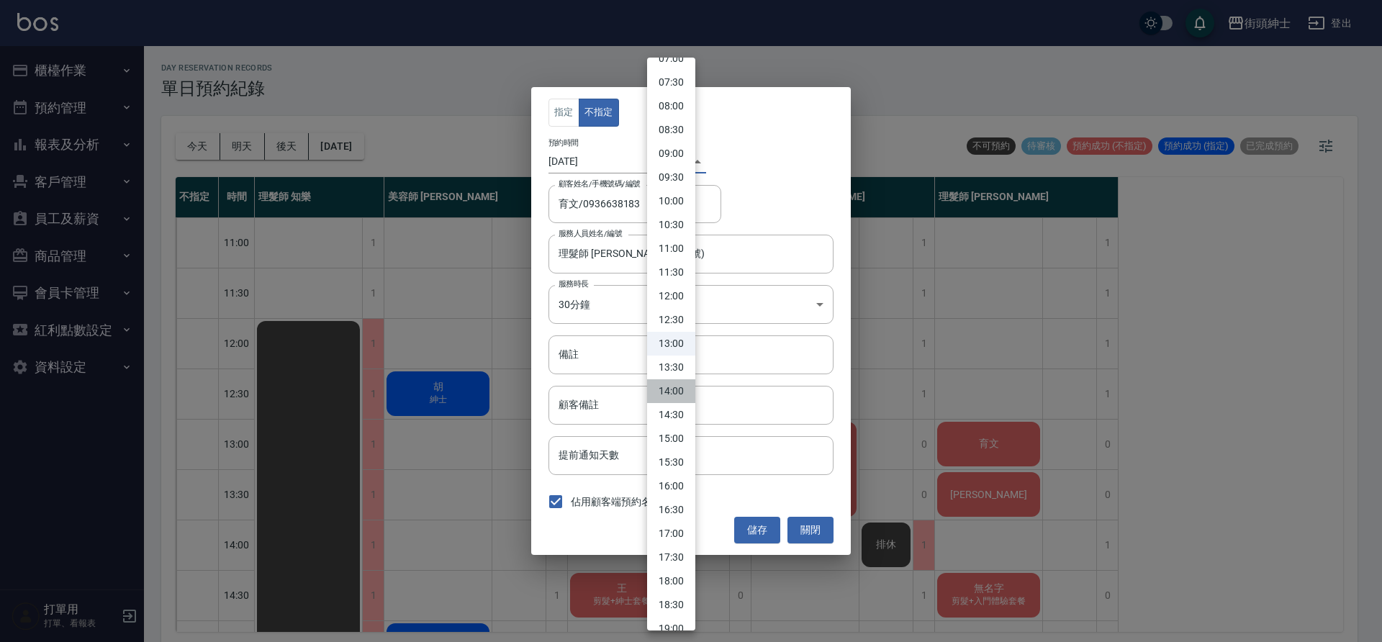
click at [678, 395] on li "14:00" at bounding box center [671, 391] width 48 height 24
type input "1758520800000"
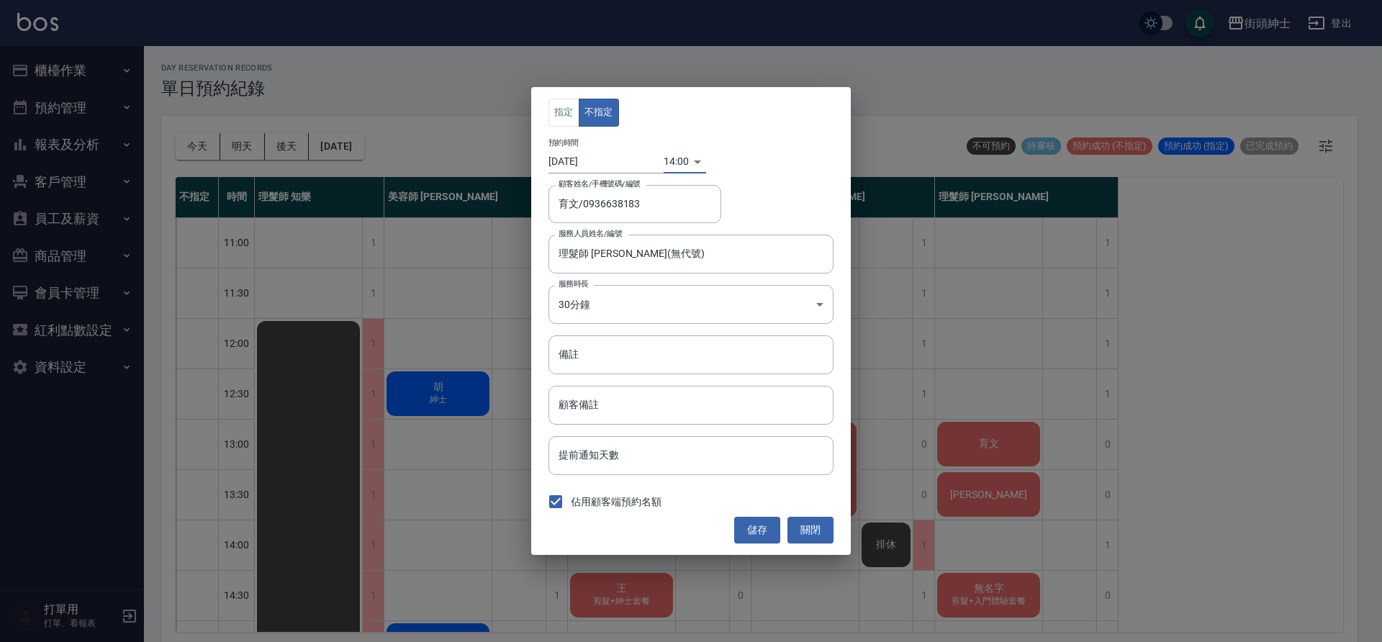
click at [756, 526] on button "儲存" at bounding box center [757, 530] width 46 height 27
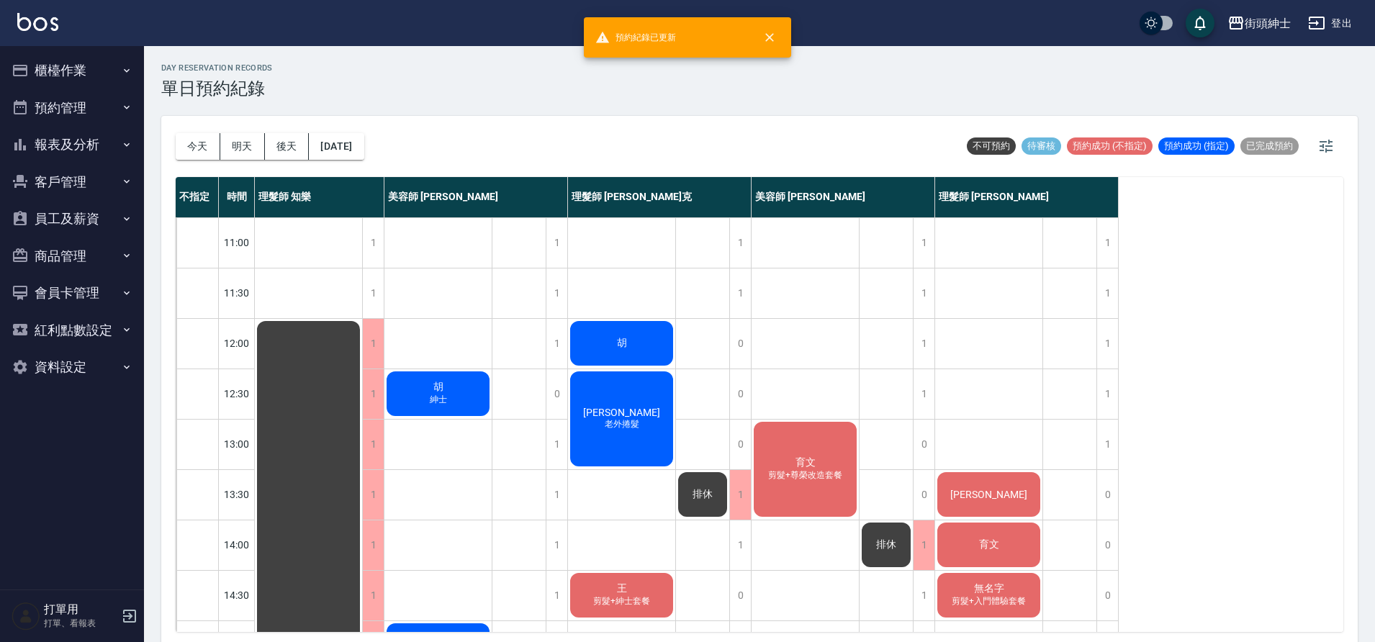
click at [857, 477] on div "育文 剪髮+尊榮改造套餐" at bounding box center [805, 469] width 107 height 99
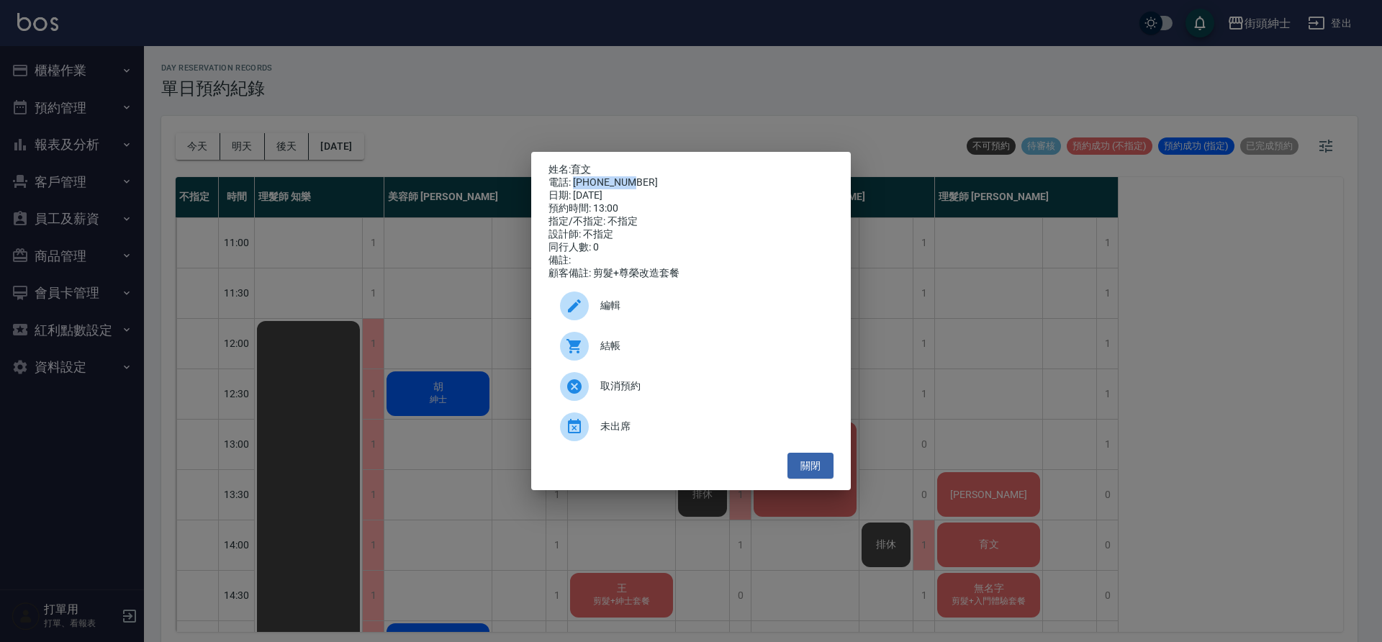
drag, startPoint x: 574, startPoint y: 179, endPoint x: 629, endPoint y: 179, distance: 54.7
click at [629, 179] on div "電話: 0936638183" at bounding box center [691, 182] width 285 height 13
copy div "0936638183"
drag, startPoint x: 275, startPoint y: 413, endPoint x: 296, endPoint y: 403, distance: 23.2
click at [276, 413] on div "姓名: 育文 電話: 0936638183 日期: 2025/09/22 預約時間: 13:00 指定/不指定: 不指定 設計師: 不指定 同行人數: 0 備…" at bounding box center [691, 321] width 1382 height 642
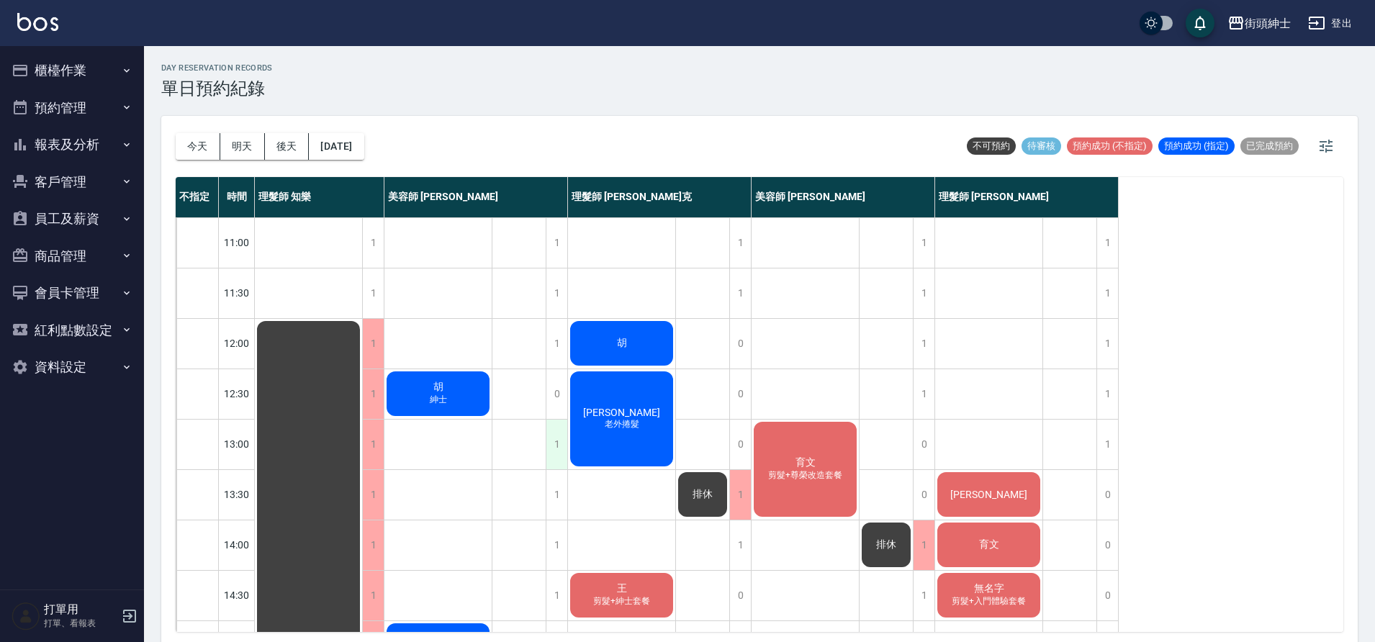
click at [558, 439] on div "1" at bounding box center [557, 445] width 22 height 50
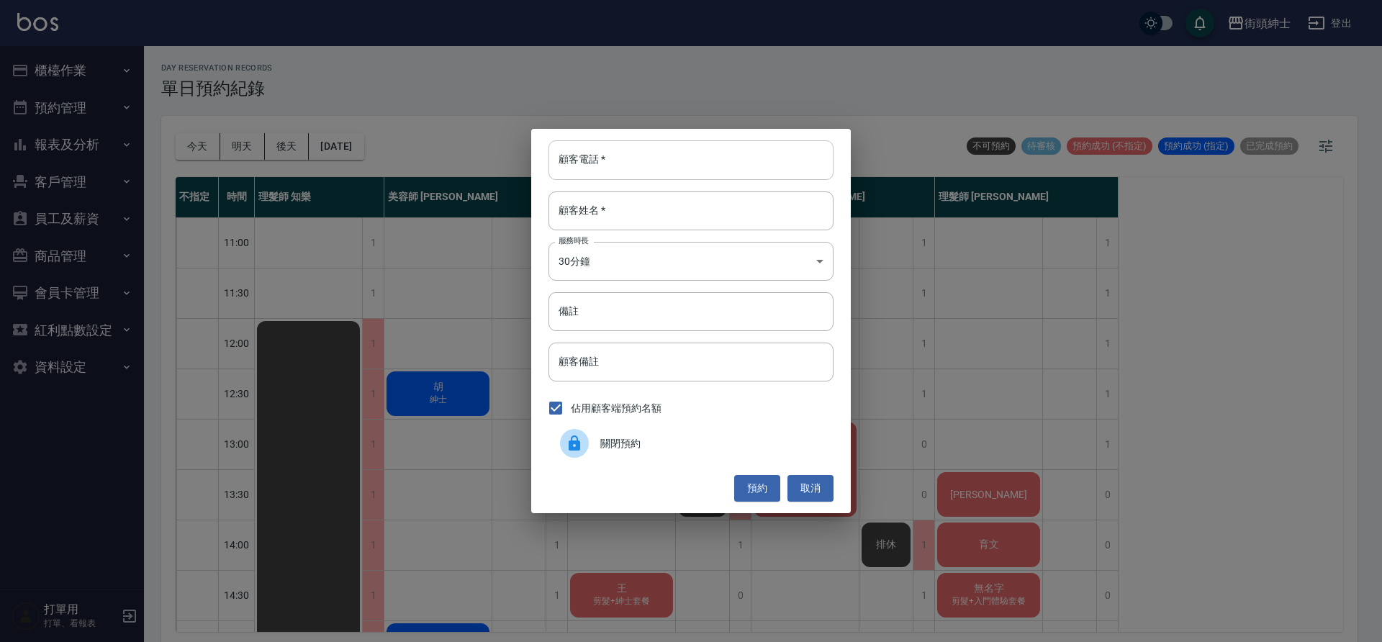
click at [620, 152] on input "顧客電話   *" at bounding box center [691, 159] width 285 height 39
paste input "0936638183"
type input "0936638183"
click at [642, 212] on input "顧客姓名   *" at bounding box center [691, 211] width 285 height 39
type input "０"
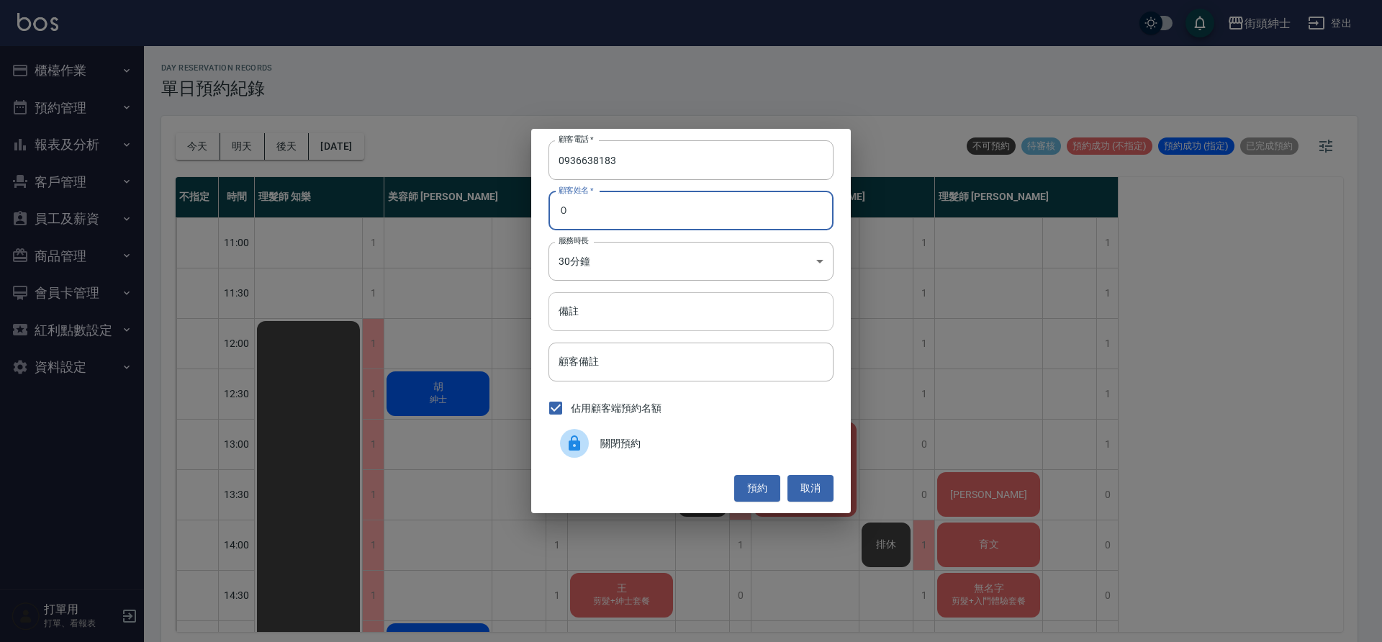
click at [659, 318] on input "備註" at bounding box center [691, 311] width 285 height 39
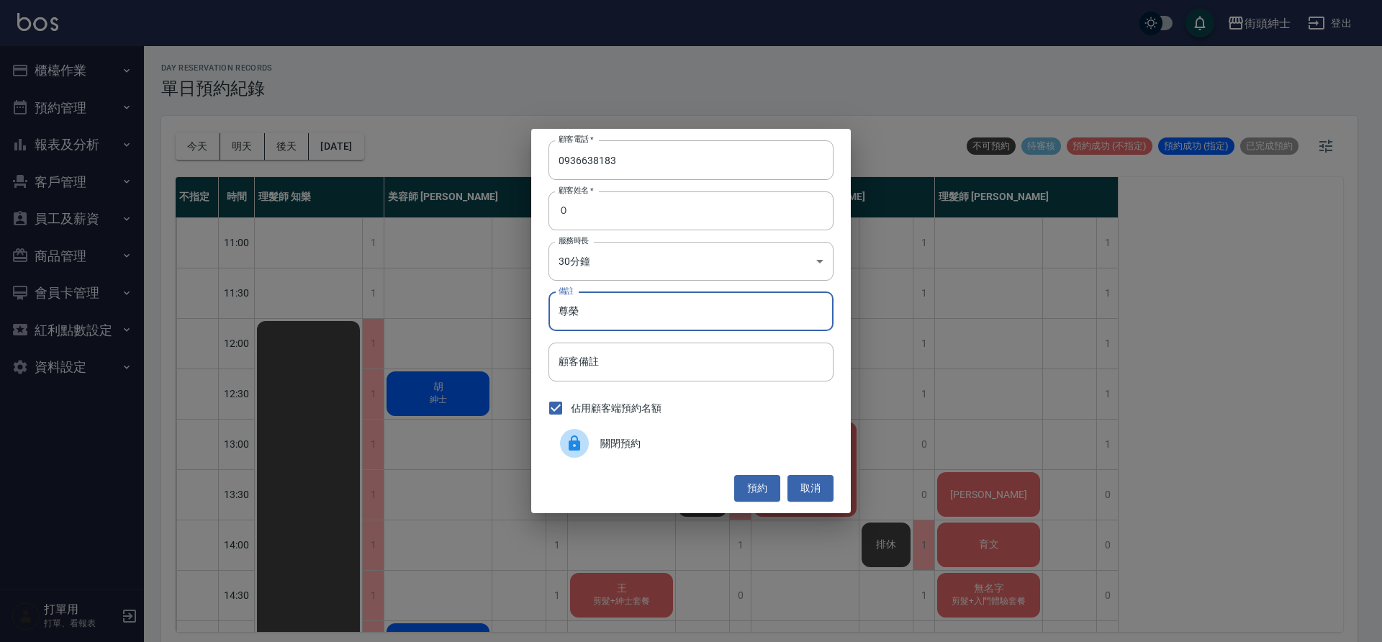
type input "尊榮"
click at [770, 489] on button "預約" at bounding box center [757, 488] width 46 height 27
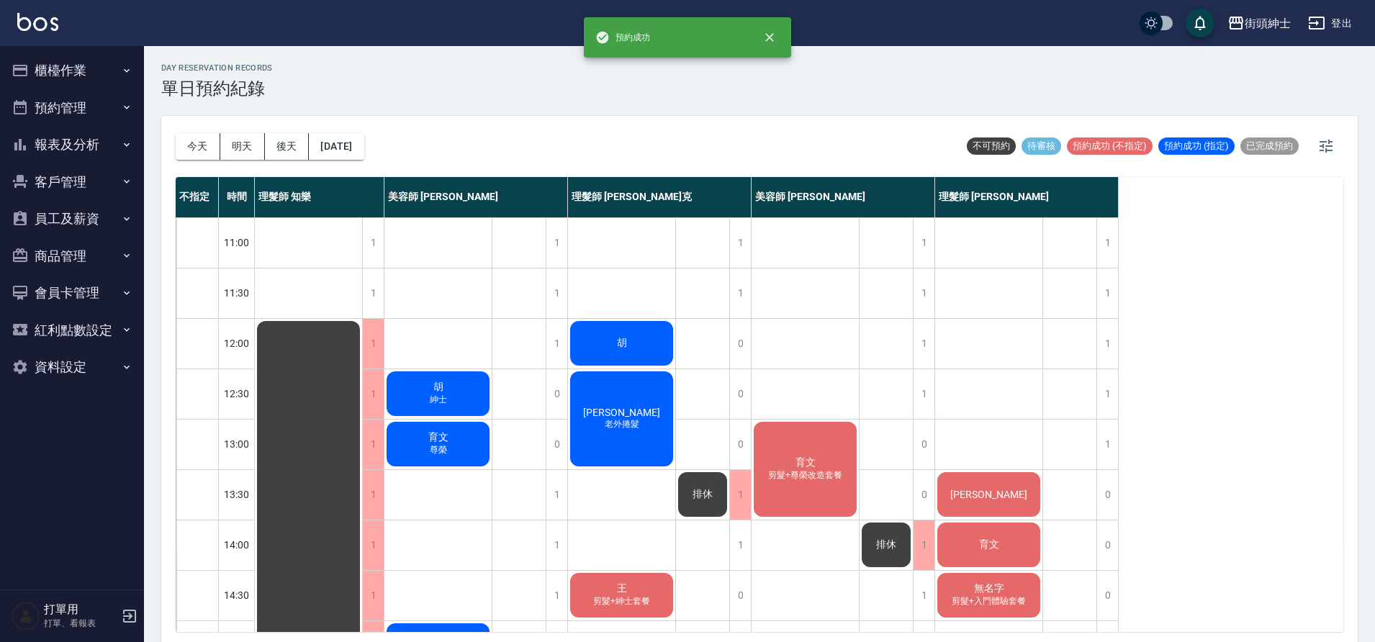
click at [457, 449] on div "育文 尊榮" at bounding box center [438, 444] width 107 height 49
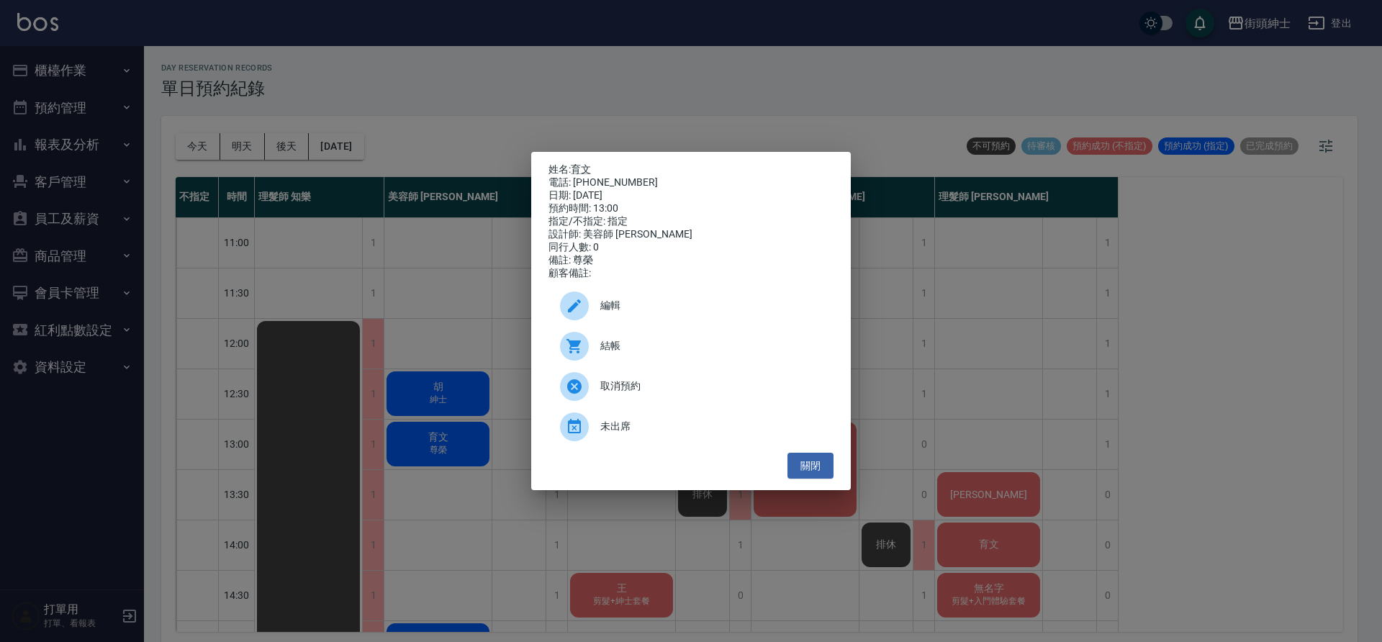
click at [655, 305] on span "編輯" at bounding box center [712, 305] width 222 height 15
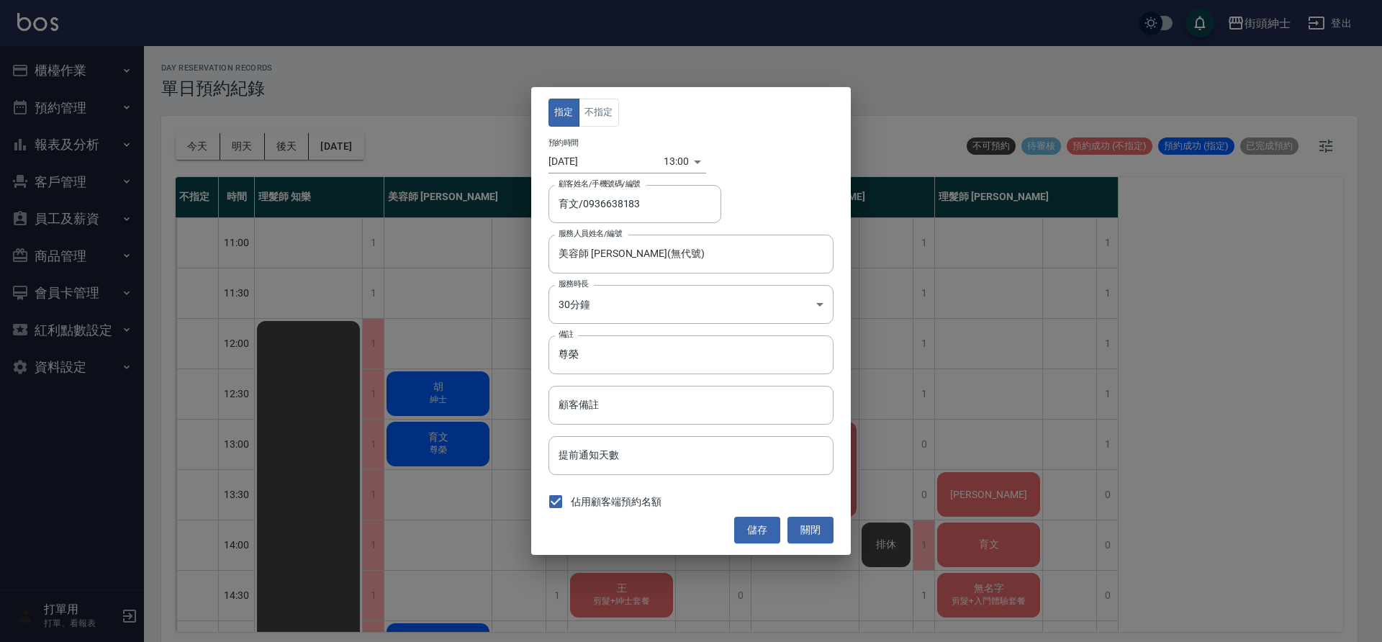
drag, startPoint x: 598, startPoint y: 117, endPoint x: 620, endPoint y: 121, distance: 22.0
click at [598, 117] on button "不指定" at bounding box center [599, 113] width 40 height 28
click at [647, 309] on body "街頭紳士 登出 櫃檯作業 打帳單 帳單列表 營業儀表板 現金收支登錄 材料自購登錄 每日結帳 排班表 現場電腦打卡 預約管理 預約管理 單日預約紀錄 單週預約…" at bounding box center [691, 323] width 1382 height 647
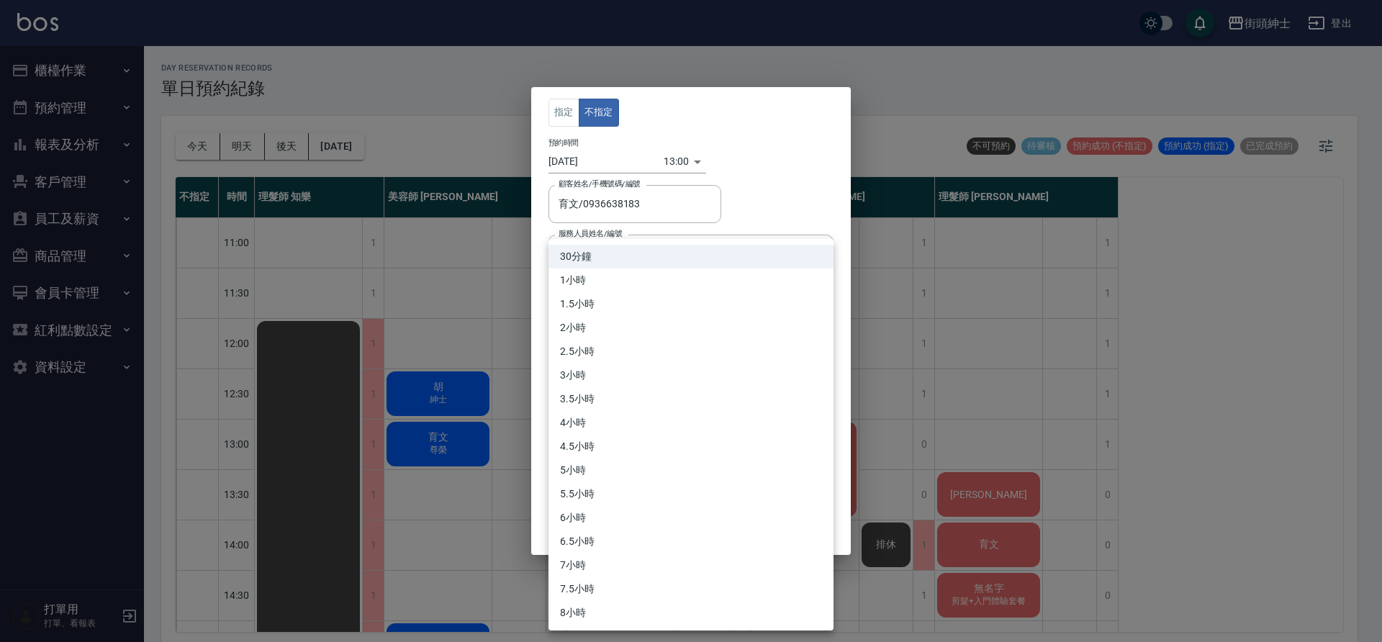
click at [612, 276] on li "1小時" at bounding box center [691, 281] width 285 height 24
type input "2"
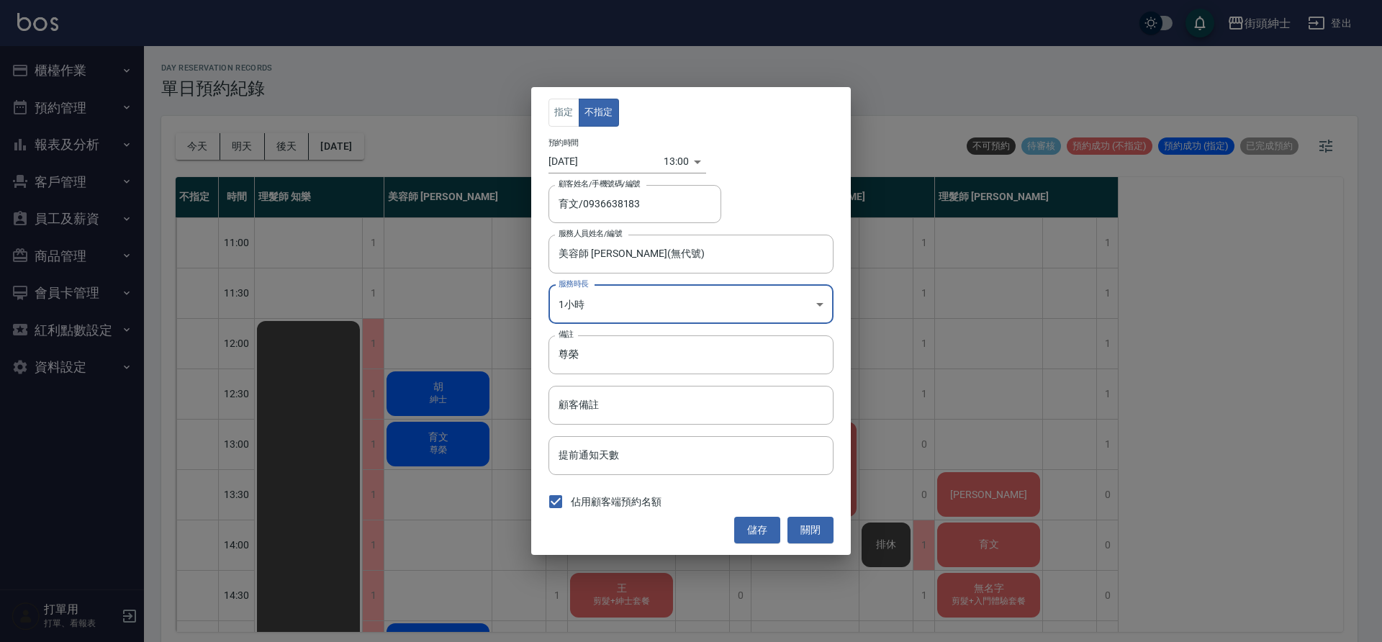
click at [759, 529] on button "儲存" at bounding box center [757, 530] width 46 height 27
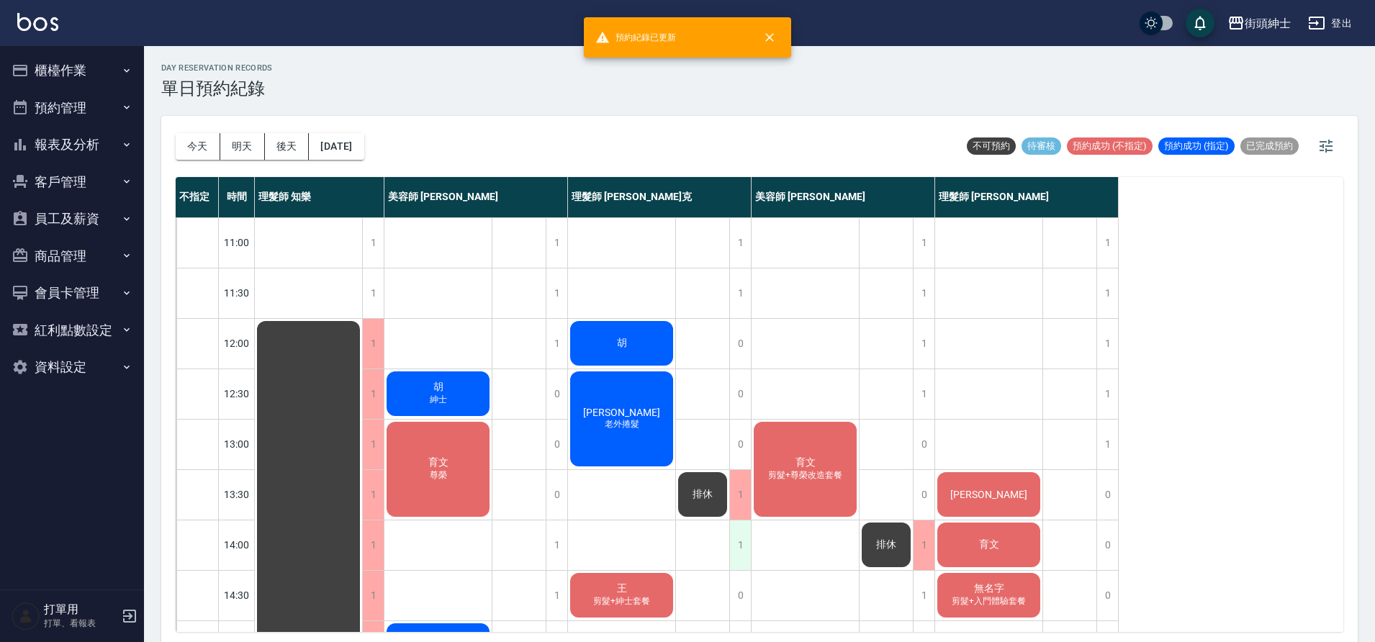
click at [742, 548] on div "1" at bounding box center [740, 546] width 22 height 50
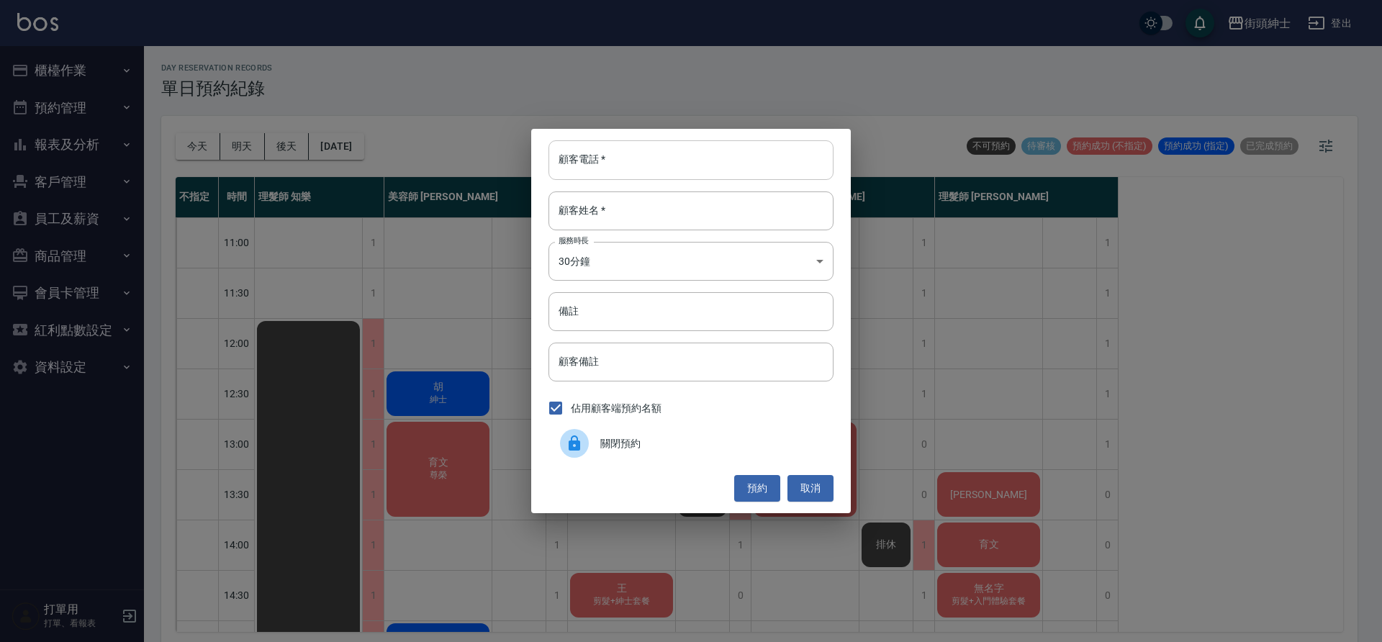
click at [676, 163] on input "顧客電話   *" at bounding box center [691, 159] width 285 height 39
paste input "0936638183"
type input "0936638183"
click at [616, 212] on input "顧客姓名   *" at bounding box center [691, 211] width 285 height 39
type input "０"
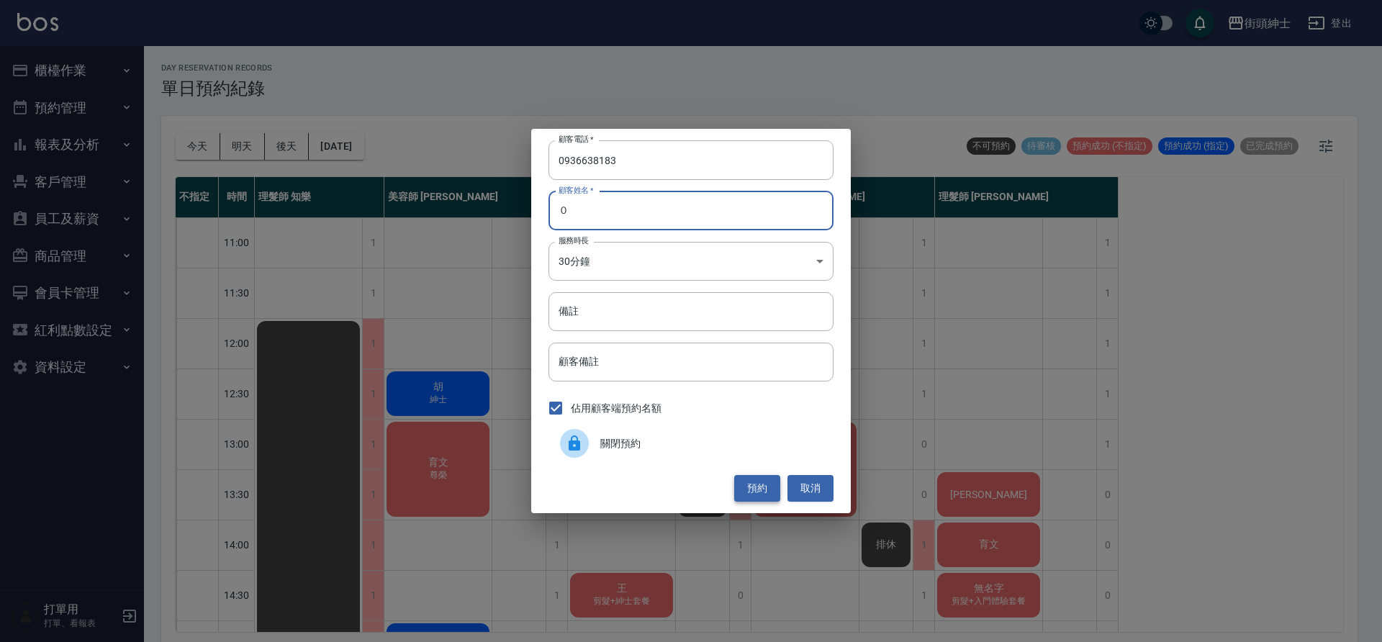
click at [765, 495] on button "預約" at bounding box center [757, 488] width 46 height 27
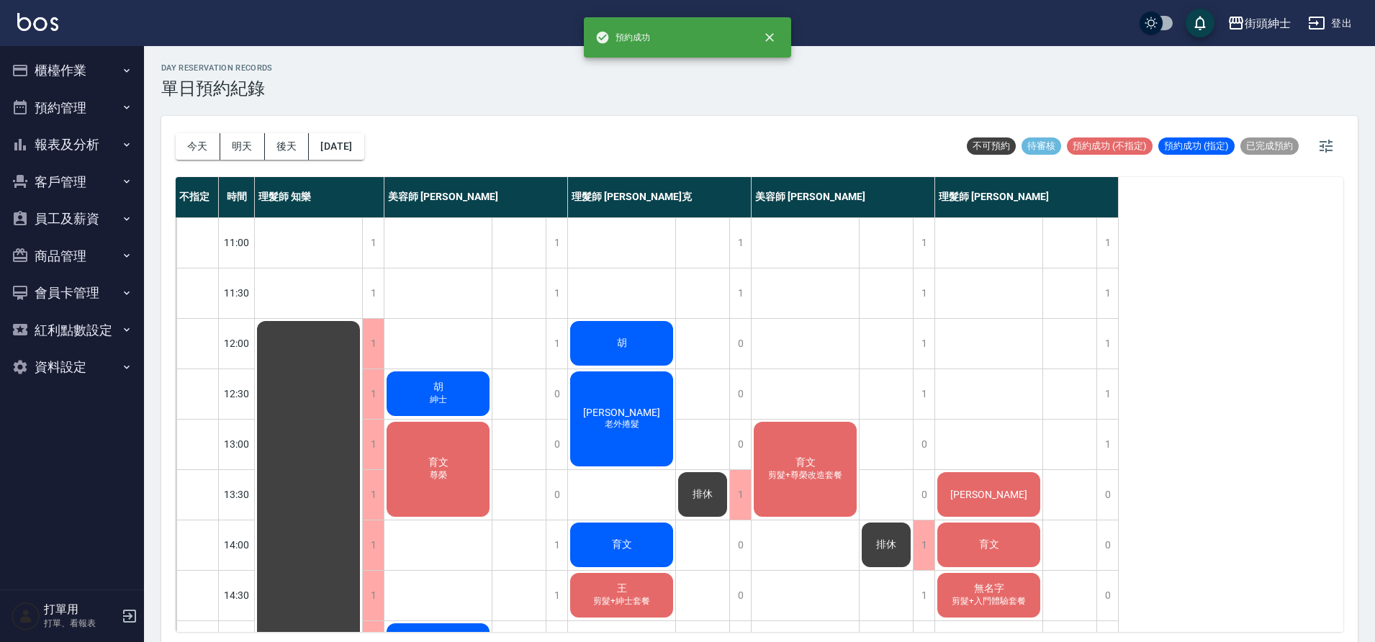
click at [635, 547] on div "育文" at bounding box center [621, 545] width 107 height 49
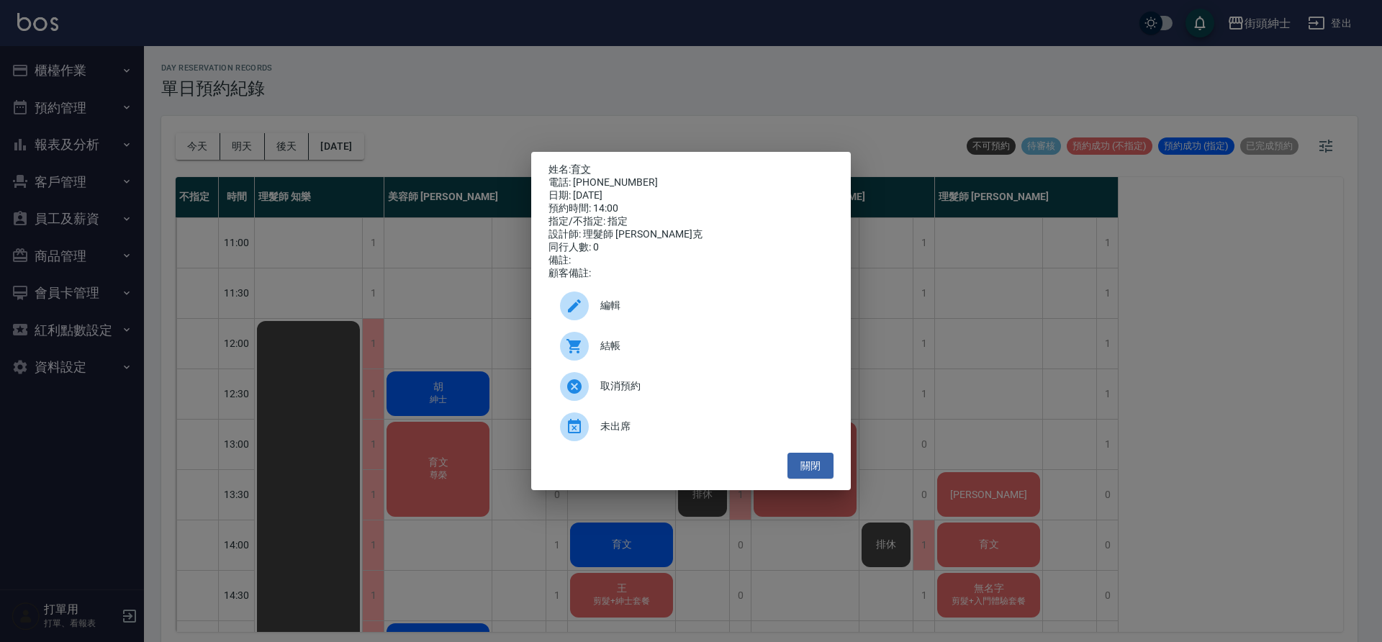
click at [614, 312] on span "編輯" at bounding box center [712, 305] width 222 height 15
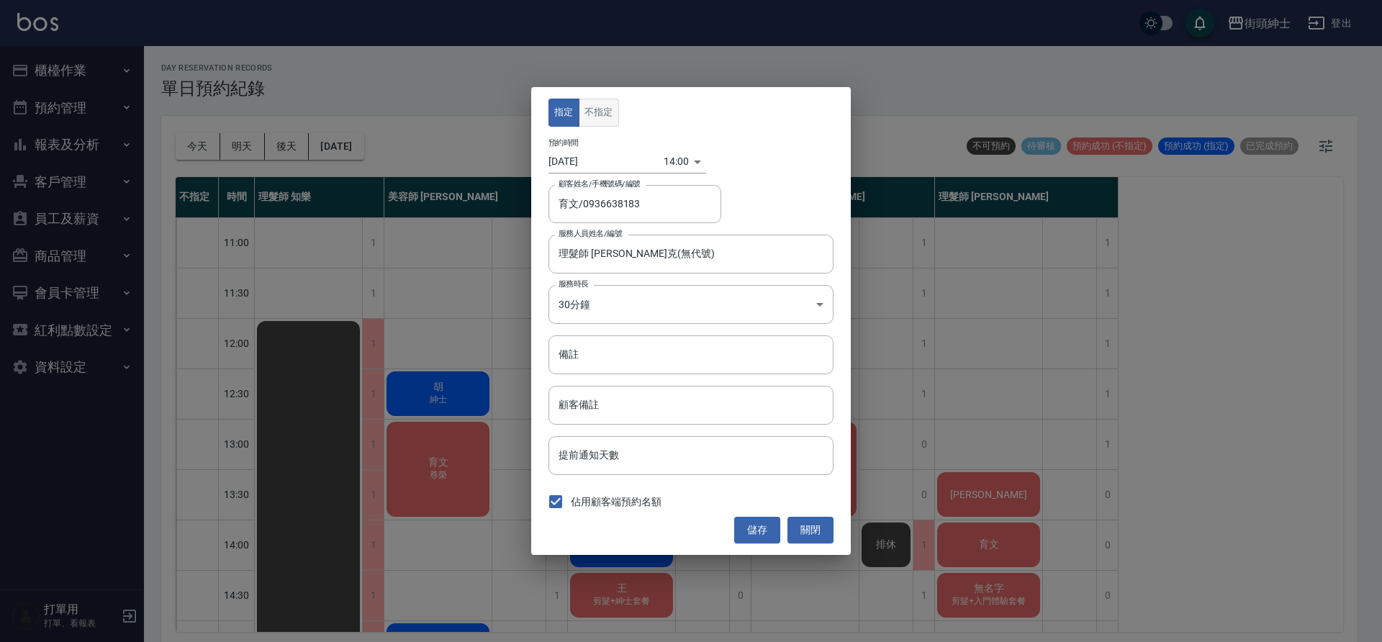
click at [600, 111] on button "不指定" at bounding box center [599, 113] width 40 height 28
click at [755, 531] on button "儲存" at bounding box center [757, 530] width 46 height 27
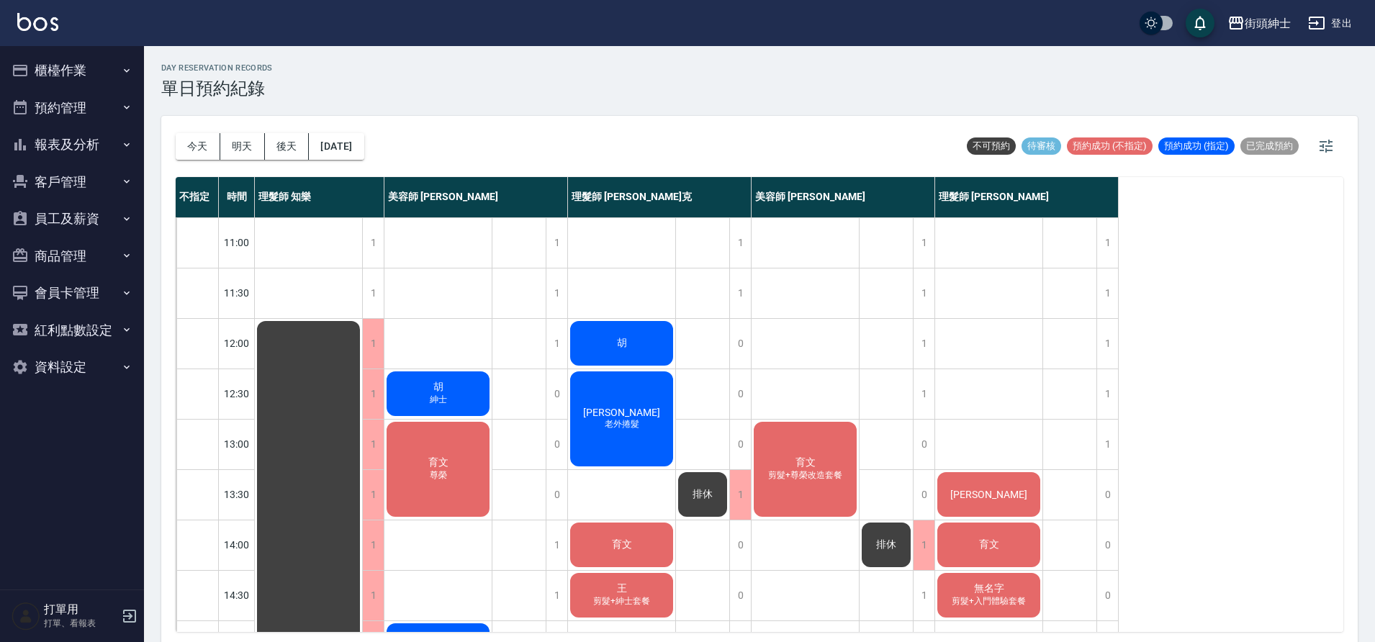
click at [186, 147] on button "今天" at bounding box center [198, 146] width 45 height 27
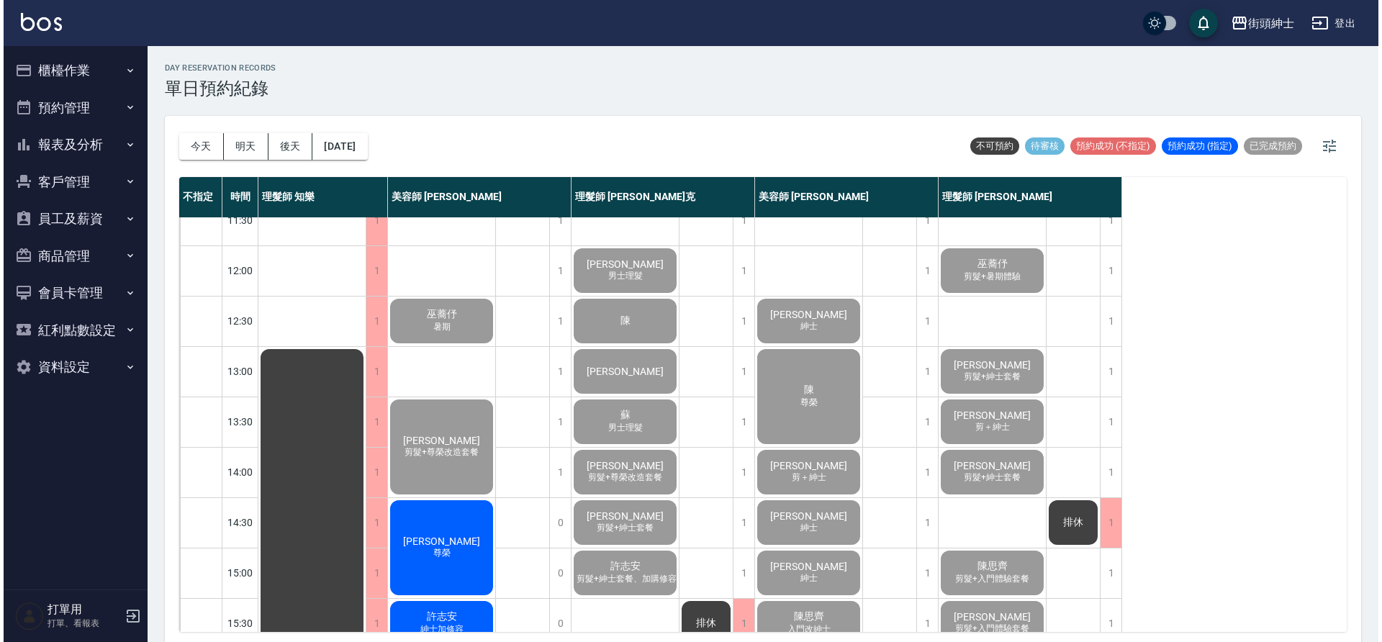
scroll to position [72, 0]
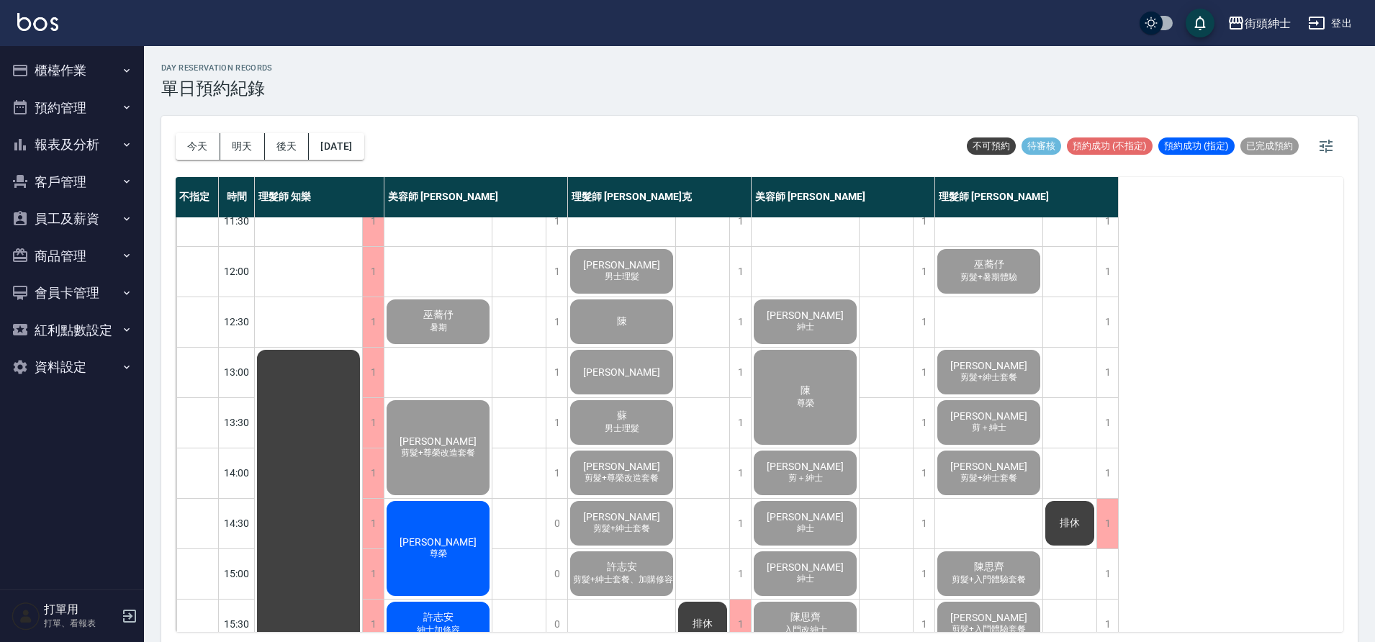
click at [449, 551] on span "尊榮" at bounding box center [438, 554] width 23 height 12
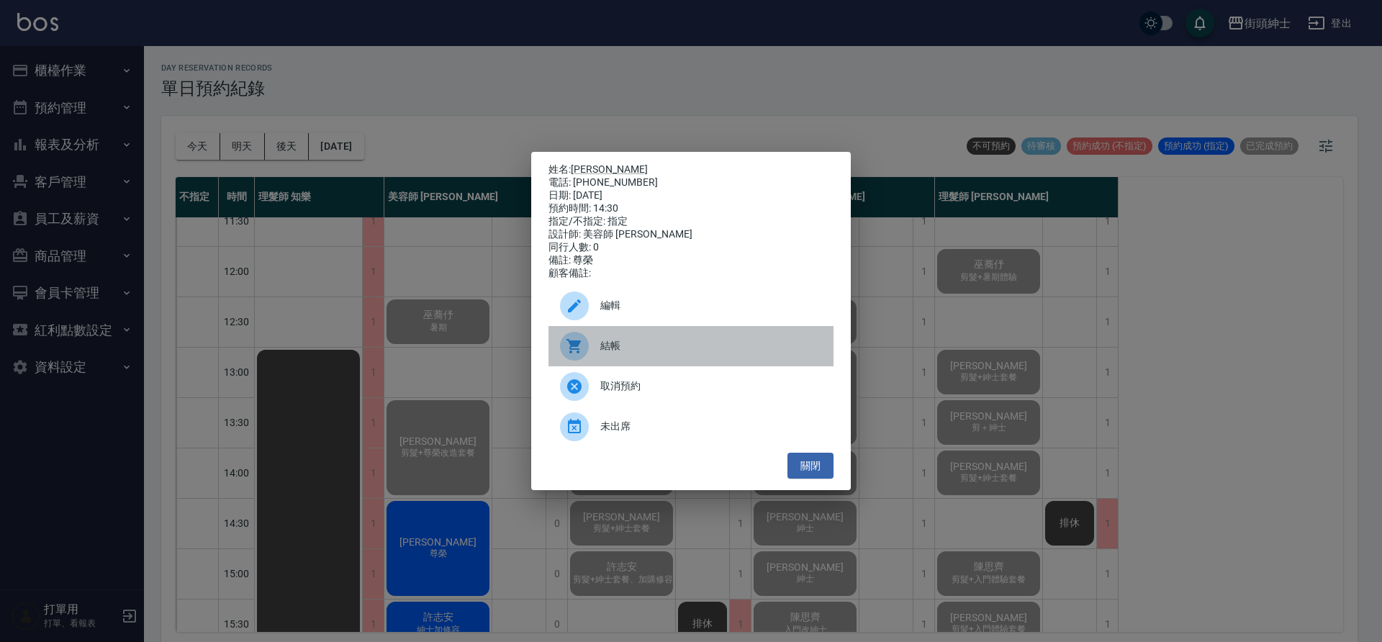
click at [732, 351] on span "結帳" at bounding box center [712, 345] width 222 height 15
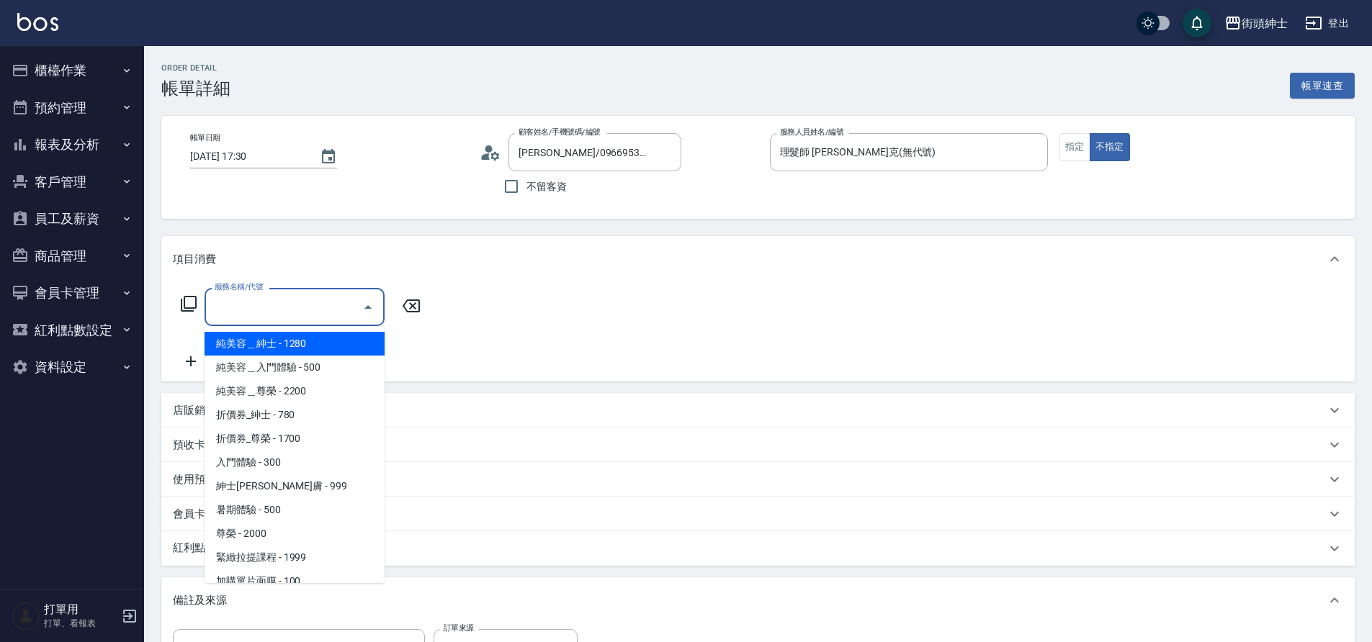
click at [299, 307] on input "服務名稱/代號" at bounding box center [283, 306] width 145 height 25
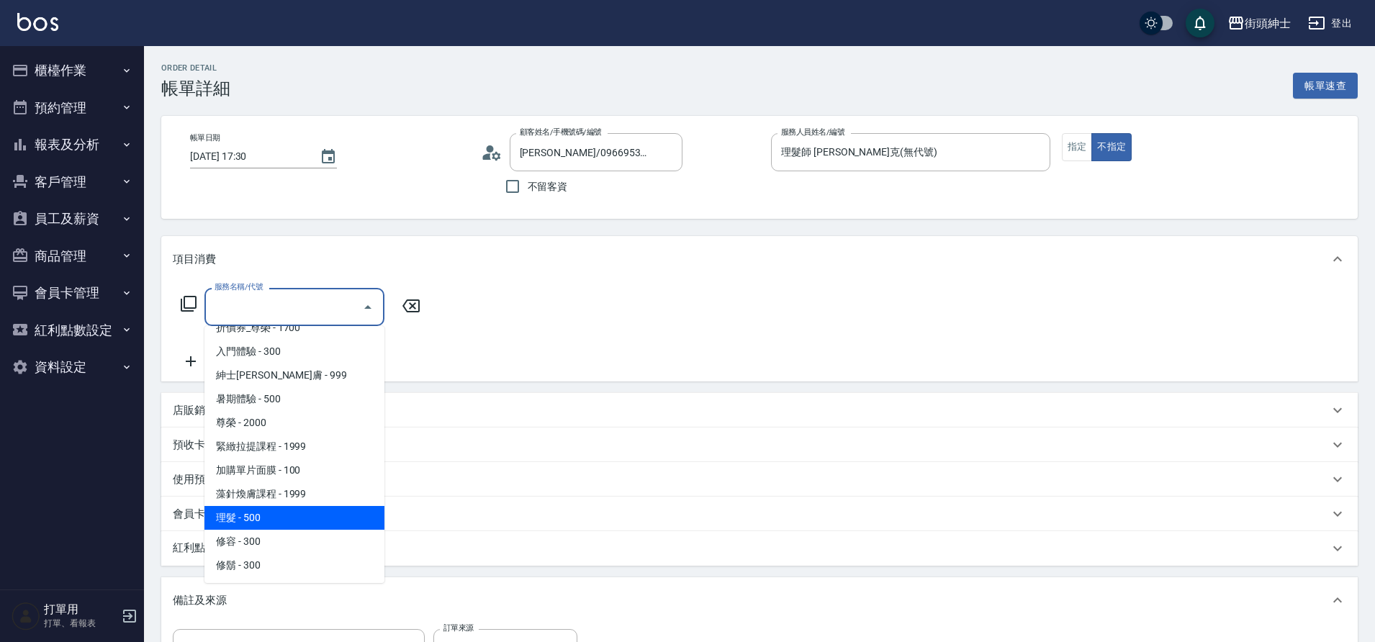
drag, startPoint x: 299, startPoint y: 307, endPoint x: 253, endPoint y: 522, distance: 219.3
click at [253, 522] on span "理髮 - 500" at bounding box center [294, 518] width 180 height 24
type input "理髮(A02)"
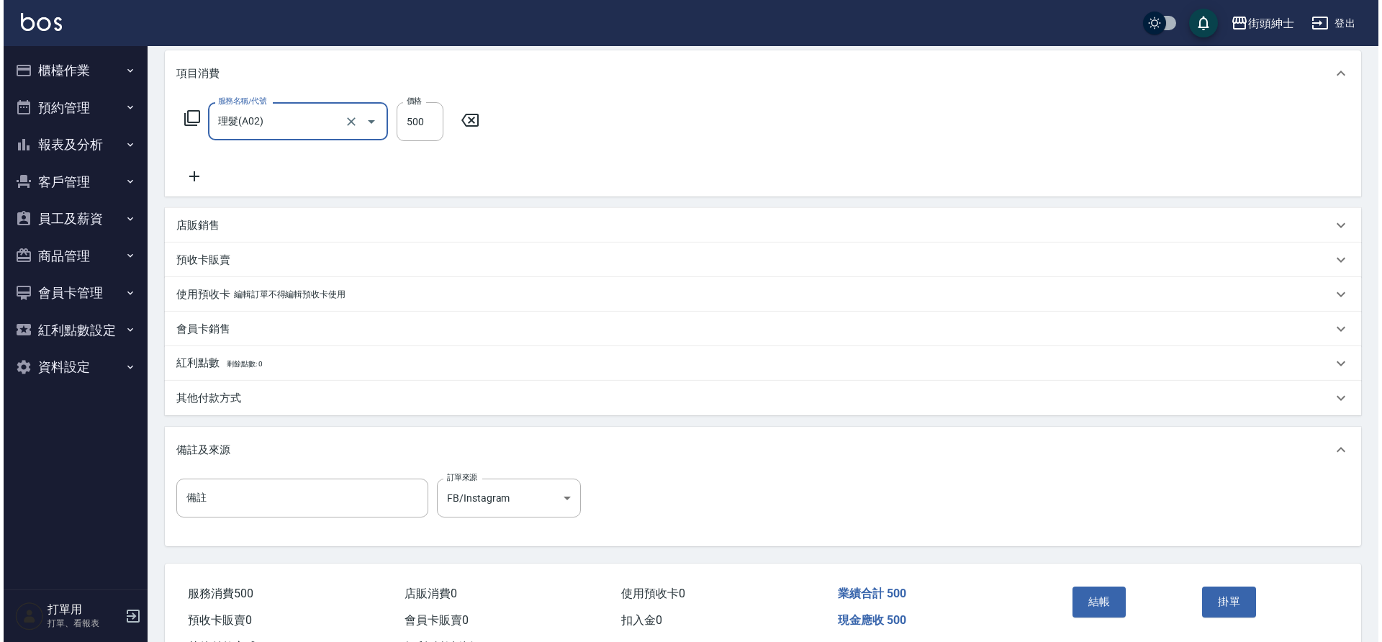
scroll to position [246, 0]
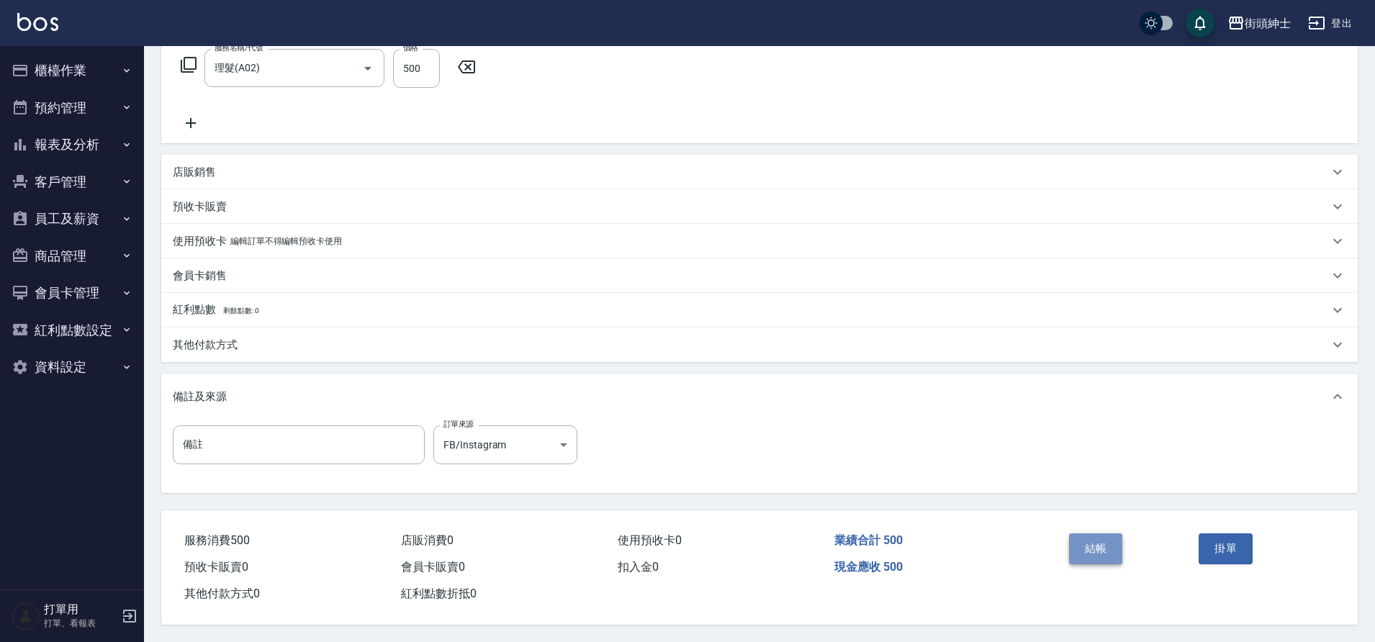
drag, startPoint x: 253, startPoint y: 522, endPoint x: 1099, endPoint y: 542, distance: 845.6
click at [1099, 542] on button "結帳" at bounding box center [1096, 549] width 54 height 30
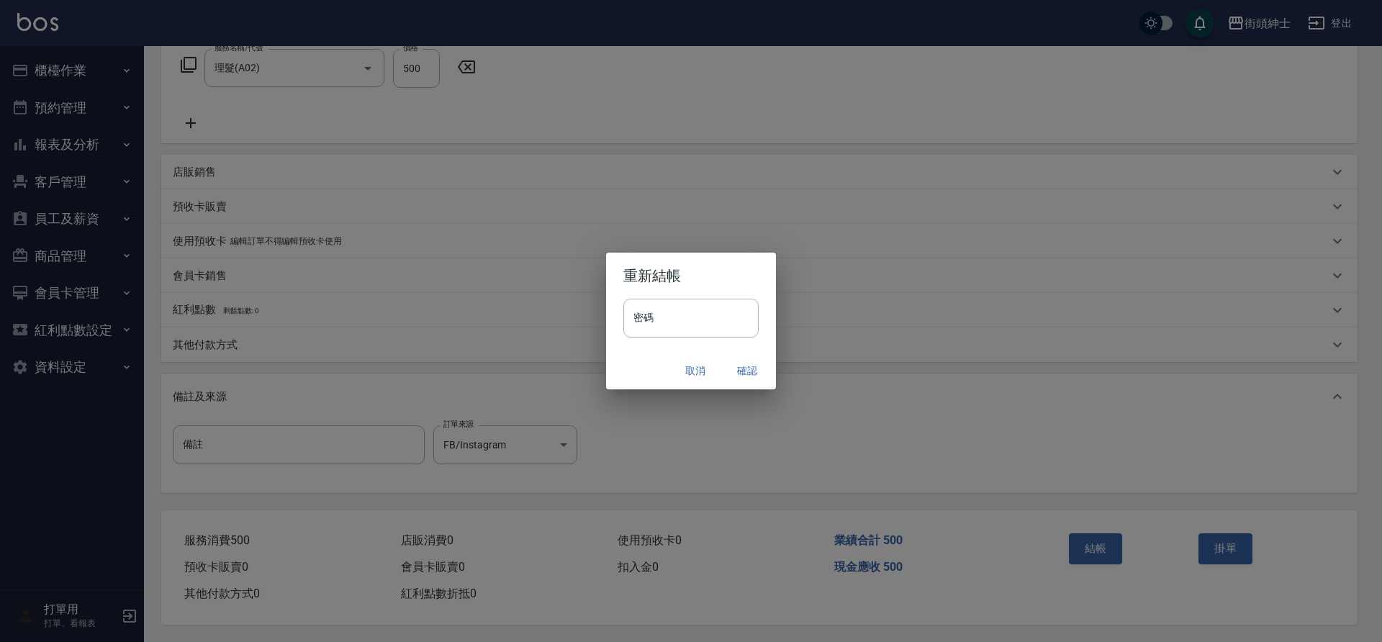
drag, startPoint x: 1099, startPoint y: 542, endPoint x: 750, endPoint y: 375, distance: 387.1
click at [750, 375] on button "確認" at bounding box center [747, 371] width 46 height 27
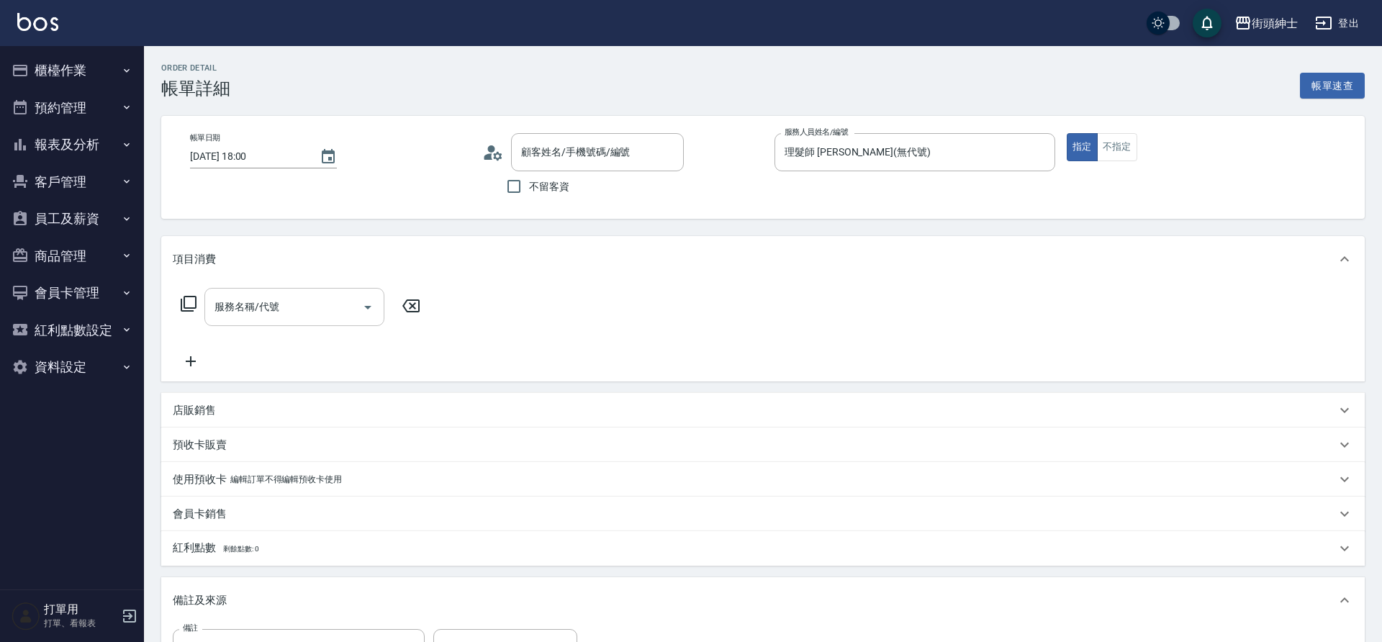
drag, startPoint x: 0, startPoint y: 0, endPoint x: 297, endPoint y: 309, distance: 428.3
click at [297, 309] on input "服務名稱/代號" at bounding box center [283, 306] width 145 height 25
type input "郭韋寬/0928014004/null"
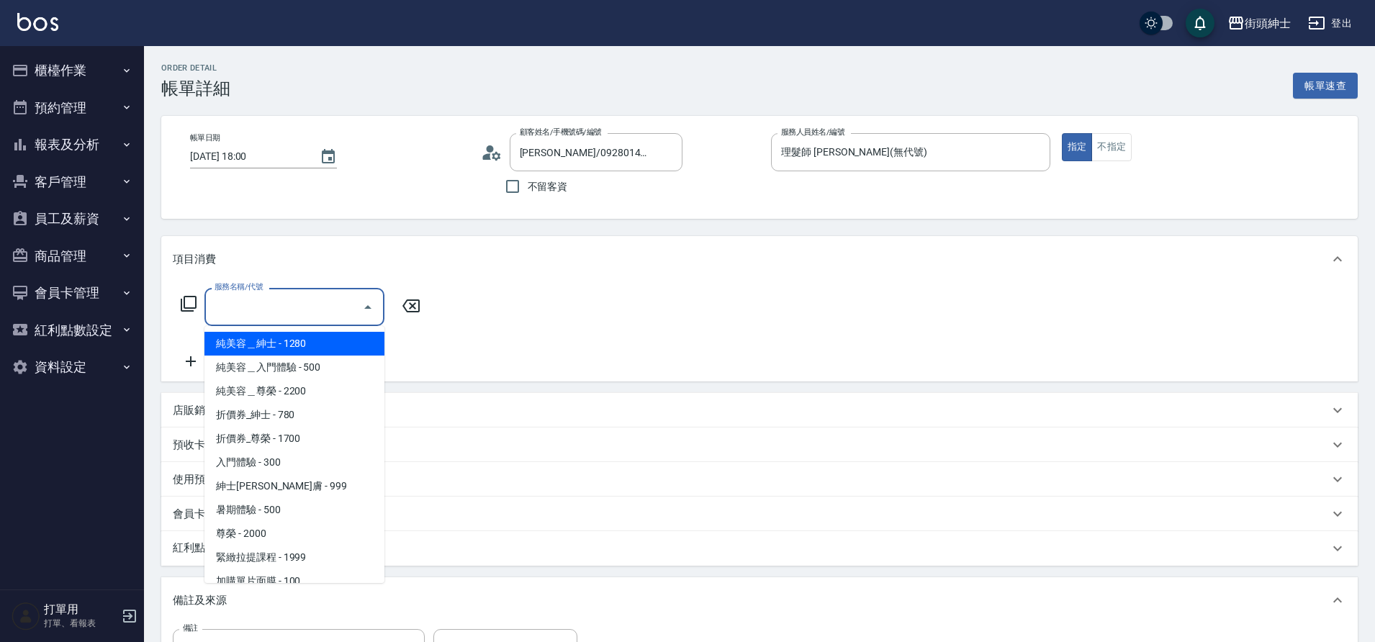
scroll to position [111, 0]
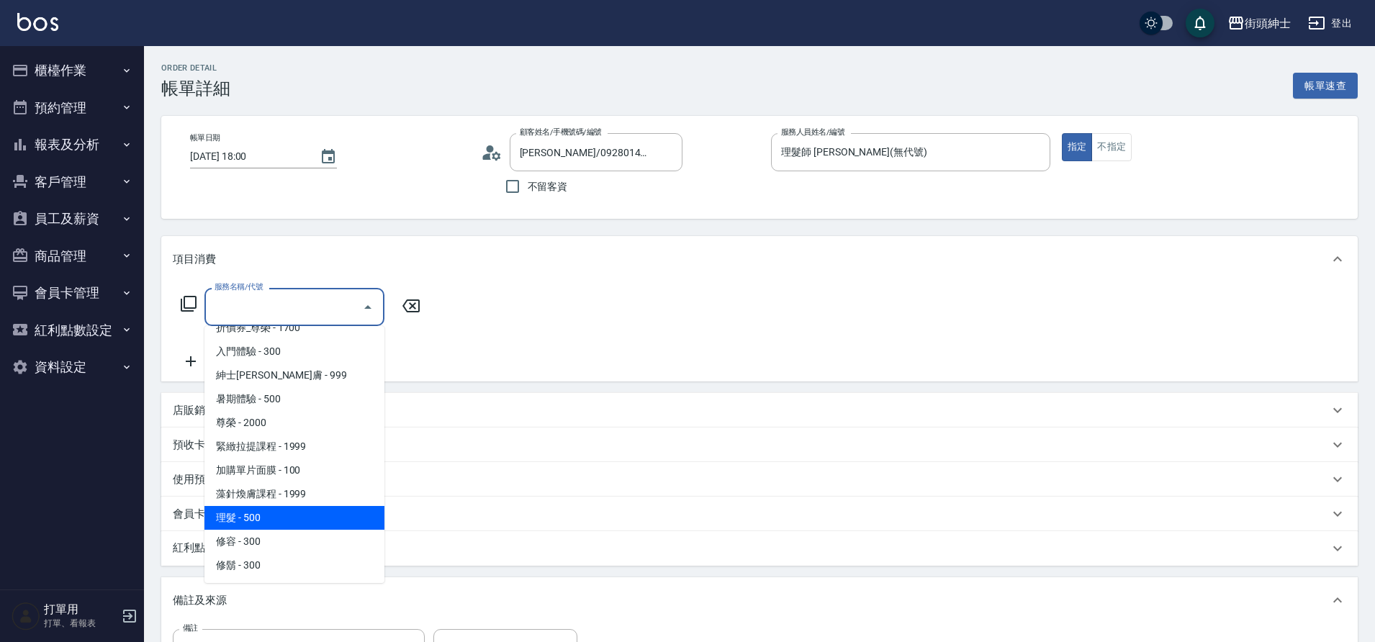
drag, startPoint x: 297, startPoint y: 309, endPoint x: 264, endPoint y: 511, distance: 204.3
click at [264, 511] on span "理髮 - 500" at bounding box center [294, 518] width 180 height 24
type input "理髮(A02)"
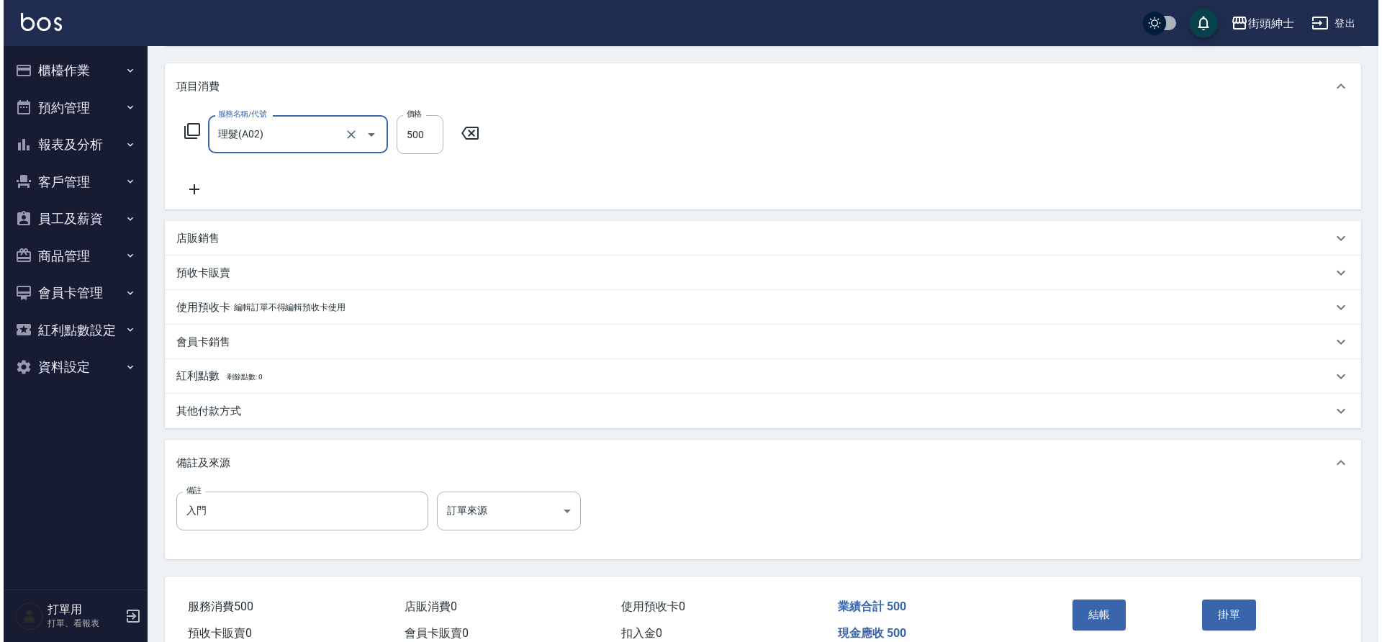
scroll to position [246, 0]
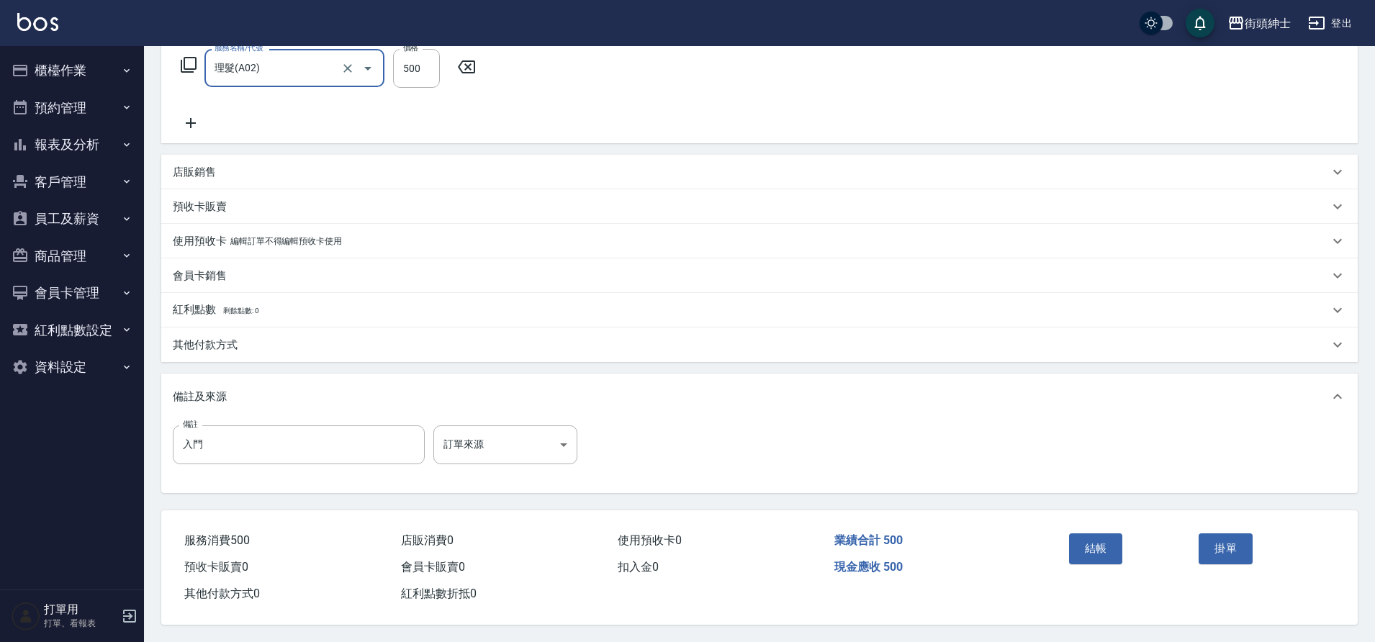
click at [1115, 544] on button "結帳" at bounding box center [1096, 549] width 54 height 30
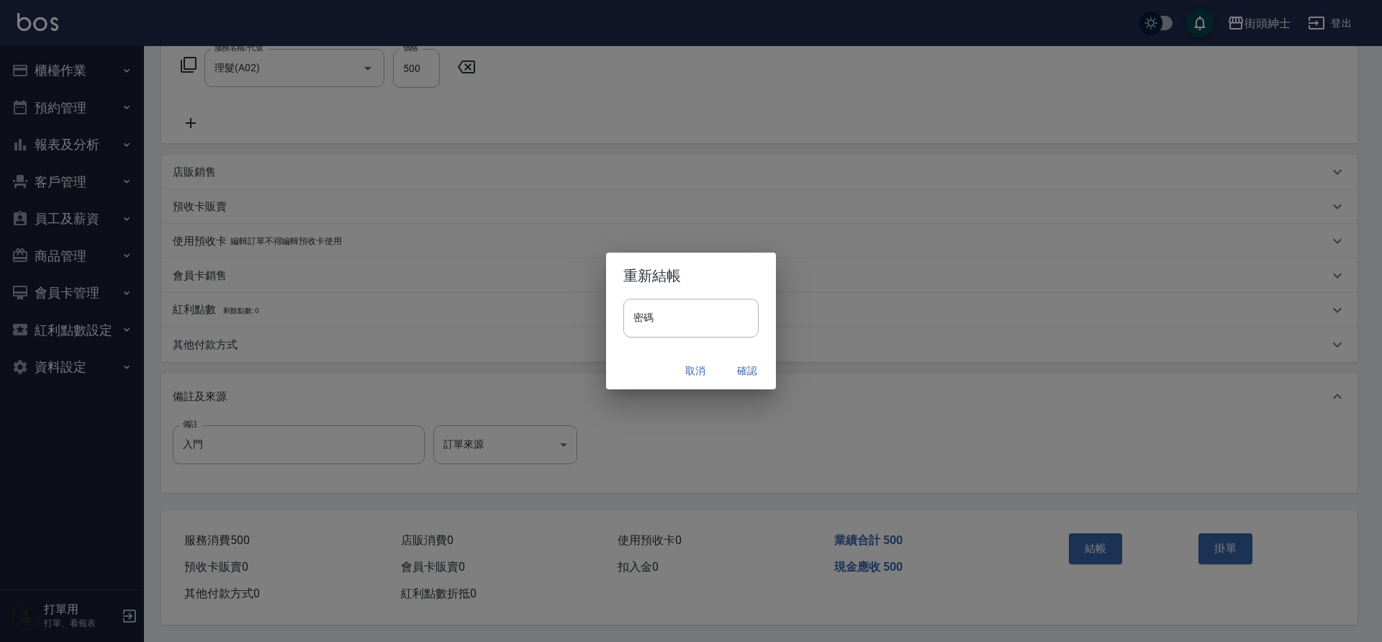
drag, startPoint x: 264, startPoint y: 511, endPoint x: 738, endPoint y: 370, distance: 494.8
click at [738, 370] on button "確認" at bounding box center [747, 371] width 46 height 27
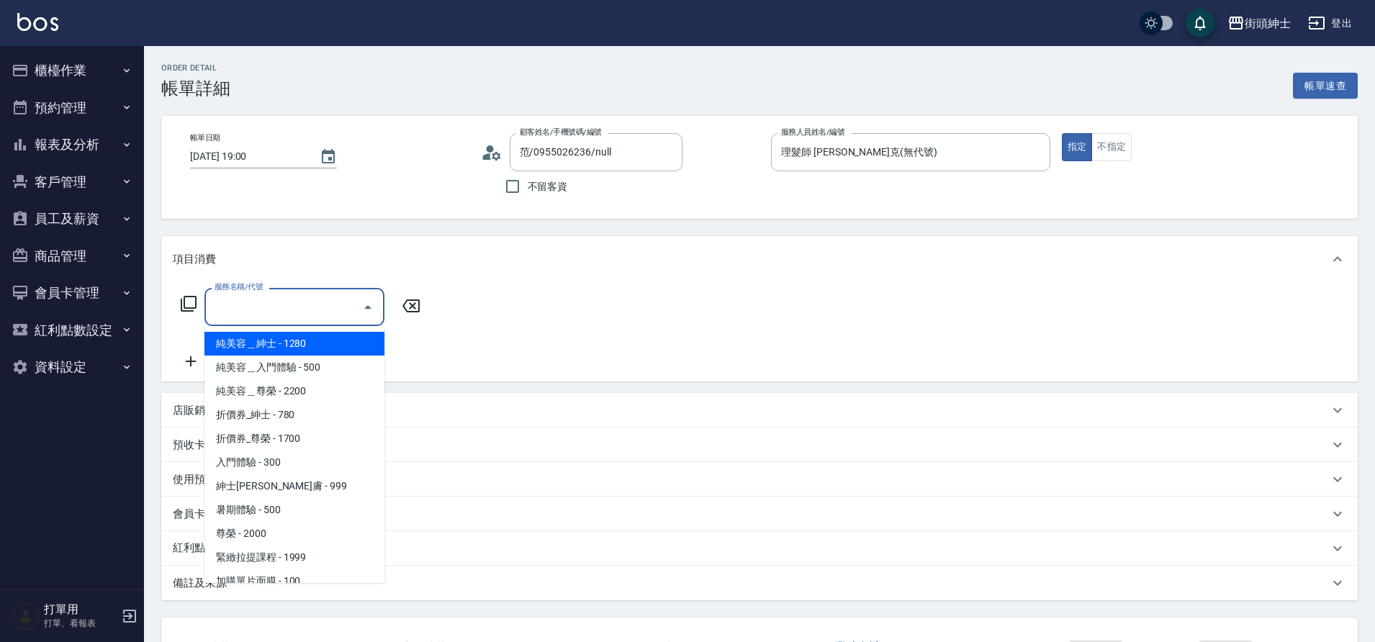
drag, startPoint x: 0, startPoint y: 0, endPoint x: 287, endPoint y: 310, distance: 421.9
click at [287, 310] on input "服務名稱/代號" at bounding box center [283, 306] width 145 height 25
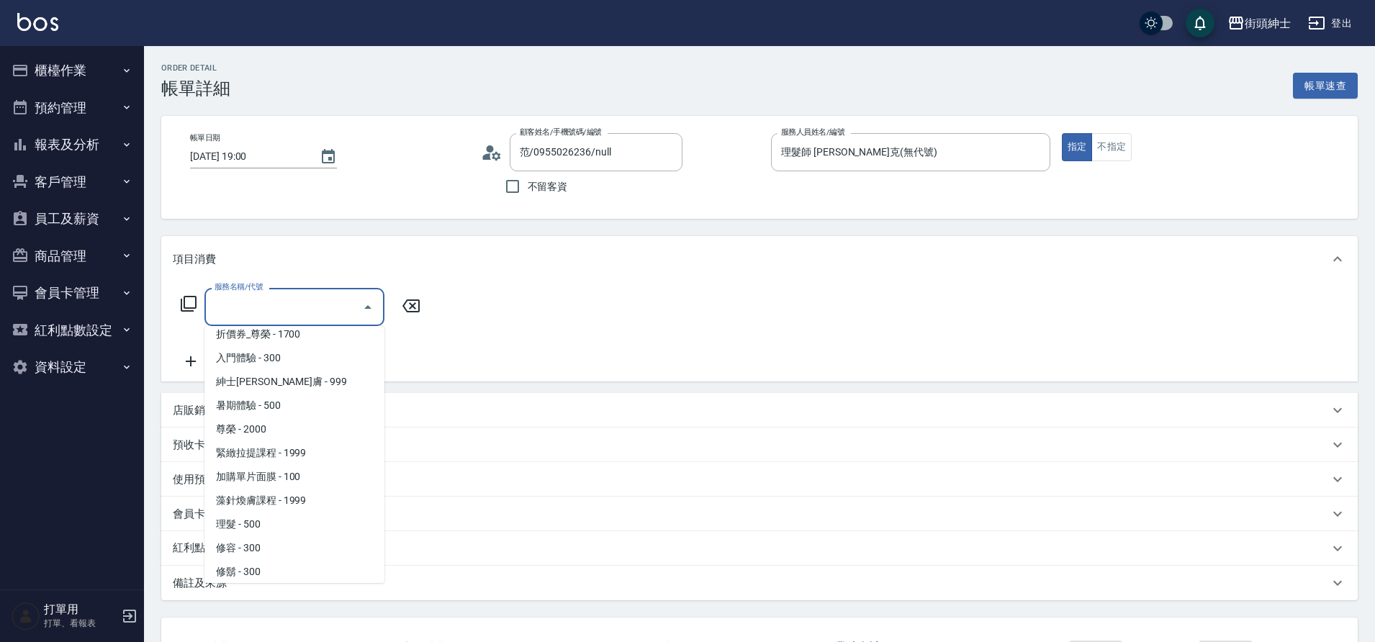
scroll to position [111, 0]
click at [281, 517] on span "理髮 - 500" at bounding box center [294, 518] width 180 height 24
type input "理髮(A02)"
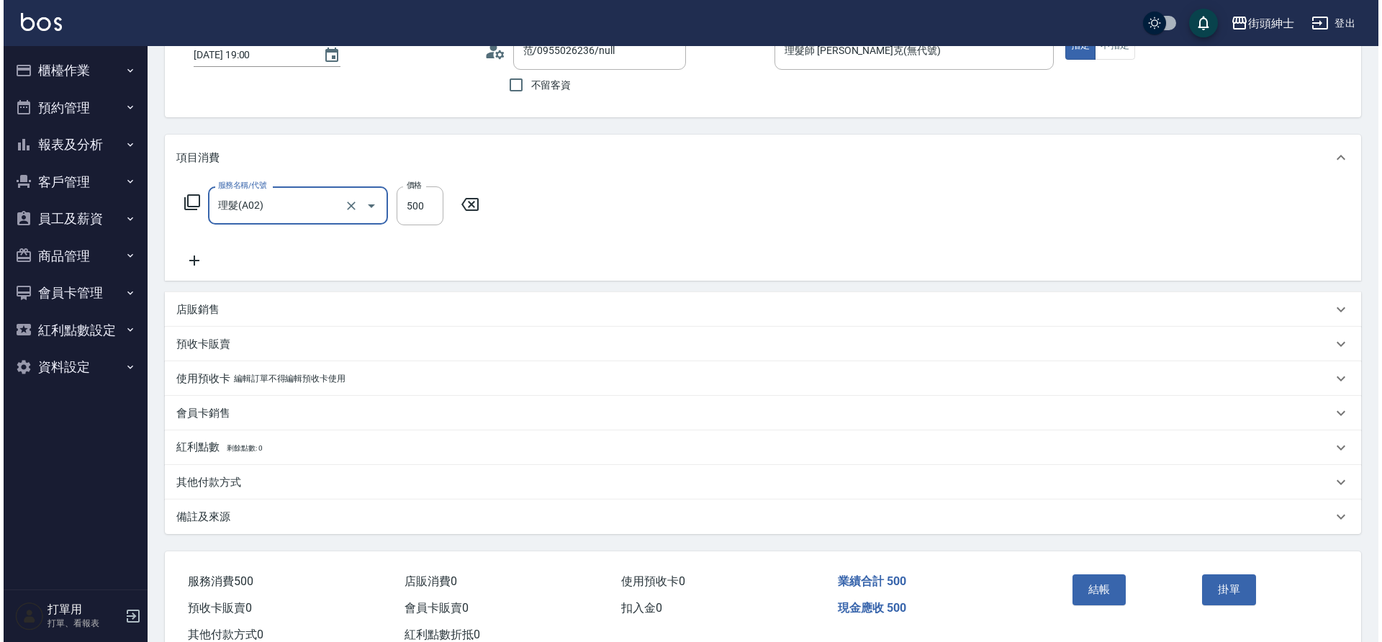
scroll to position [149, 0]
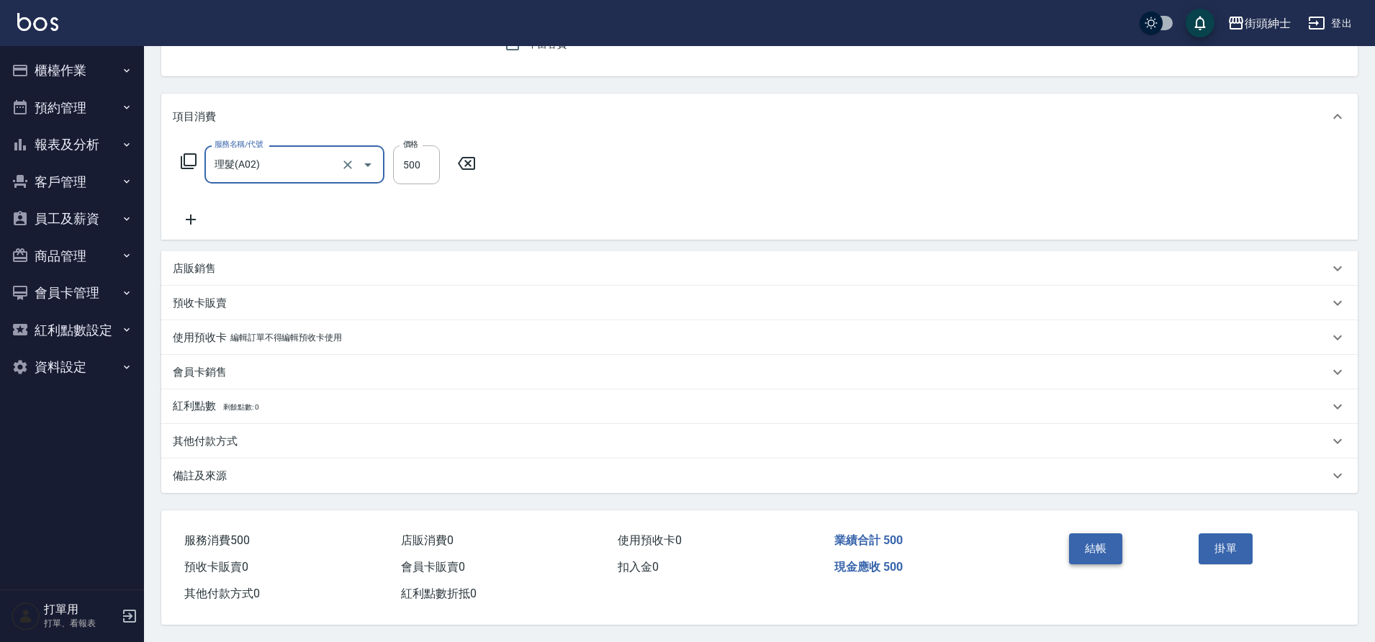
drag, startPoint x: 287, startPoint y: 310, endPoint x: 1103, endPoint y: 545, distance: 849.8
click at [1103, 545] on button "結帳" at bounding box center [1096, 549] width 54 height 30
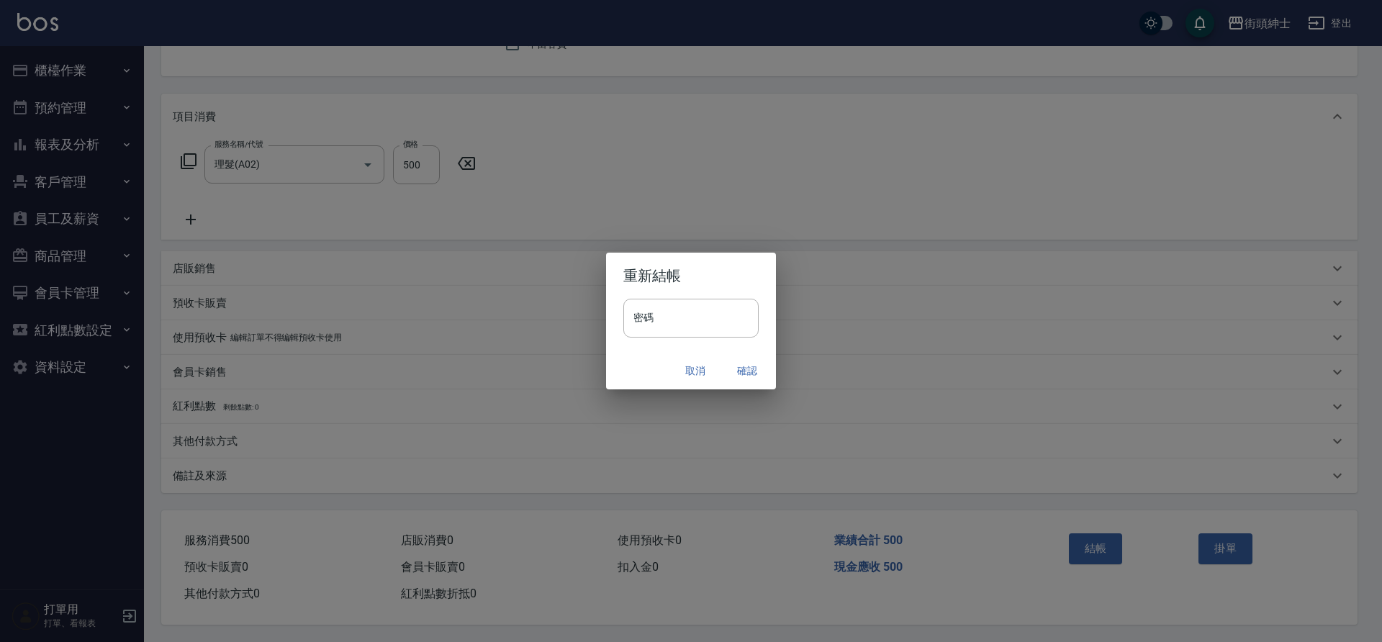
drag, startPoint x: 1103, startPoint y: 545, endPoint x: 743, endPoint y: 367, distance: 401.9
click at [743, 367] on button "確認" at bounding box center [747, 371] width 46 height 27
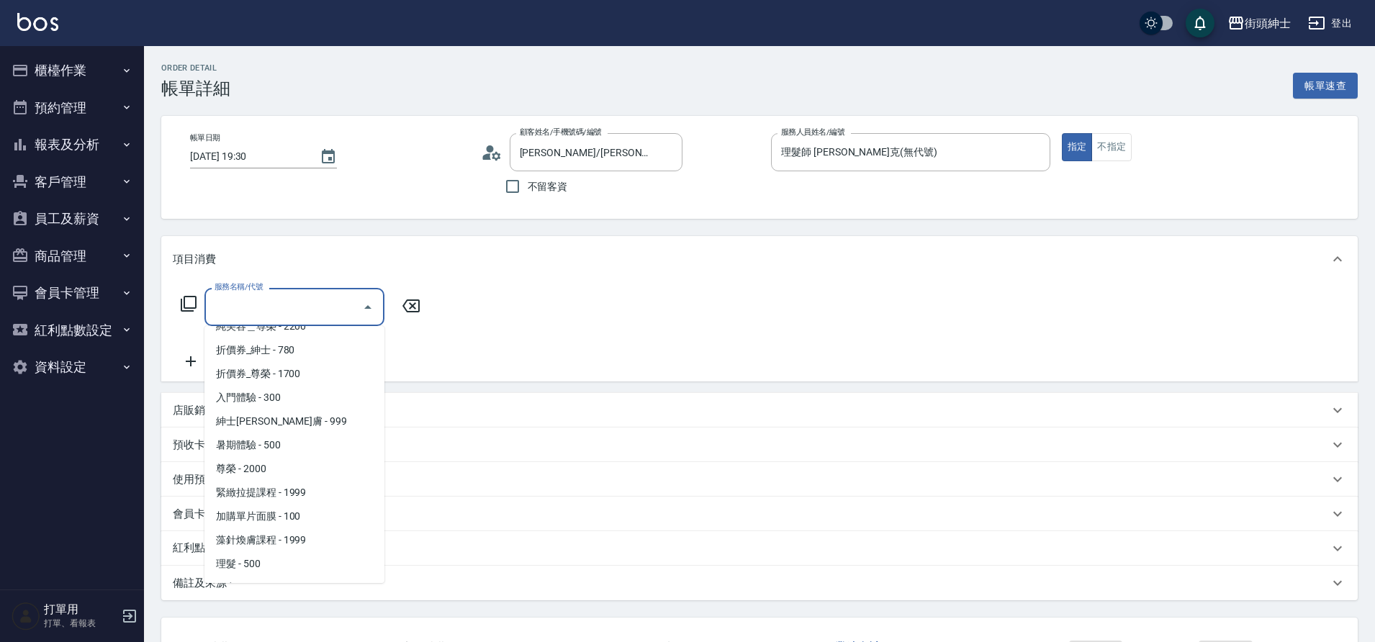
scroll to position [111, 0]
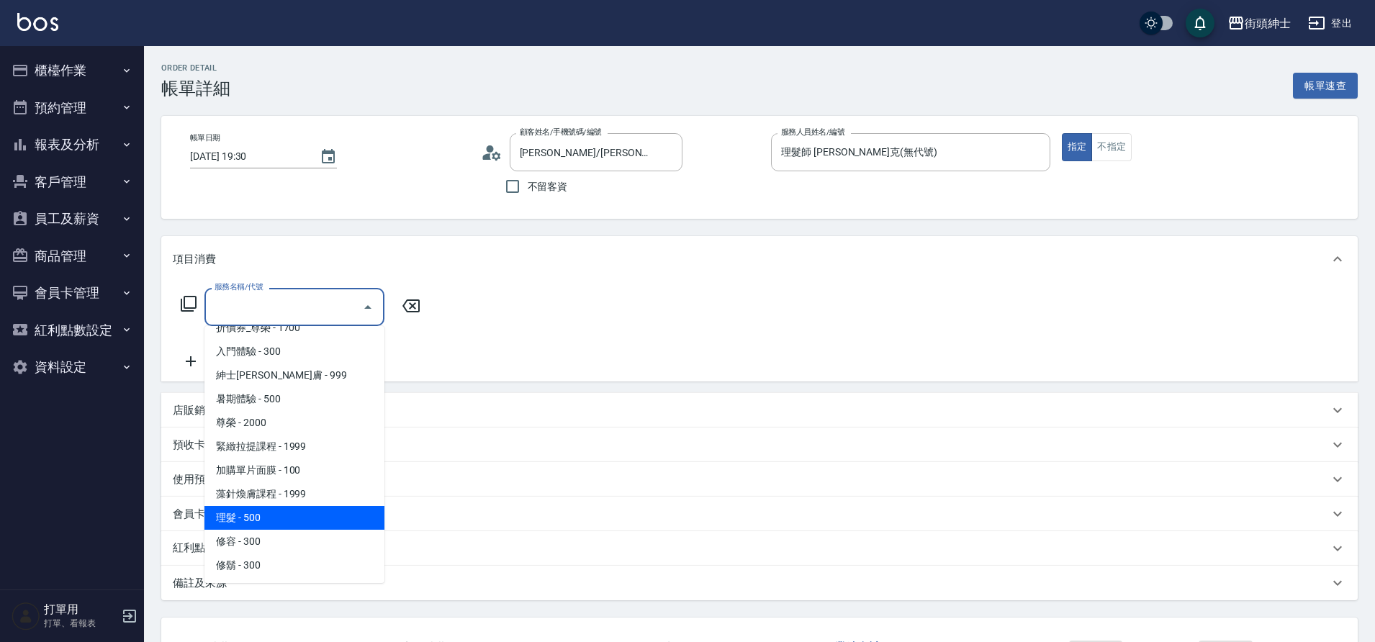
drag, startPoint x: 0, startPoint y: 0, endPoint x: 261, endPoint y: 517, distance: 579.3
click at [261, 517] on span "理髮 - 500" at bounding box center [294, 518] width 180 height 24
type input "理髮(A02)"
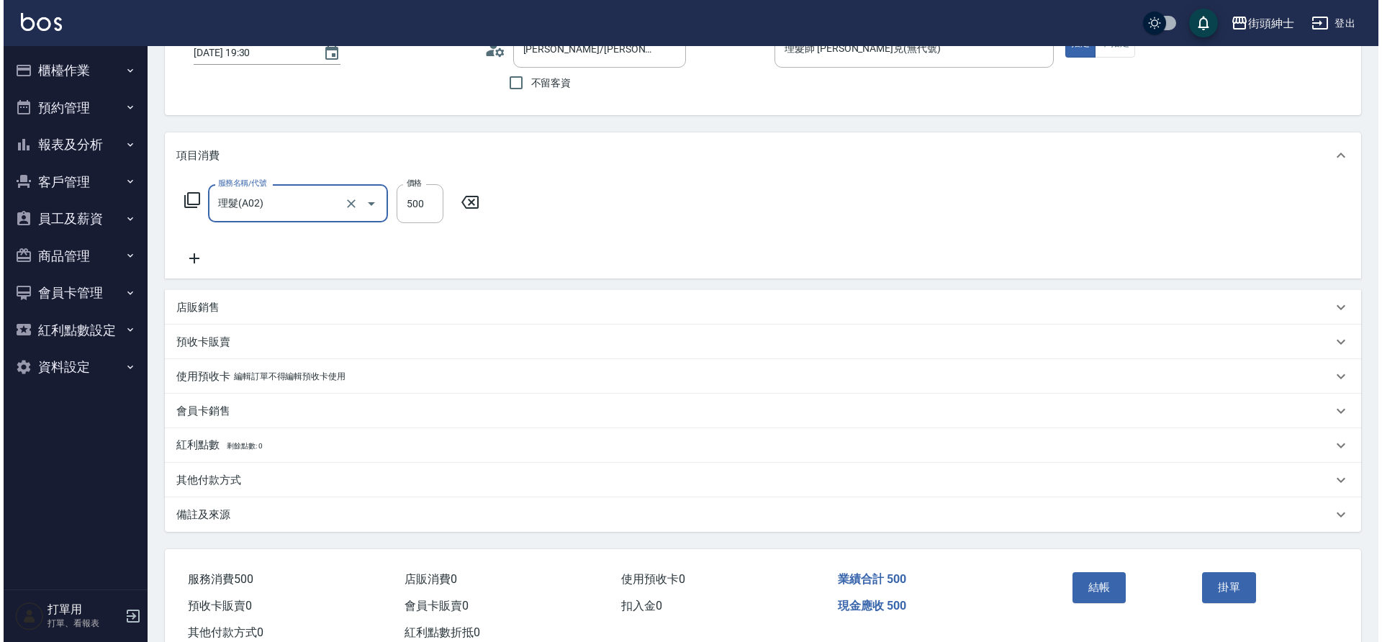
scroll to position [149, 0]
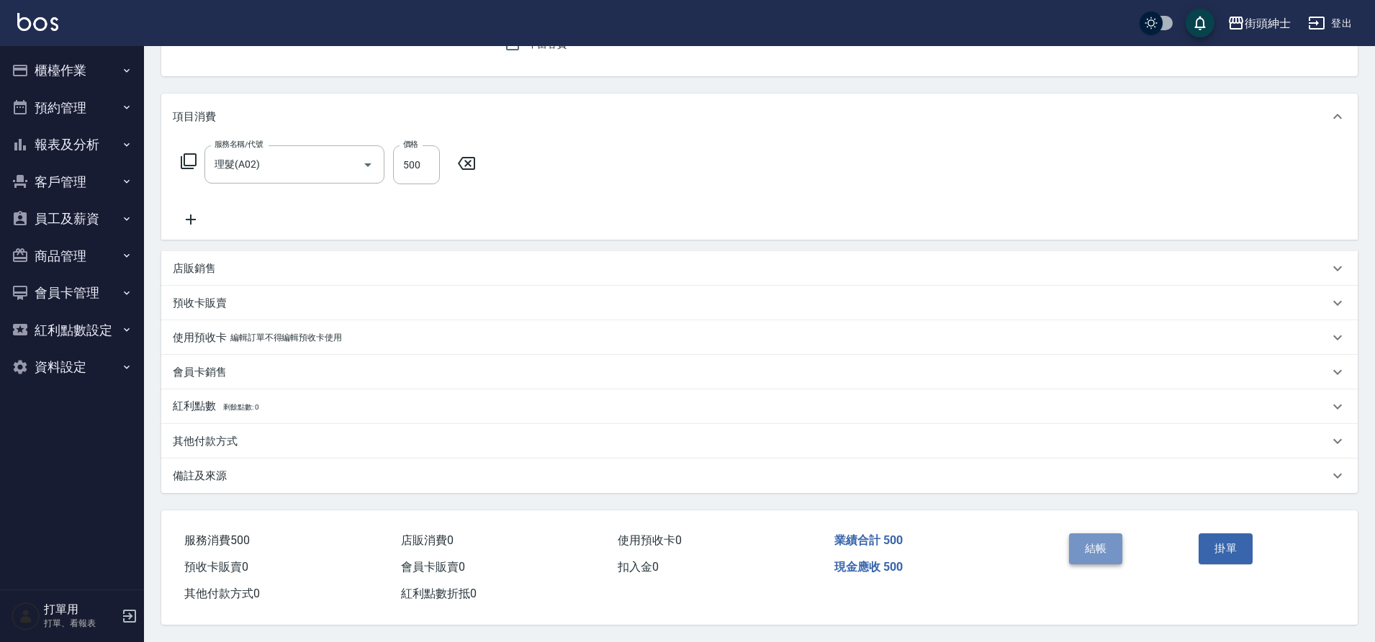
drag, startPoint x: 261, startPoint y: 517, endPoint x: 1097, endPoint y: 550, distance: 835.9
click at [1097, 550] on button "結帳" at bounding box center [1096, 549] width 54 height 30
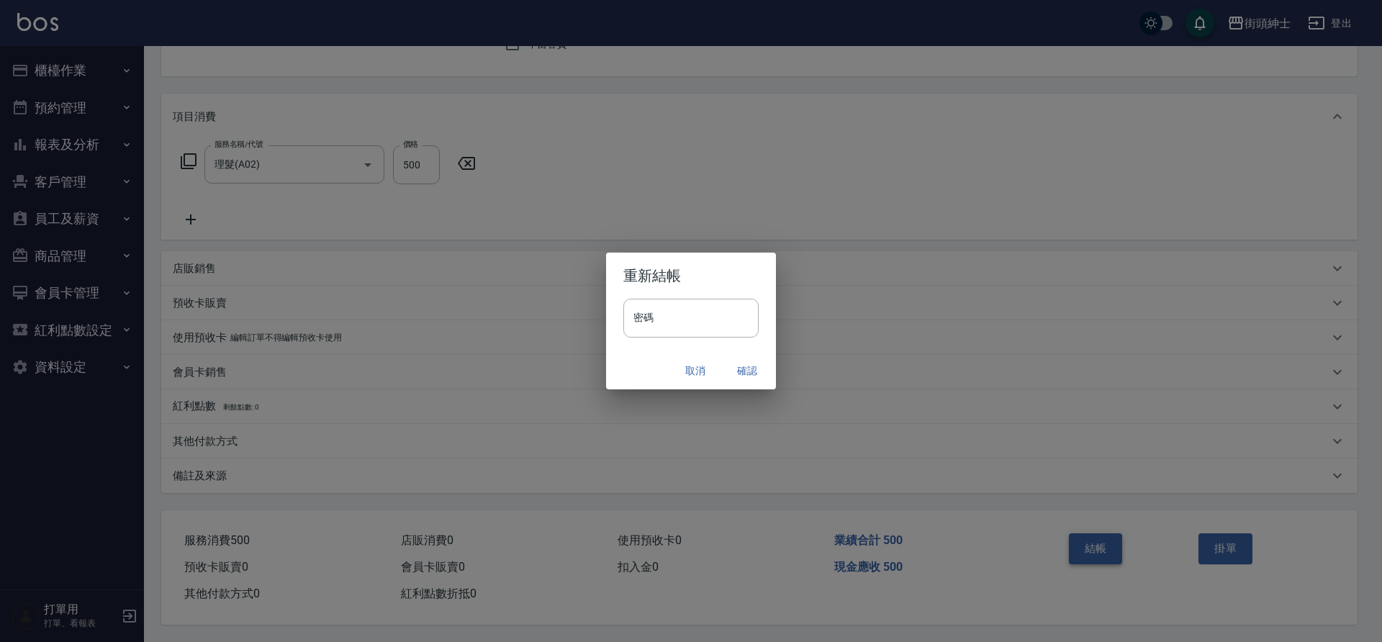
click at [745, 367] on button "確認" at bounding box center [747, 371] width 46 height 27
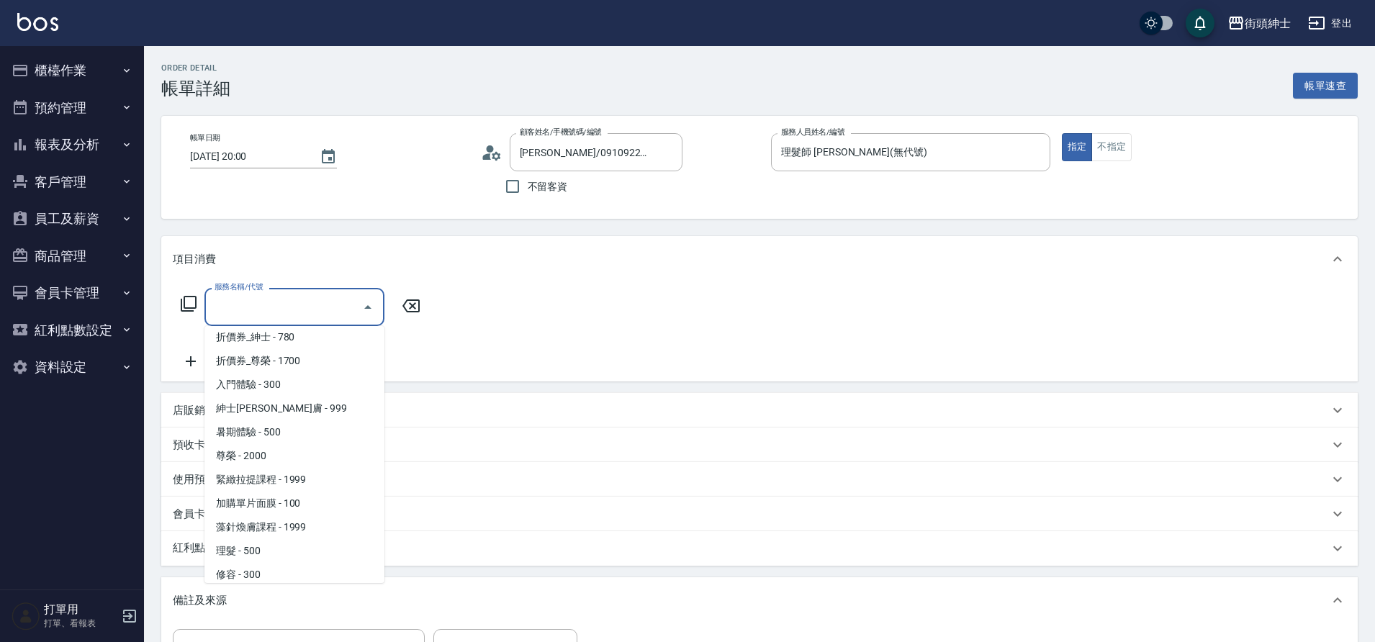
scroll to position [111, 0]
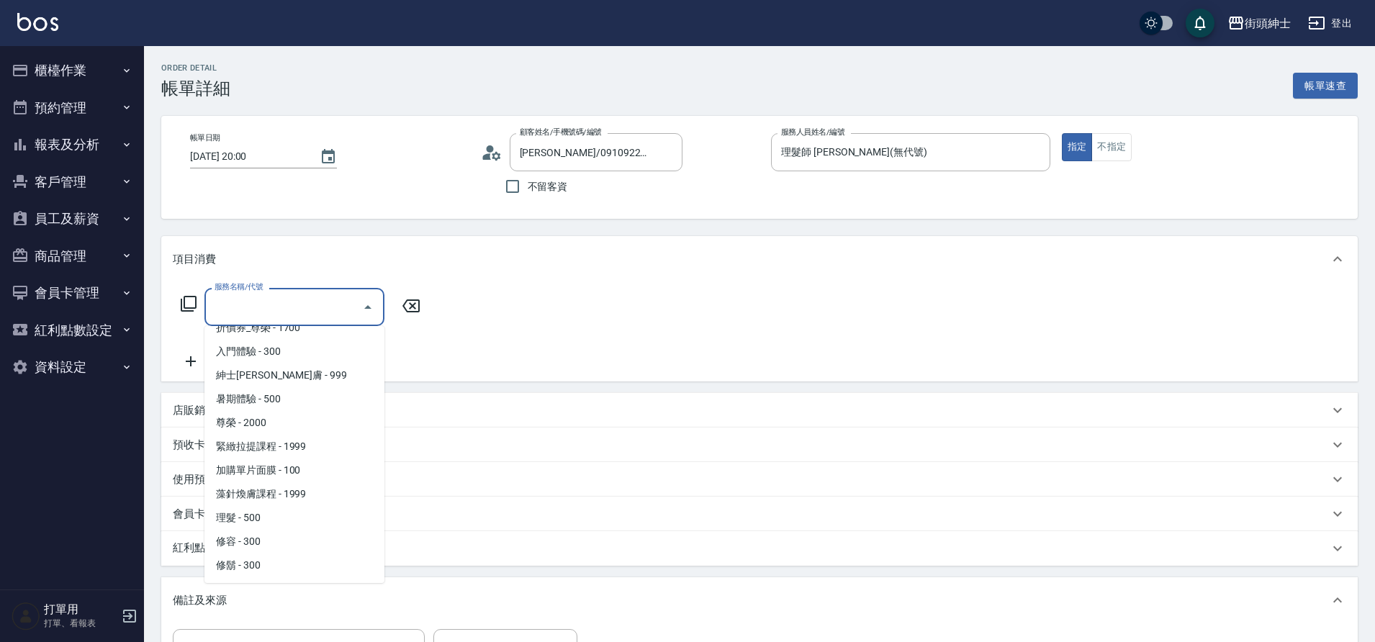
click at [265, 516] on span "理髮 - 500" at bounding box center [294, 518] width 180 height 24
type input "理髮(A02)"
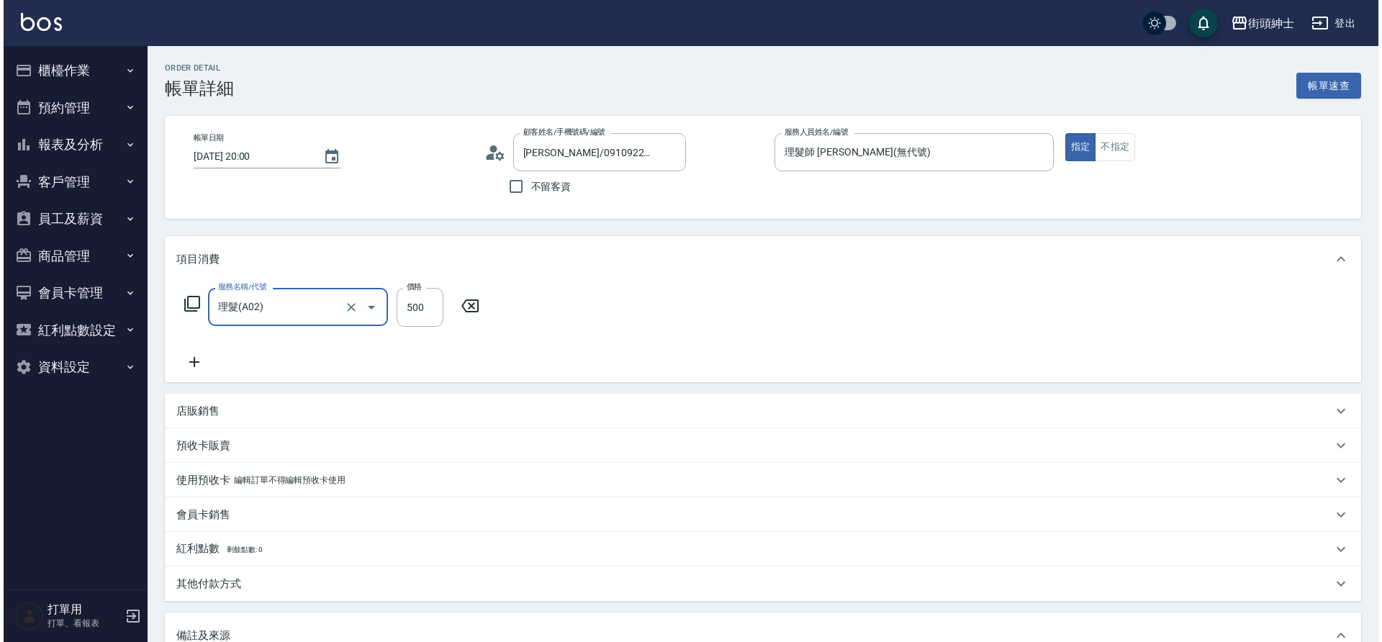
scroll to position [246, 0]
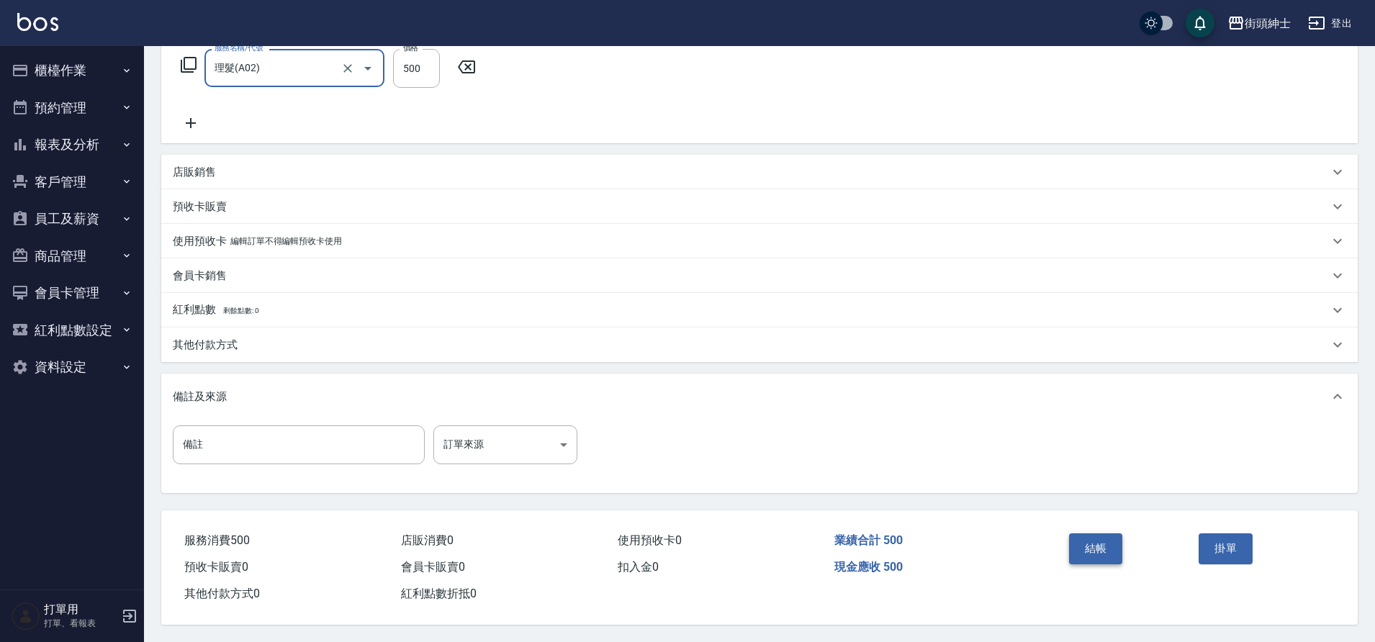
drag, startPoint x: 0, startPoint y: 0, endPoint x: 1098, endPoint y: 539, distance: 1223.4
click at [1098, 539] on button "結帳" at bounding box center [1096, 549] width 54 height 30
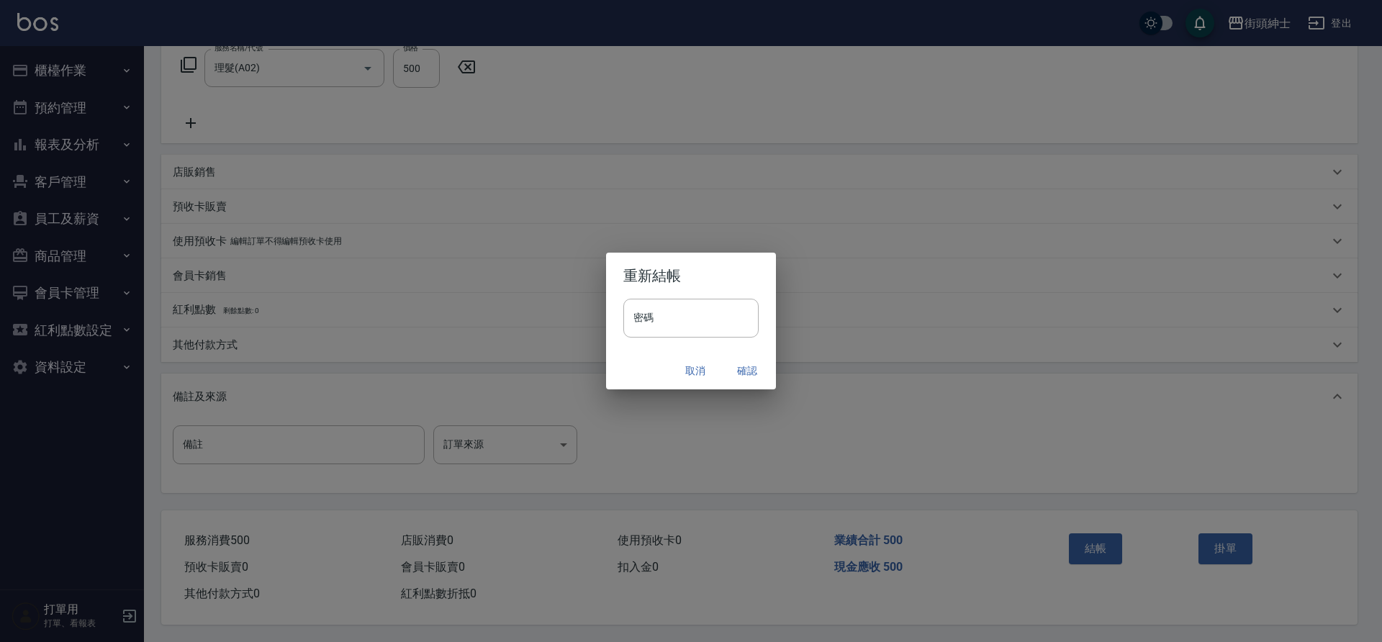
drag, startPoint x: 1098, startPoint y: 539, endPoint x: 739, endPoint y: 369, distance: 396.8
click at [739, 369] on button "確認" at bounding box center [747, 371] width 46 height 27
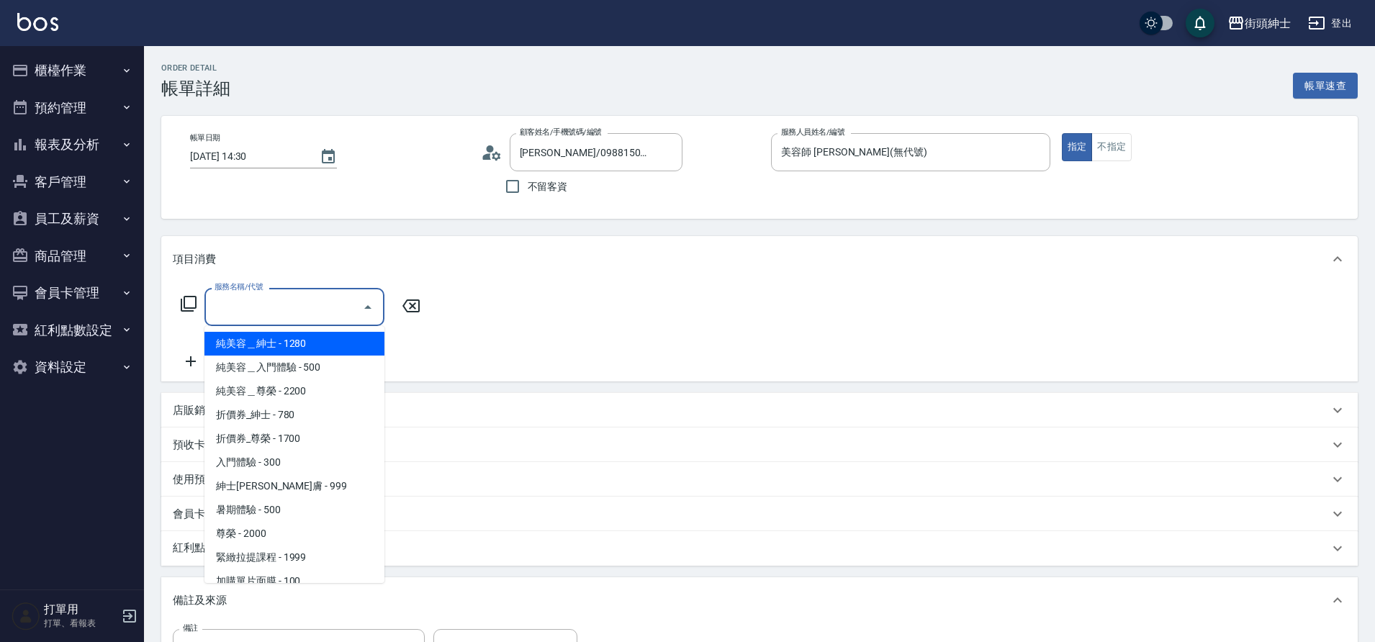
scroll to position [3, 0]
click at [277, 533] on span "尊榮 - 2000" at bounding box center [294, 531] width 180 height 24
type input "尊榮"
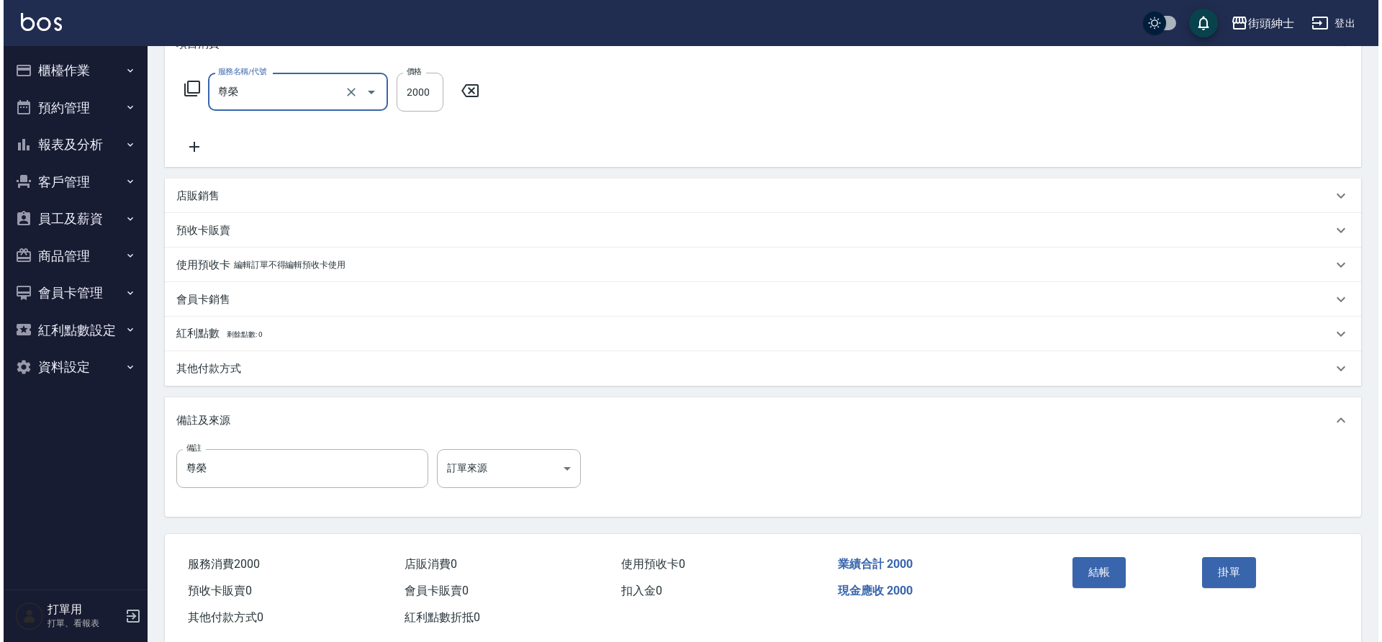
scroll to position [246, 0]
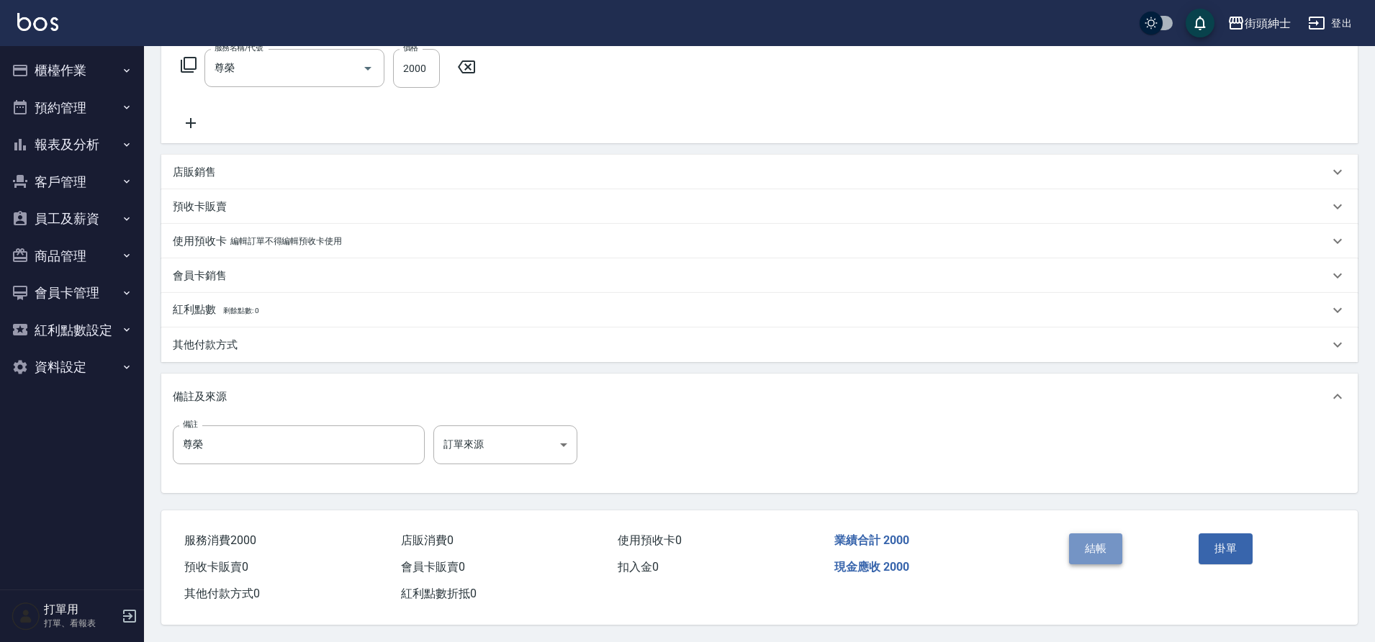
drag, startPoint x: 0, startPoint y: 0, endPoint x: 1108, endPoint y: 552, distance: 1237.8
click at [1108, 552] on button "結帳" at bounding box center [1096, 549] width 54 height 30
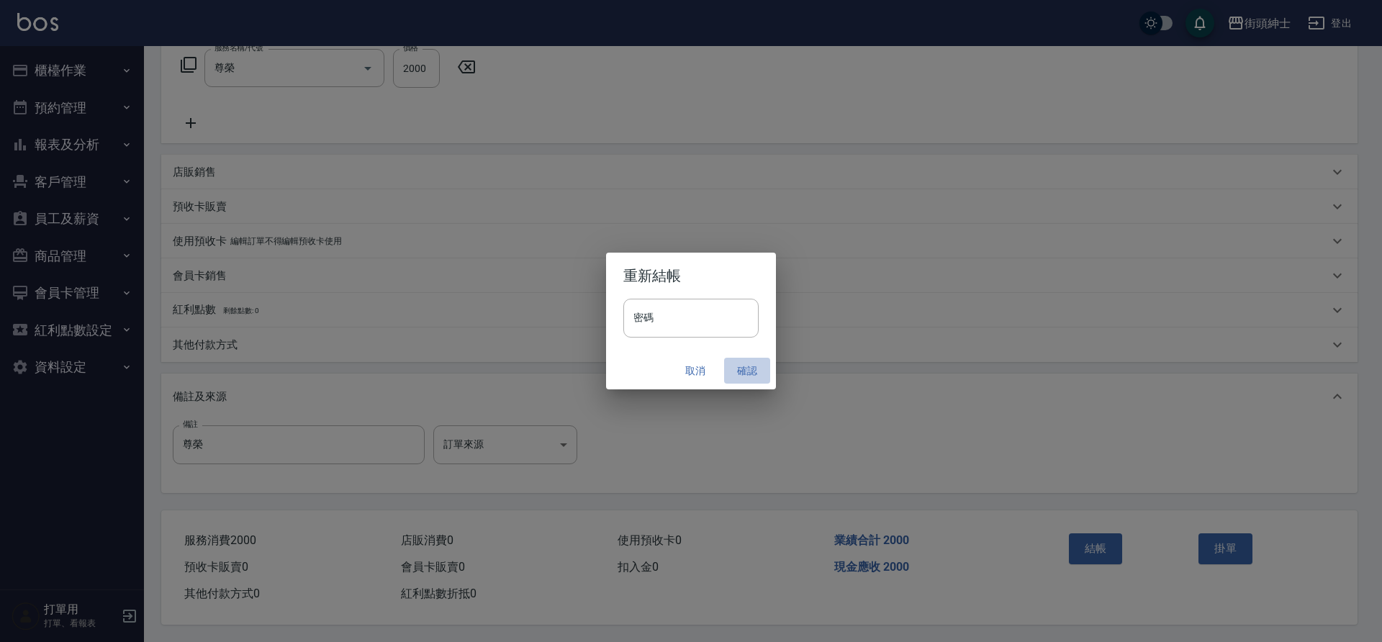
drag, startPoint x: 1108, startPoint y: 552, endPoint x: 747, endPoint y: 374, distance: 402.5
click at [747, 374] on button "確認" at bounding box center [747, 371] width 46 height 27
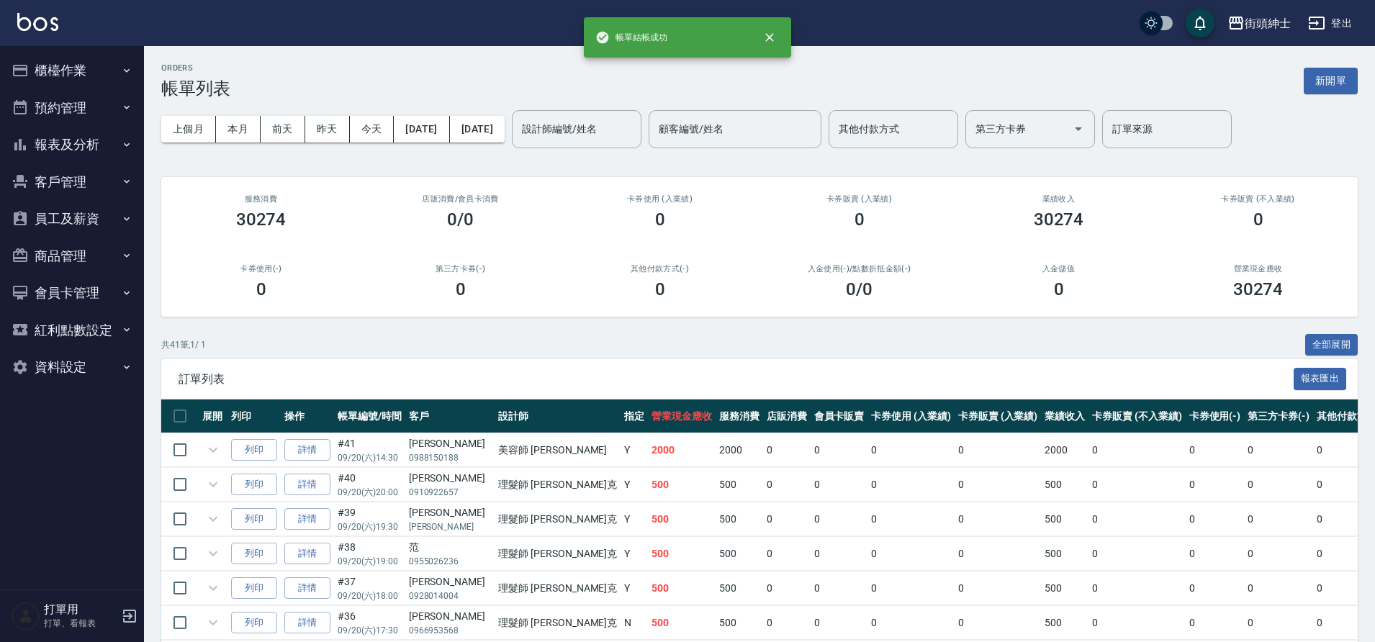
click at [85, 105] on button "預約管理" at bounding box center [72, 107] width 132 height 37
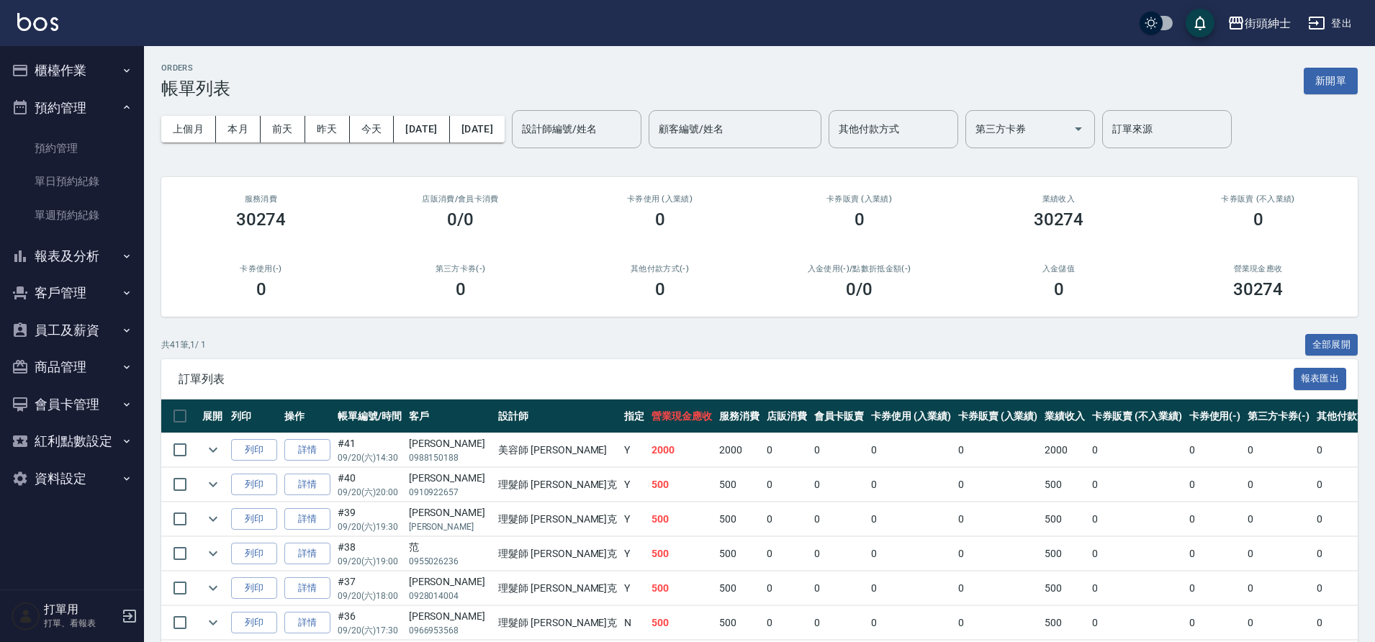
click at [104, 182] on link "單日預約紀錄" at bounding box center [72, 181] width 132 height 33
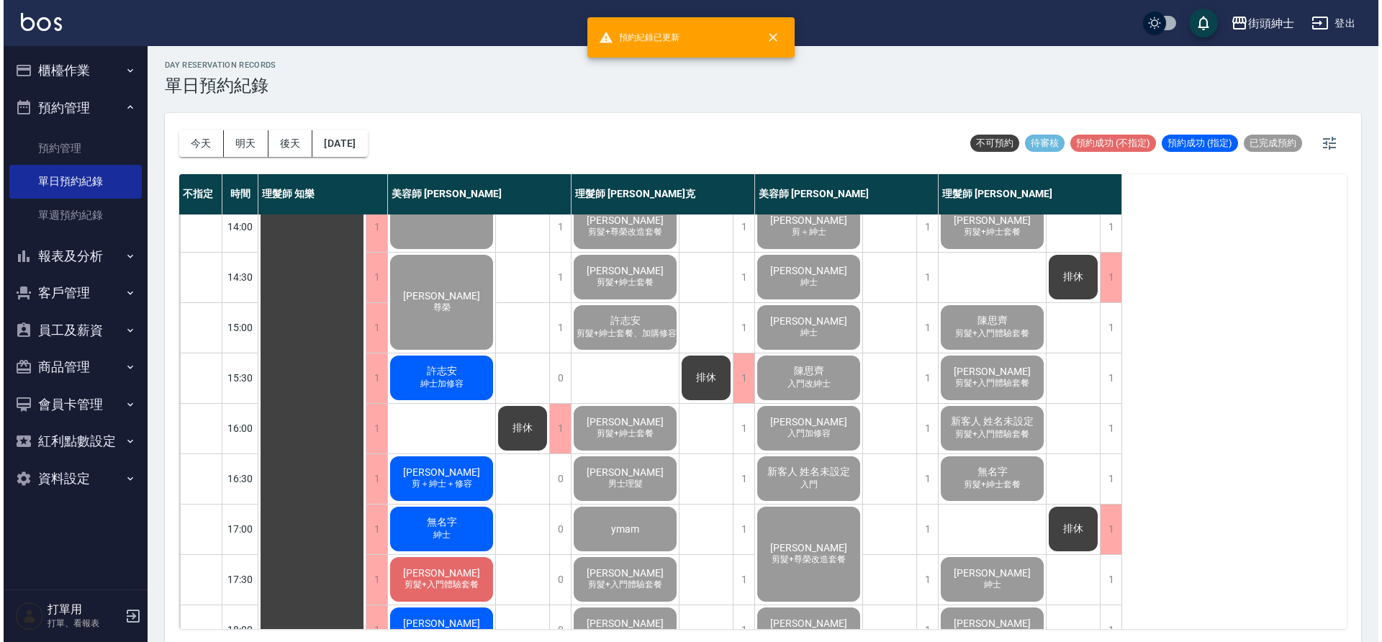
scroll to position [408, 0]
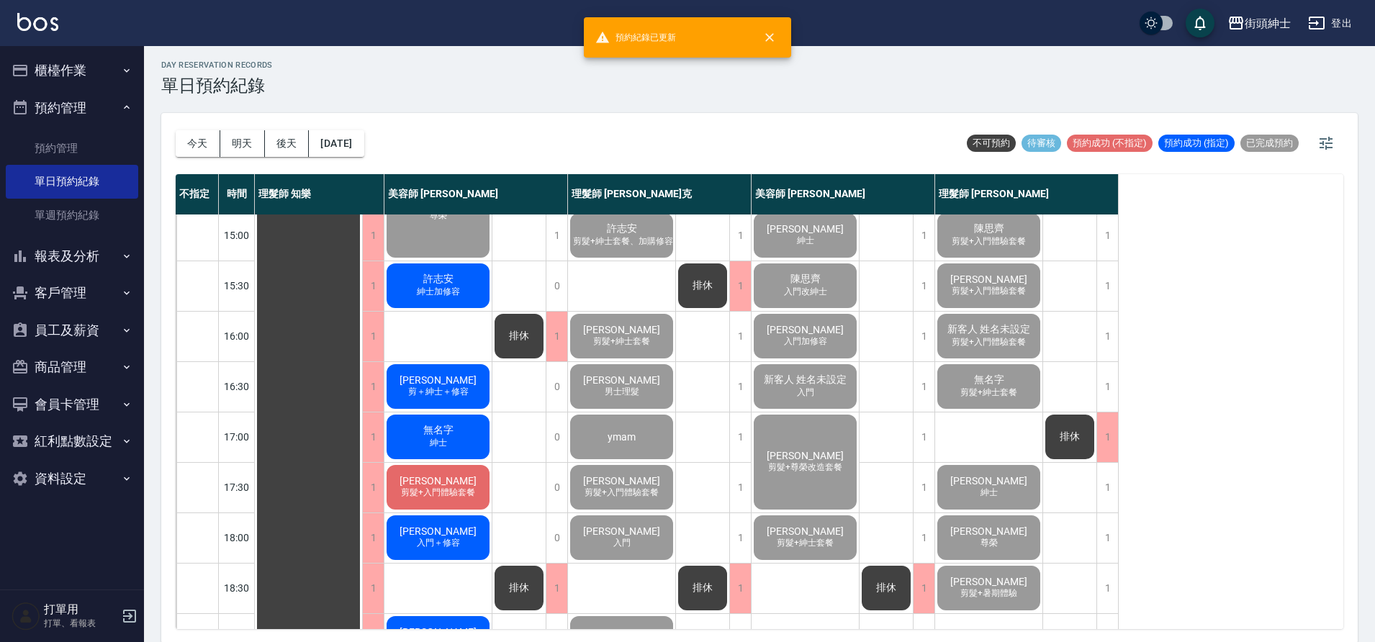
drag, startPoint x: 747, startPoint y: 374, endPoint x: 447, endPoint y: 276, distance: 315.1
click at [447, 276] on span "許志安" at bounding box center [439, 279] width 36 height 13
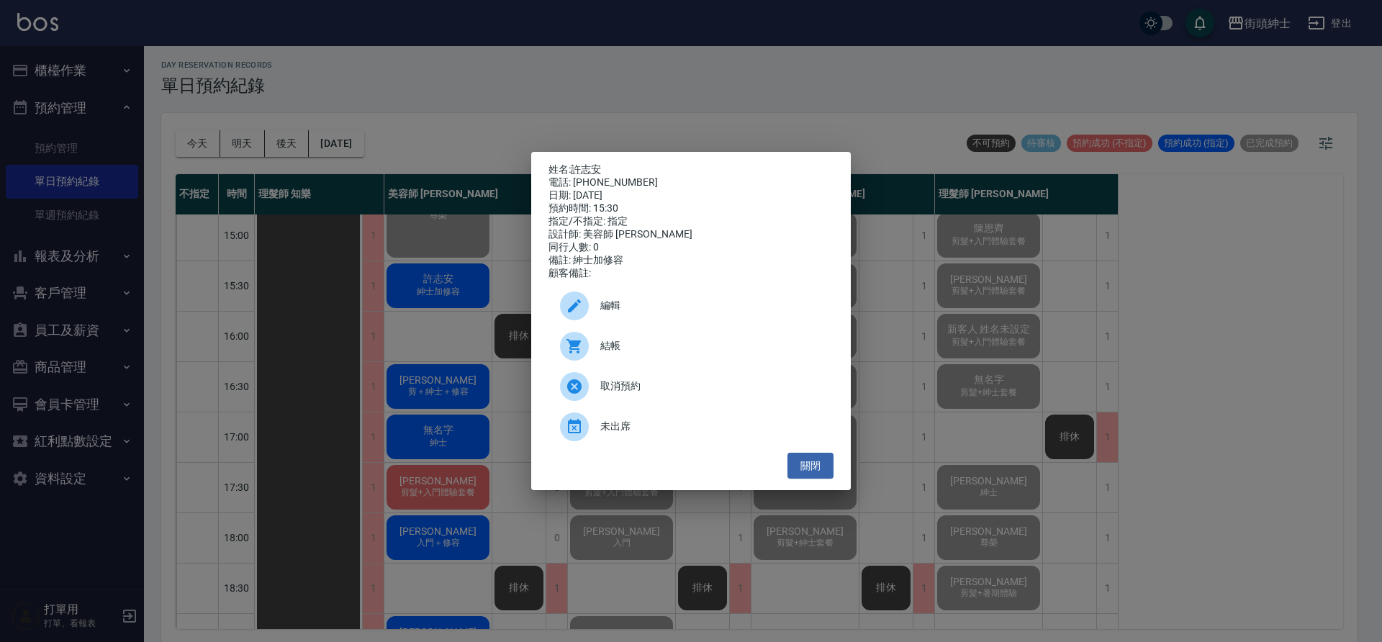
click at [572, 348] on icon at bounding box center [574, 346] width 14 height 14
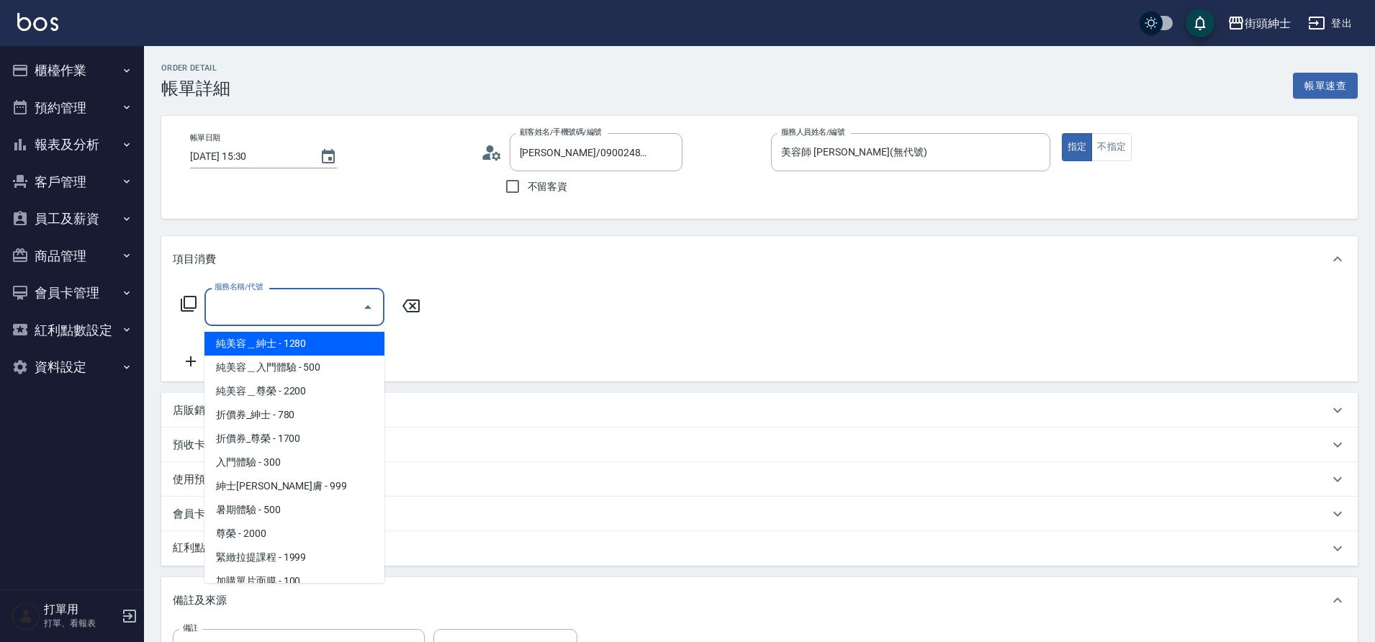
click at [287, 489] on span "紳士[PERSON_NAME]膚 - 999" at bounding box center [294, 487] width 180 height 24
type input "紳士全效煥膚"
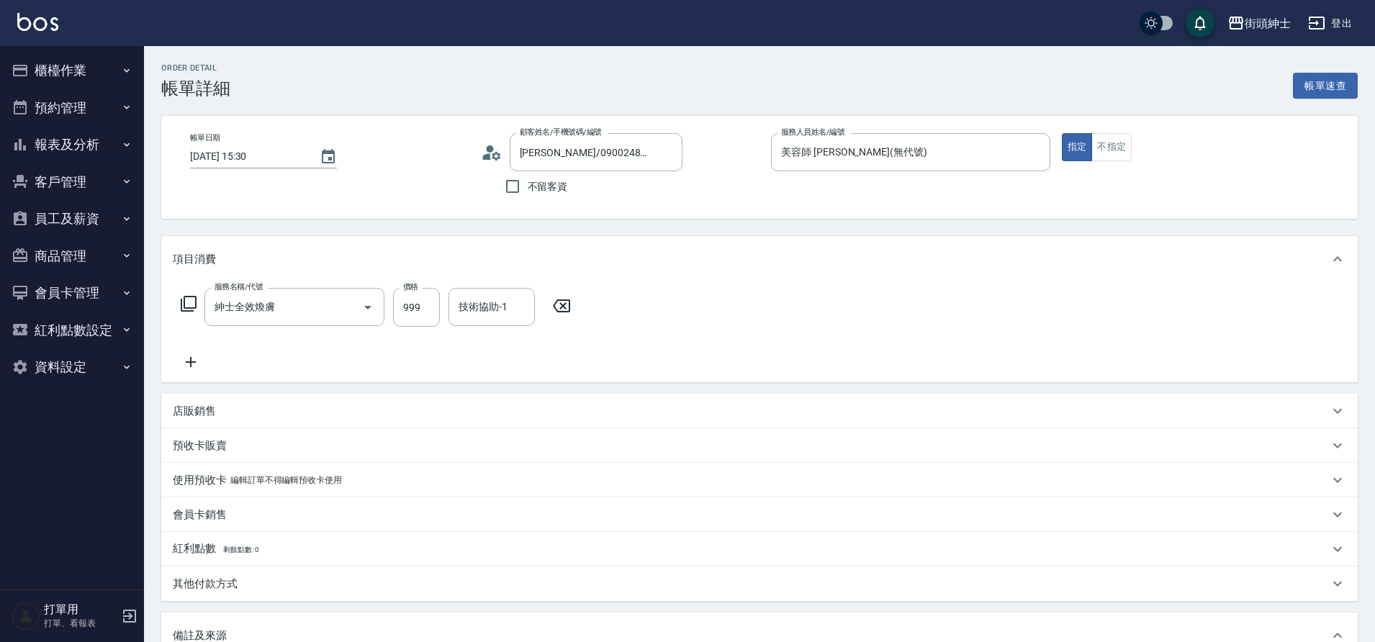
drag, startPoint x: 0, startPoint y: 0, endPoint x: 187, endPoint y: 367, distance: 411.5
click at [187, 367] on icon at bounding box center [191, 362] width 36 height 17
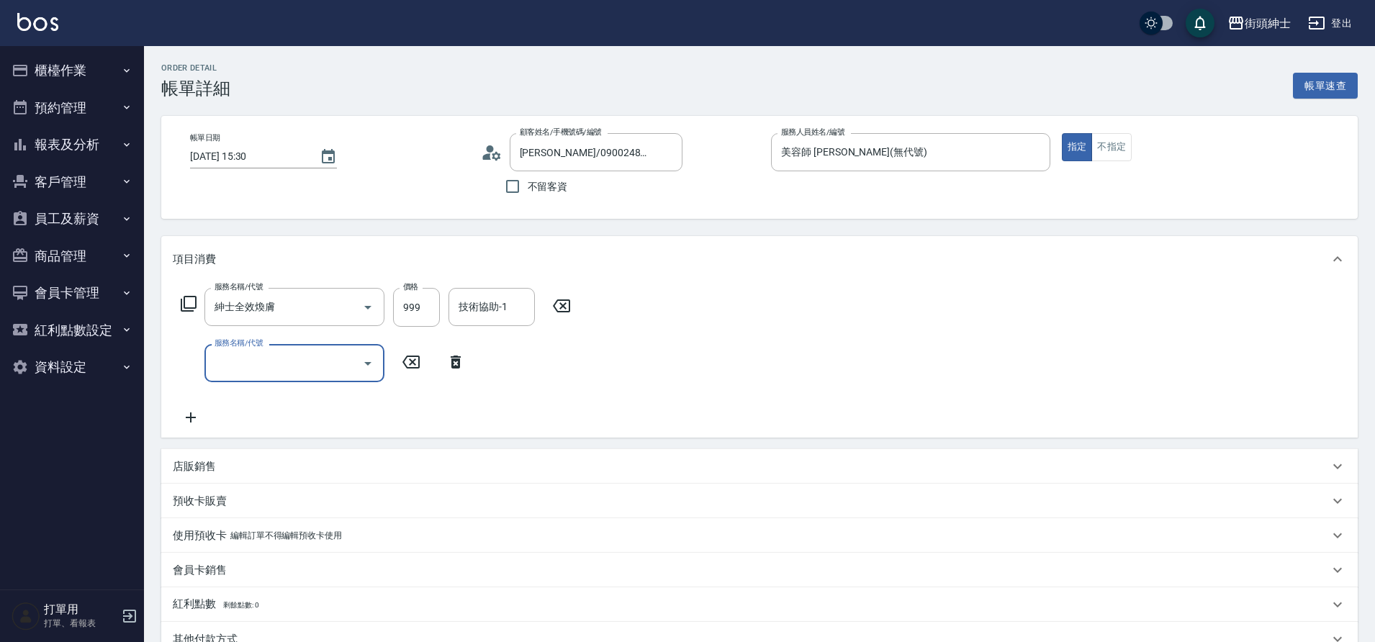
drag, startPoint x: 187, startPoint y: 367, endPoint x: 274, endPoint y: 375, distance: 86.8
click at [274, 375] on div "服務名稱/代號" at bounding box center [294, 363] width 180 height 38
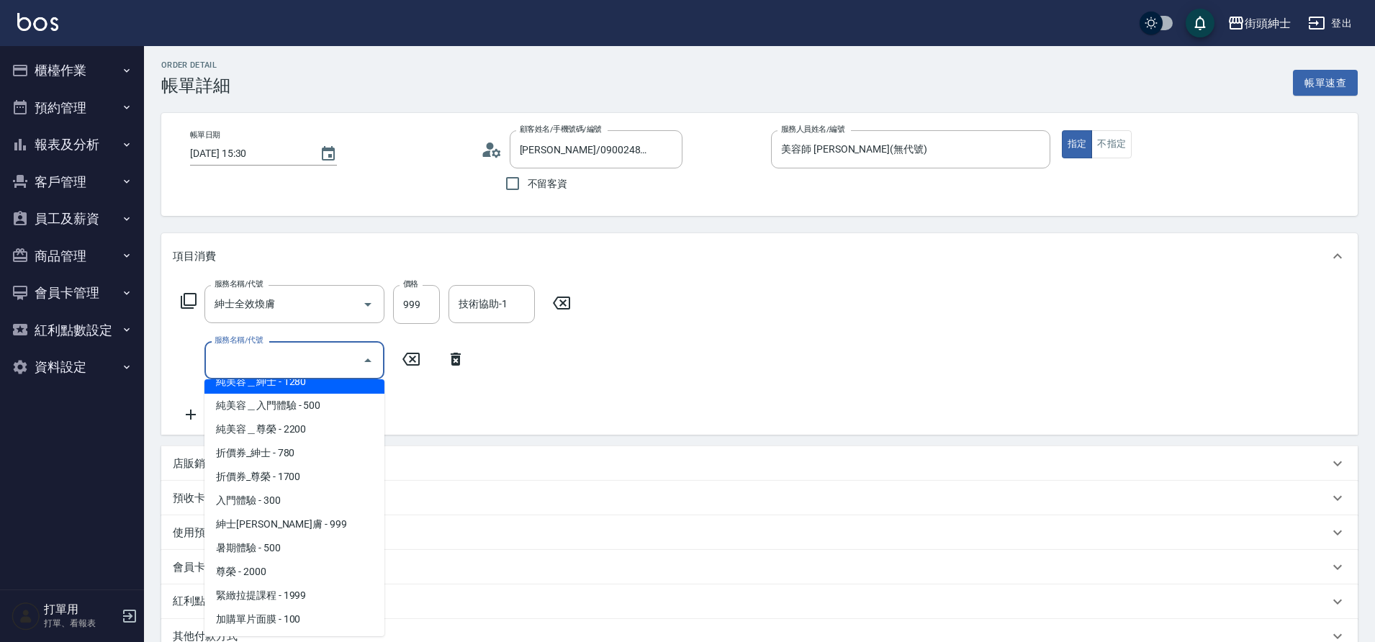
scroll to position [111, 0]
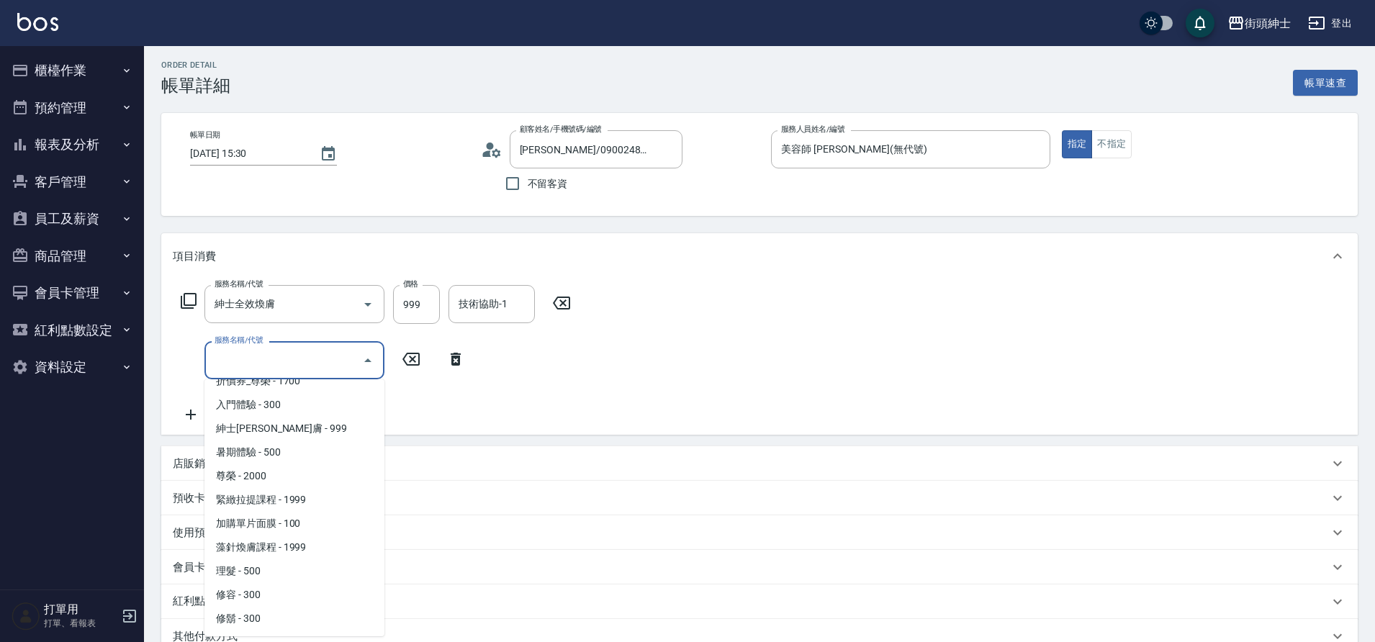
click at [257, 598] on span "修容 - 300" at bounding box center [294, 595] width 180 height 24
type input "修容(A03)"
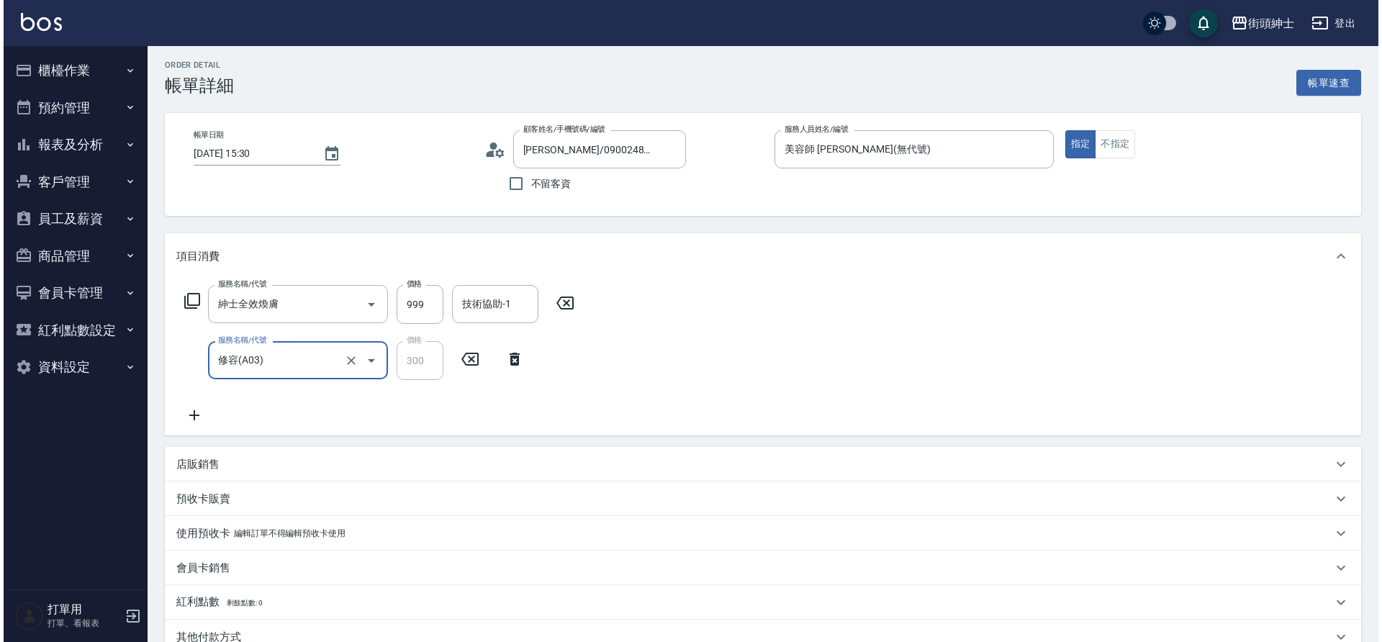
scroll to position [302, 0]
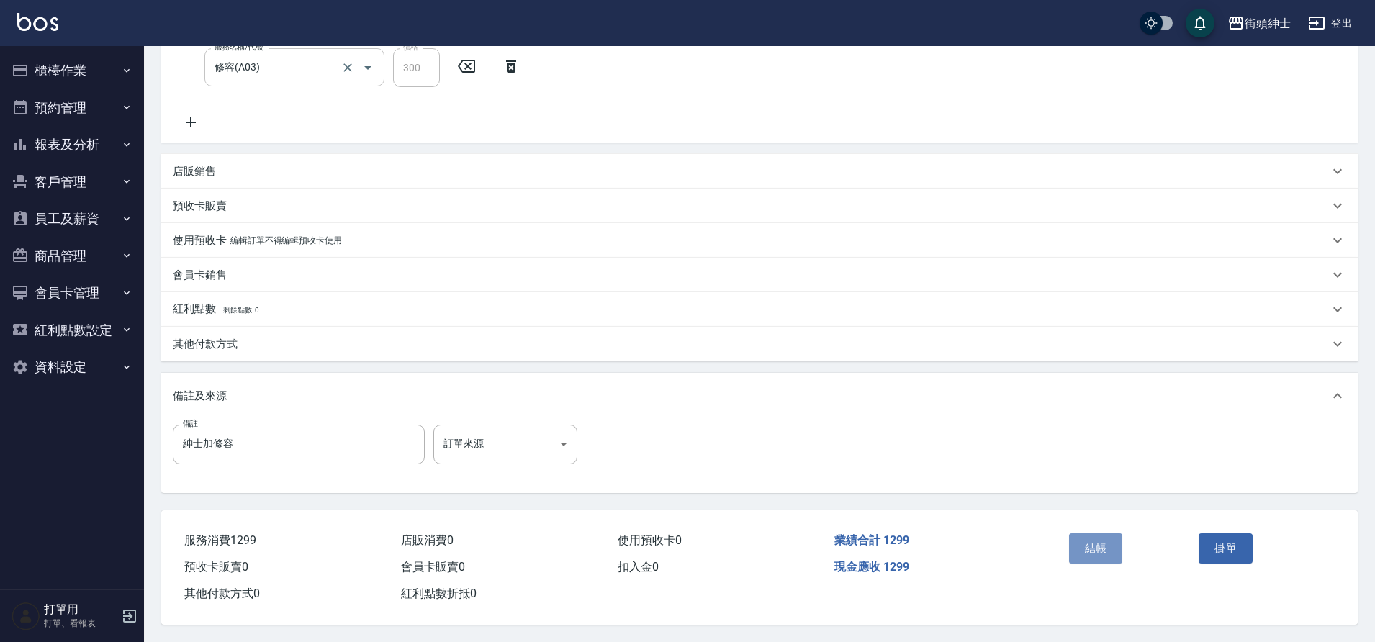
click at [1103, 545] on button "結帳" at bounding box center [1096, 549] width 54 height 30
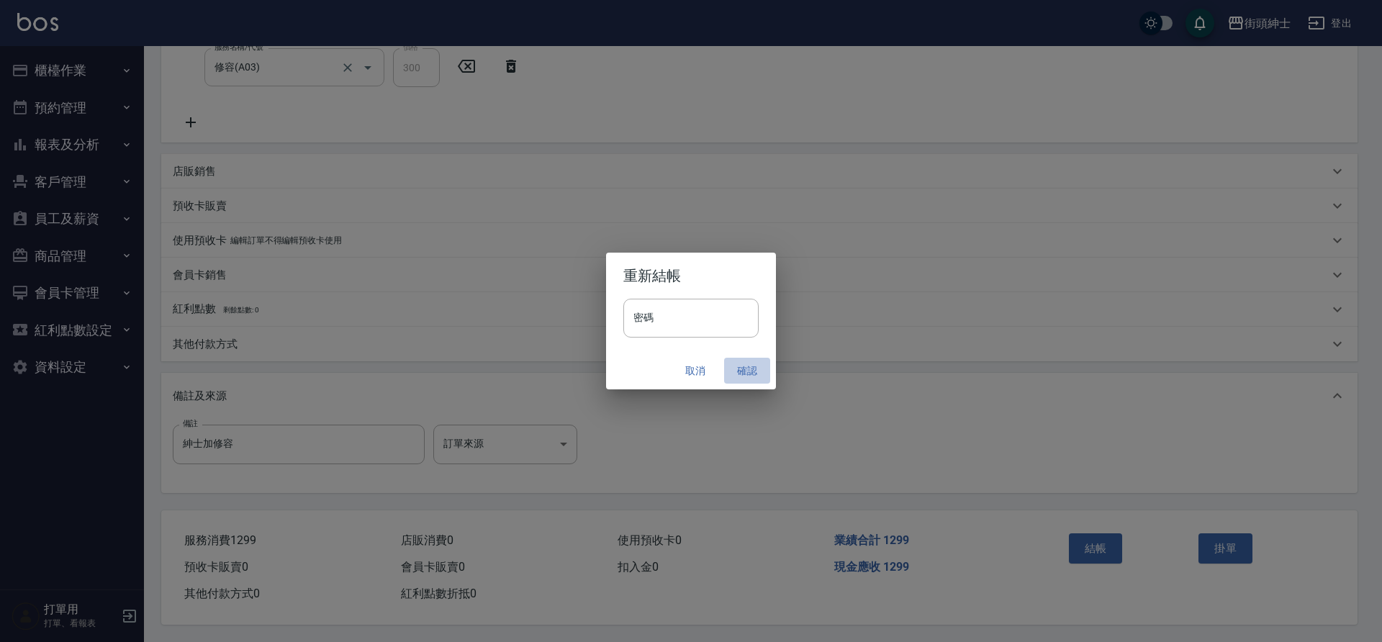
click at [747, 364] on button "確認" at bounding box center [747, 371] width 46 height 27
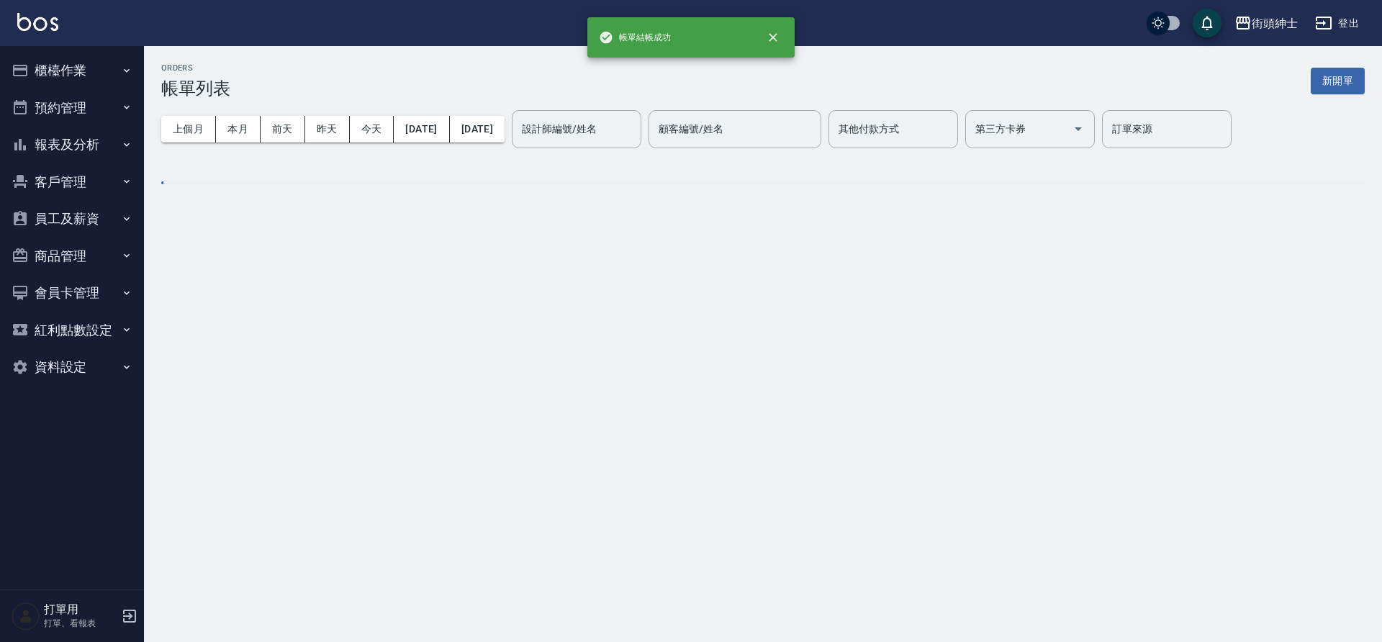
click at [125, 114] on button "預約管理" at bounding box center [72, 107] width 132 height 37
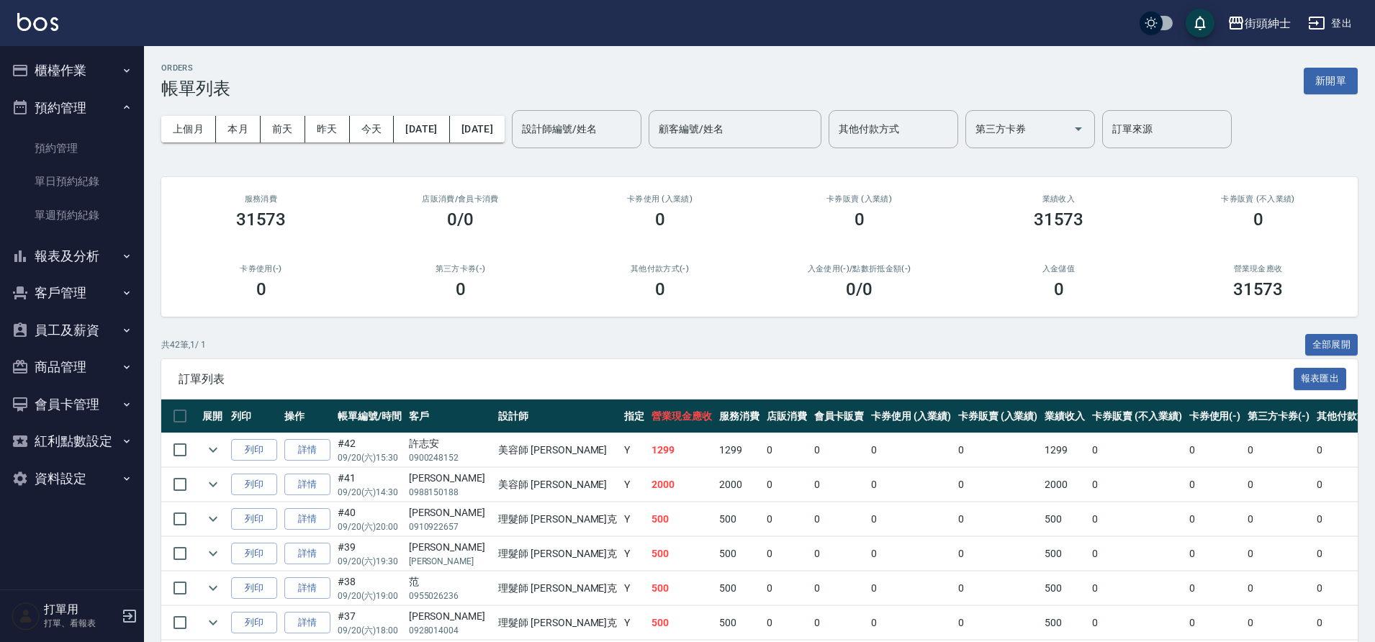
click at [111, 186] on link "單日預約紀錄" at bounding box center [72, 181] width 132 height 33
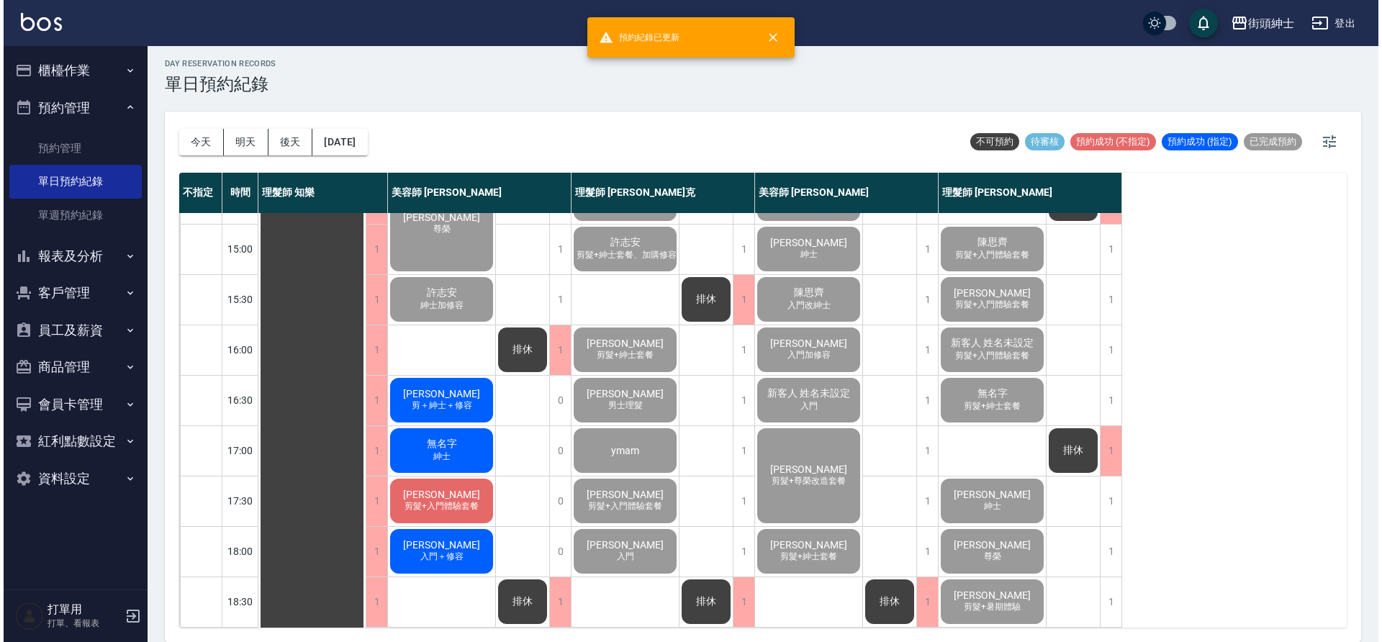
scroll to position [437, 0]
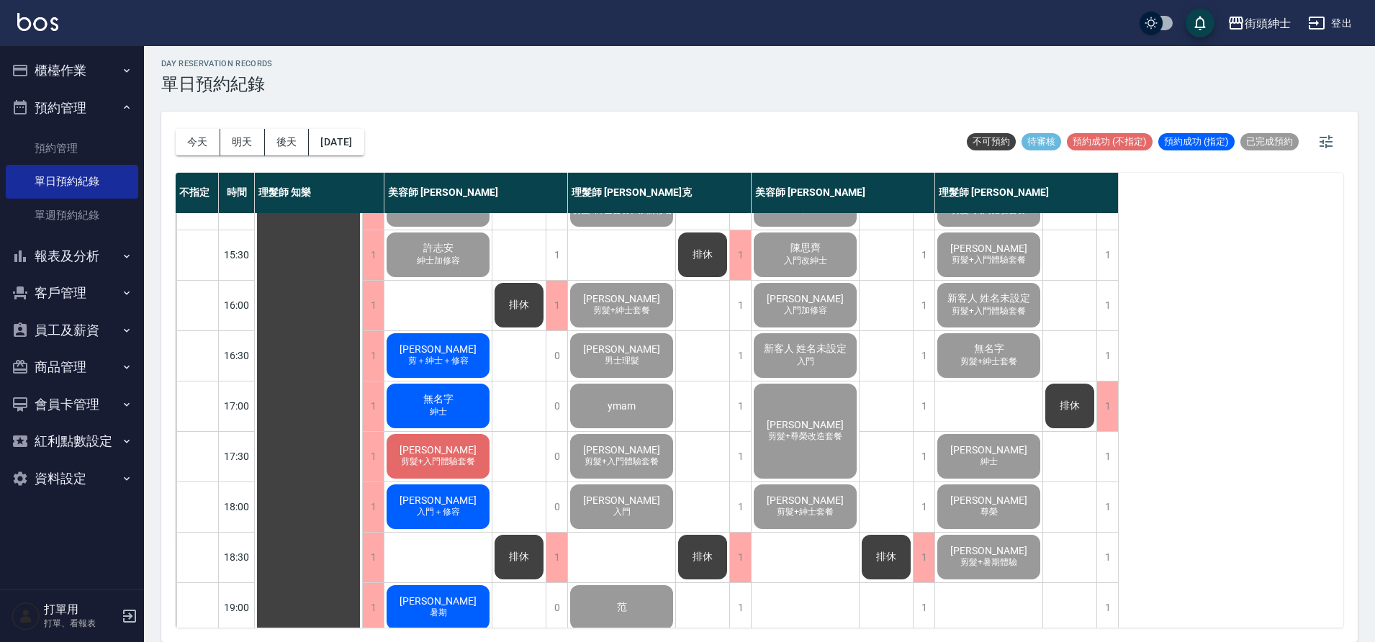
drag, startPoint x: 274, startPoint y: 375, endPoint x: 475, endPoint y: 364, distance: 201.9
click at [475, 364] on div "許力仁 剪＋紳士＋修容" at bounding box center [438, 355] width 107 height 49
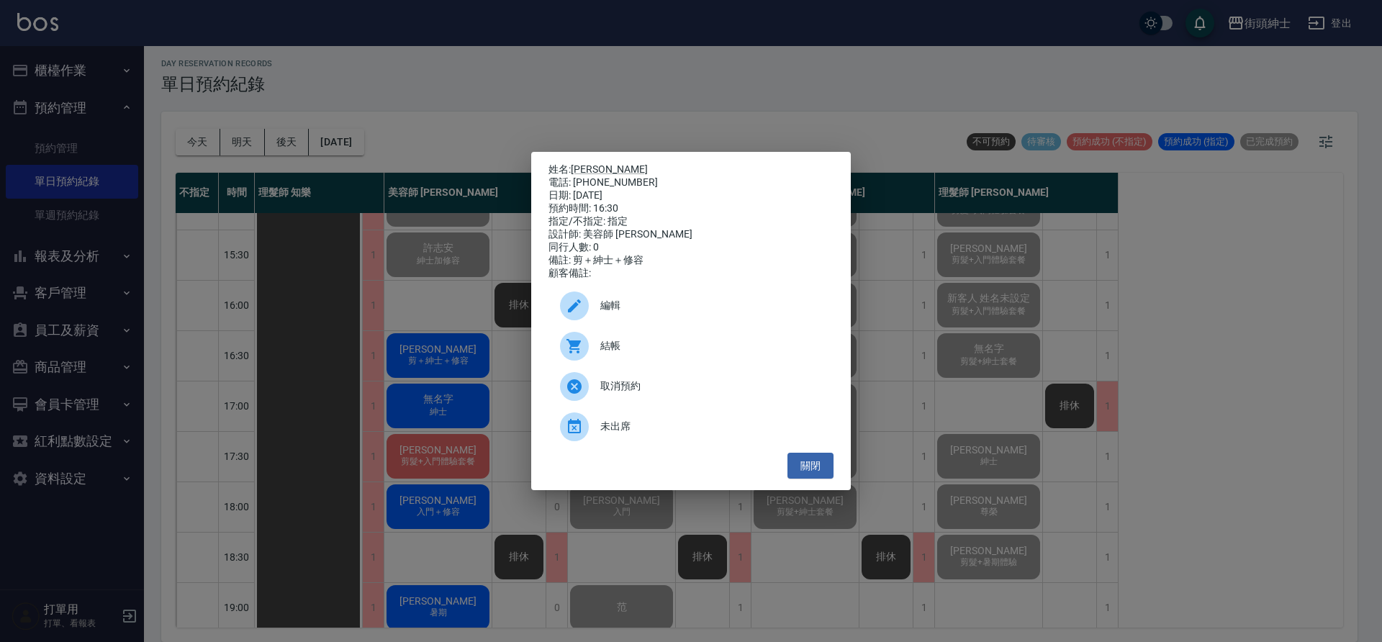
click at [602, 345] on span "結帳" at bounding box center [712, 345] width 222 height 15
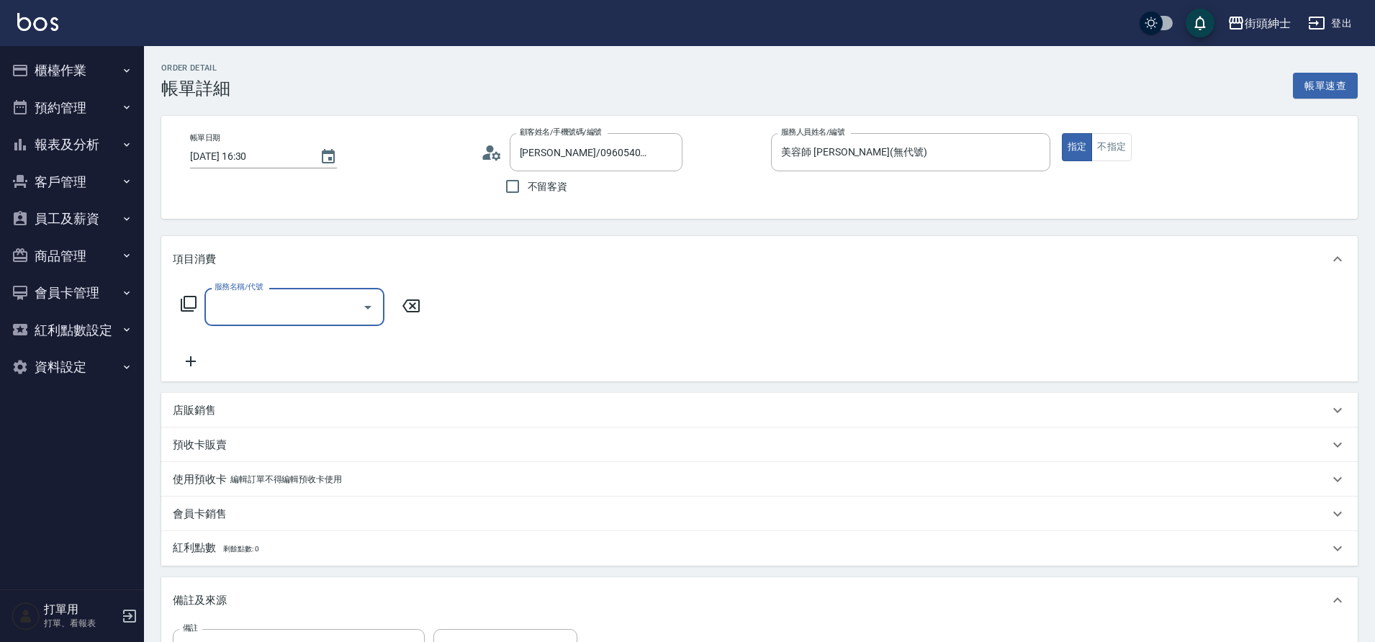
click at [287, 299] on input "服務名稱/代號" at bounding box center [283, 306] width 145 height 25
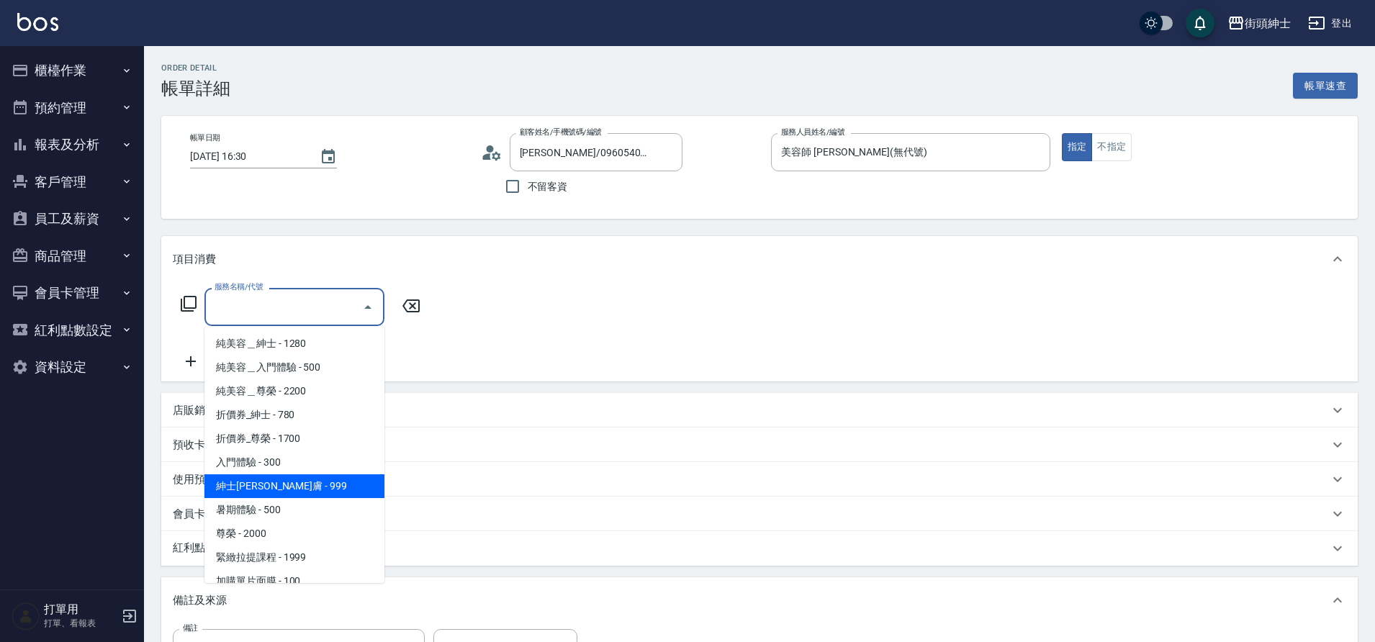
click at [303, 488] on span "紳士[PERSON_NAME]膚 - 999" at bounding box center [294, 487] width 180 height 24
type input "紳士全效煥膚"
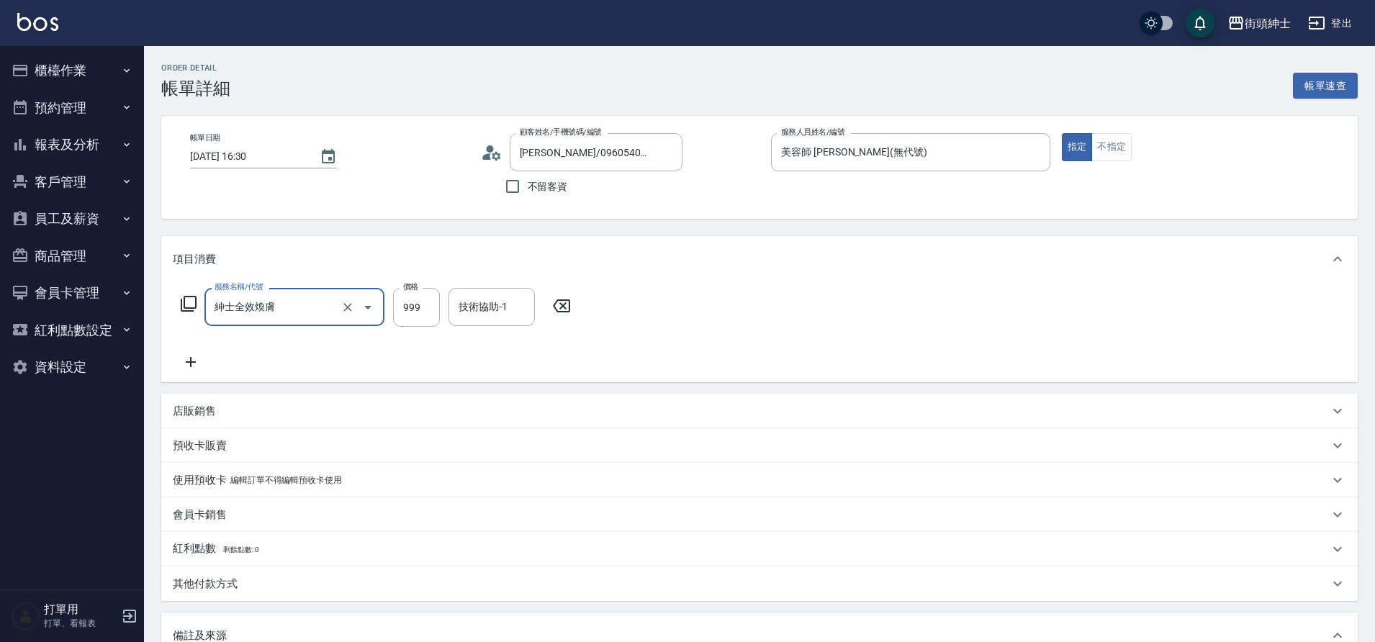
click at [207, 368] on icon at bounding box center [191, 362] width 36 height 17
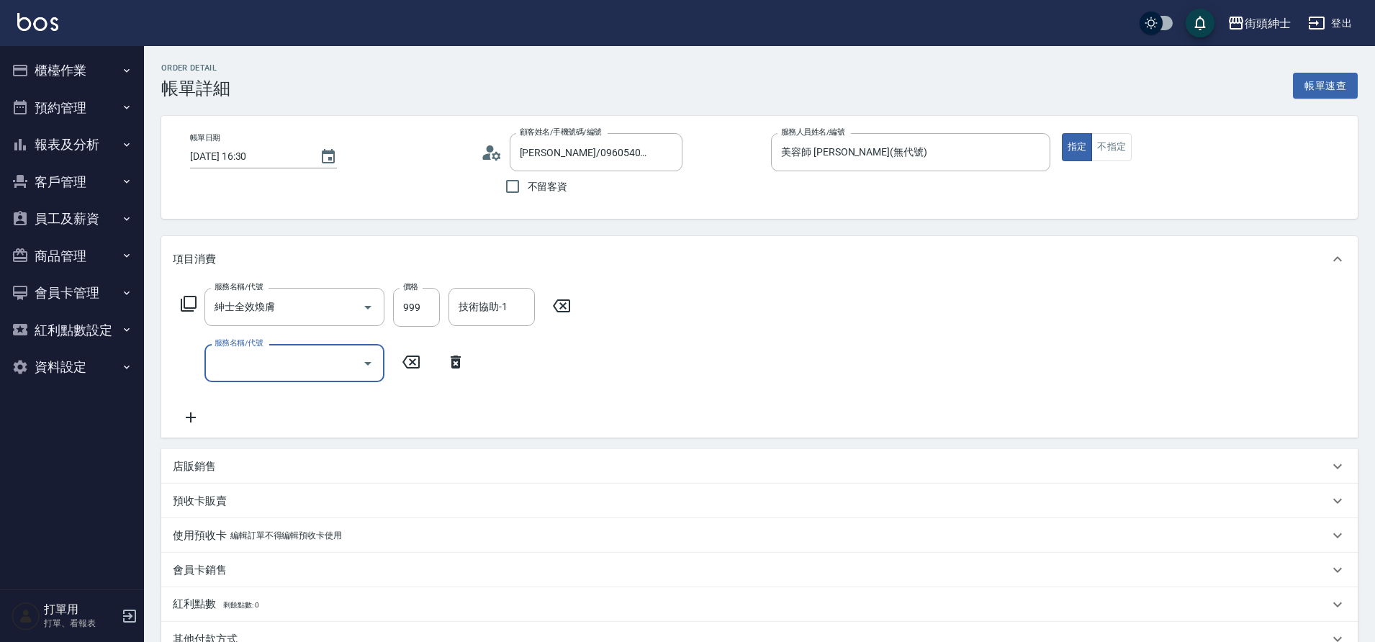
click at [252, 366] on input "服務名稱/代號" at bounding box center [283, 363] width 145 height 25
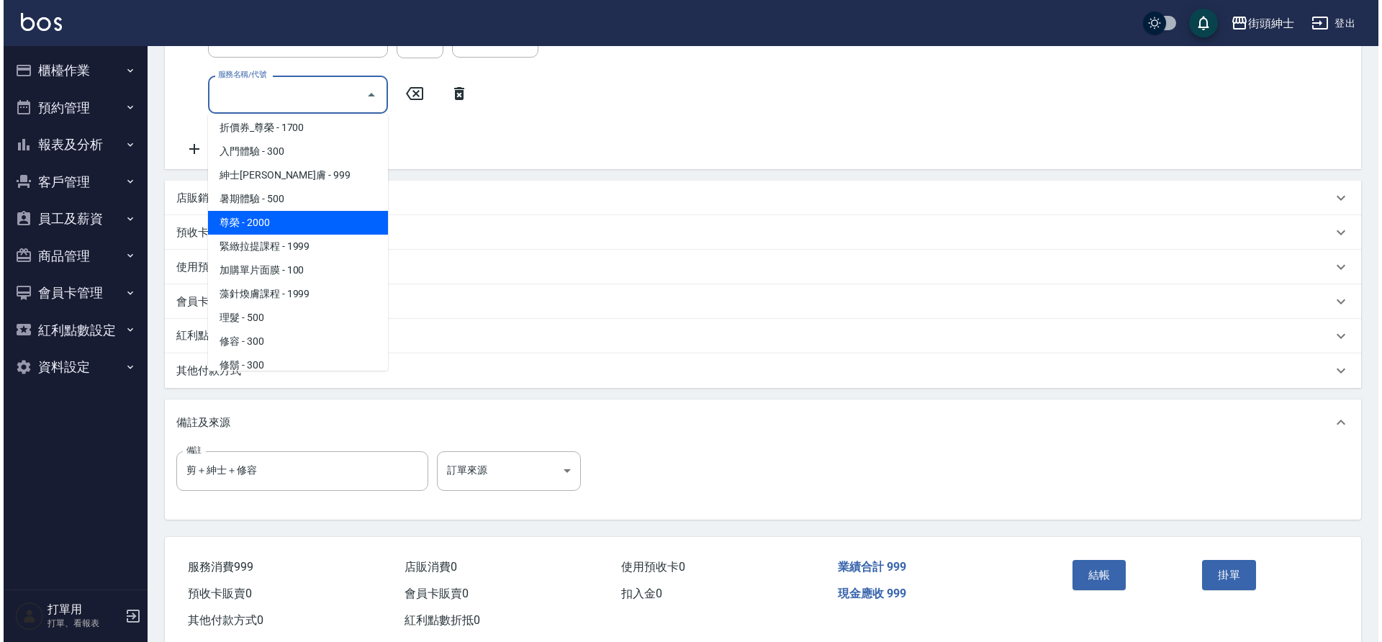
scroll to position [111, 0]
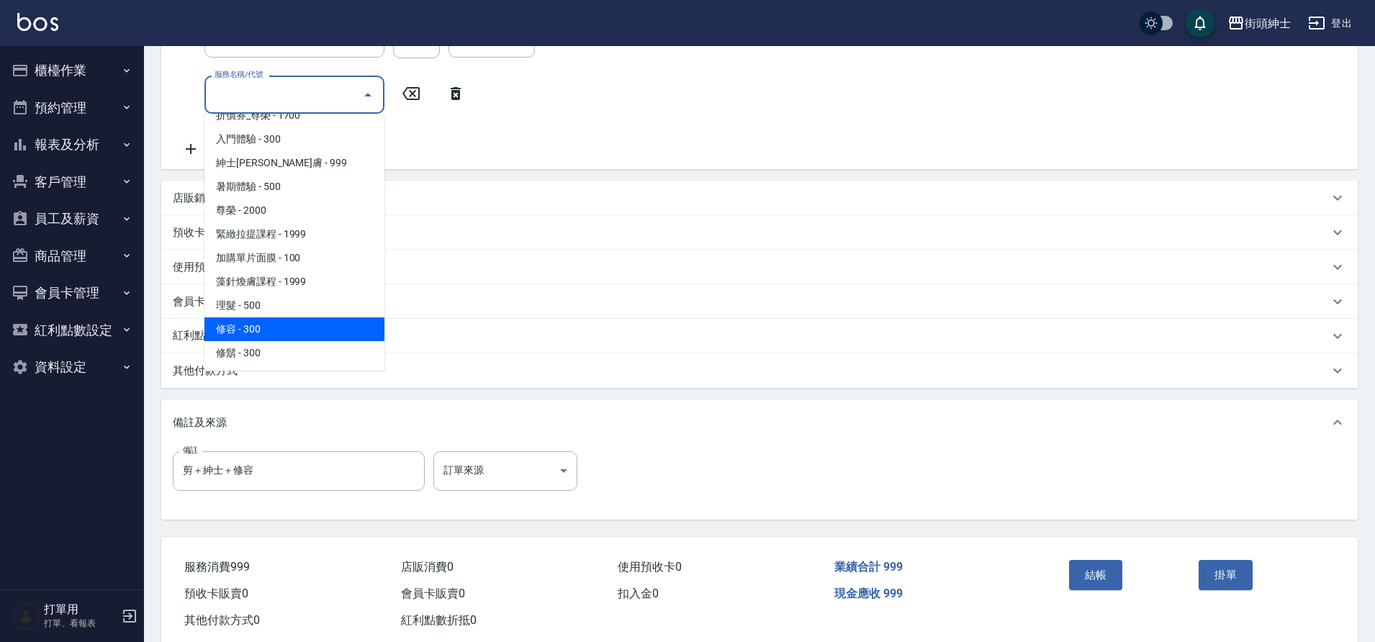
click at [280, 321] on span "修容 - 300" at bounding box center [294, 330] width 180 height 24
type input "修容(A03)"
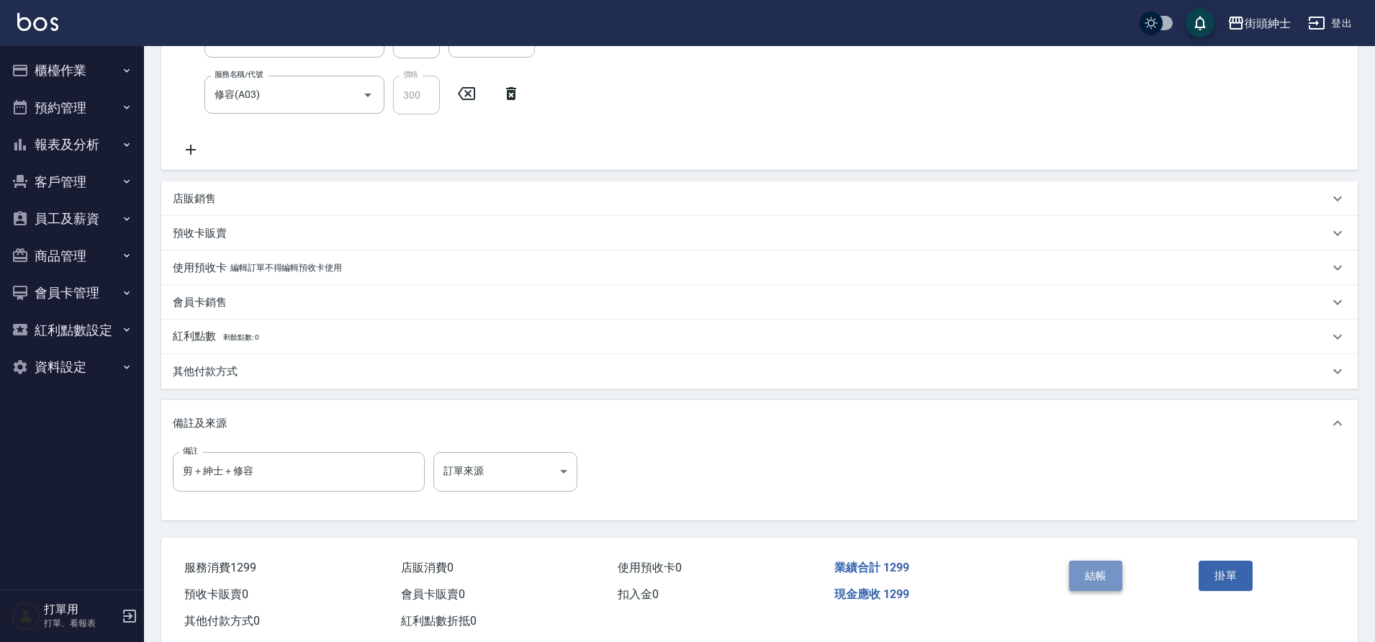
click at [1120, 584] on button "結帳" at bounding box center [1096, 576] width 54 height 30
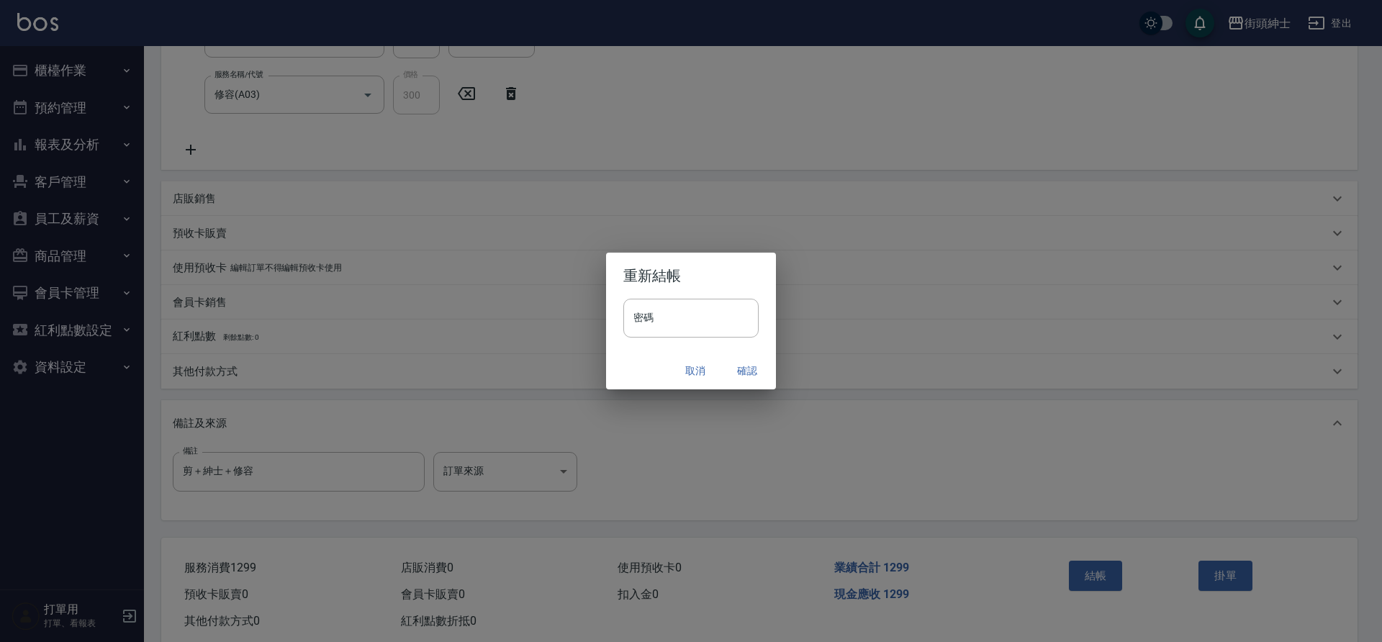
click at [763, 367] on button "確認" at bounding box center [747, 371] width 46 height 27
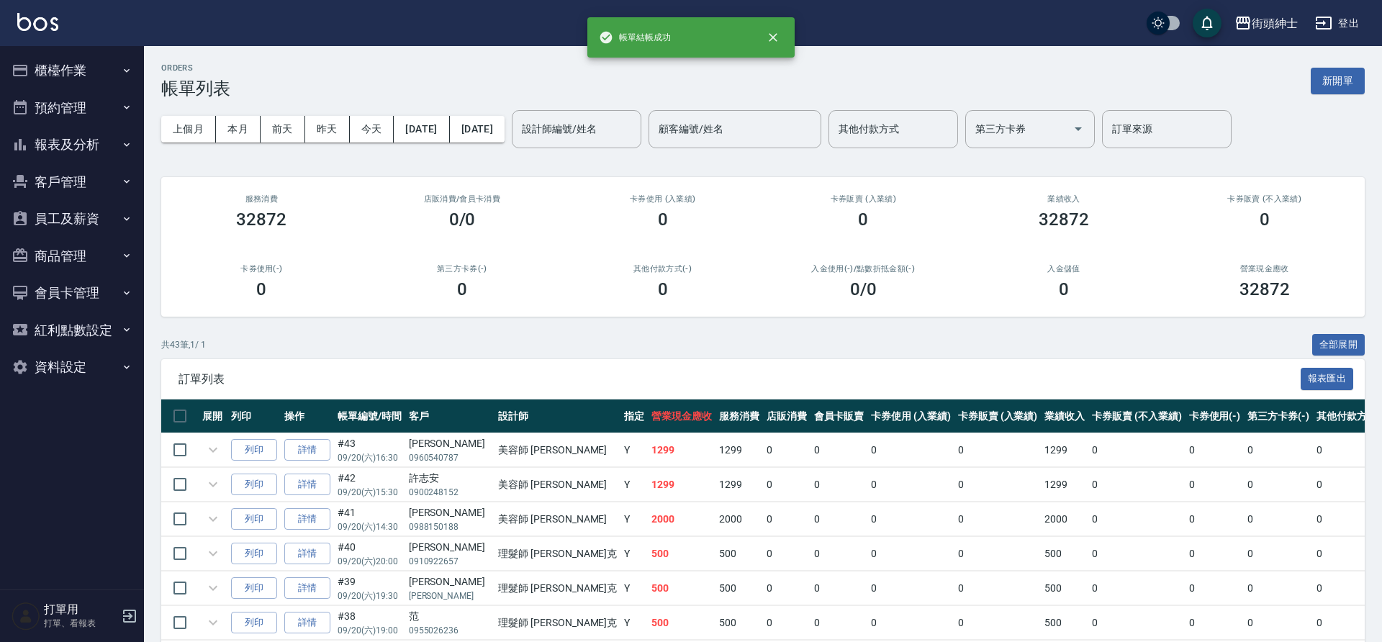
click at [92, 106] on button "預約管理" at bounding box center [72, 107] width 132 height 37
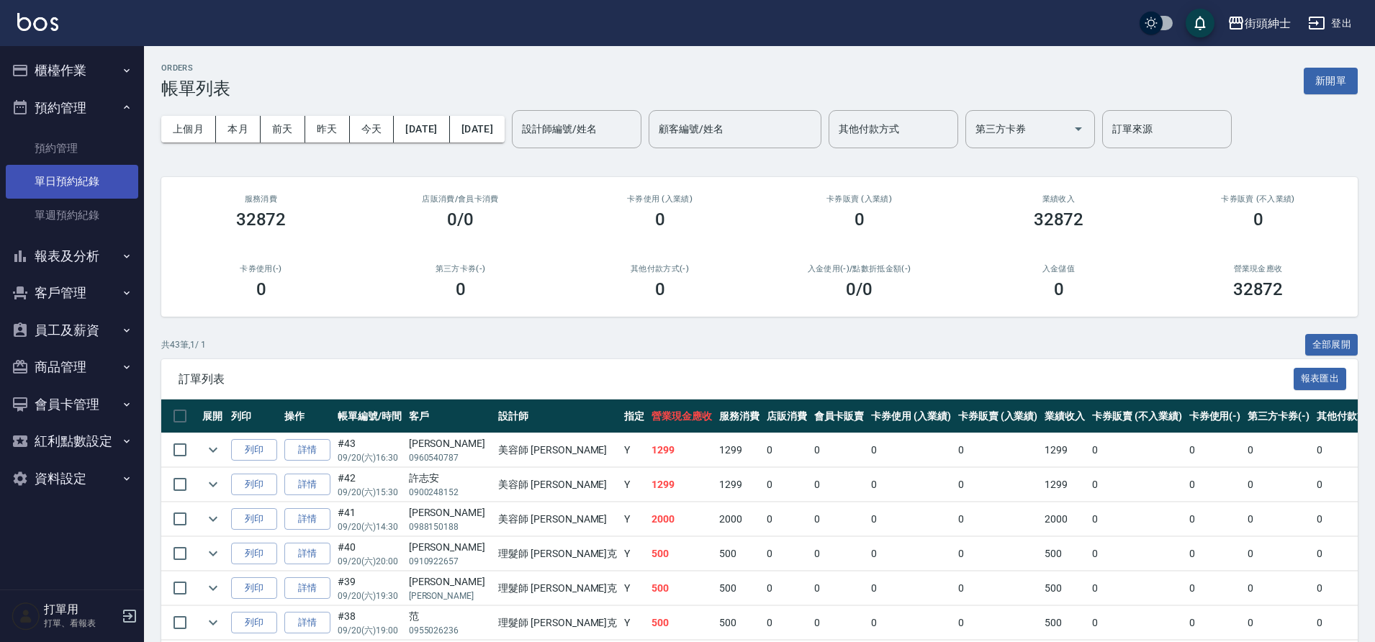
click at [72, 174] on link "單日預約紀錄" at bounding box center [72, 181] width 132 height 33
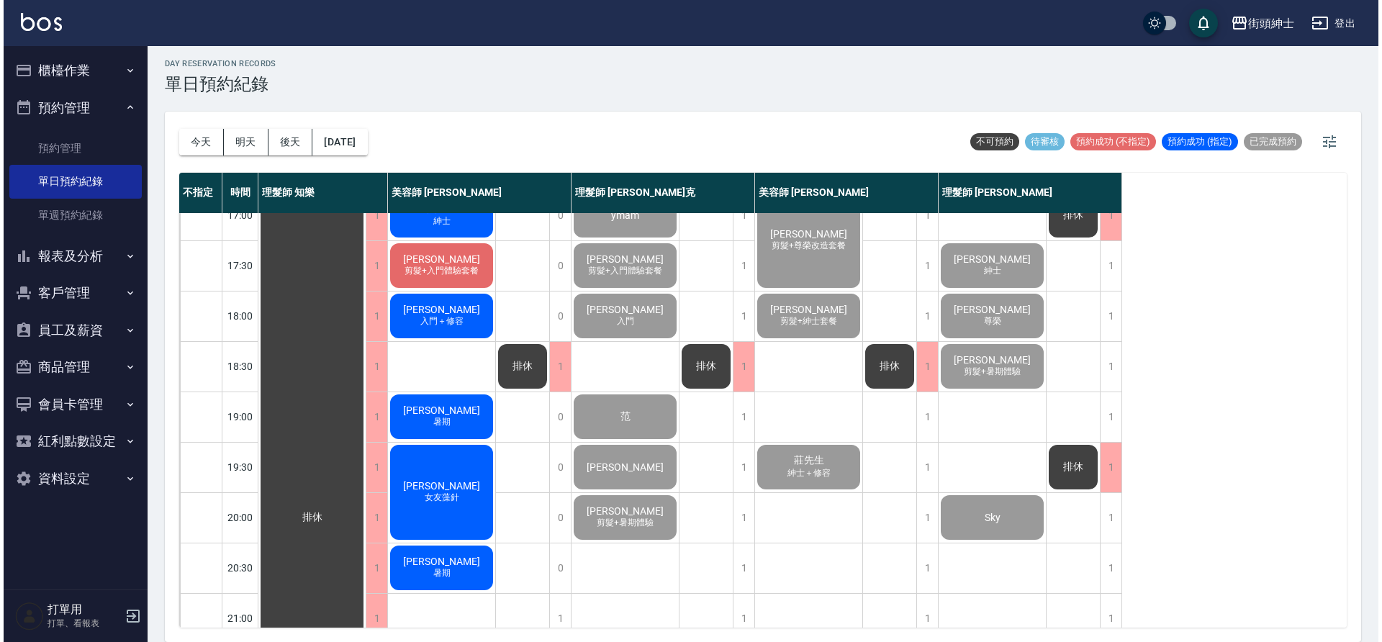
scroll to position [625, 0]
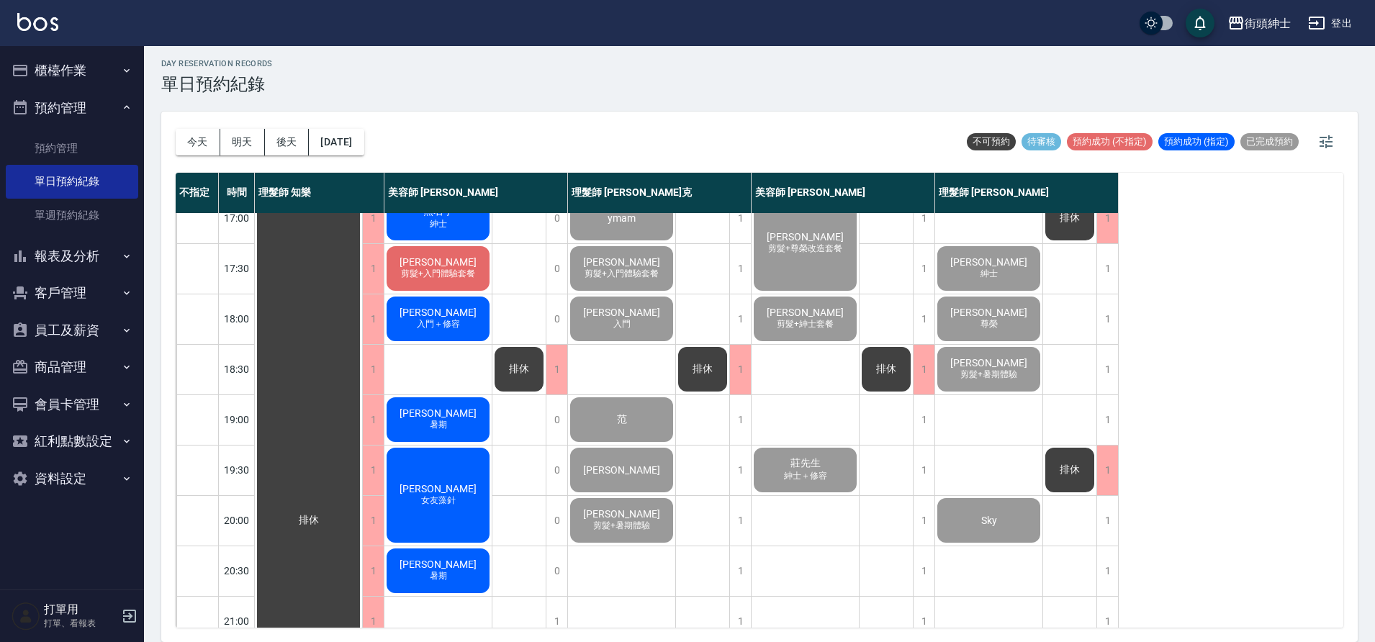
click at [473, 230] on div "無名字 紳士" at bounding box center [438, 218] width 107 height 49
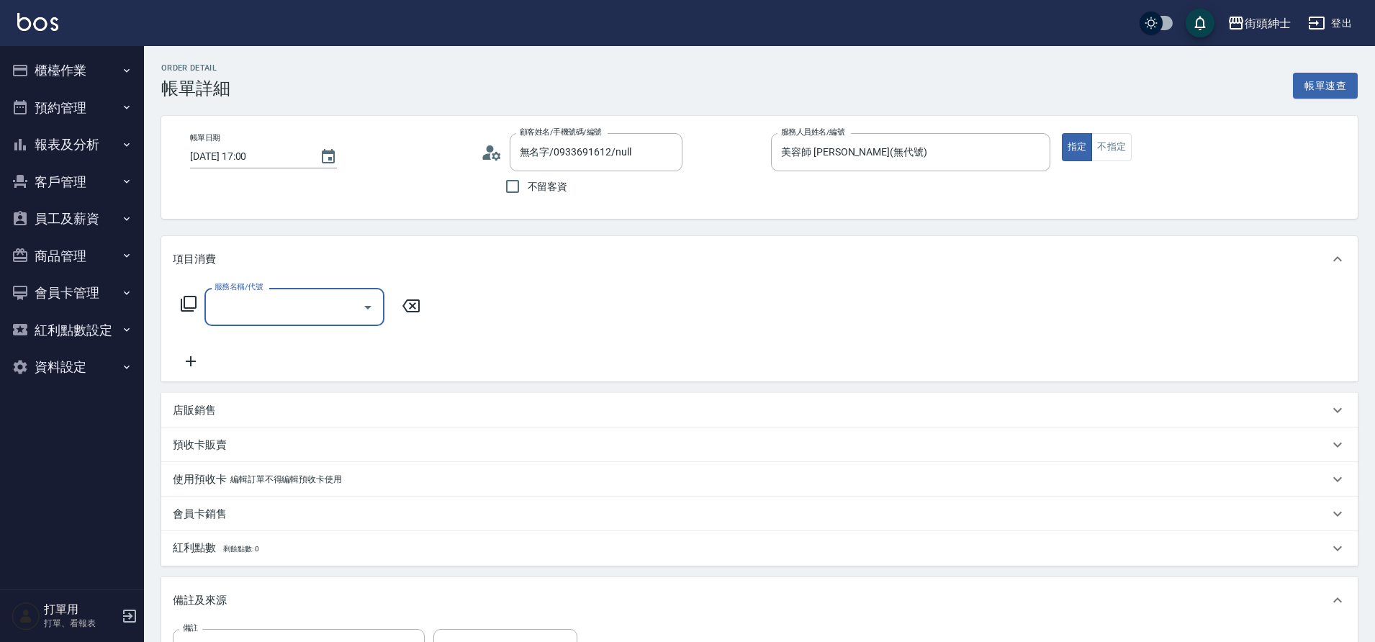
drag, startPoint x: 0, startPoint y: 0, endPoint x: 307, endPoint y: 323, distance: 445.7
click at [307, 323] on div "服務名稱/代號" at bounding box center [294, 307] width 180 height 38
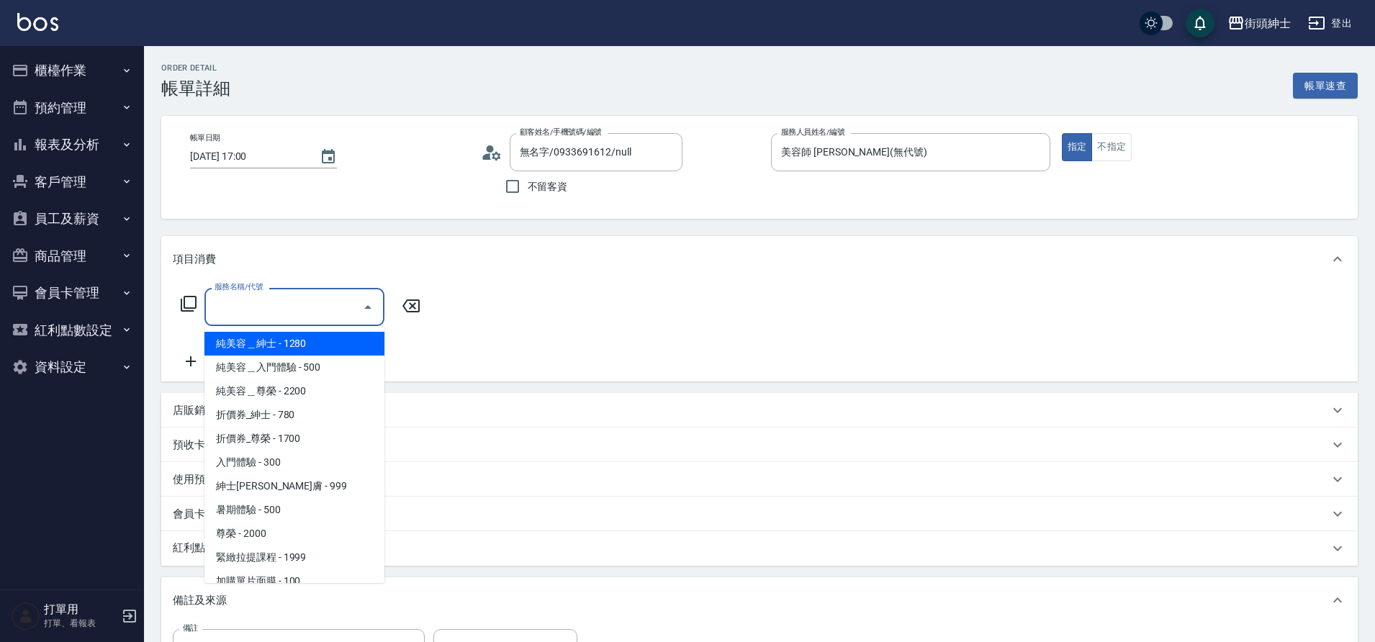
click at [297, 490] on span "紳士[PERSON_NAME]膚 - 999" at bounding box center [294, 487] width 180 height 24
type input "紳士全效煥膚"
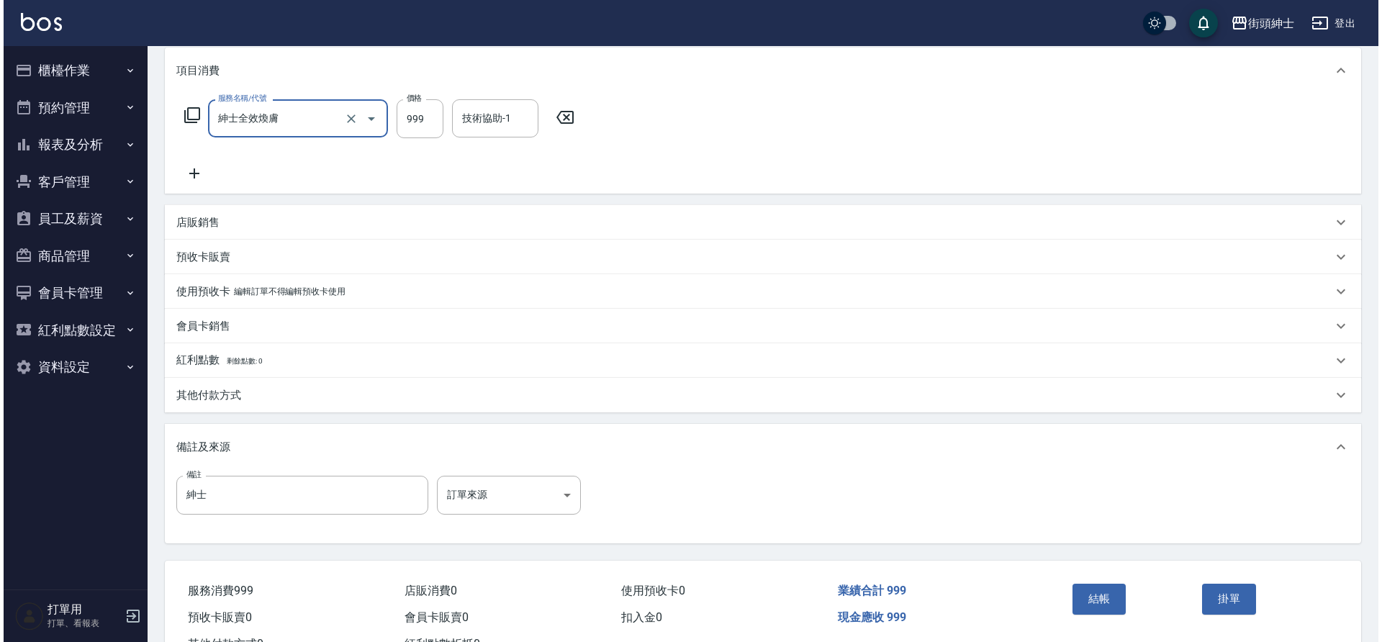
scroll to position [246, 0]
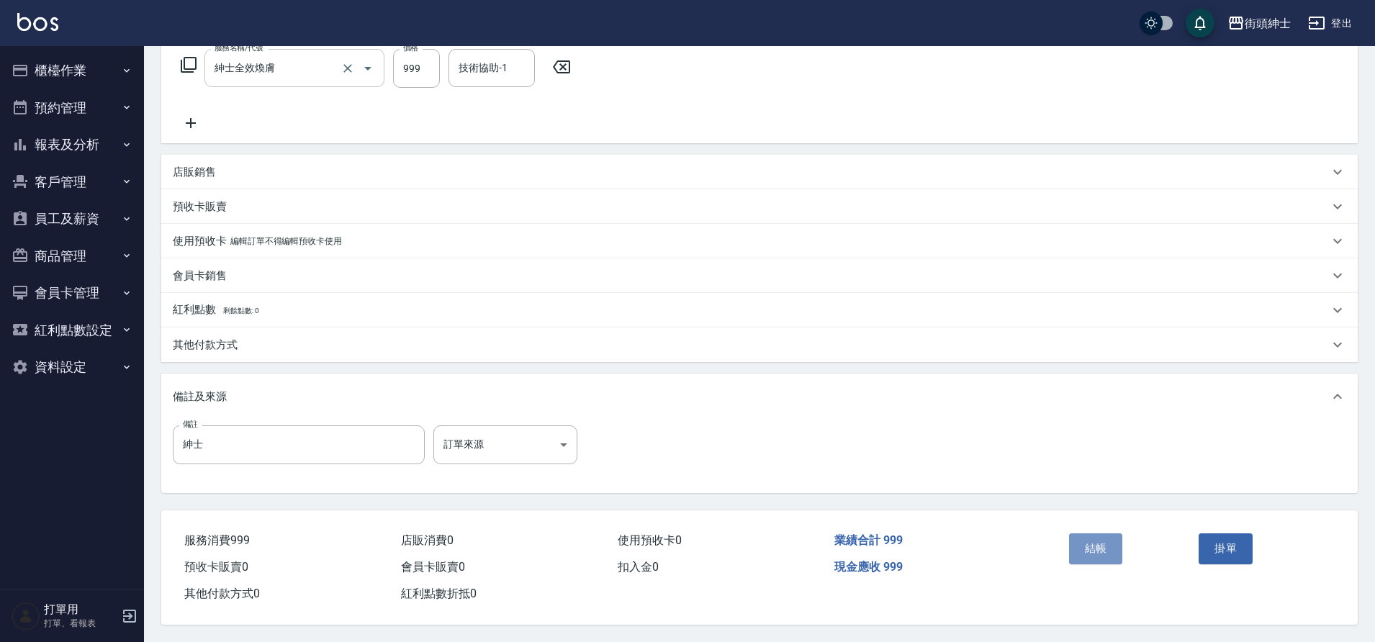
click at [1076, 543] on button "結帳" at bounding box center [1096, 549] width 54 height 30
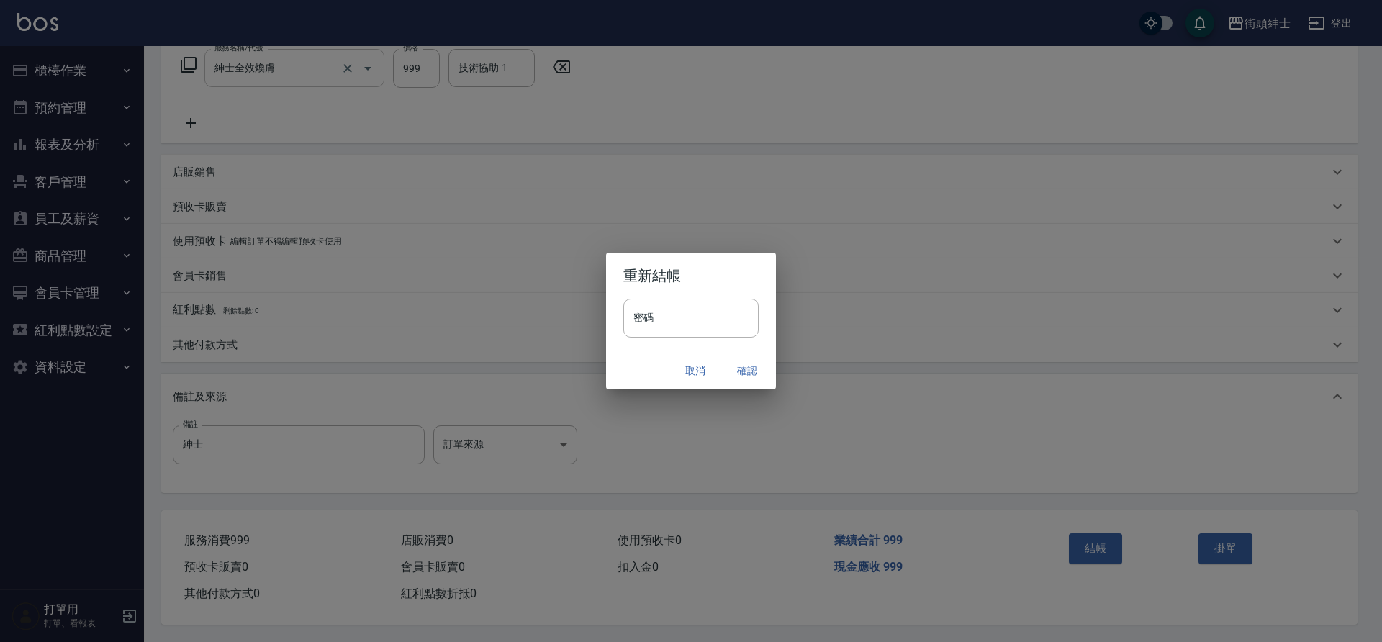
click at [744, 372] on button "確認" at bounding box center [747, 371] width 46 height 27
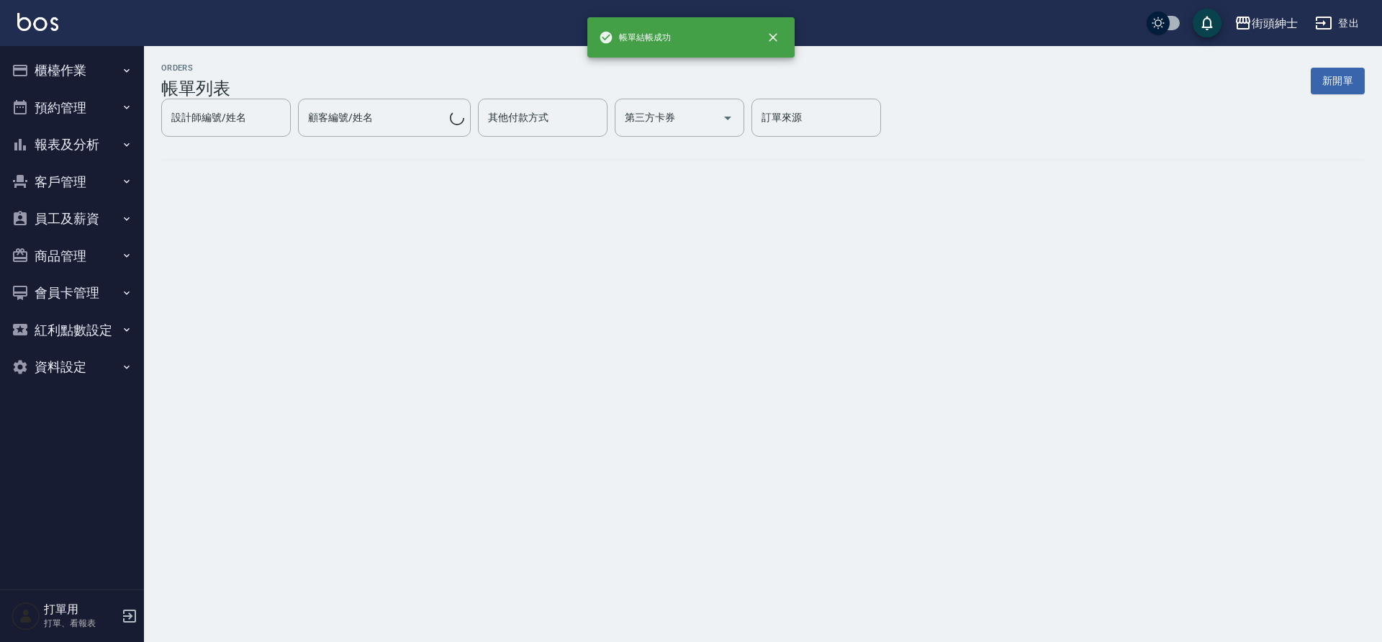
click at [65, 122] on button "預約管理" at bounding box center [72, 107] width 132 height 37
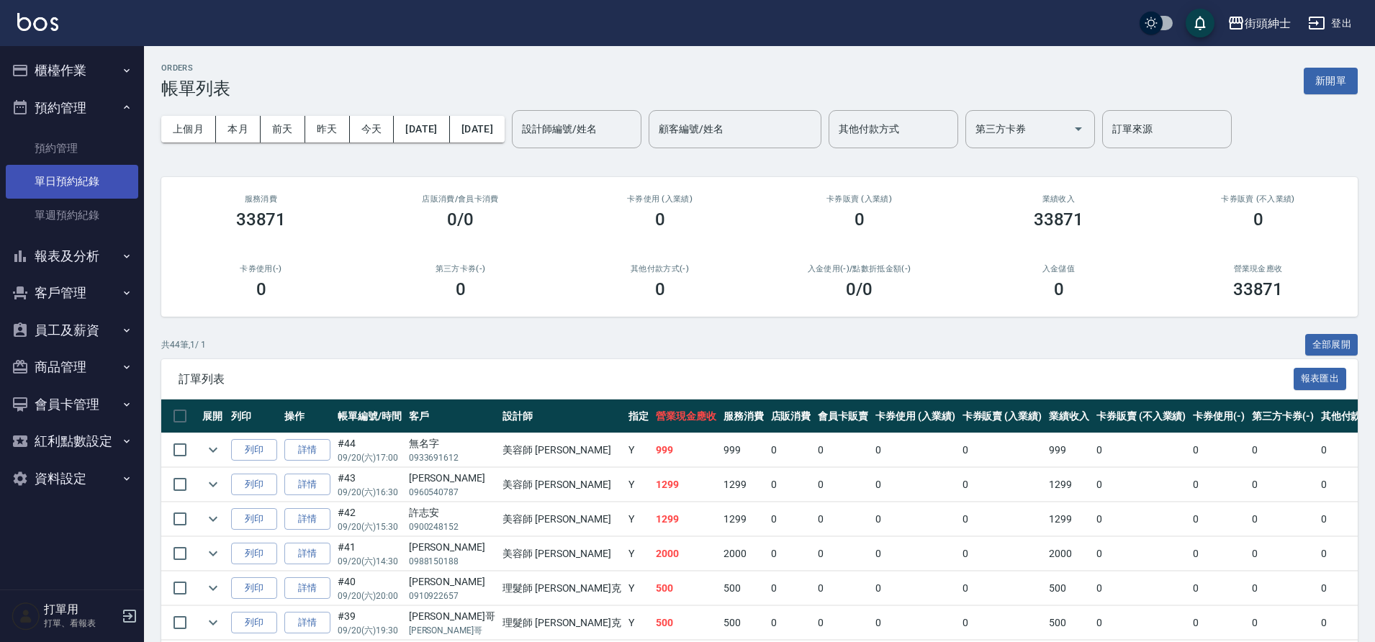
drag, startPoint x: 307, startPoint y: 323, endPoint x: 91, endPoint y: 189, distance: 254.2
click at [91, 189] on link "單日預約紀錄" at bounding box center [72, 181] width 132 height 33
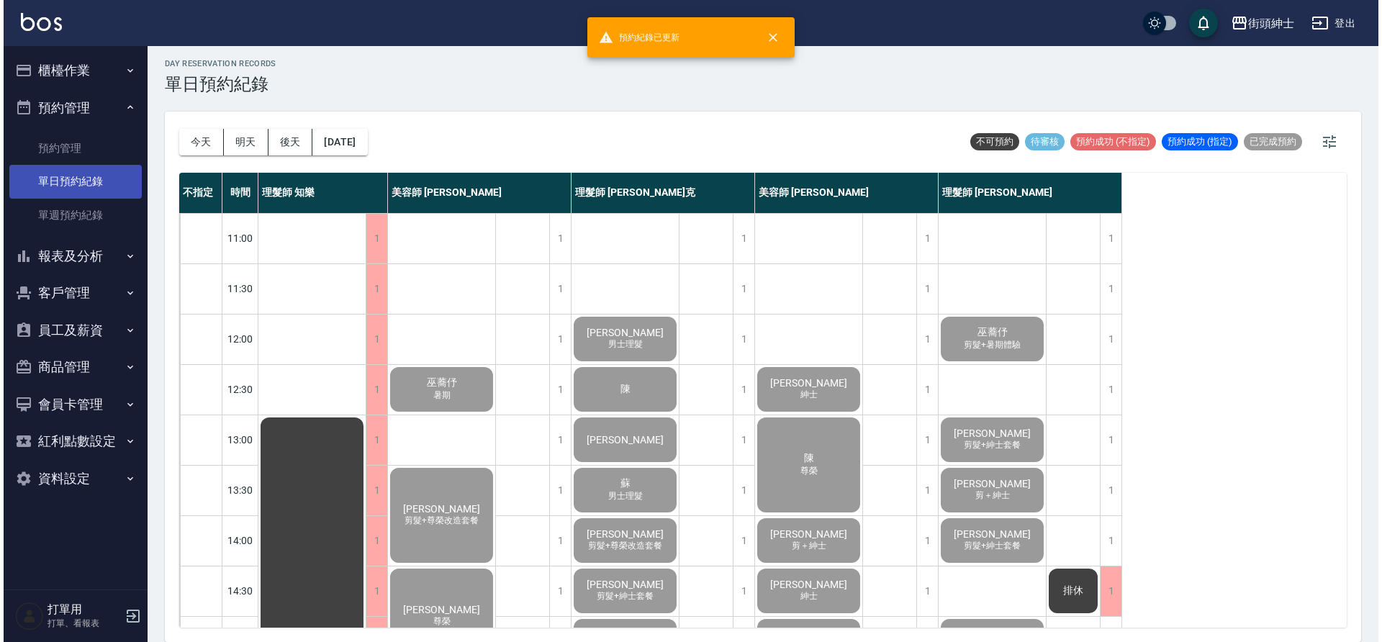
scroll to position [655, 0]
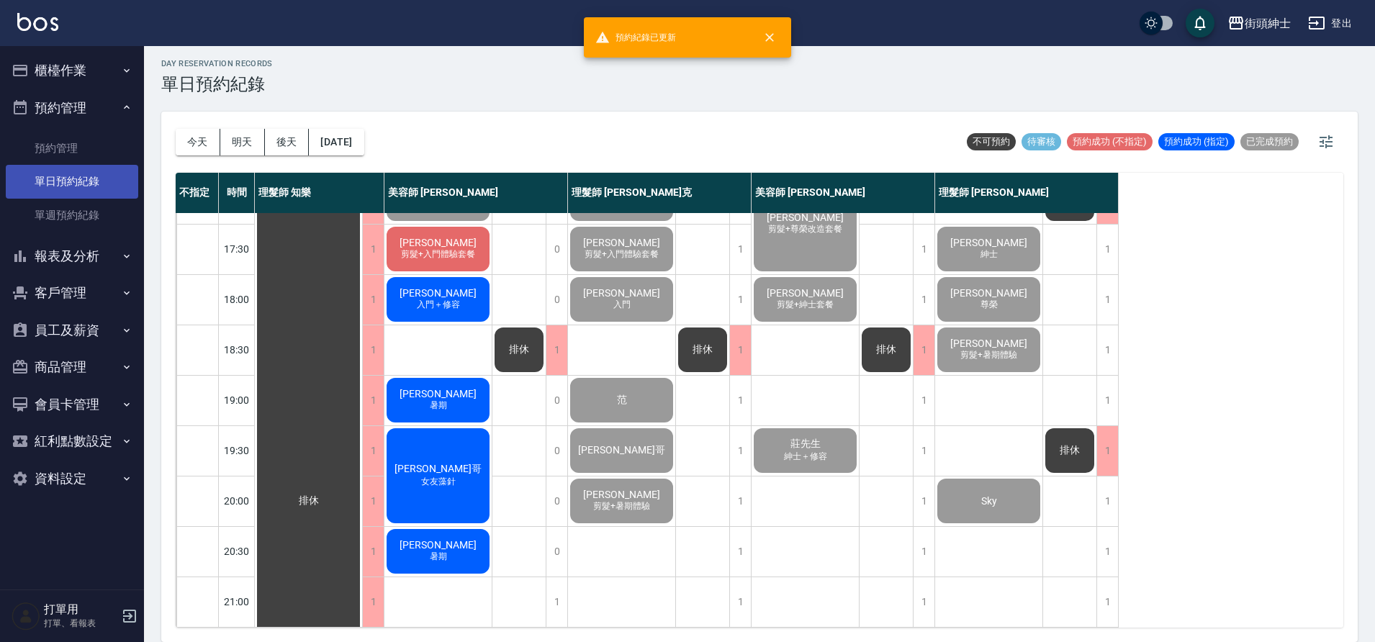
click at [427, 255] on div "[PERSON_NAME] 剪髮+入門體驗套餐" at bounding box center [438, 249] width 107 height 49
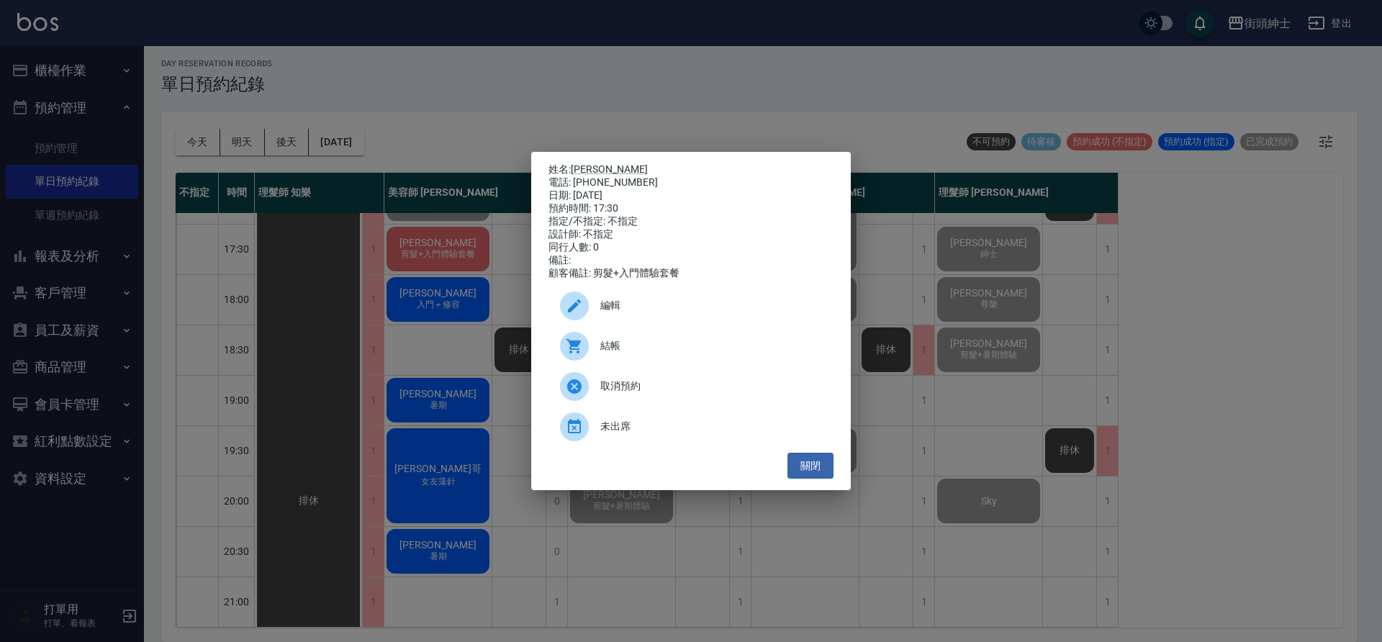
drag, startPoint x: 91, startPoint y: 189, endPoint x: 610, endPoint y: 352, distance: 544.1
click at [610, 352] on span "結帳" at bounding box center [712, 345] width 222 height 15
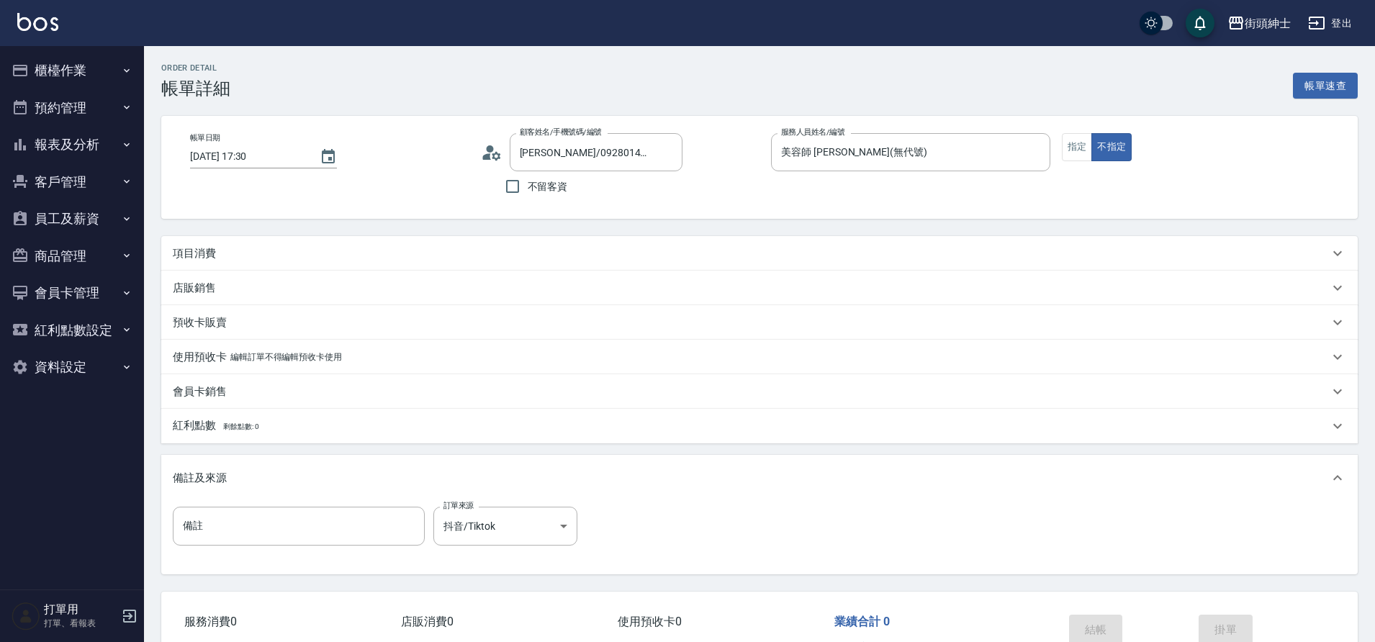
click at [325, 264] on div "項目消費" at bounding box center [759, 253] width 1197 height 35
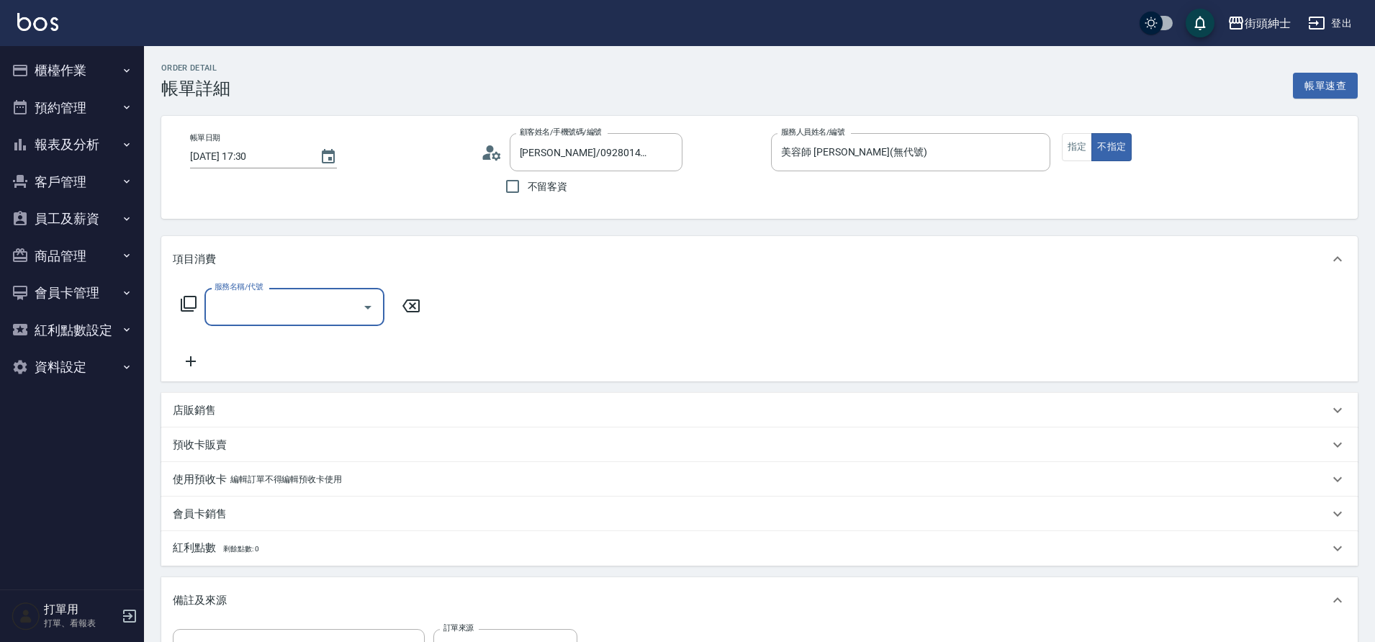
drag, startPoint x: 0, startPoint y: 0, endPoint x: 319, endPoint y: 309, distance: 444.0
click at [319, 309] on input "服務名稱/代號" at bounding box center [283, 306] width 145 height 25
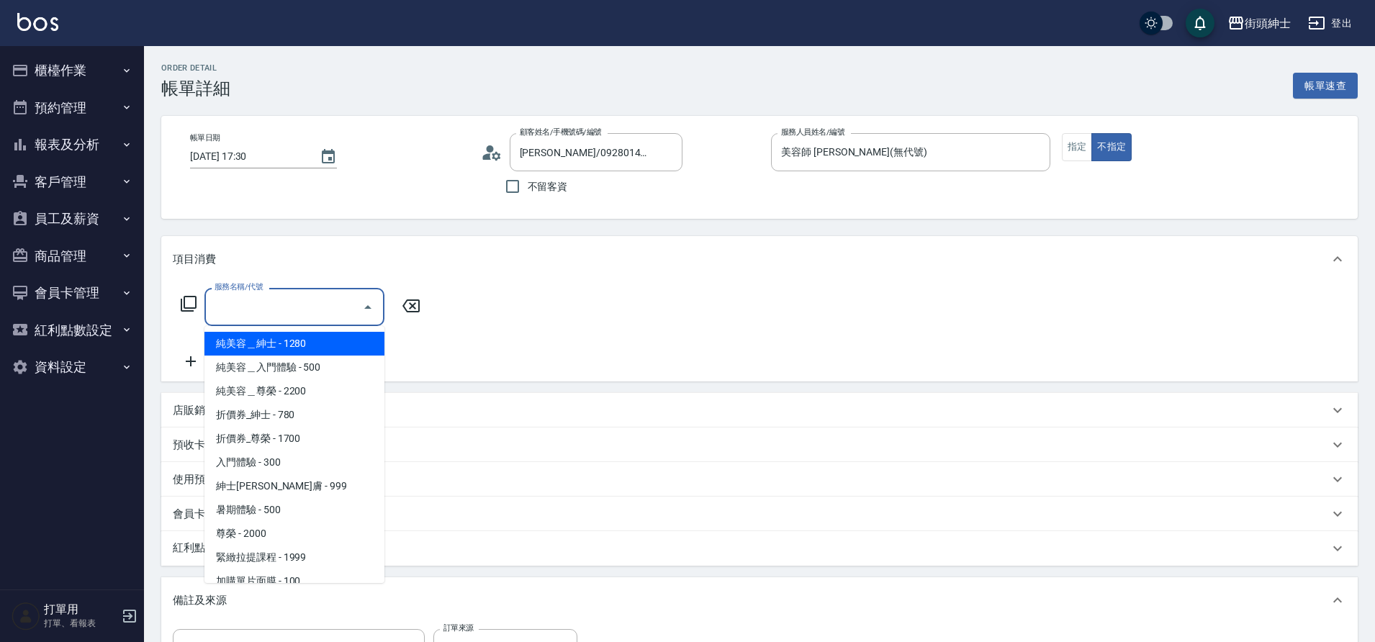
scroll to position [111, 0]
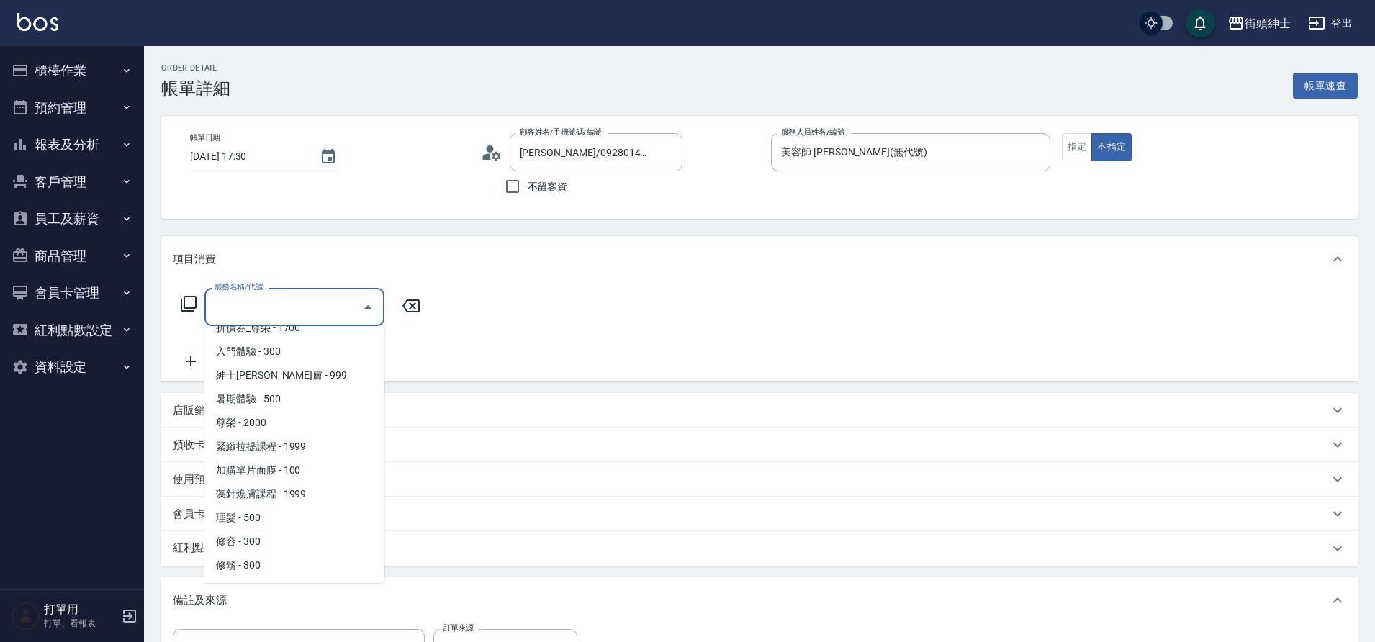
click at [270, 348] on span "入門體驗 - 300" at bounding box center [294, 352] width 180 height 24
type input "入門體驗"
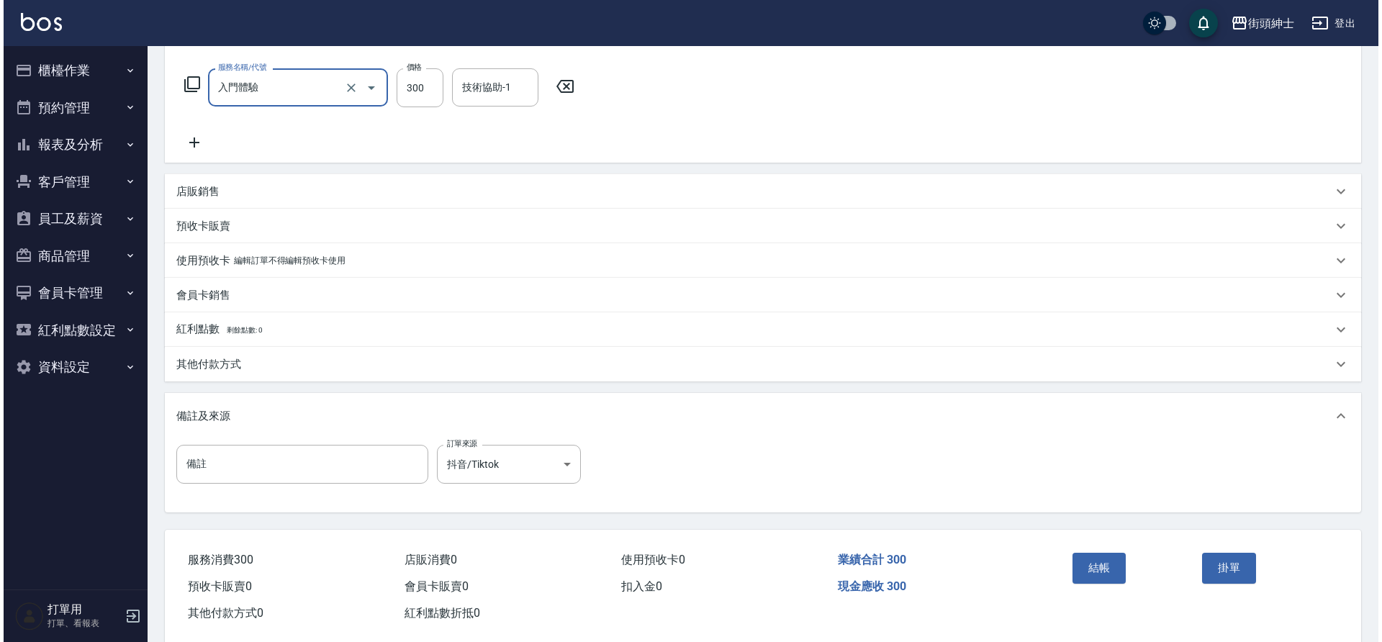
scroll to position [246, 0]
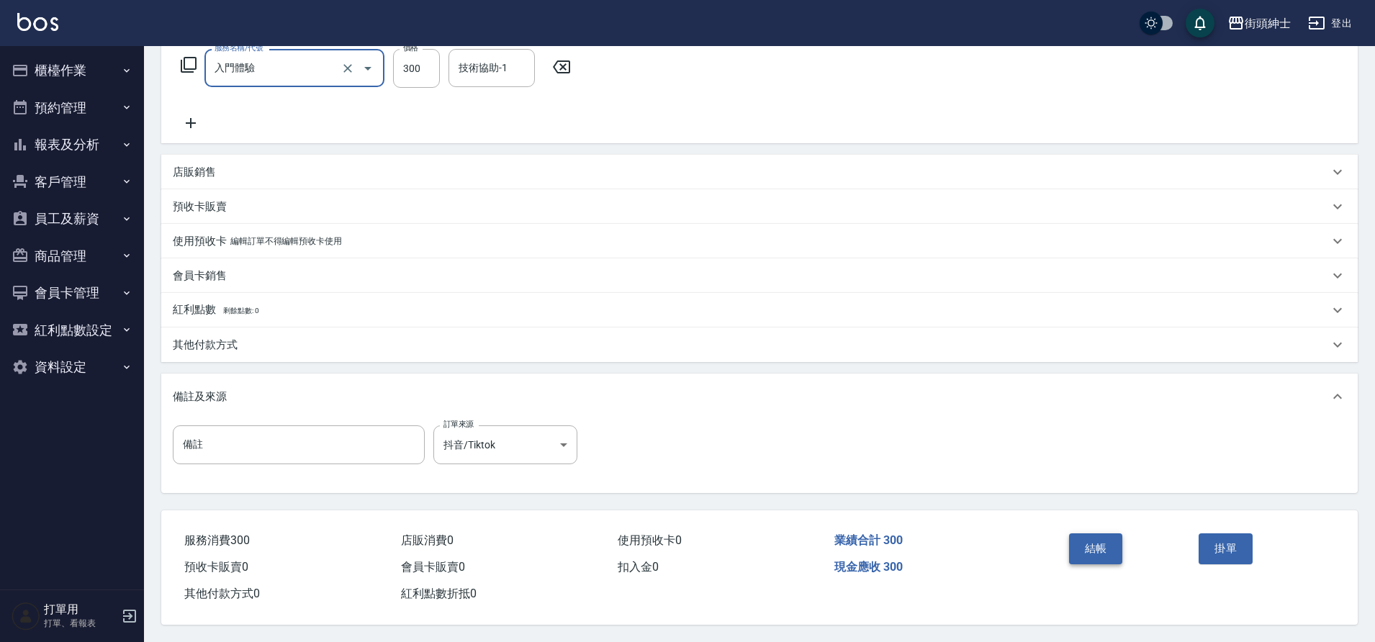
drag, startPoint x: 319, startPoint y: 309, endPoint x: 1105, endPoint y: 540, distance: 819.6
click at [1105, 540] on button "結帳" at bounding box center [1096, 549] width 54 height 30
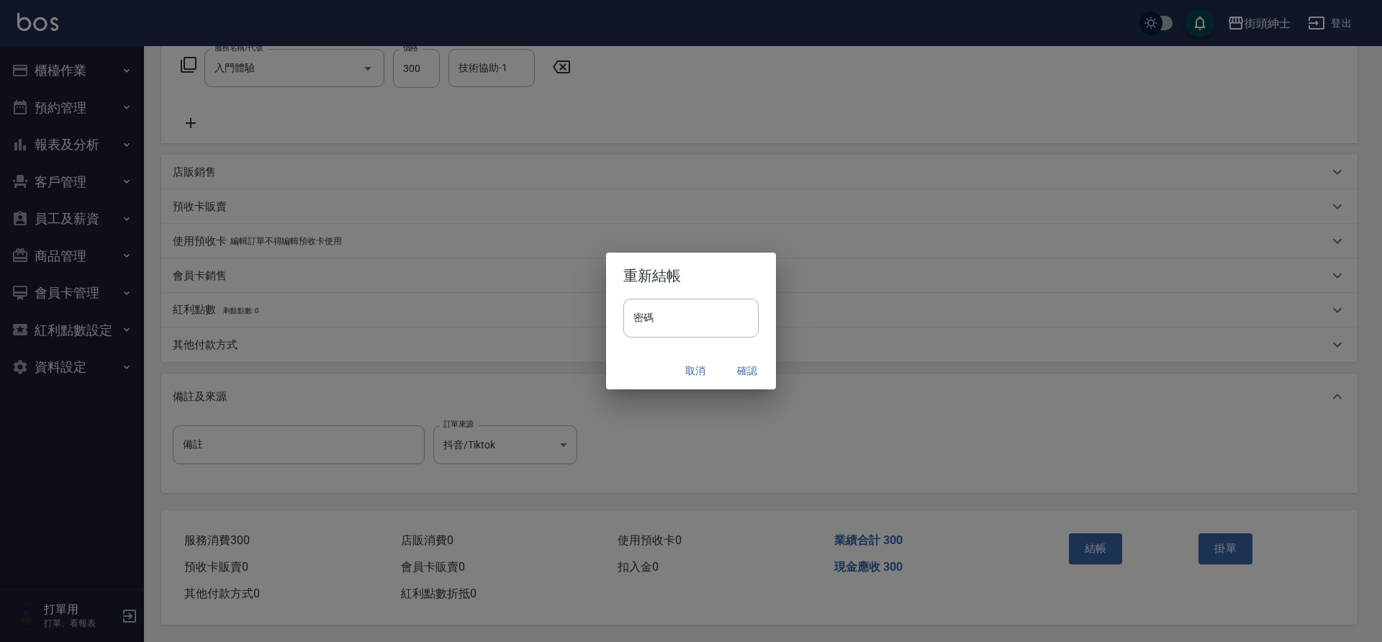
drag, startPoint x: 1105, startPoint y: 540, endPoint x: 750, endPoint y: 377, distance: 390.8
click at [750, 377] on button "確認" at bounding box center [747, 371] width 46 height 27
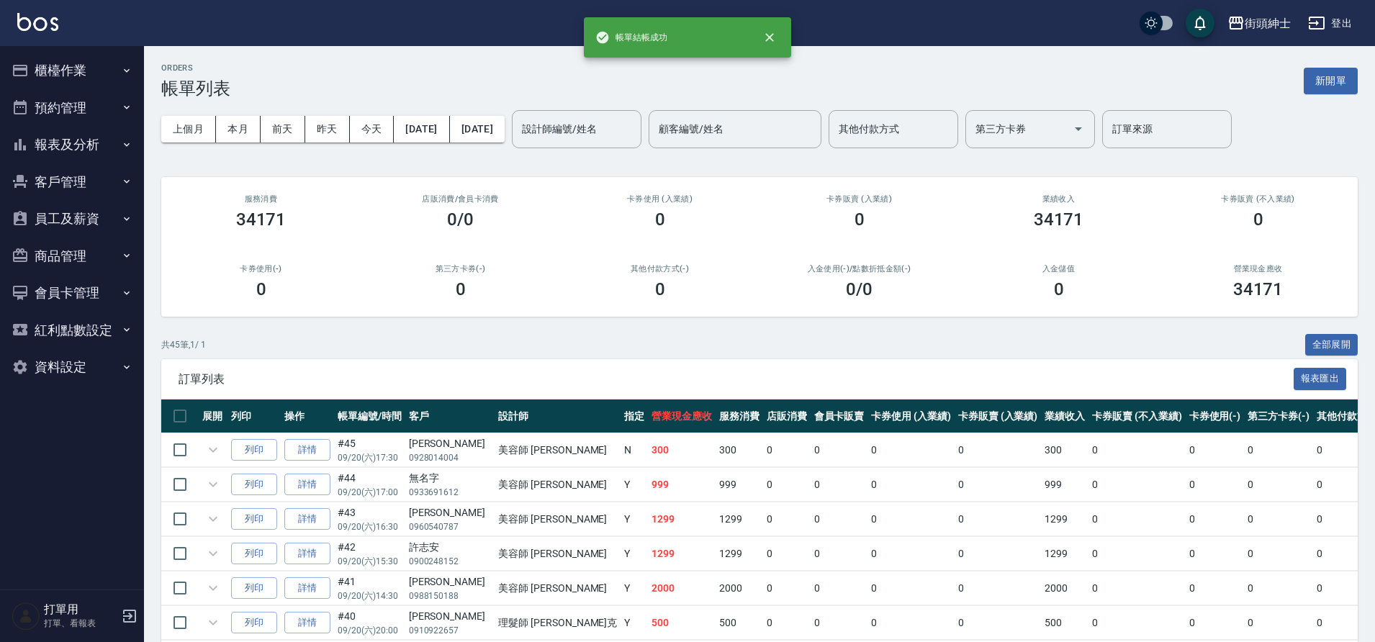
drag, startPoint x: 750, startPoint y: 377, endPoint x: 80, endPoint y: 115, distance: 719.5
click at [80, 115] on button "預約管理" at bounding box center [72, 107] width 132 height 37
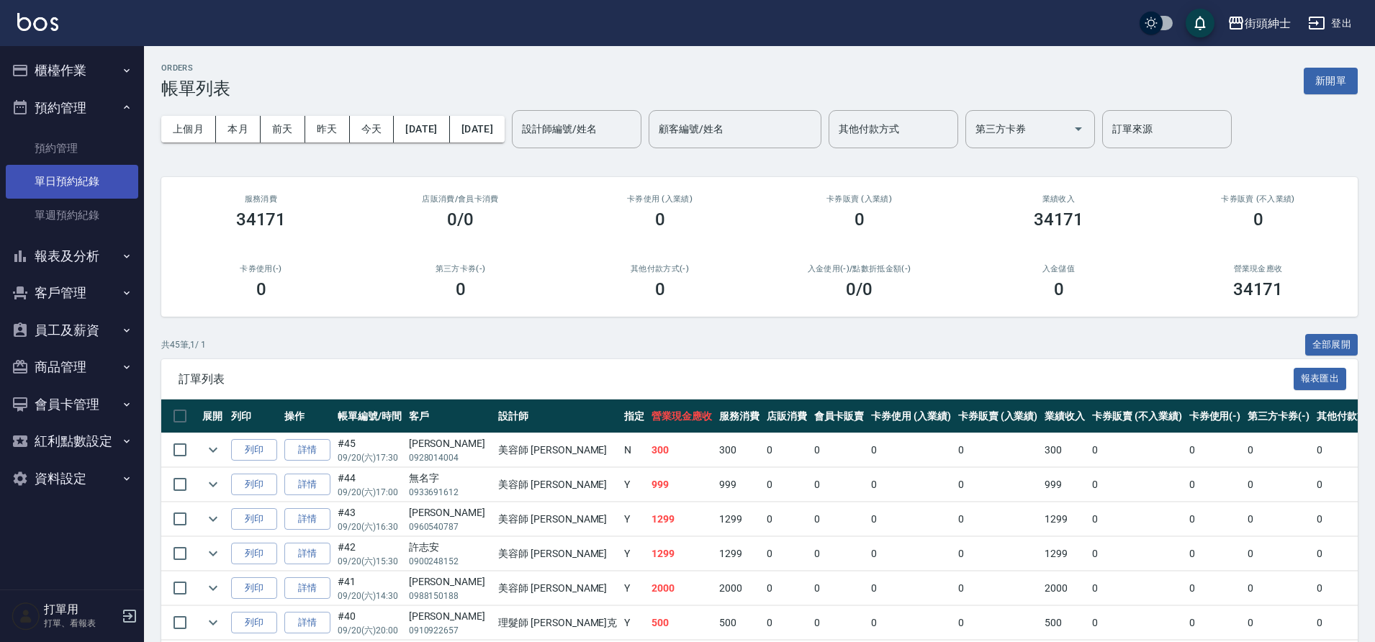
drag, startPoint x: 80, startPoint y: 115, endPoint x: 87, endPoint y: 177, distance: 62.3
click at [87, 177] on link "單日預約紀錄" at bounding box center [72, 181] width 132 height 33
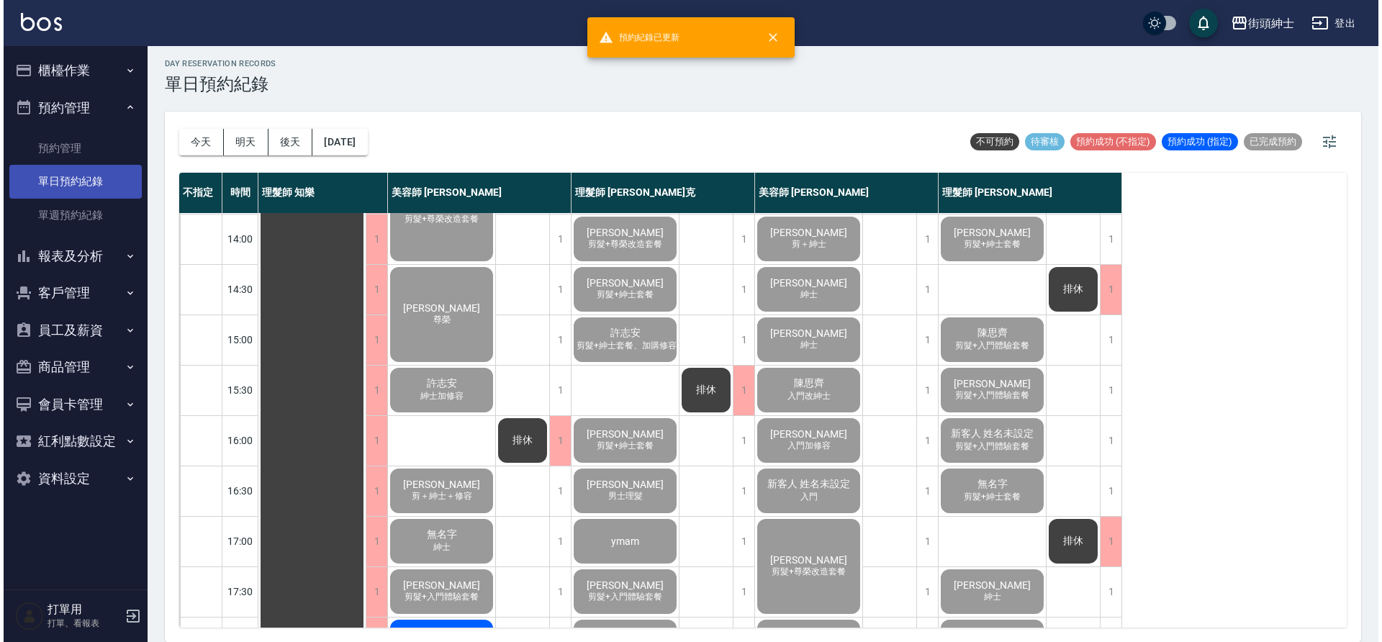
scroll to position [655, 0]
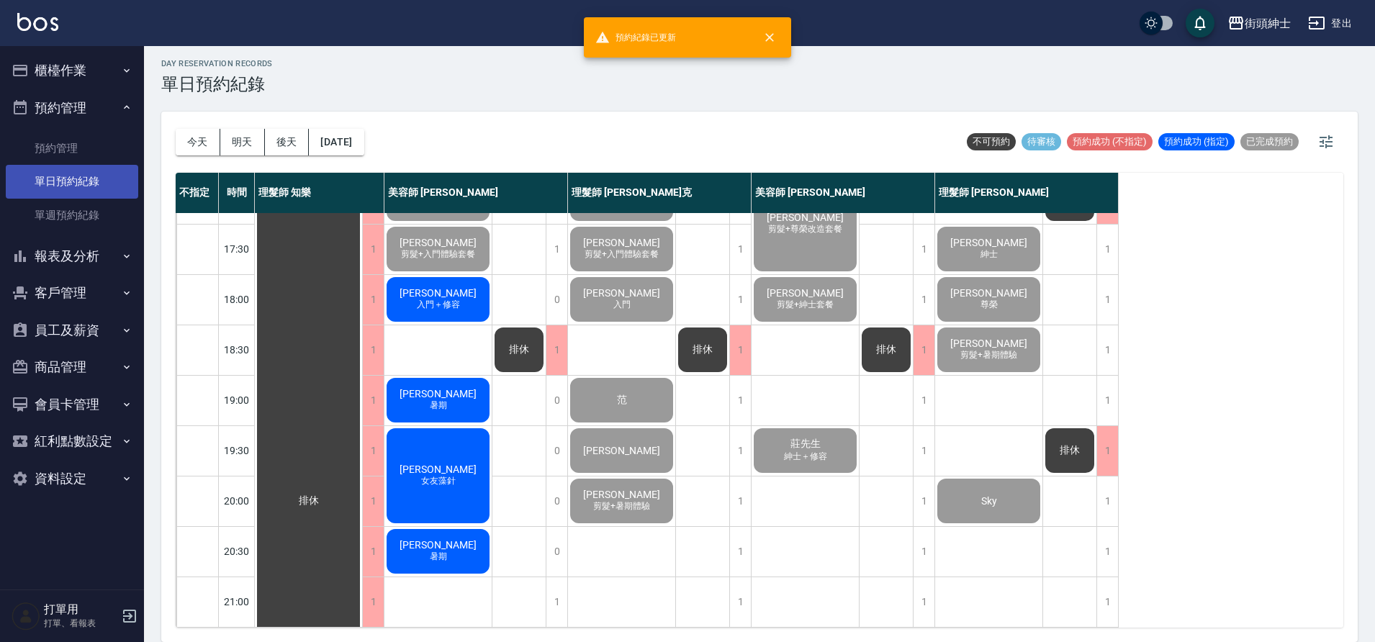
click at [412, 279] on div "[PERSON_NAME] 入門＋修容" at bounding box center [438, 299] width 107 height 49
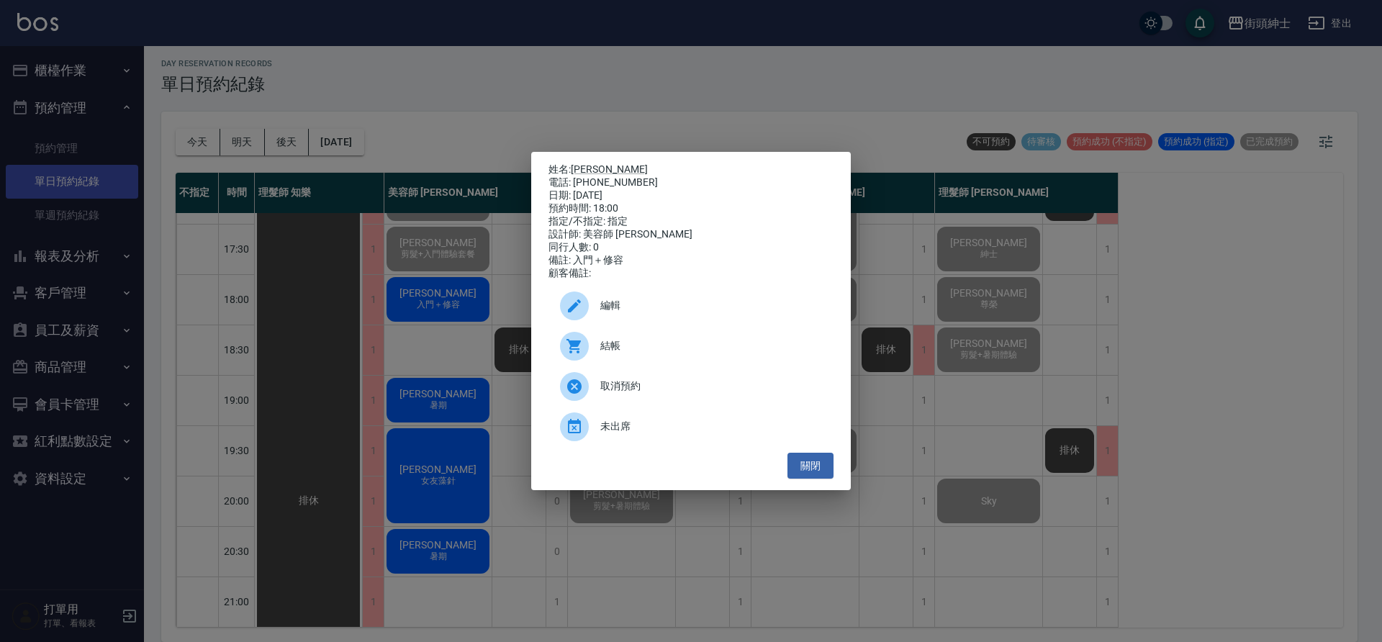
click at [572, 354] on icon at bounding box center [574, 346] width 14 height 14
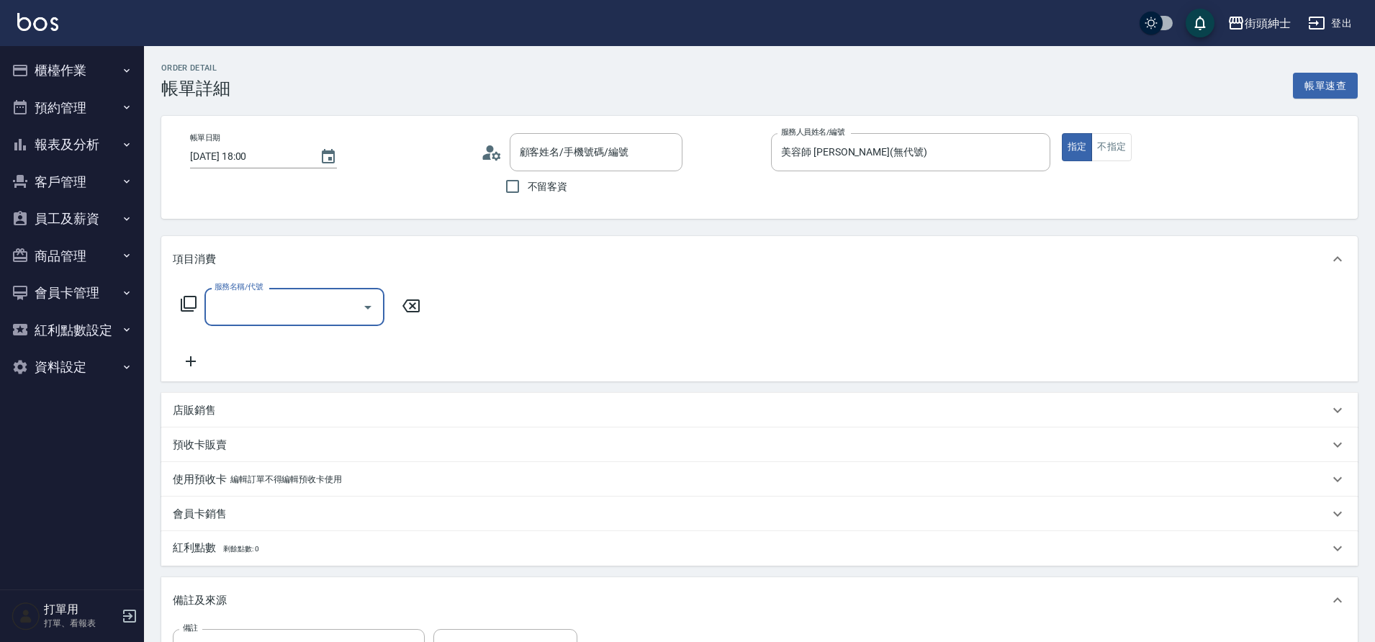
type input "[PERSON_NAME]/0966953568/null"
drag, startPoint x: 0, startPoint y: 0, endPoint x: 321, endPoint y: 319, distance: 452.6
click at [321, 319] on input "服務名稱/代號" at bounding box center [283, 306] width 145 height 25
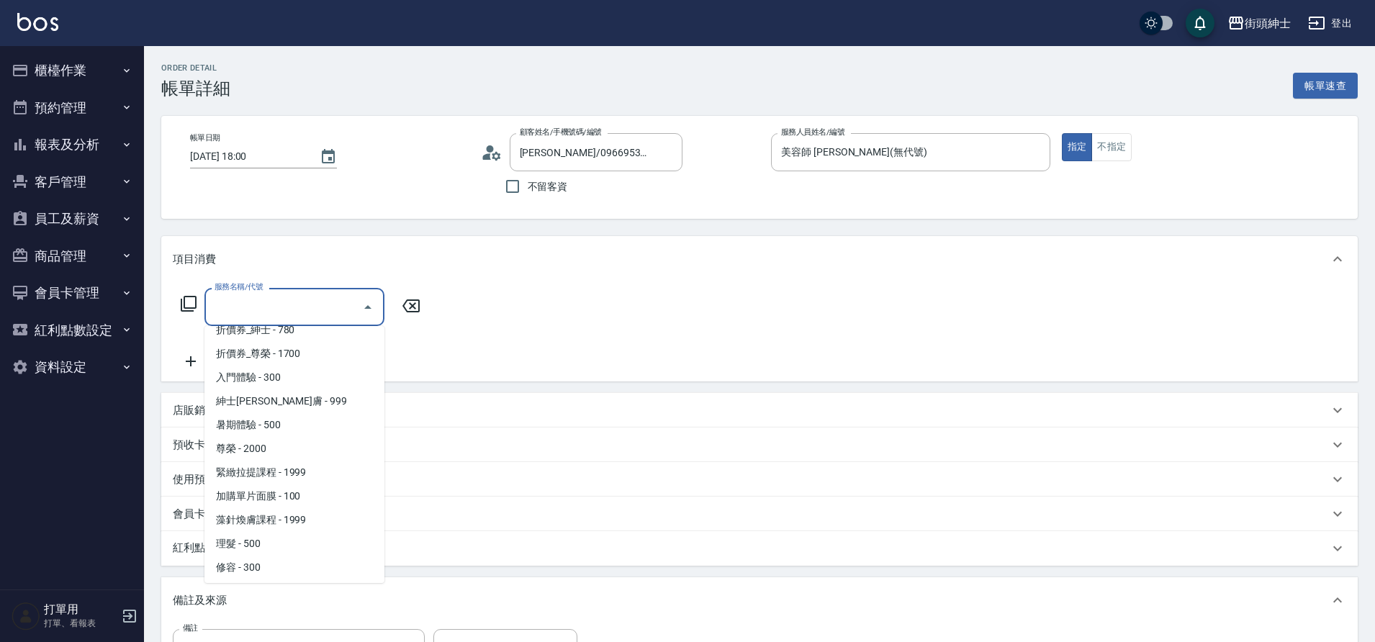
scroll to position [111, 0]
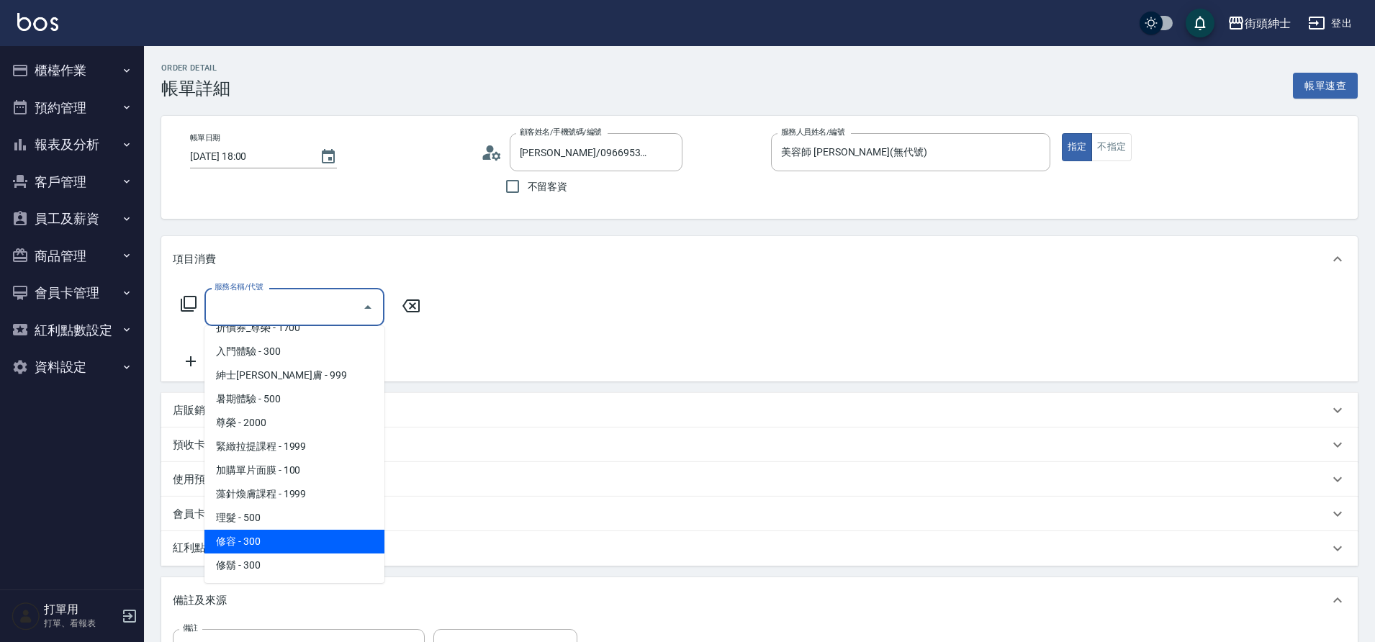
drag, startPoint x: 321, startPoint y: 319, endPoint x: 258, endPoint y: 540, distance: 229.8
click at [258, 540] on span "修容 - 300" at bounding box center [294, 542] width 180 height 24
type input "修容(A03)"
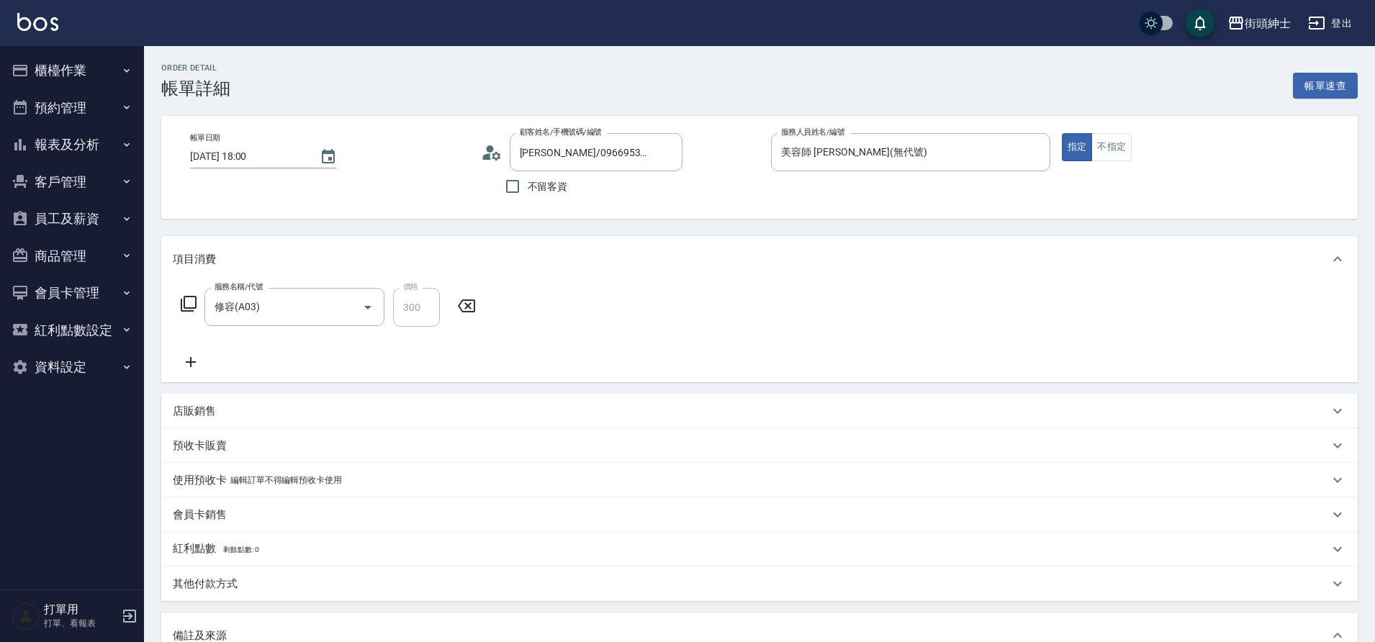
click at [207, 364] on icon at bounding box center [191, 362] width 36 height 17
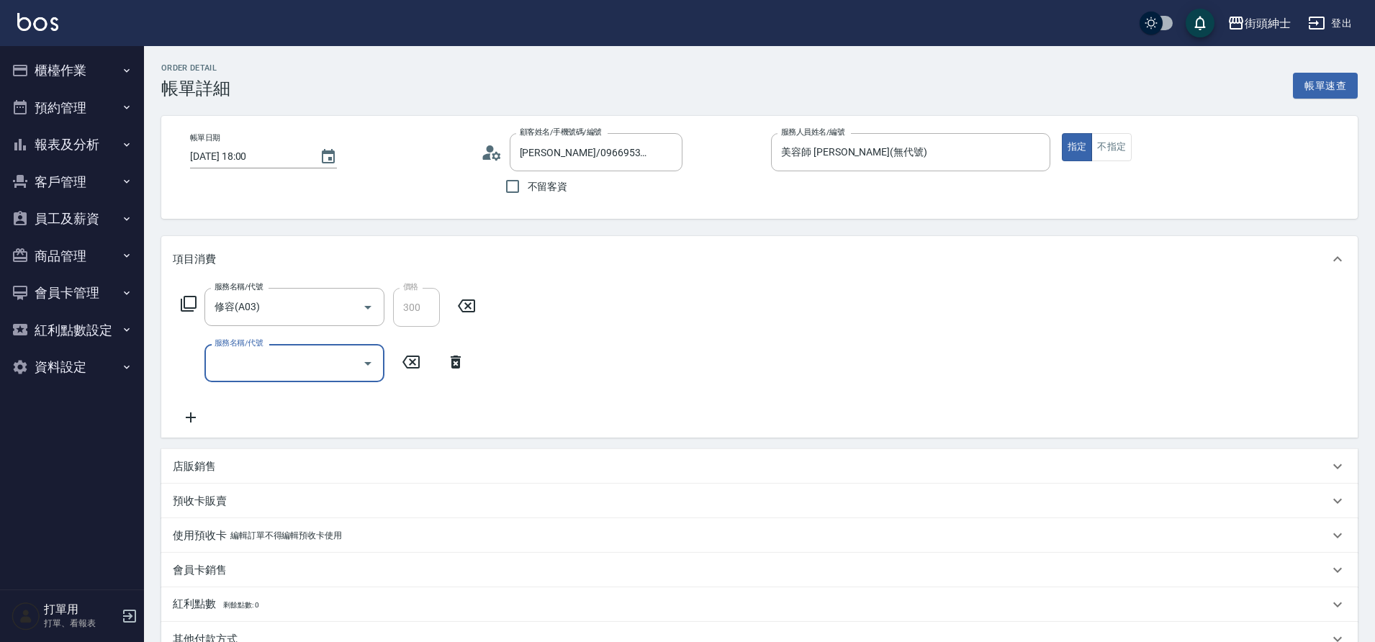
click at [233, 372] on input "服務名稱/代號" at bounding box center [283, 363] width 145 height 25
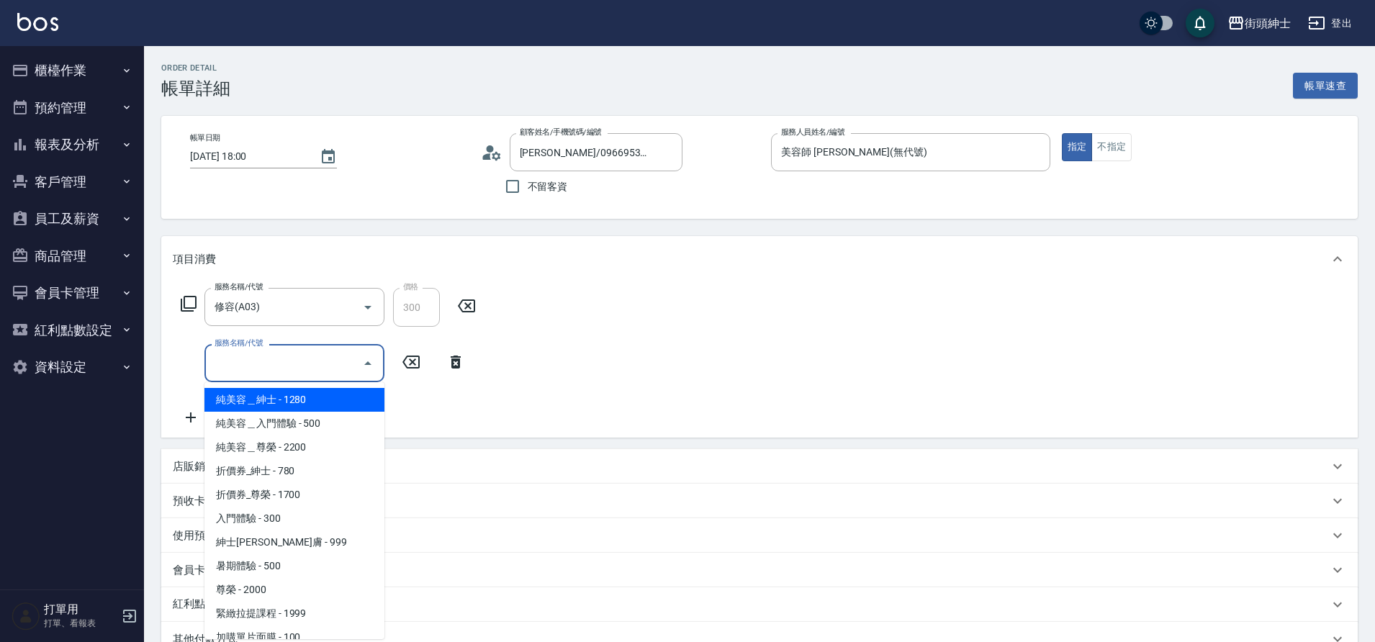
click at [294, 522] on span "入門體驗 - 300" at bounding box center [294, 519] width 180 height 24
type input "入門體驗"
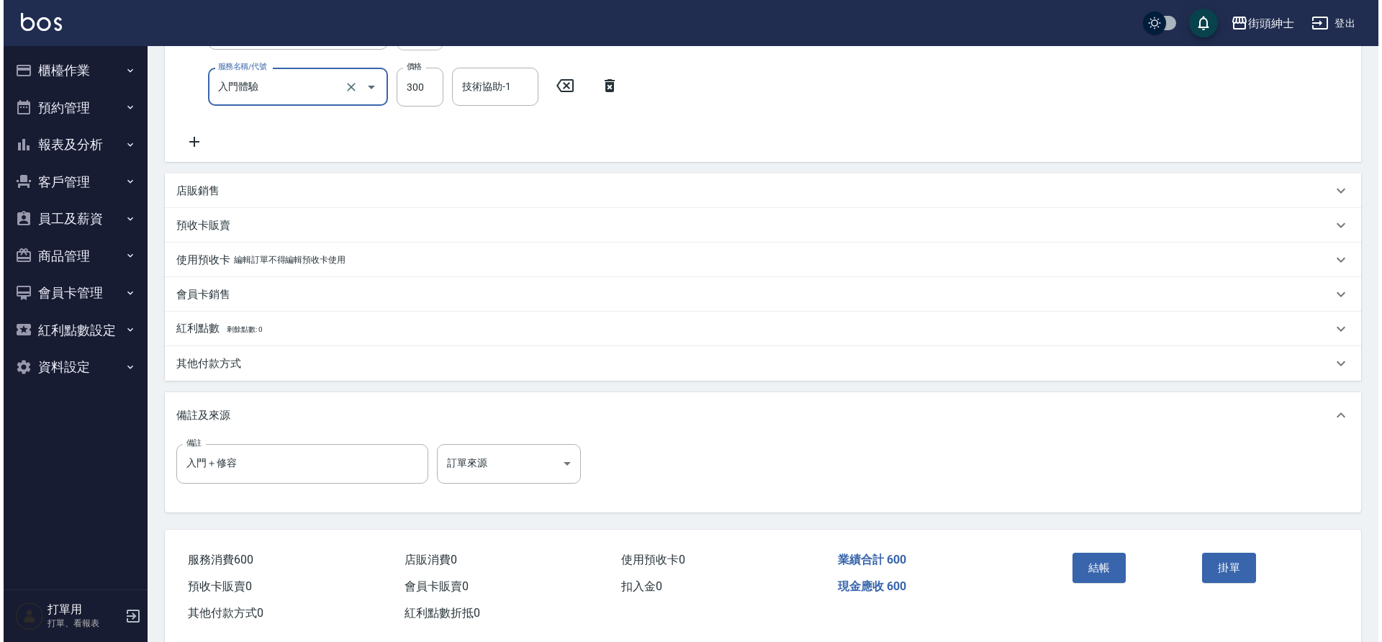
scroll to position [302, 0]
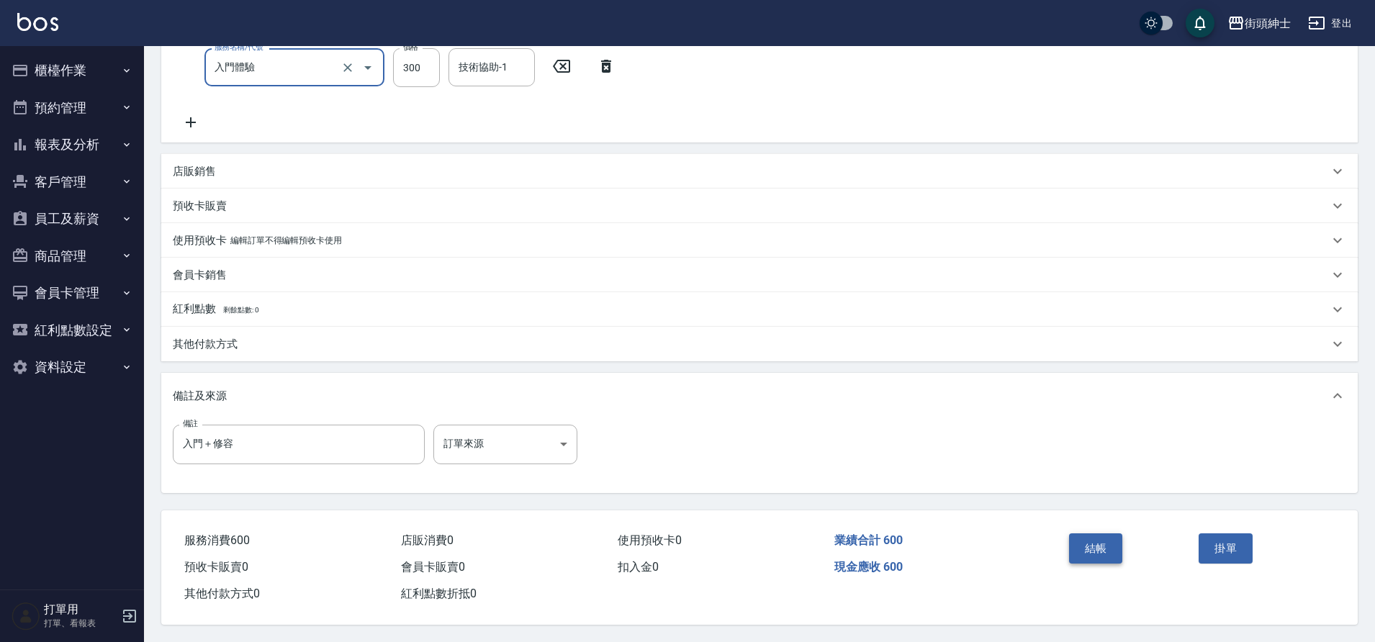
drag, startPoint x: 258, startPoint y: 540, endPoint x: 1102, endPoint y: 536, distance: 843.2
click at [1102, 536] on button "結帳" at bounding box center [1096, 549] width 54 height 30
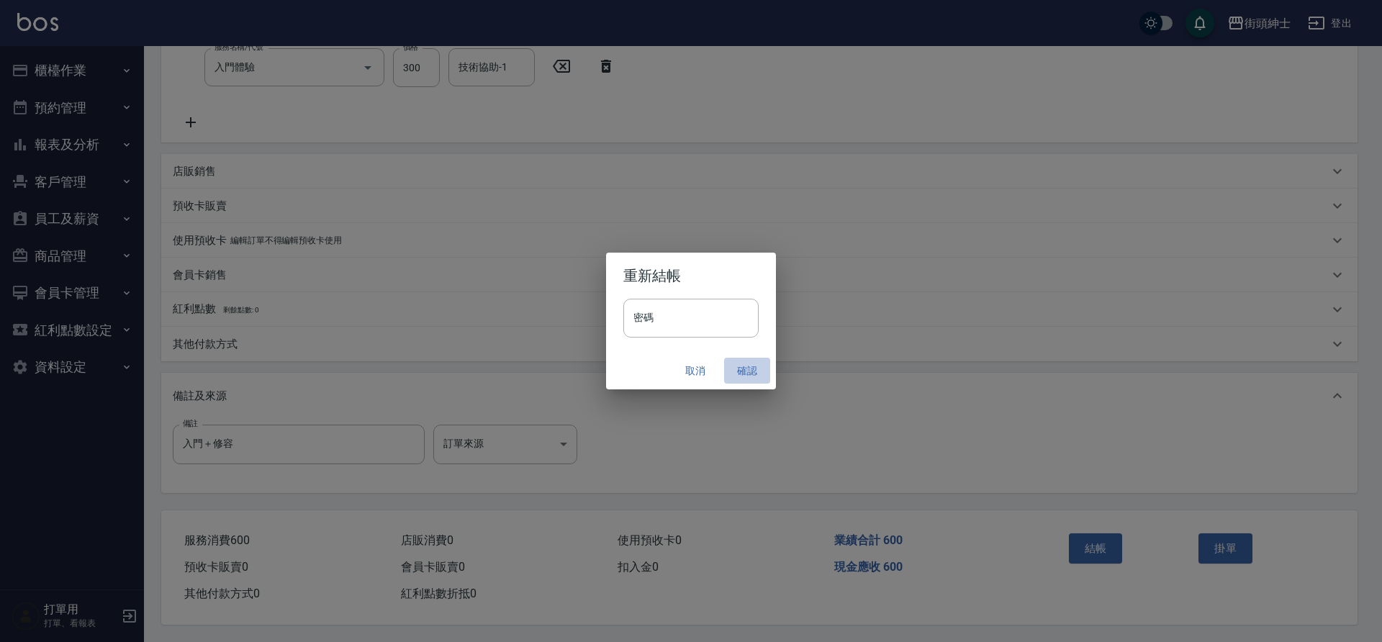
drag, startPoint x: 1102, startPoint y: 536, endPoint x: 745, endPoint y: 372, distance: 392.4
click at [745, 372] on button "確認" at bounding box center [747, 371] width 46 height 27
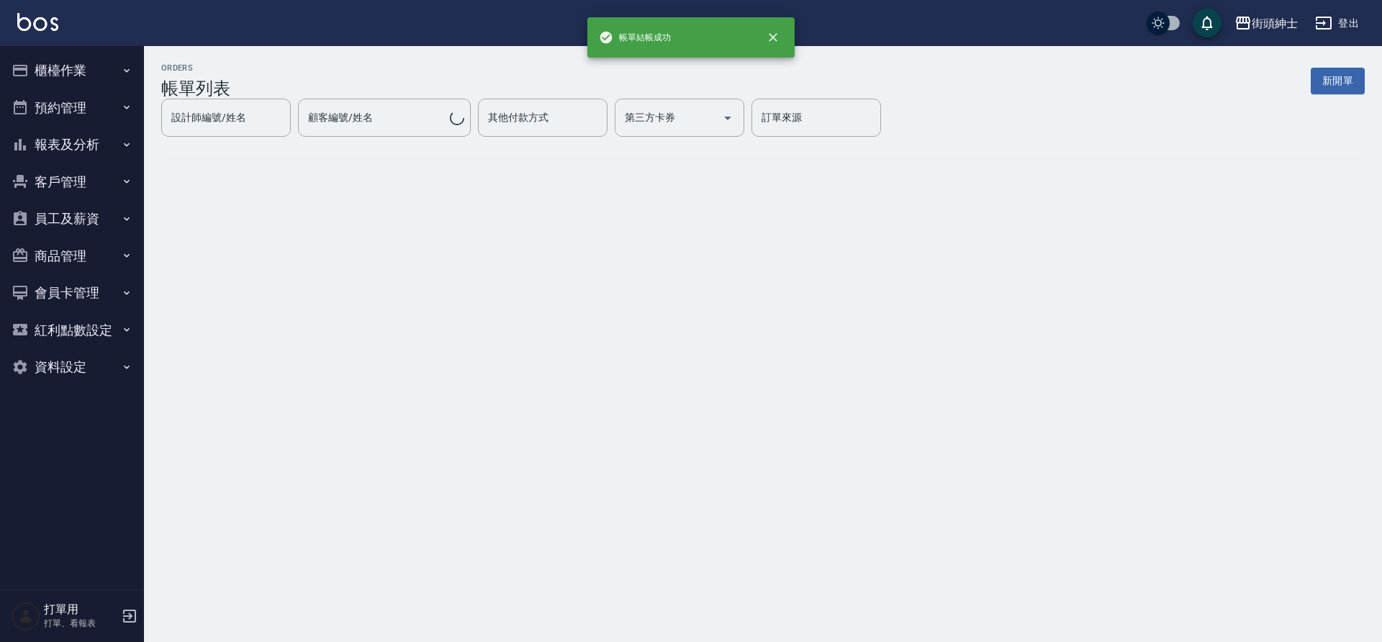
drag, startPoint x: 745, startPoint y: 372, endPoint x: 68, endPoint y: 105, distance: 728.1
click at [68, 105] on button "預約管理" at bounding box center [72, 107] width 132 height 37
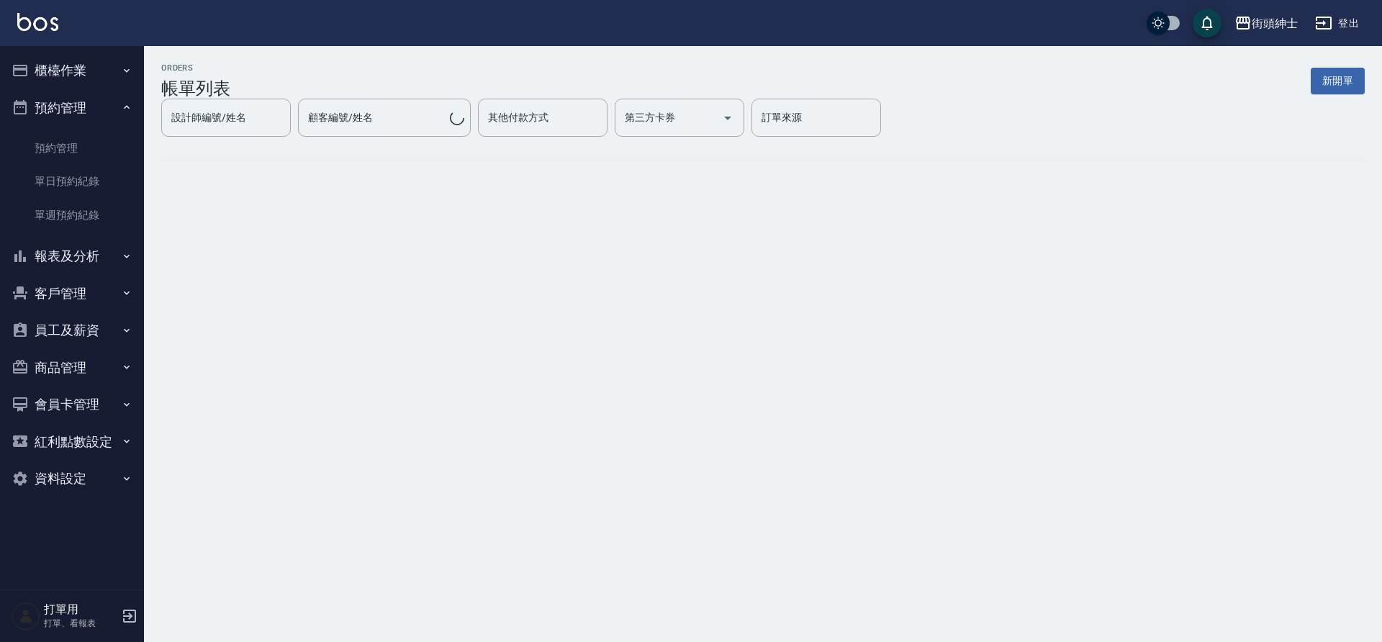
click at [81, 183] on link "單日預約紀錄" at bounding box center [72, 181] width 132 height 33
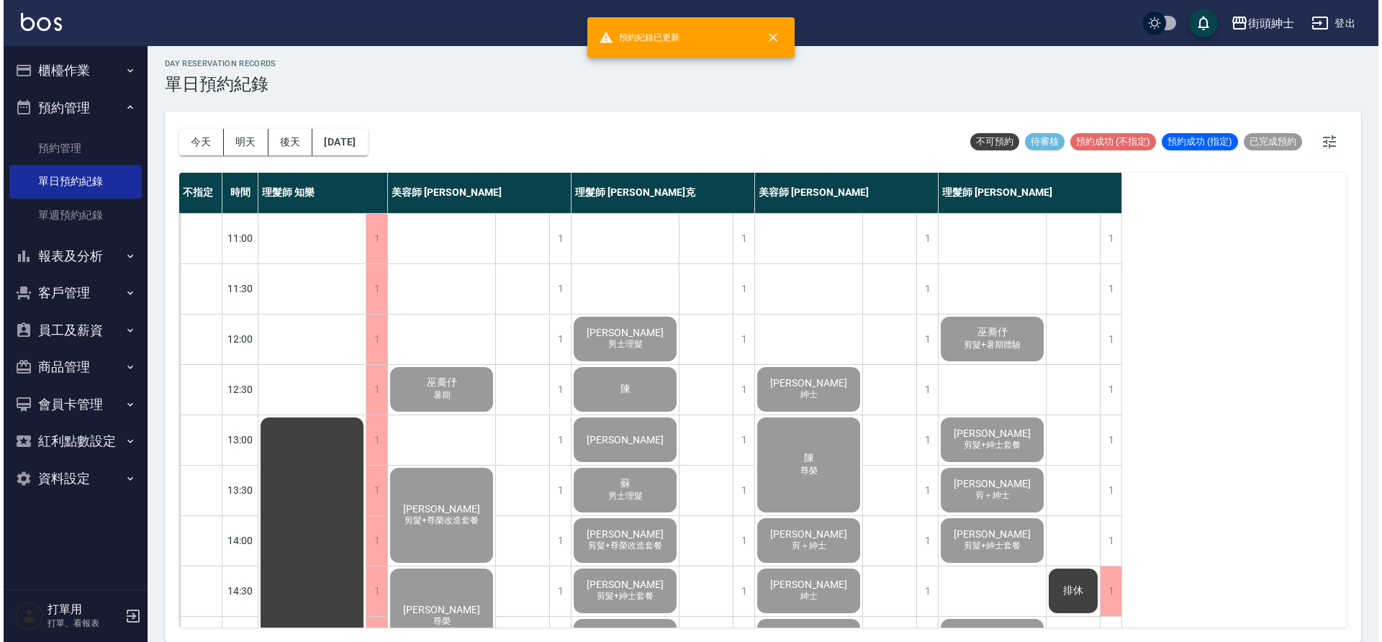
scroll to position [655, 0]
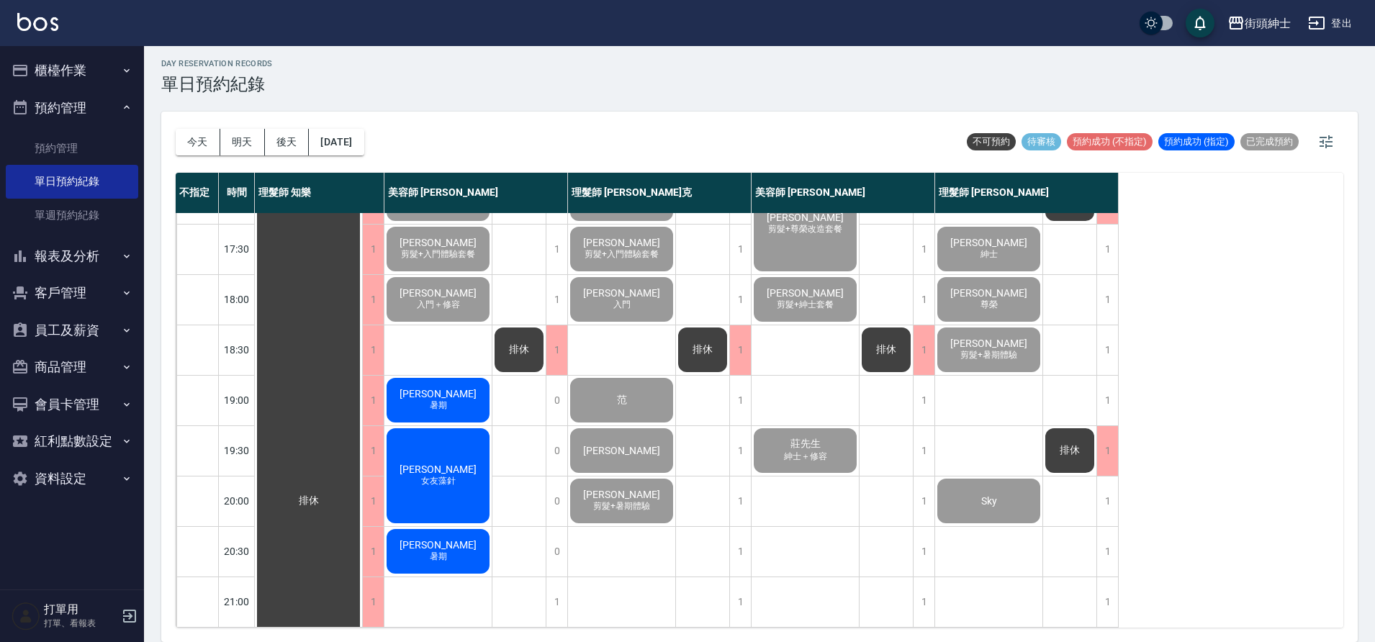
click at [435, 388] on span "[PERSON_NAME]" at bounding box center [438, 394] width 83 height 12
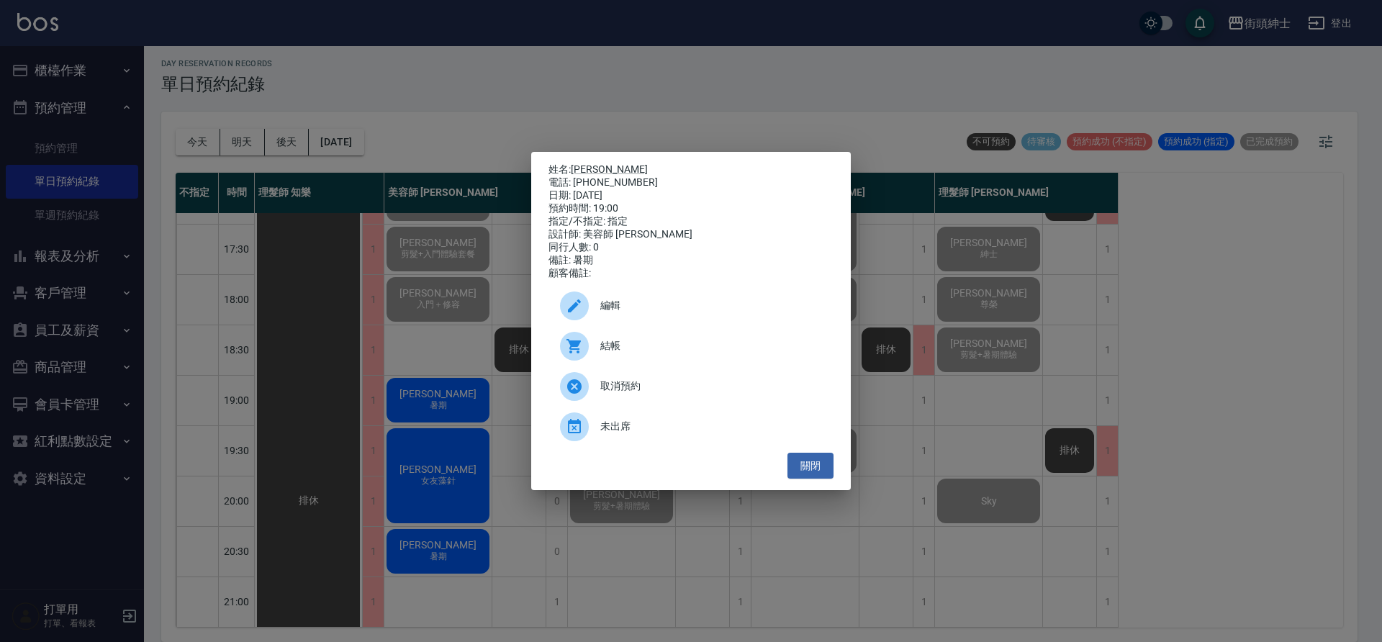
click at [601, 352] on span "結帳" at bounding box center [712, 345] width 222 height 15
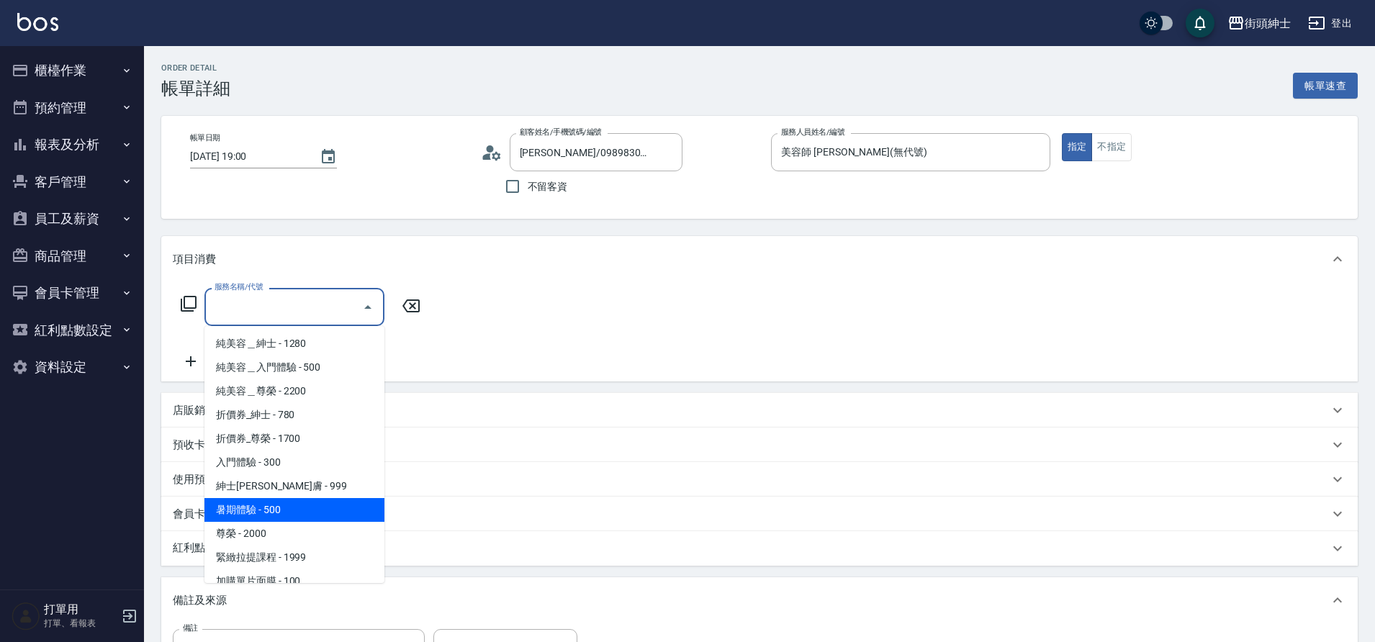
drag, startPoint x: 0, startPoint y: 0, endPoint x: 277, endPoint y: 512, distance: 582.2
click at [277, 512] on span "暑期體驗 - 500" at bounding box center [294, 510] width 180 height 24
type input "暑期體驗"
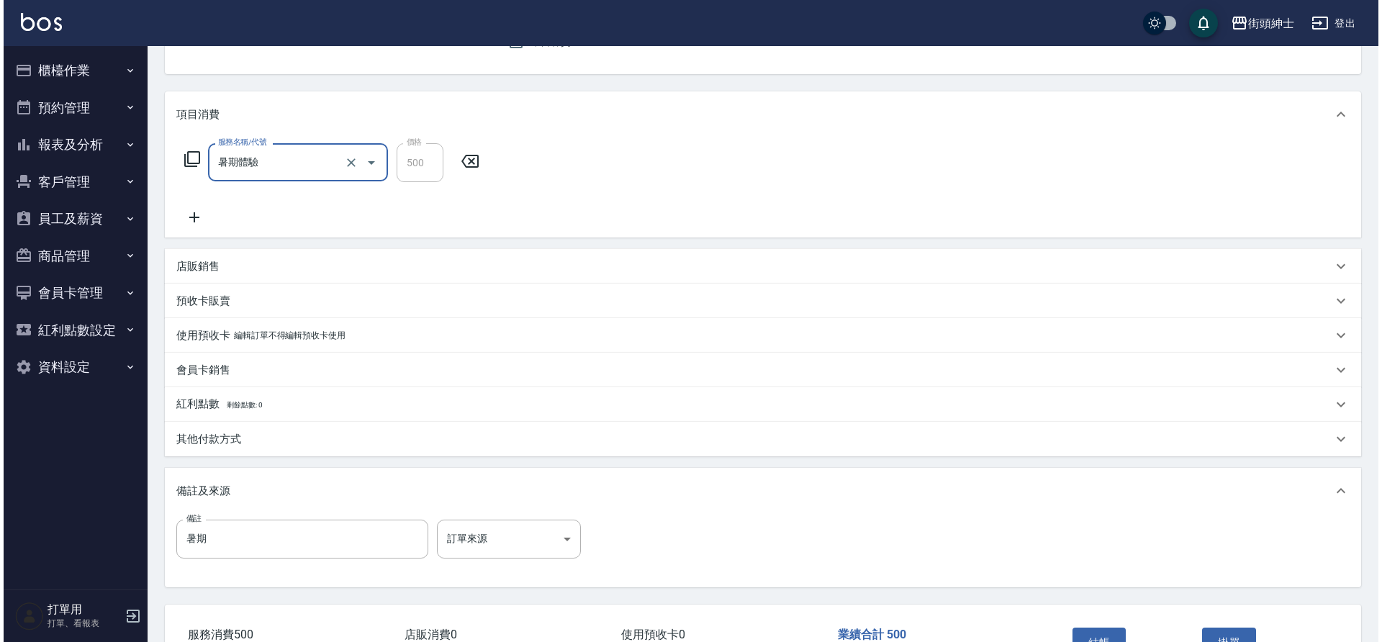
scroll to position [246, 0]
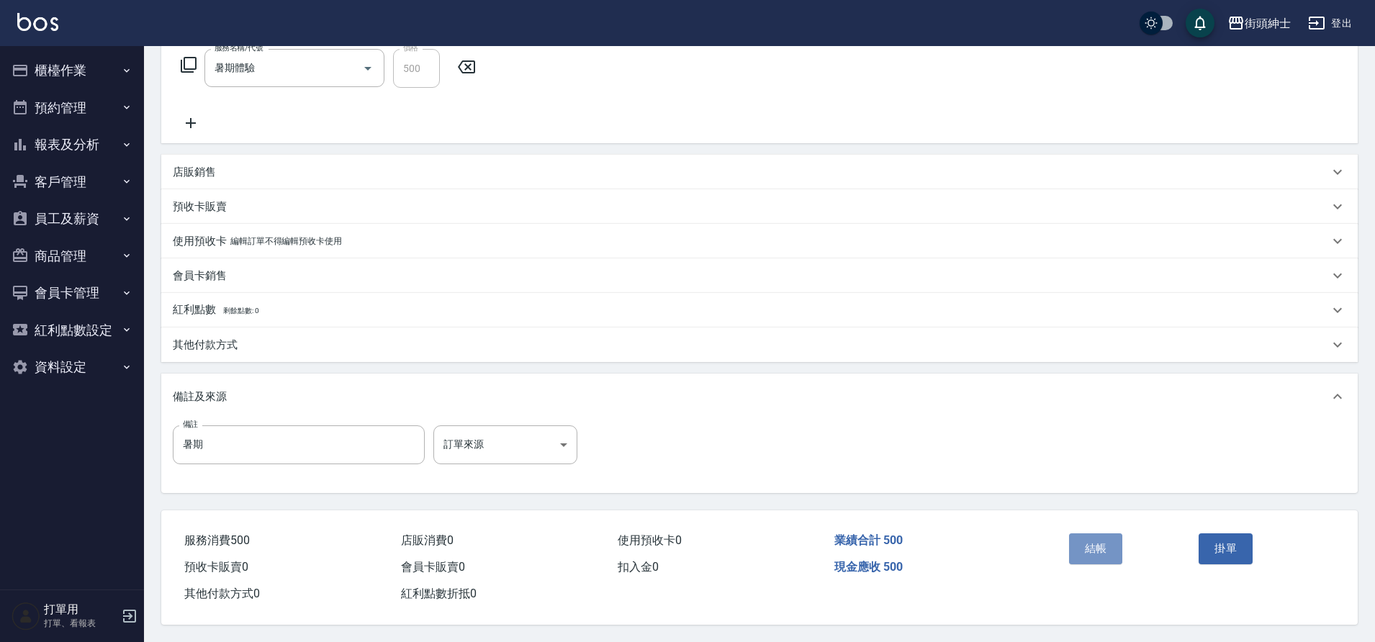
click at [1085, 537] on button "結帳" at bounding box center [1096, 549] width 54 height 30
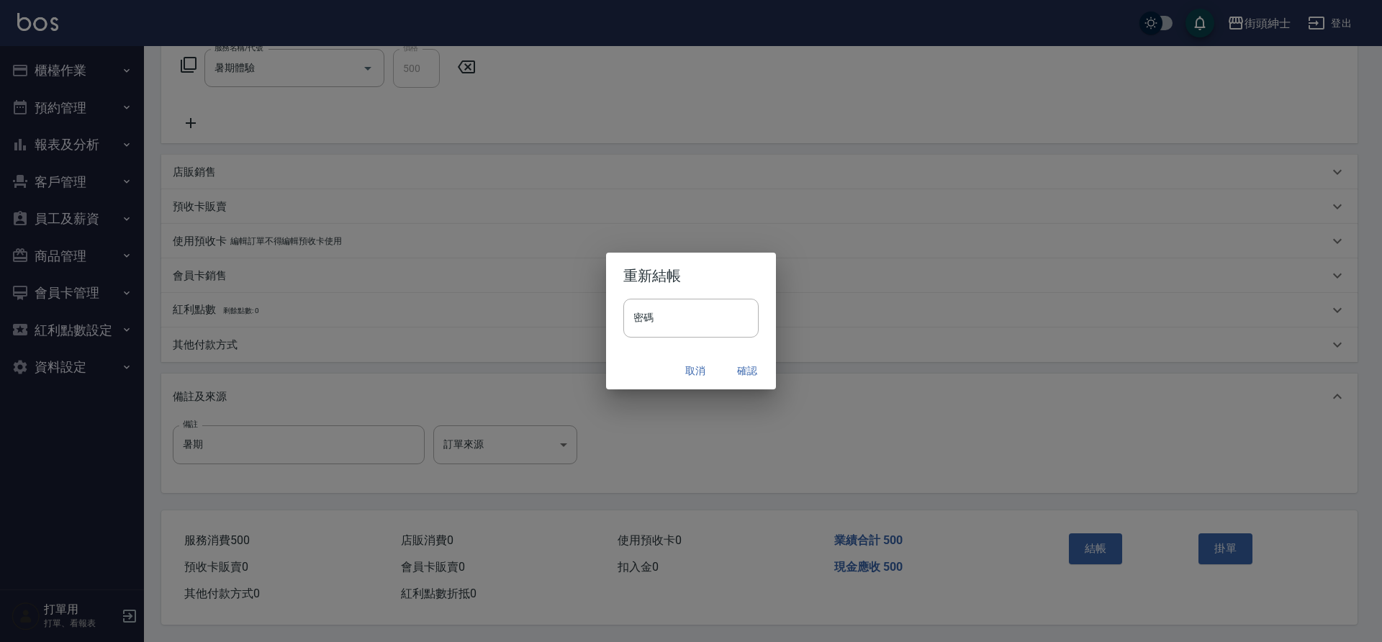
click at [746, 367] on button "確認" at bounding box center [747, 371] width 46 height 27
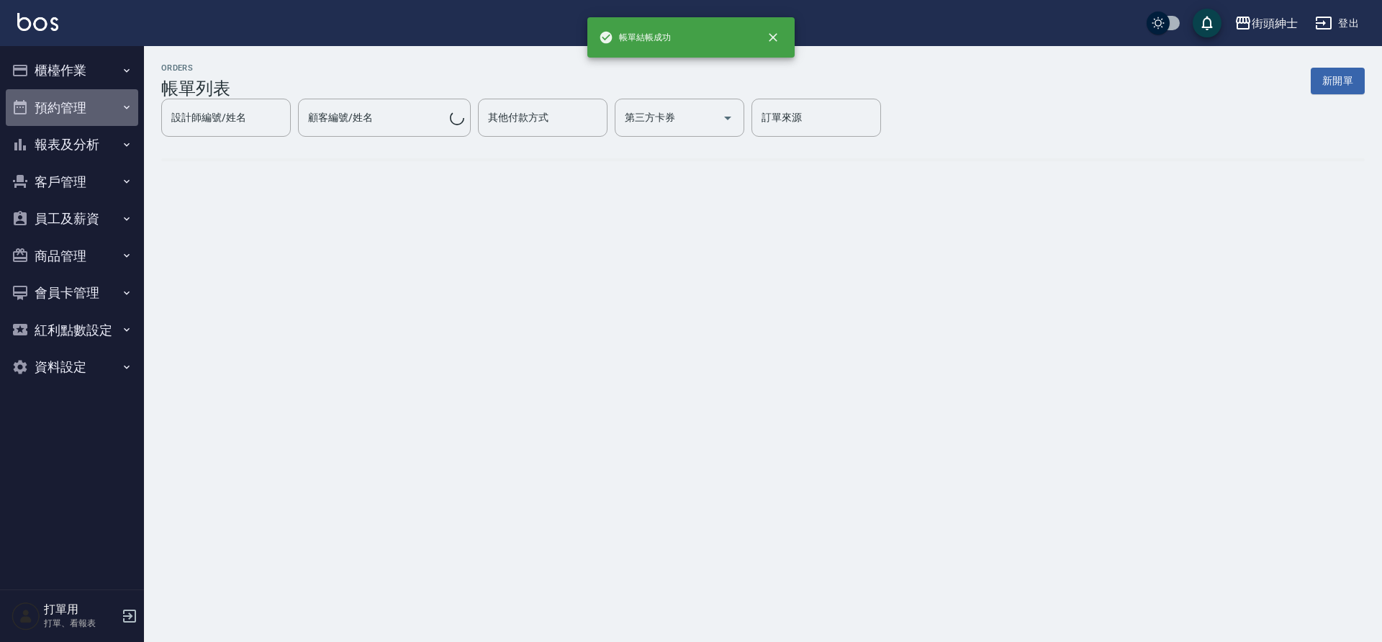
click at [84, 117] on button "預約管理" at bounding box center [72, 107] width 132 height 37
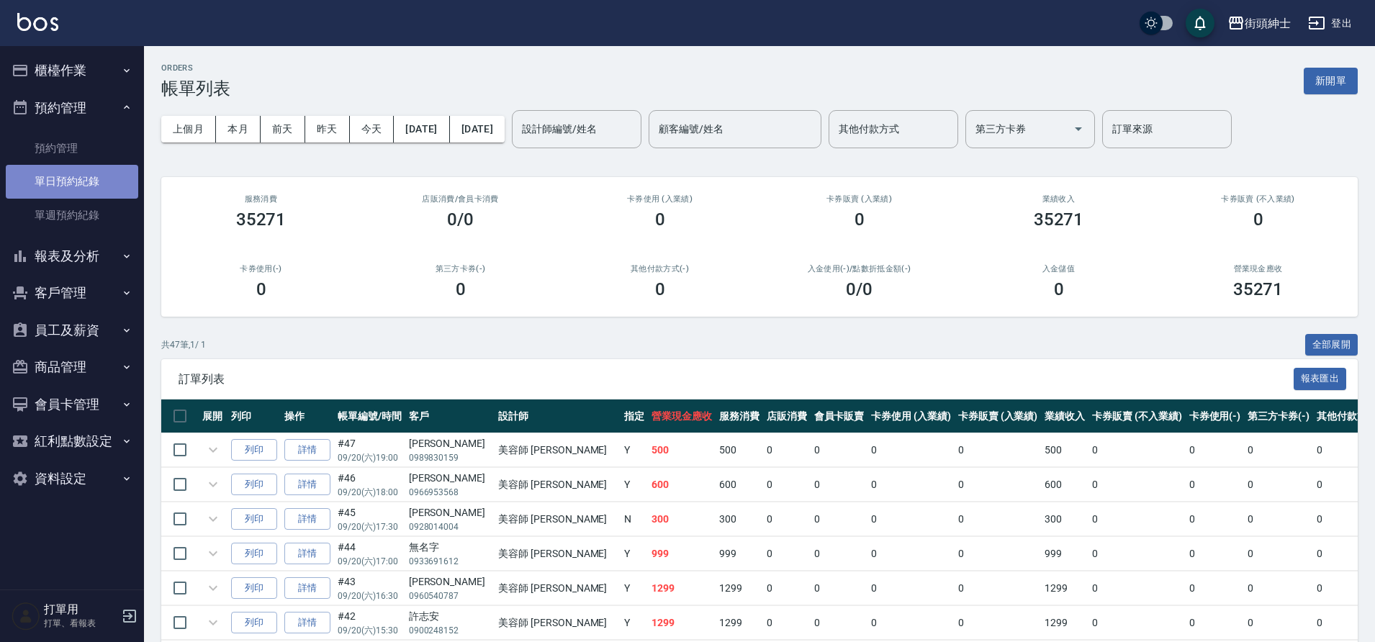
drag, startPoint x: 277, startPoint y: 512, endPoint x: 87, endPoint y: 181, distance: 381.9
click at [87, 181] on link "單日預約紀錄" at bounding box center [72, 181] width 132 height 33
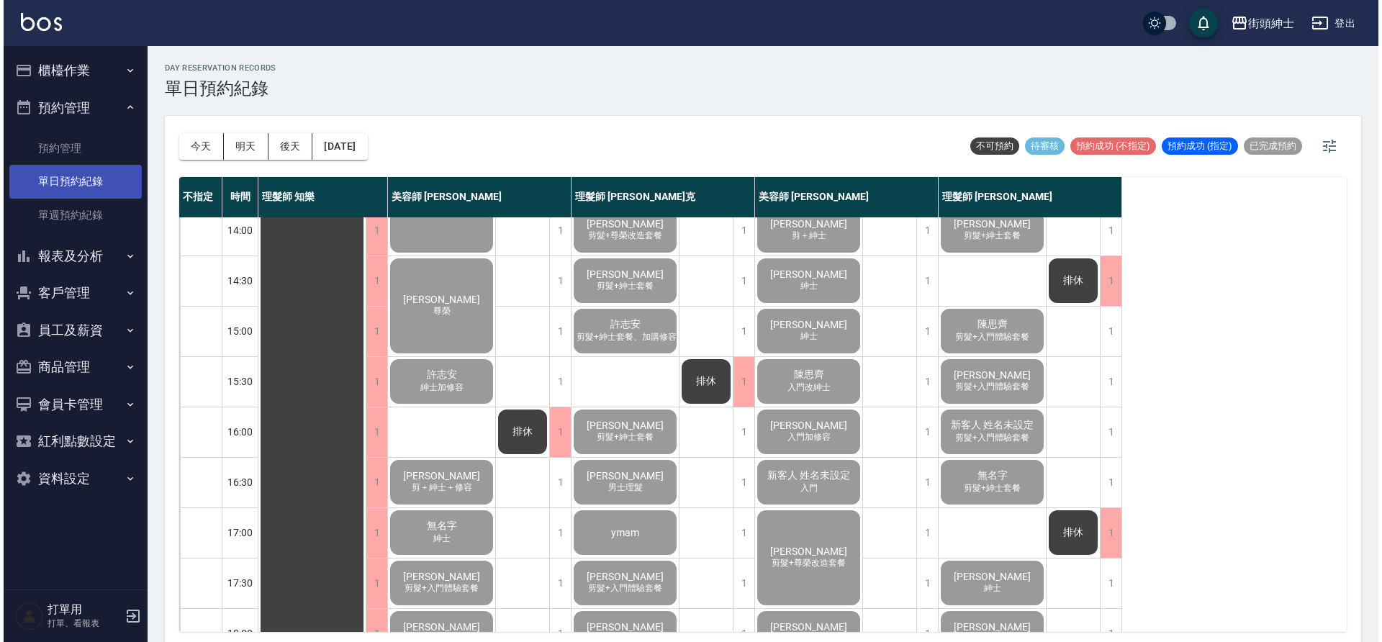
scroll to position [655, 0]
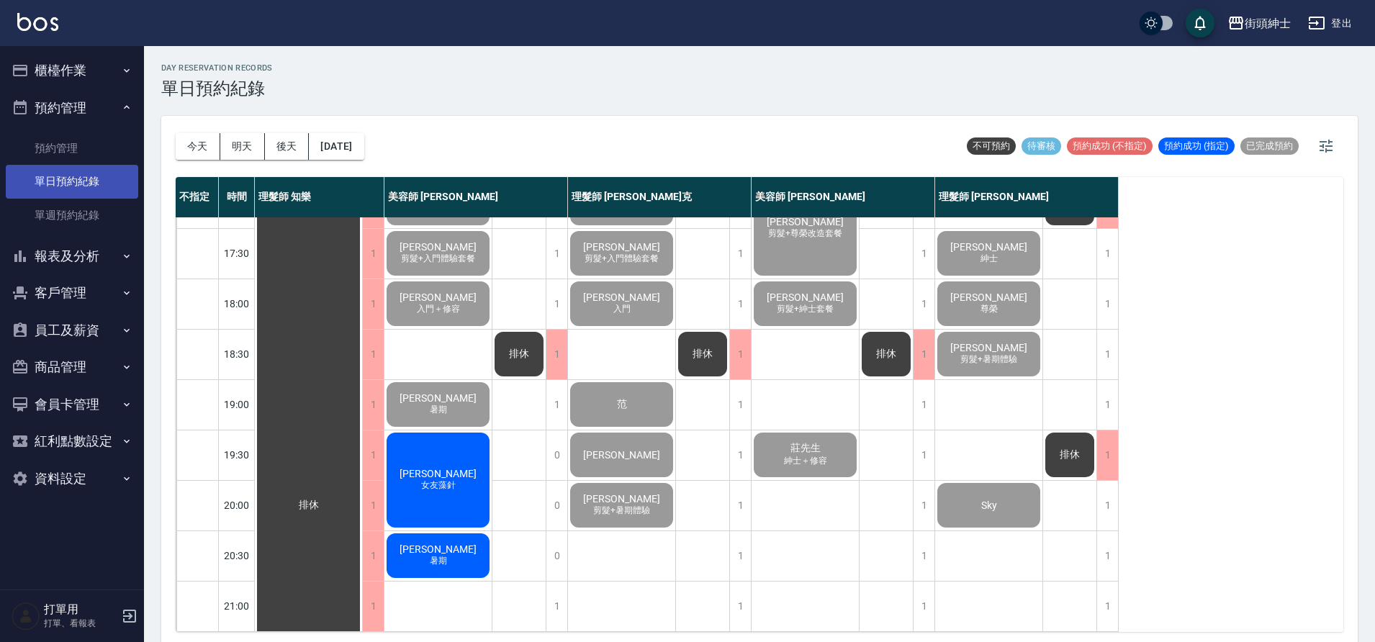
click at [424, 468] on span "[PERSON_NAME]" at bounding box center [438, 474] width 83 height 12
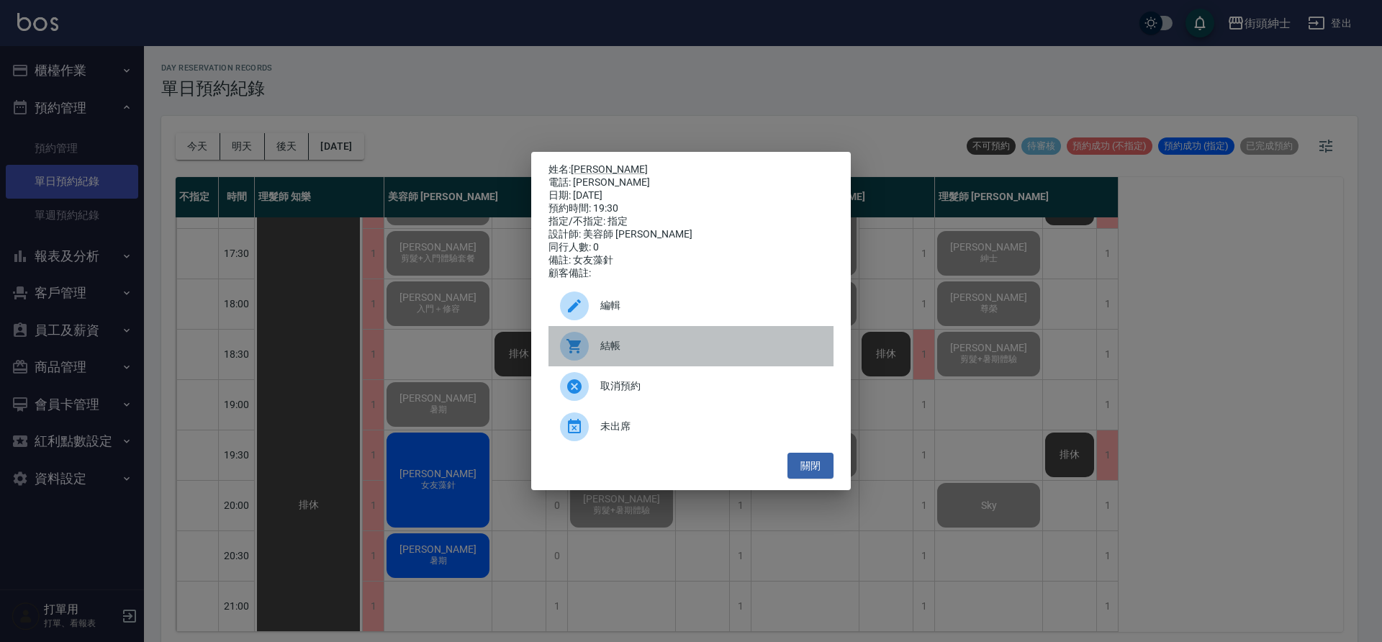
click at [626, 363] on div "結帳" at bounding box center [691, 346] width 285 height 40
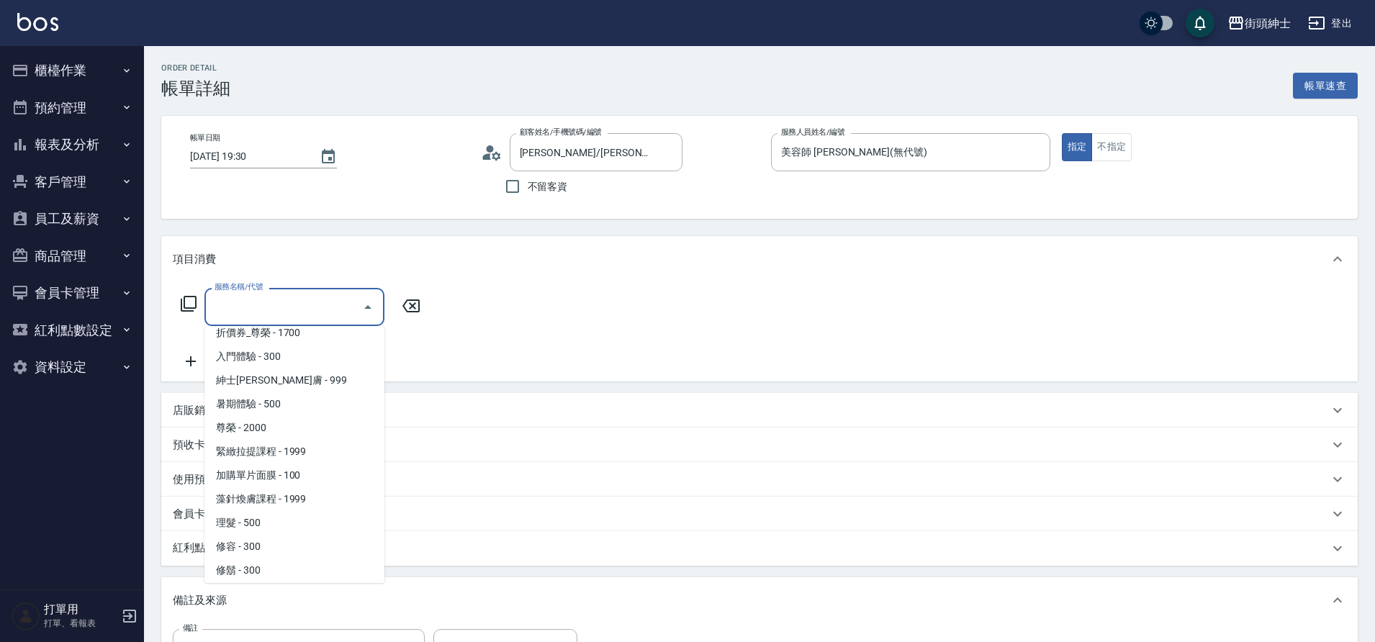
scroll to position [111, 0]
click at [293, 499] on span "藻針煥膚課程 - 1999" at bounding box center [294, 494] width 180 height 24
click at [293, 499] on div "會員卡銷售" at bounding box center [759, 514] width 1197 height 35
type input "藻針煥膚課程"
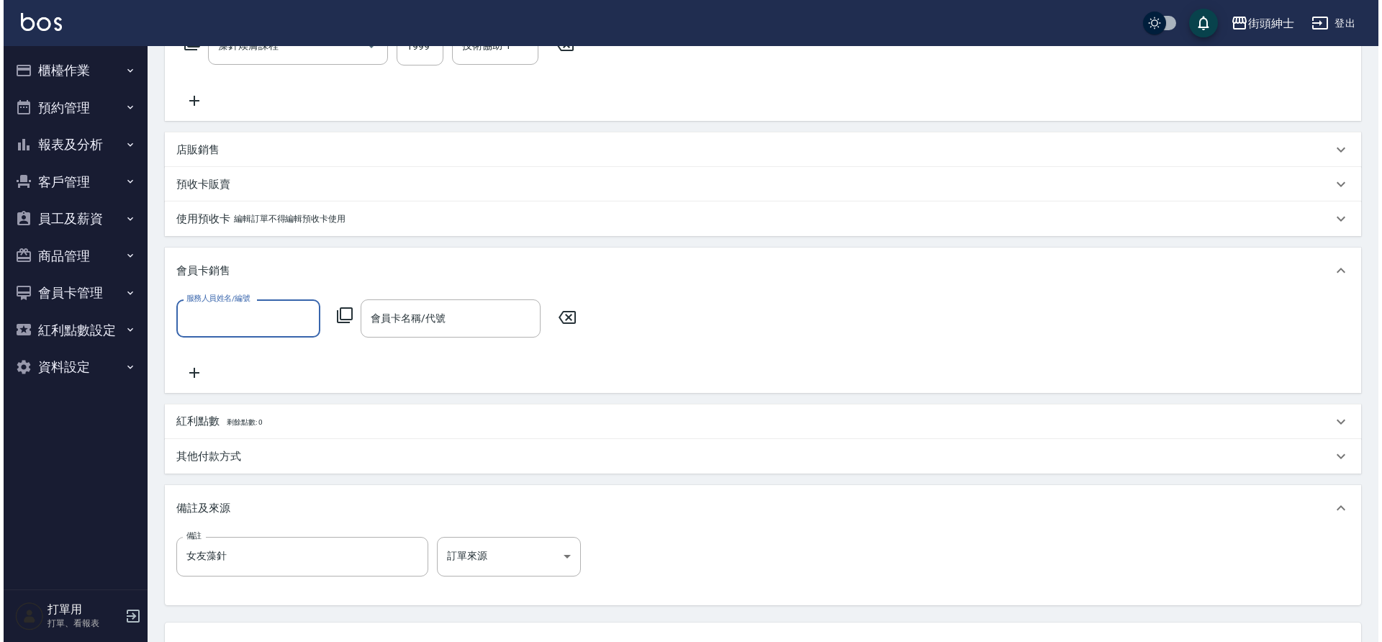
scroll to position [390, 0]
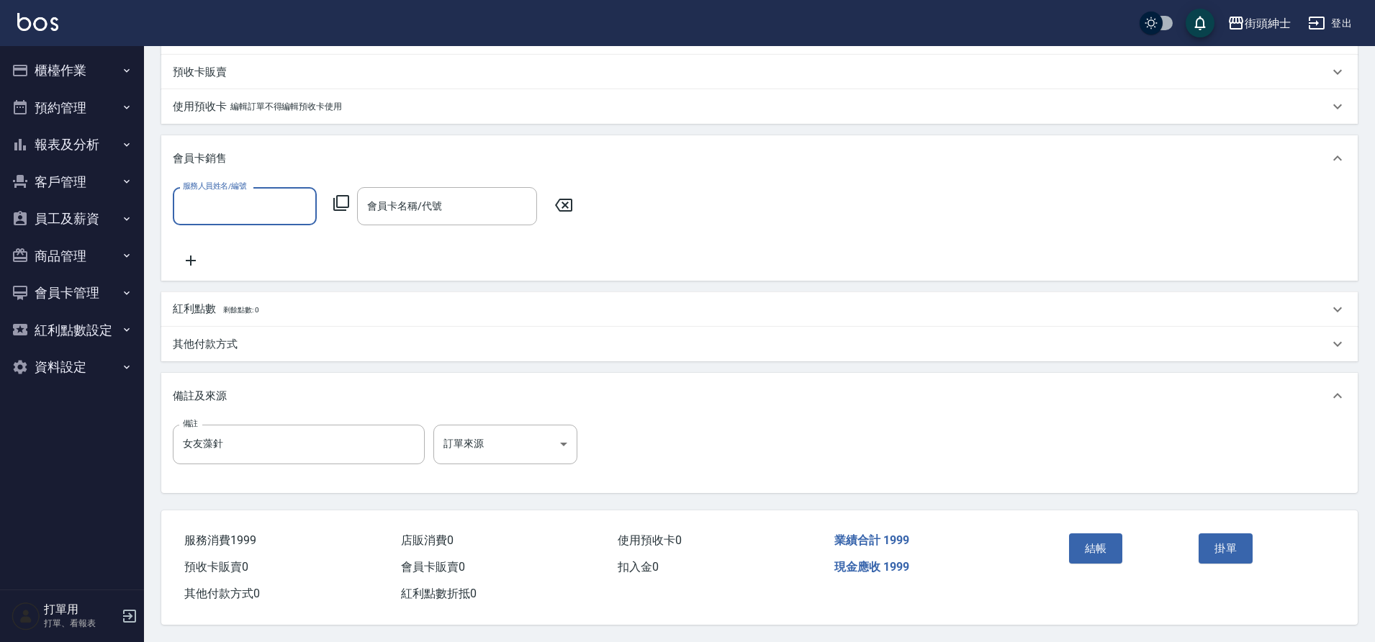
click at [1092, 554] on button "結帳" at bounding box center [1096, 549] width 54 height 30
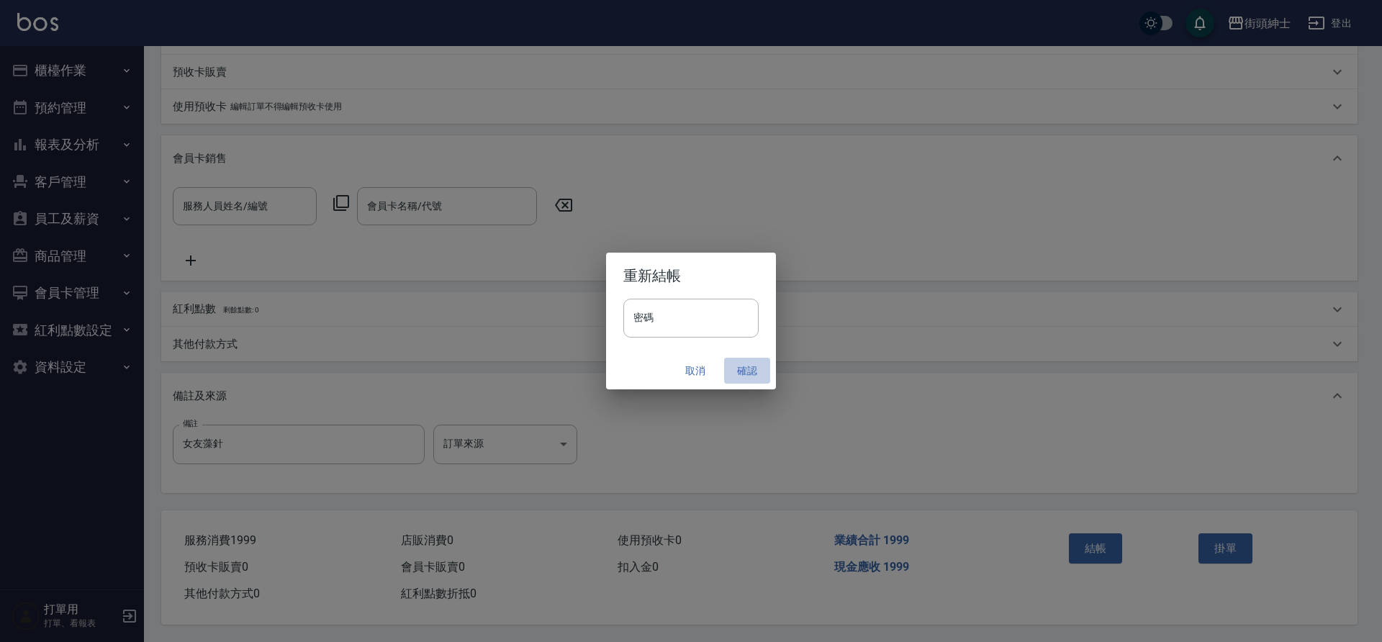
drag, startPoint x: 0, startPoint y: 0, endPoint x: 746, endPoint y: 369, distance: 832.1
click at [746, 369] on button "確認" at bounding box center [747, 371] width 46 height 27
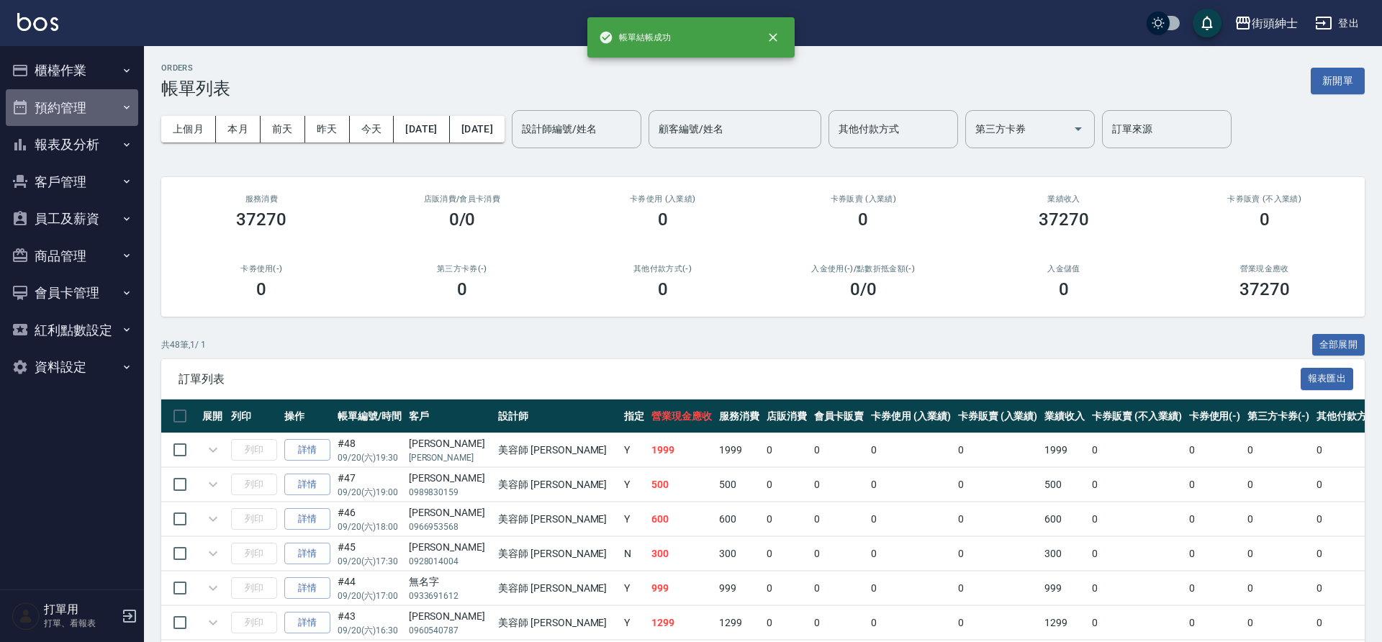
drag, startPoint x: 746, startPoint y: 369, endPoint x: 100, endPoint y: 115, distance: 693.8
click at [100, 115] on button "預約管理" at bounding box center [72, 107] width 132 height 37
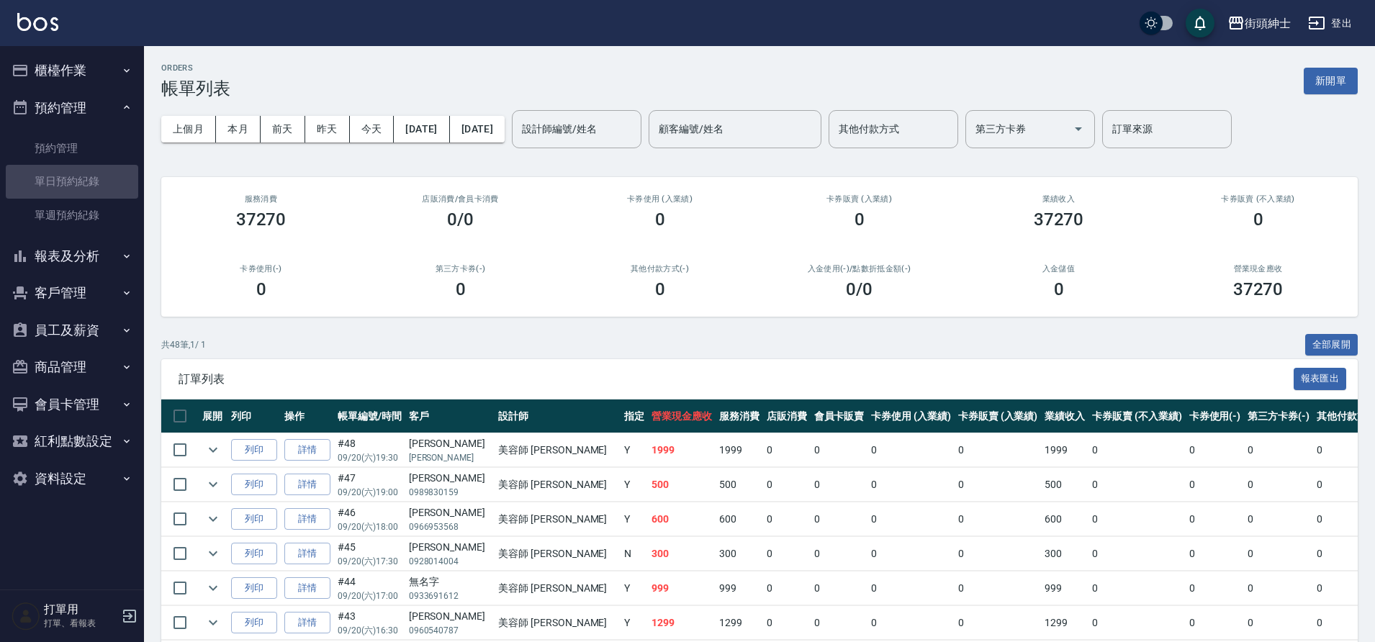
click at [81, 173] on link "單日預約紀錄" at bounding box center [72, 181] width 132 height 33
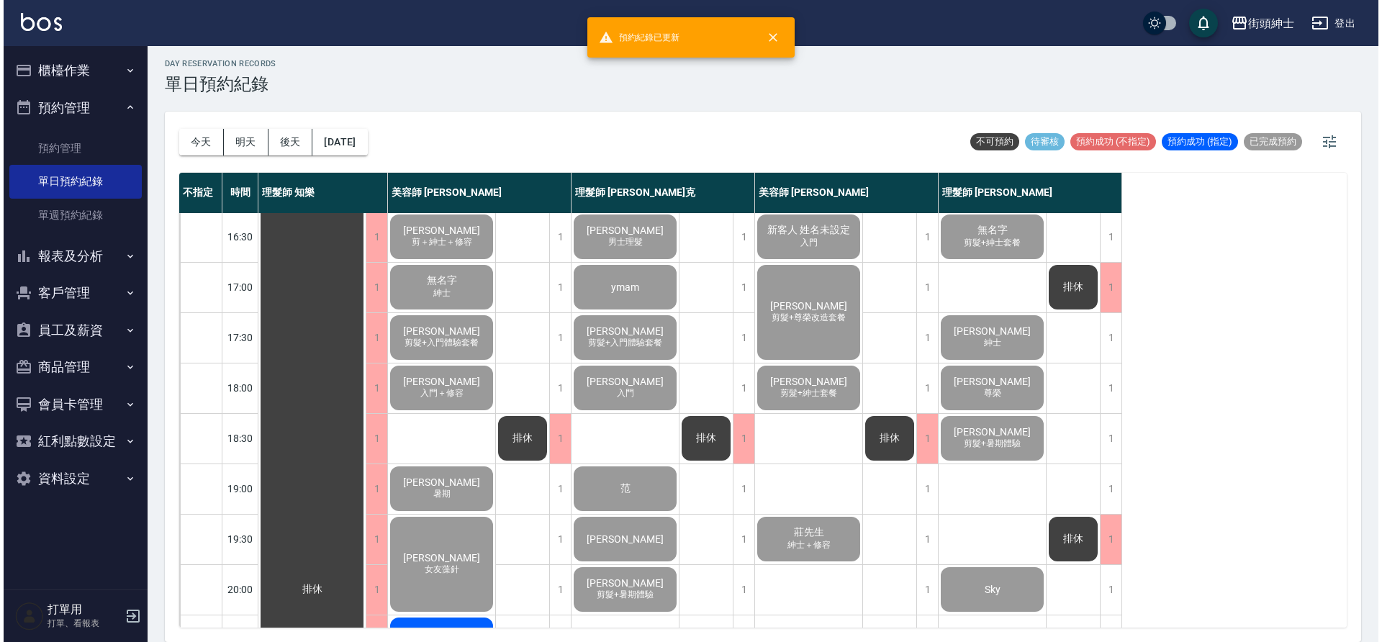
scroll to position [655, 0]
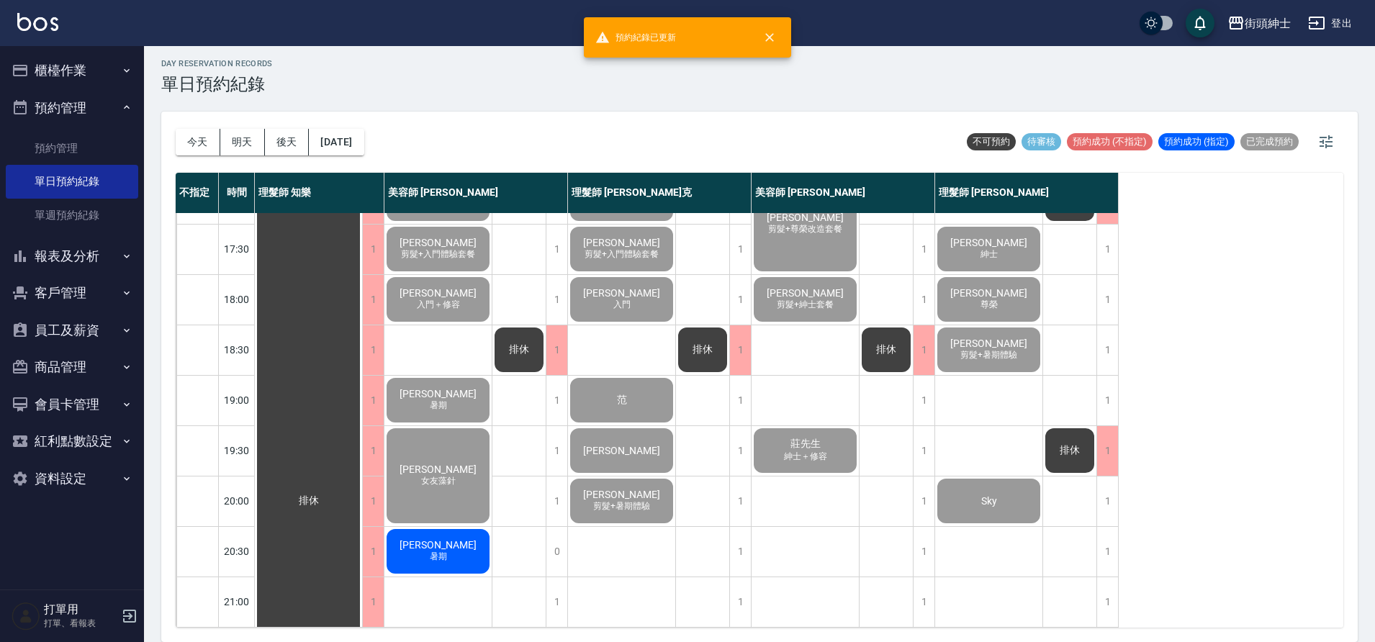
click at [453, 539] on span "[PERSON_NAME]" at bounding box center [438, 545] width 83 height 12
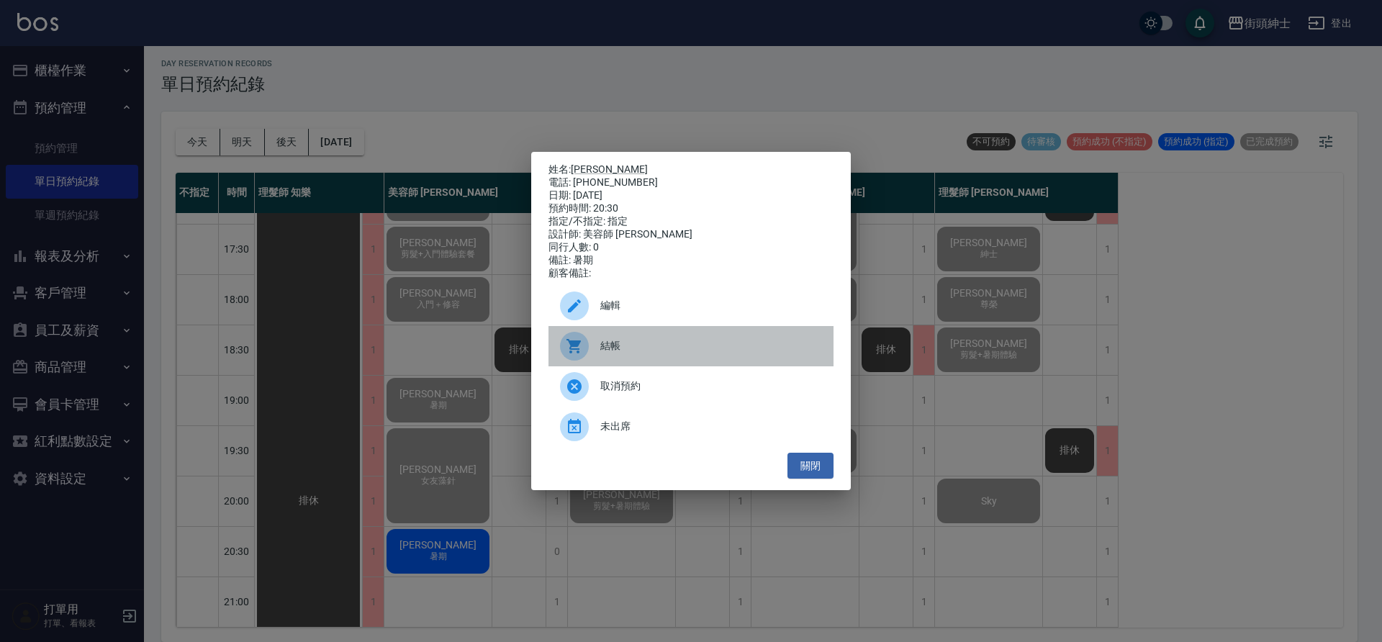
drag, startPoint x: 100, startPoint y: 115, endPoint x: 710, endPoint y: 345, distance: 651.7
click at [710, 345] on span "結帳" at bounding box center [712, 345] width 222 height 15
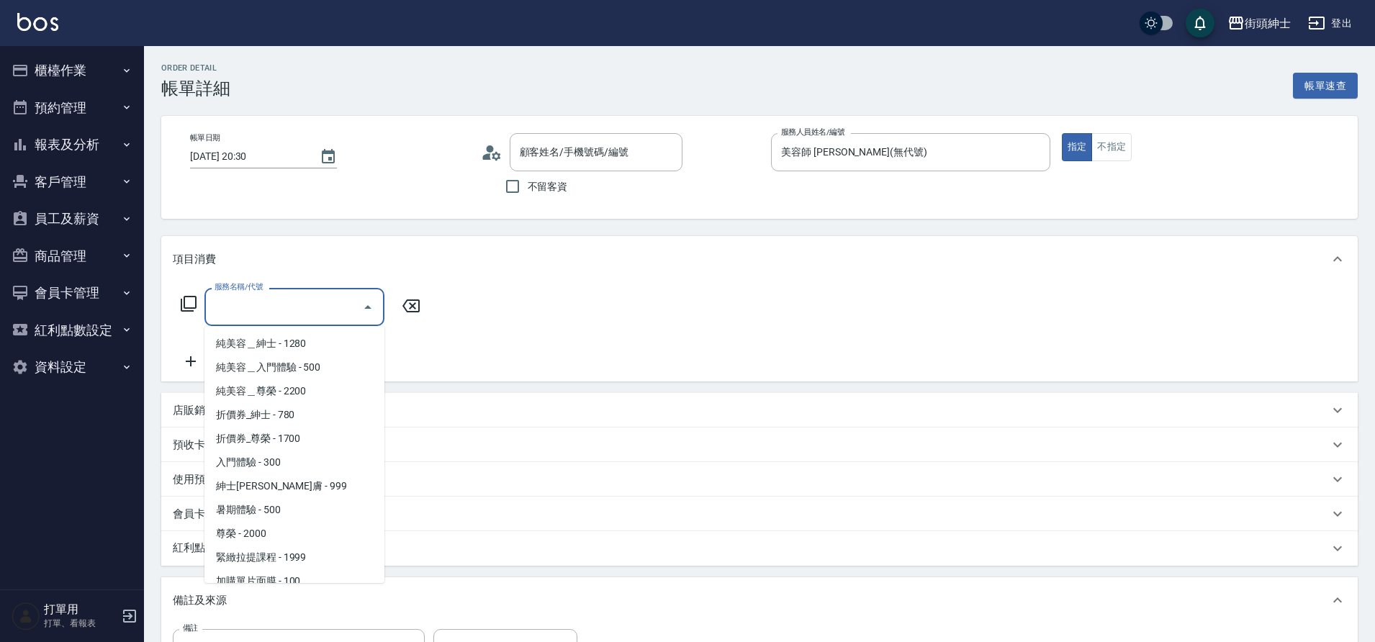
type input "[PERSON_NAME]/0910922657/null"
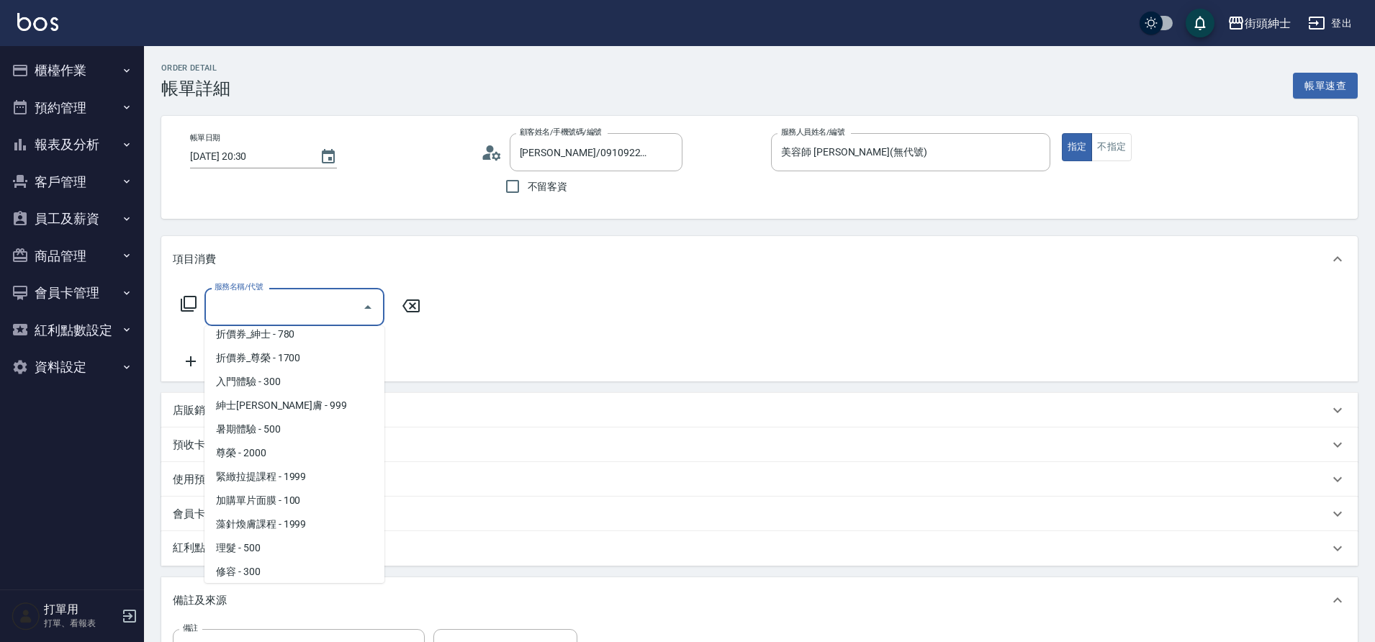
scroll to position [111, 0]
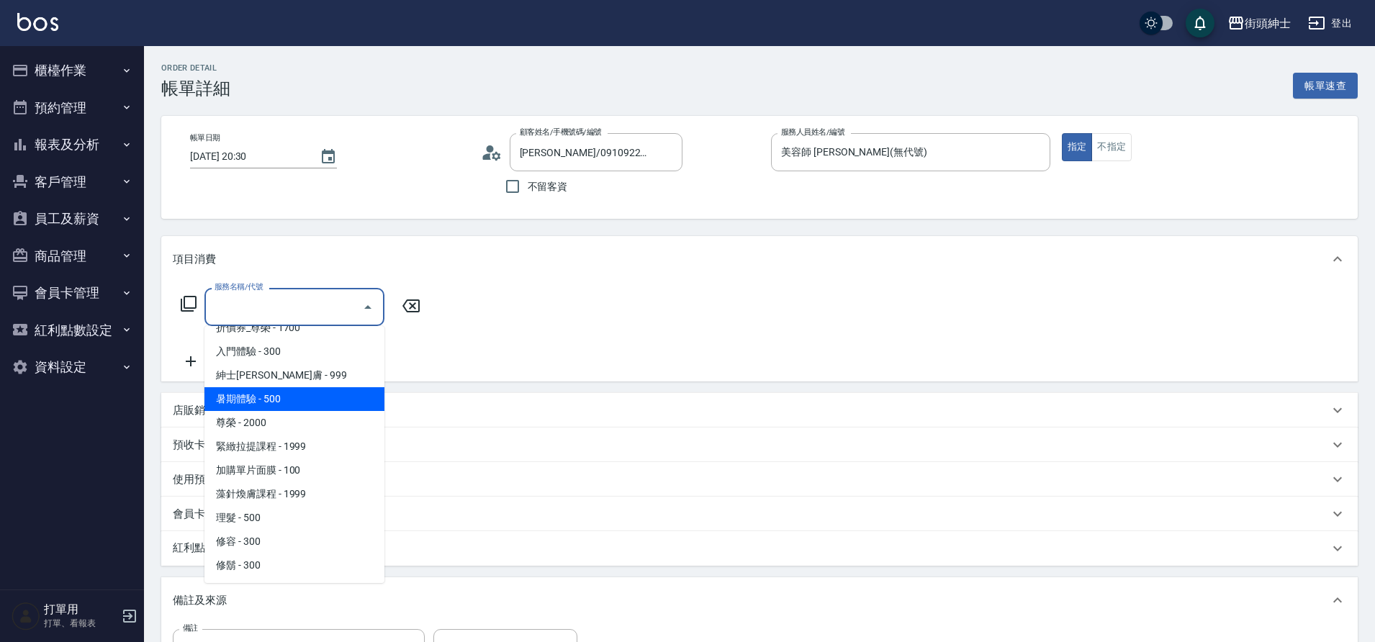
click at [255, 402] on span "暑期體驗 - 500" at bounding box center [294, 399] width 180 height 24
type input "暑期體驗"
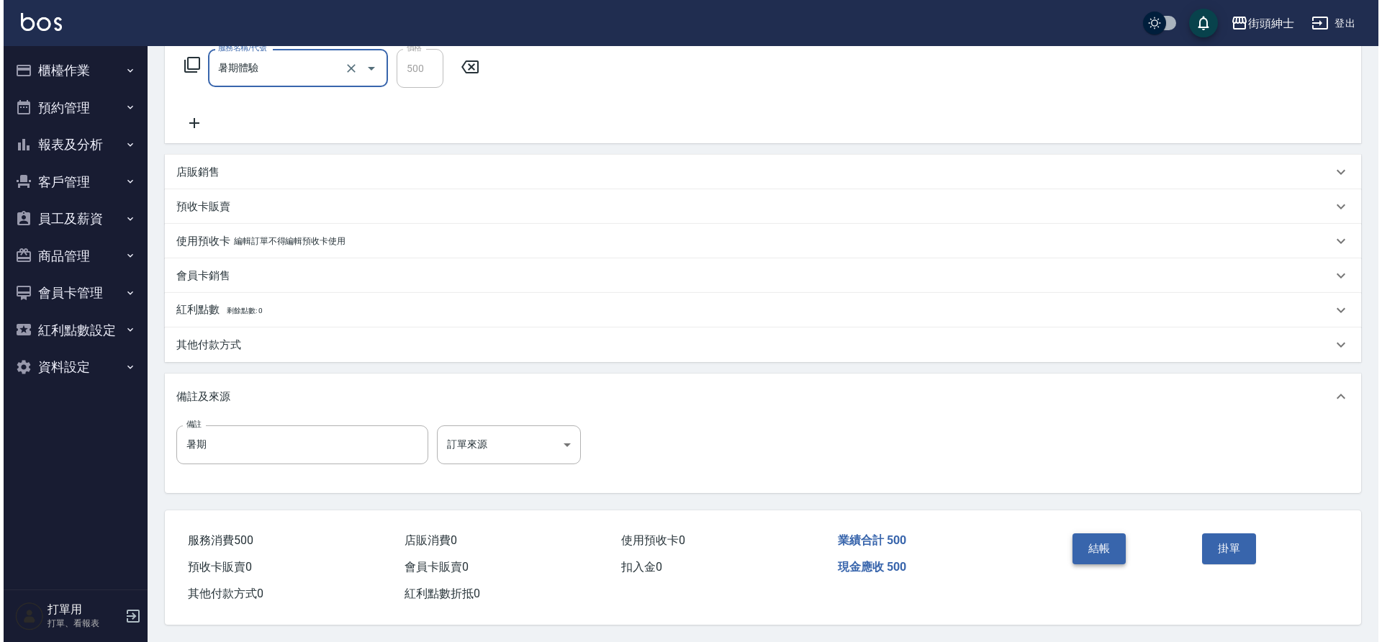
scroll to position [246, 0]
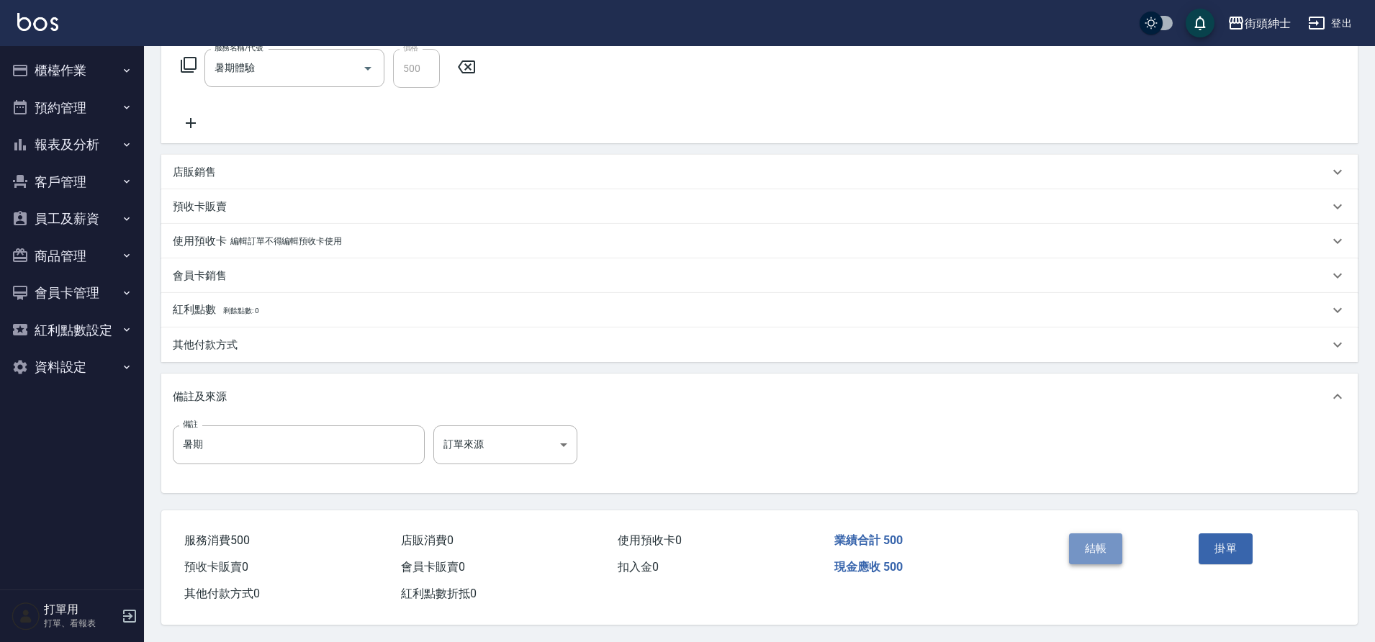
click at [1118, 546] on button "結帳" at bounding box center [1096, 549] width 54 height 30
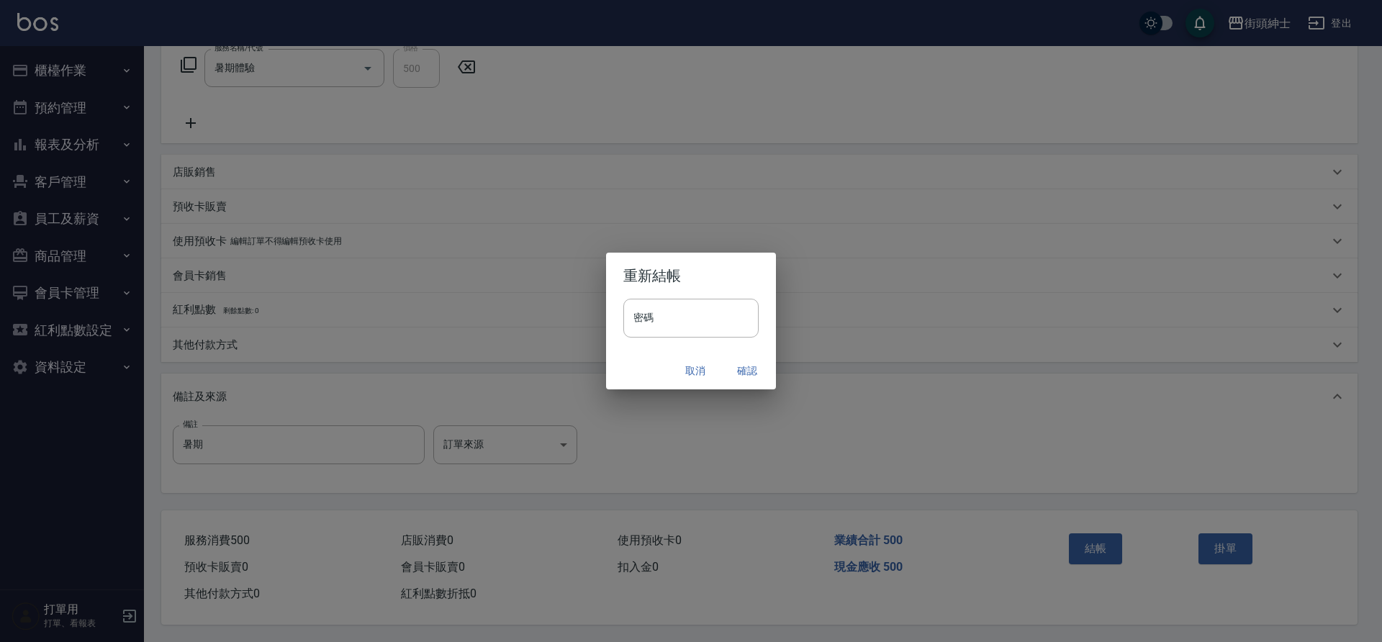
click at [742, 371] on button "確認" at bounding box center [747, 371] width 46 height 27
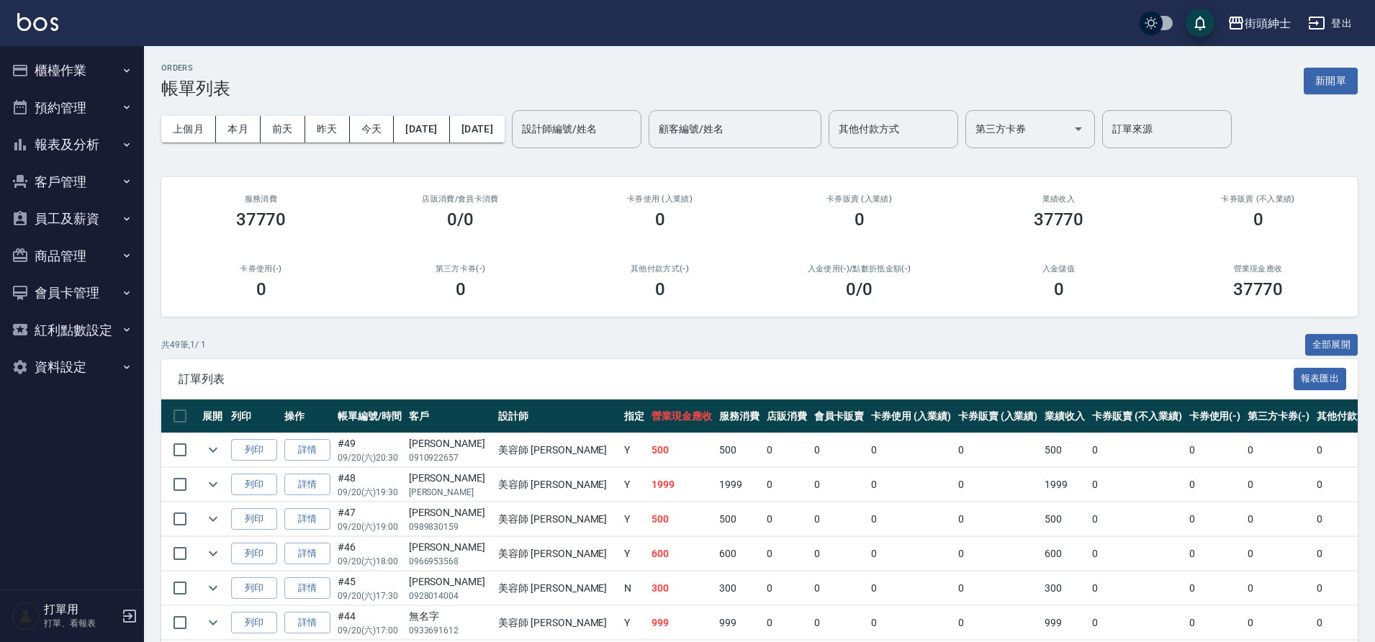
click at [102, 105] on button "預約管理" at bounding box center [72, 107] width 132 height 37
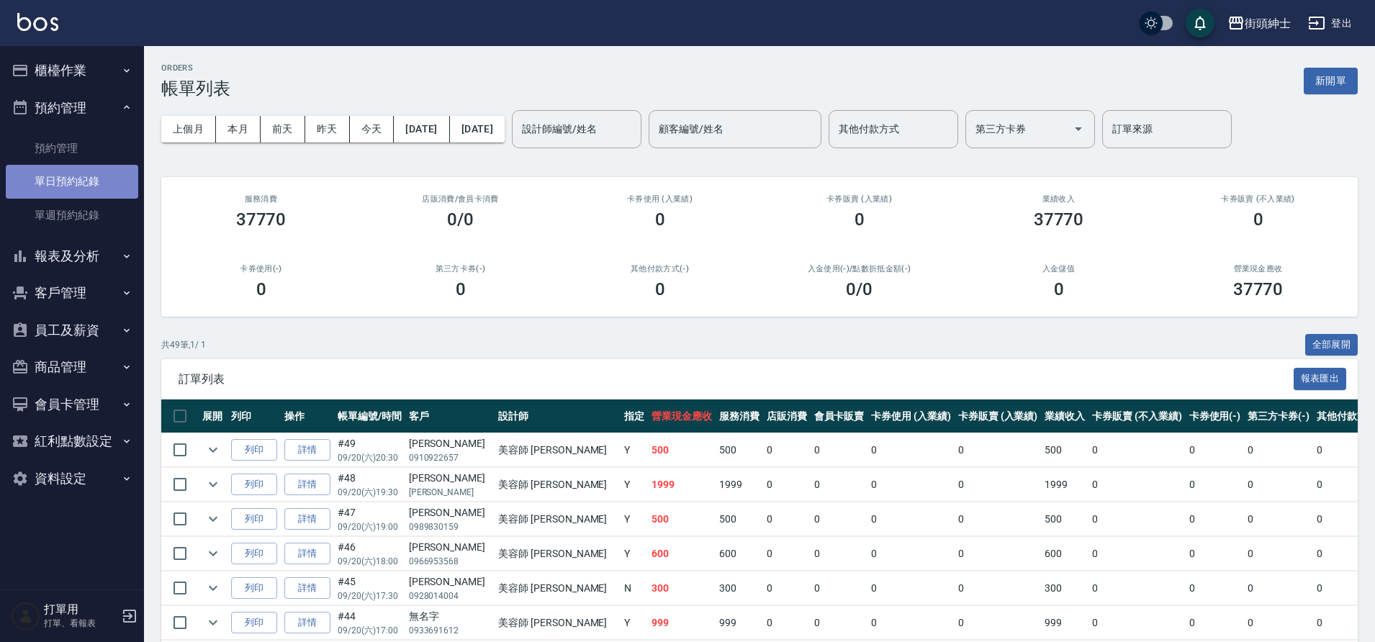
click at [96, 189] on link "單日預約紀錄" at bounding box center [72, 181] width 132 height 33
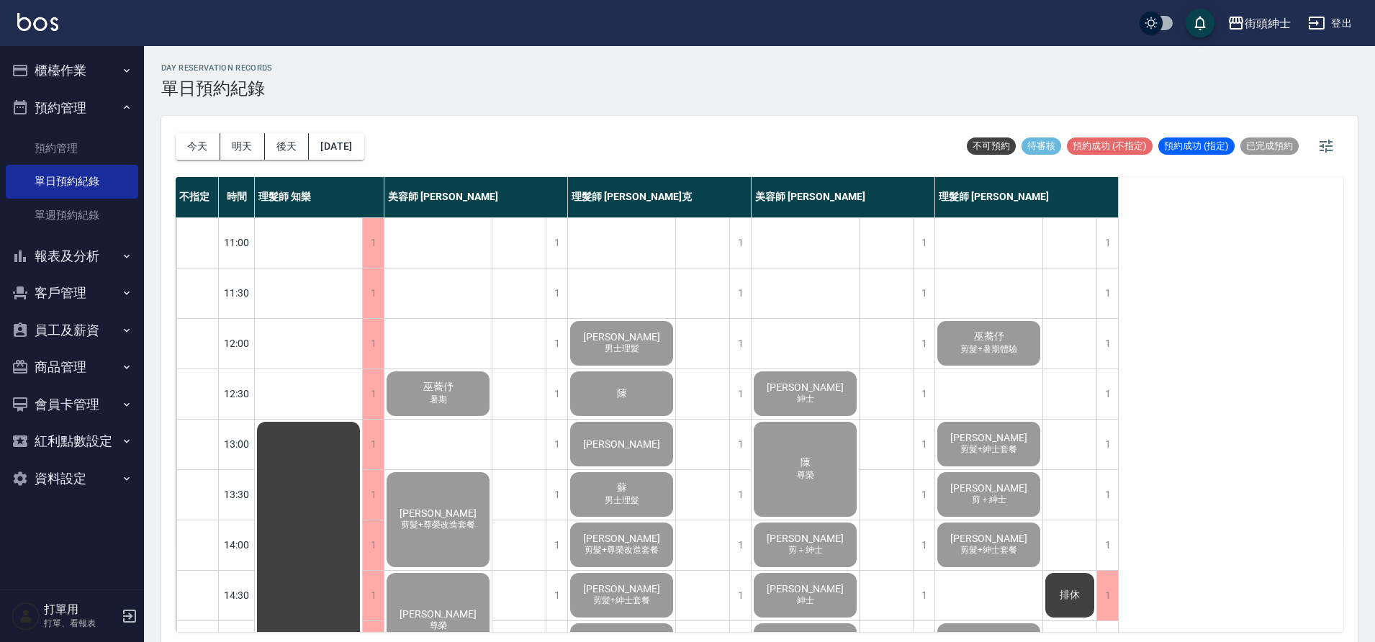
click at [150, 132] on div "day Reservation records 單日預約紀錄 [DATE] [DATE] [DATE] [DATE] 不可預約 待審核 預約成功 (不指定) …" at bounding box center [759, 346] width 1231 height 601
click at [181, 153] on button "今天" at bounding box center [198, 146] width 45 height 27
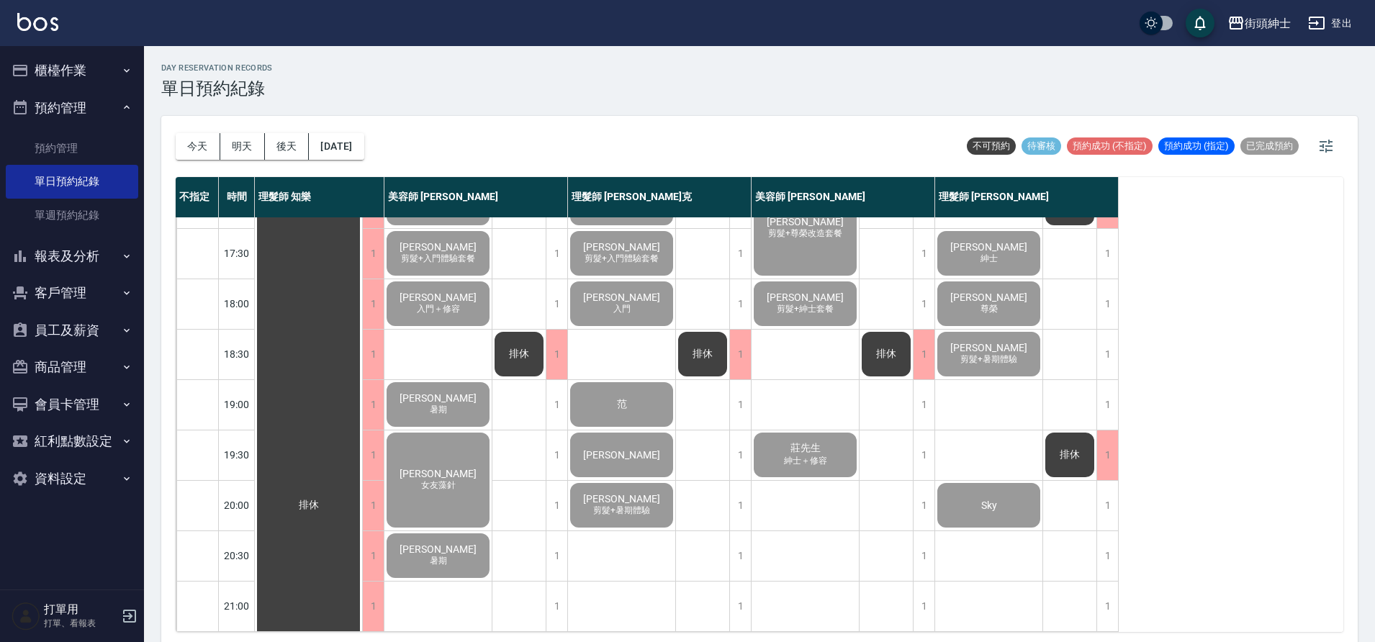
click at [69, 68] on button "櫃檯作業" at bounding box center [72, 70] width 132 height 37
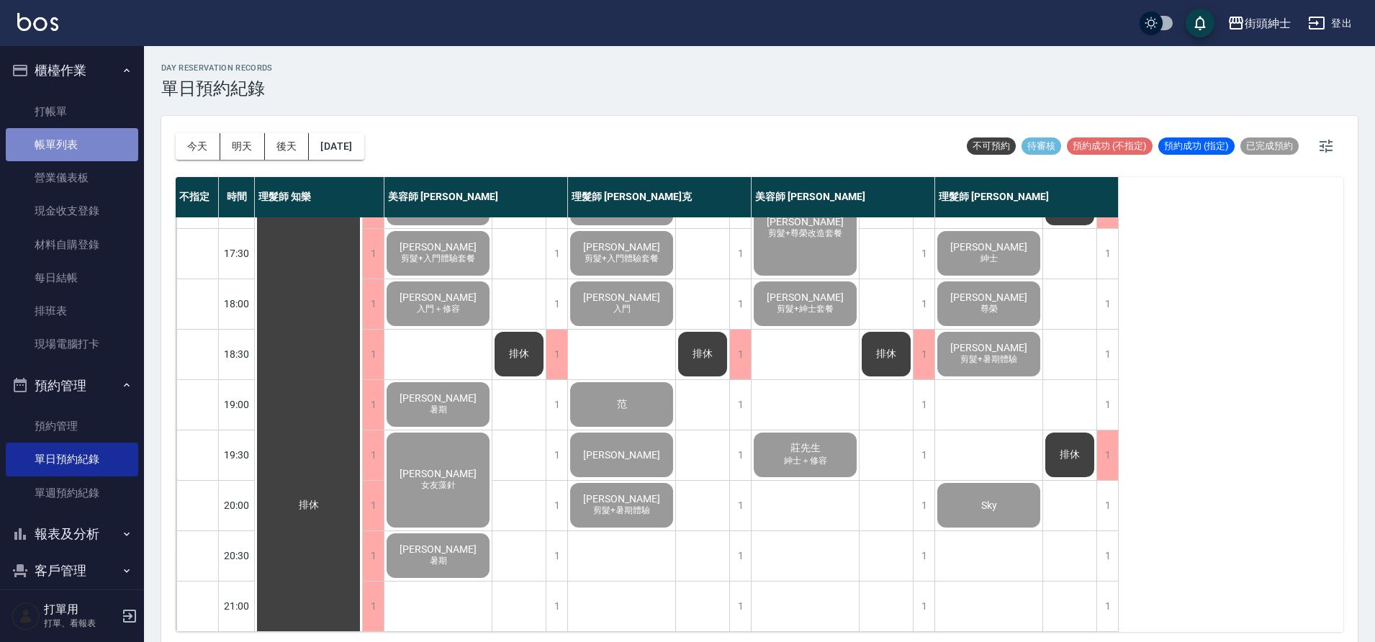
click at [79, 143] on link "帳單列表" at bounding box center [72, 144] width 132 height 33
click at [117, 150] on link "帳單列表" at bounding box center [72, 144] width 132 height 33
click at [101, 86] on button "櫃檯作業" at bounding box center [72, 70] width 132 height 37
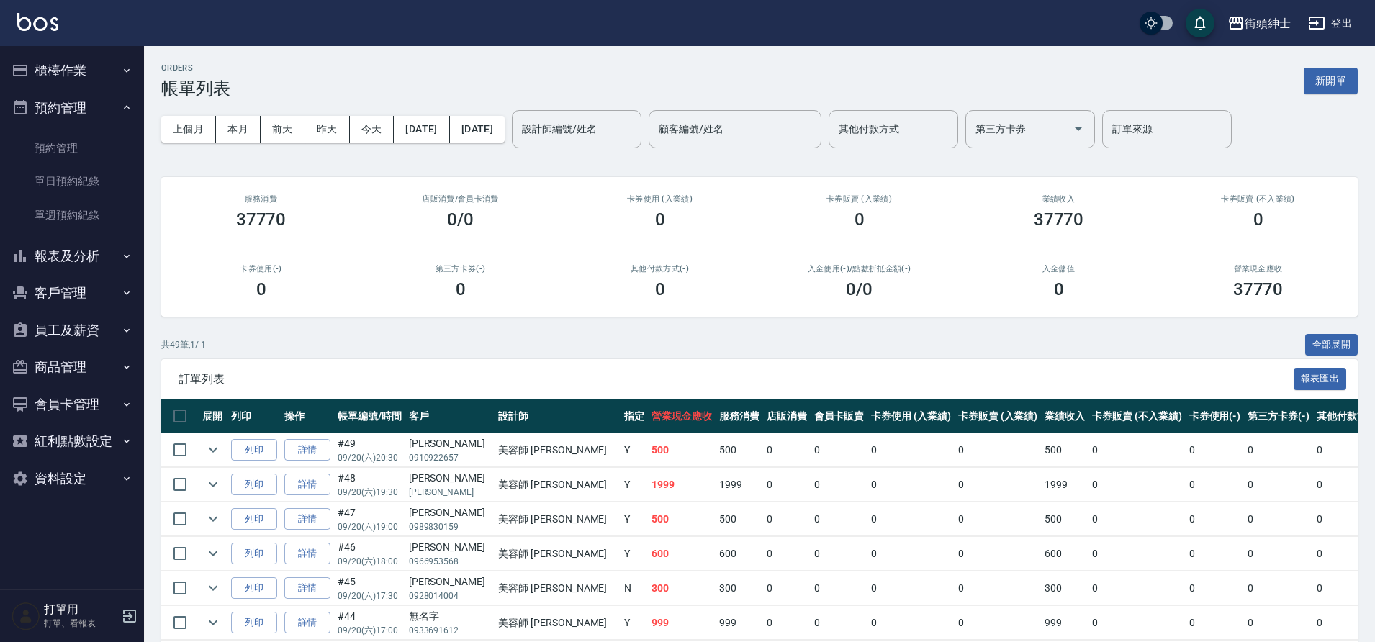
click at [130, 84] on button "櫃檯作業" at bounding box center [72, 70] width 132 height 37
